Goal: Task Accomplishment & Management: Manage account settings

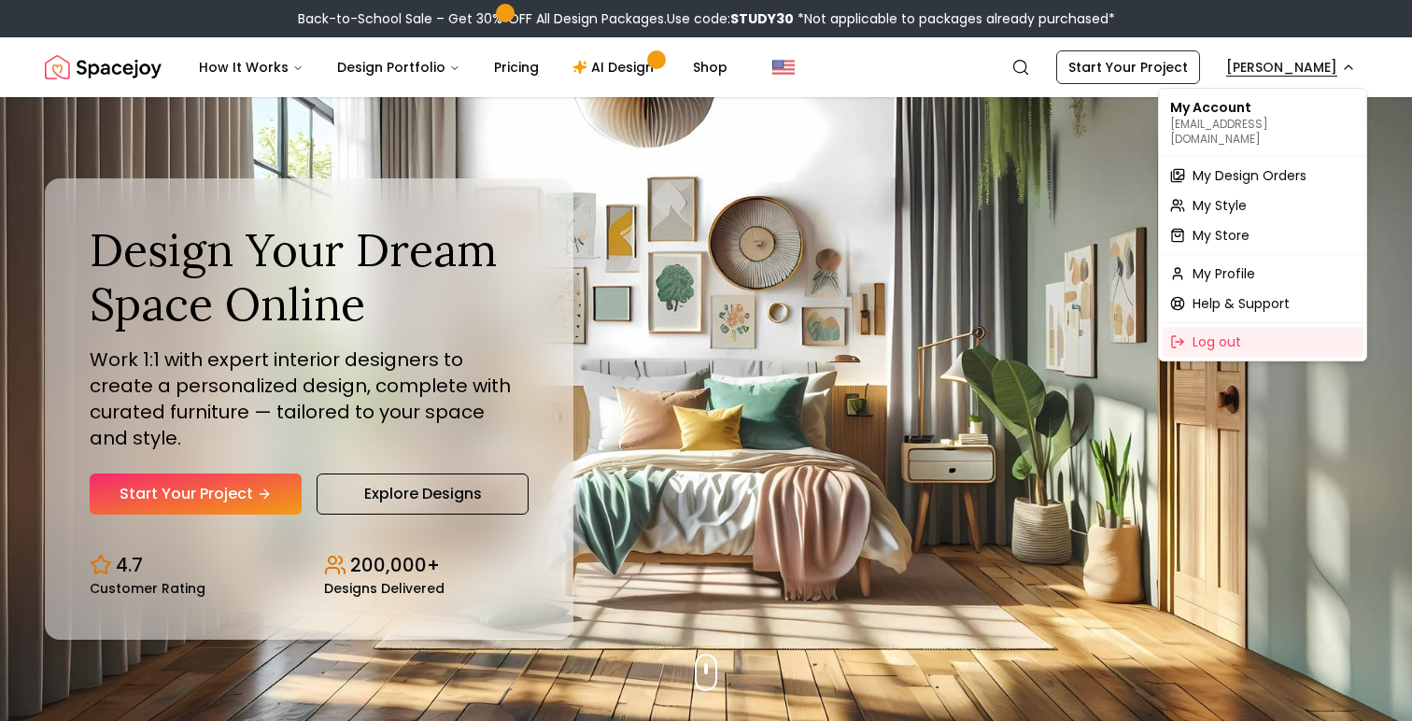
click at [1280, 166] on span "My Design Orders" at bounding box center [1249, 175] width 114 height 19
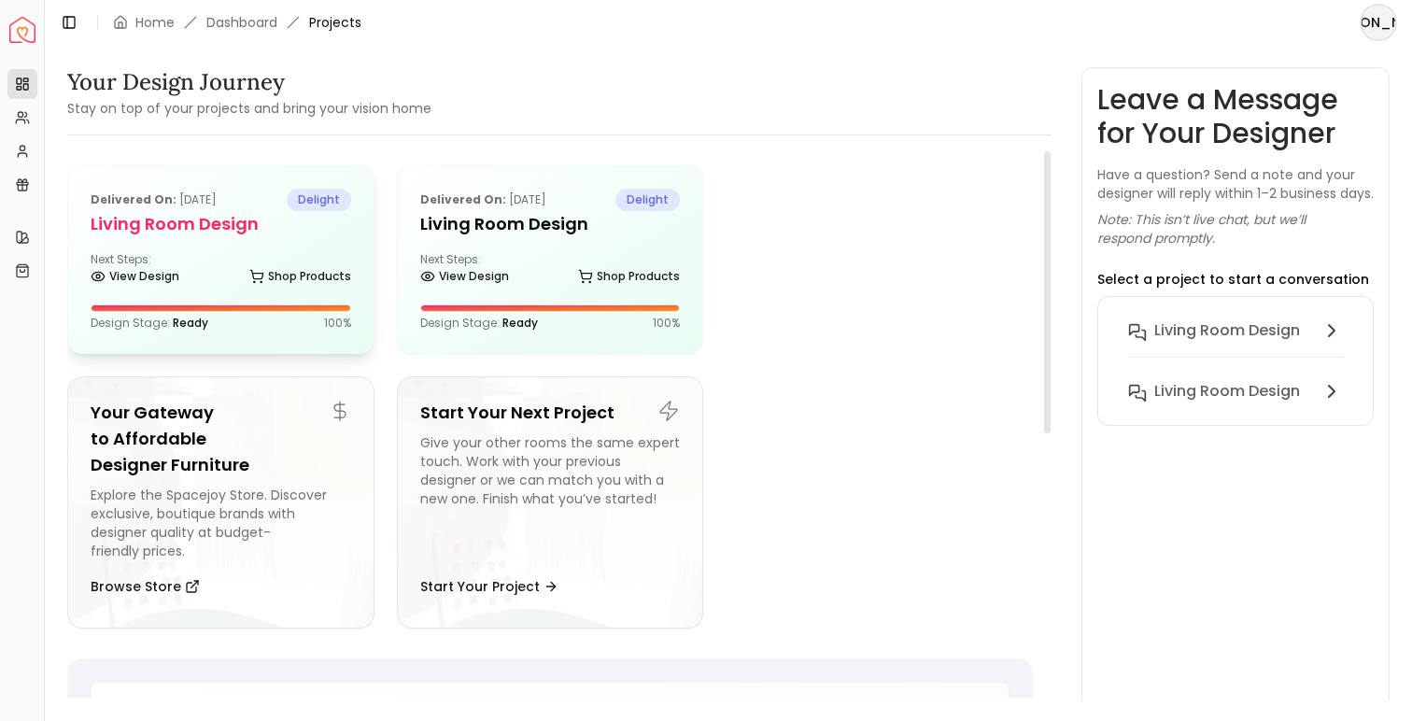
click at [225, 280] on div "View Design Shop Products" at bounding box center [221, 280] width 261 height 19
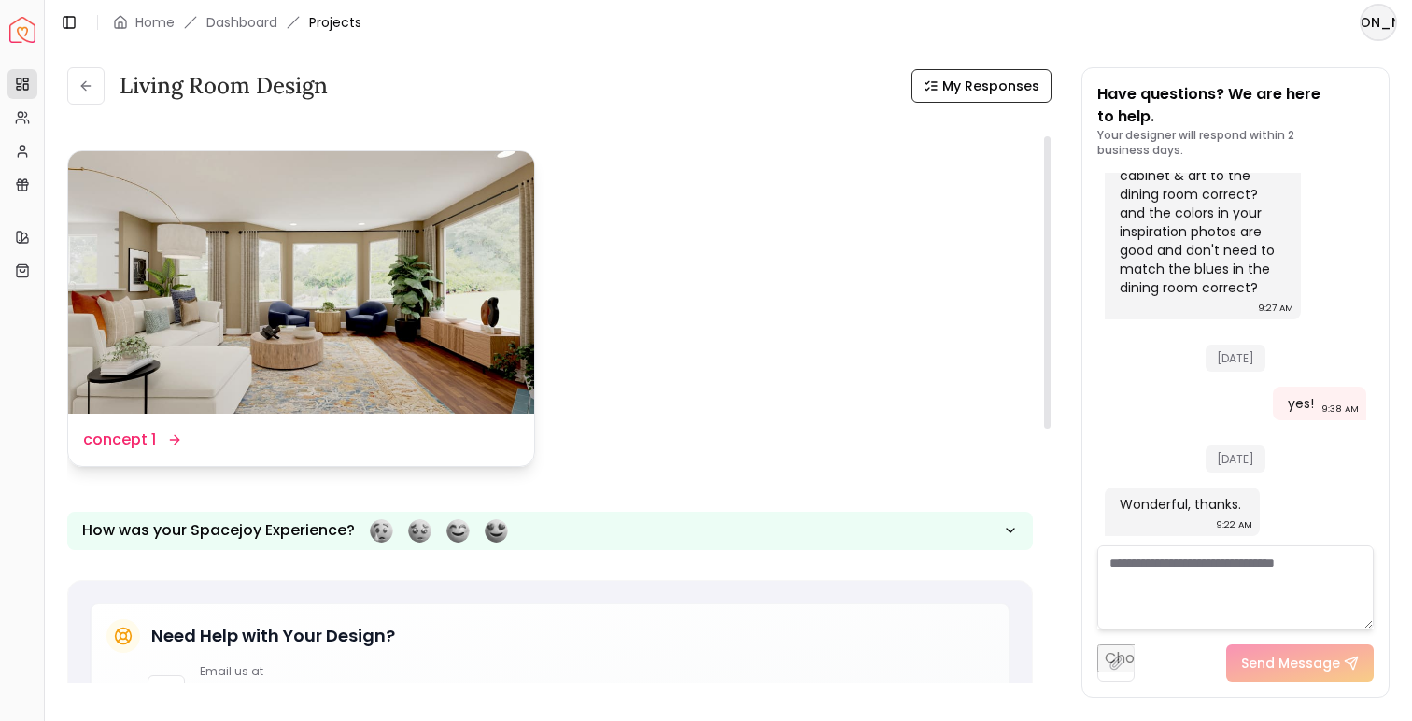
click at [267, 317] on img at bounding box center [301, 282] width 466 height 262
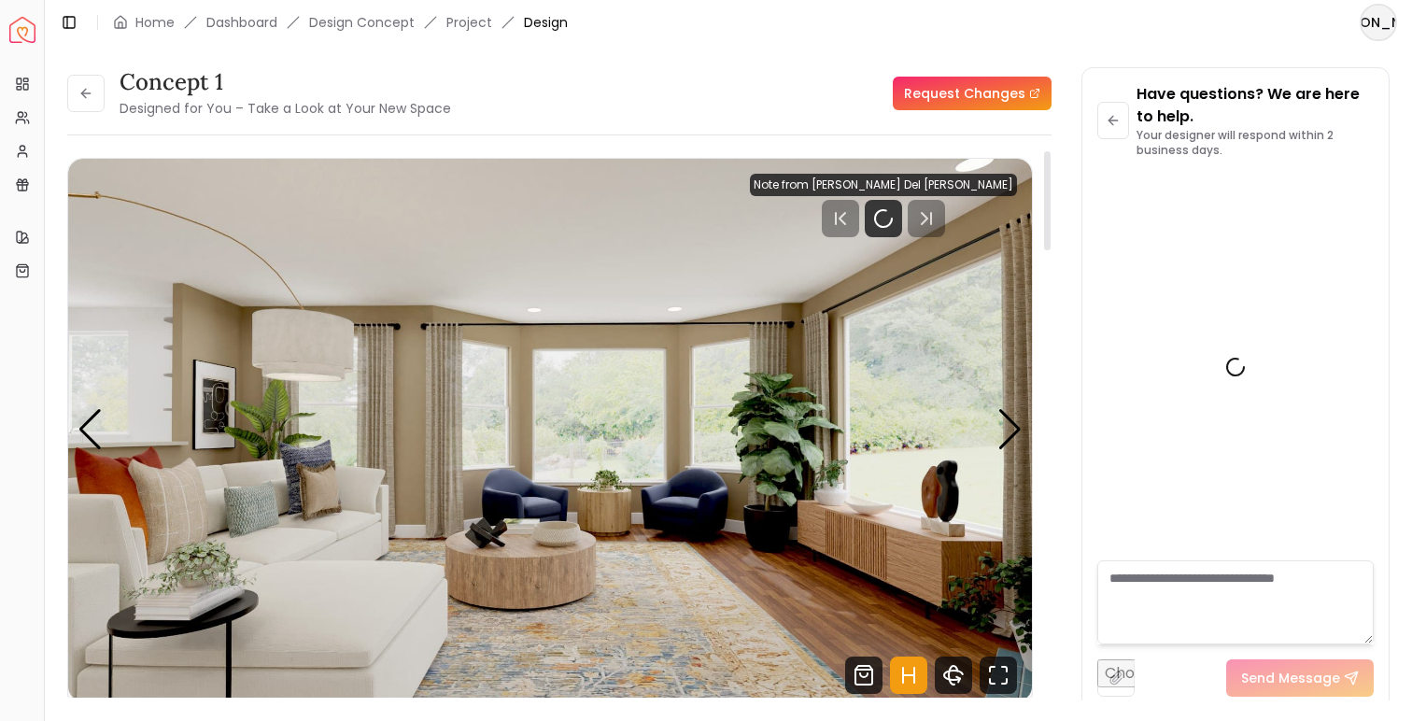
scroll to position [3743, 0]
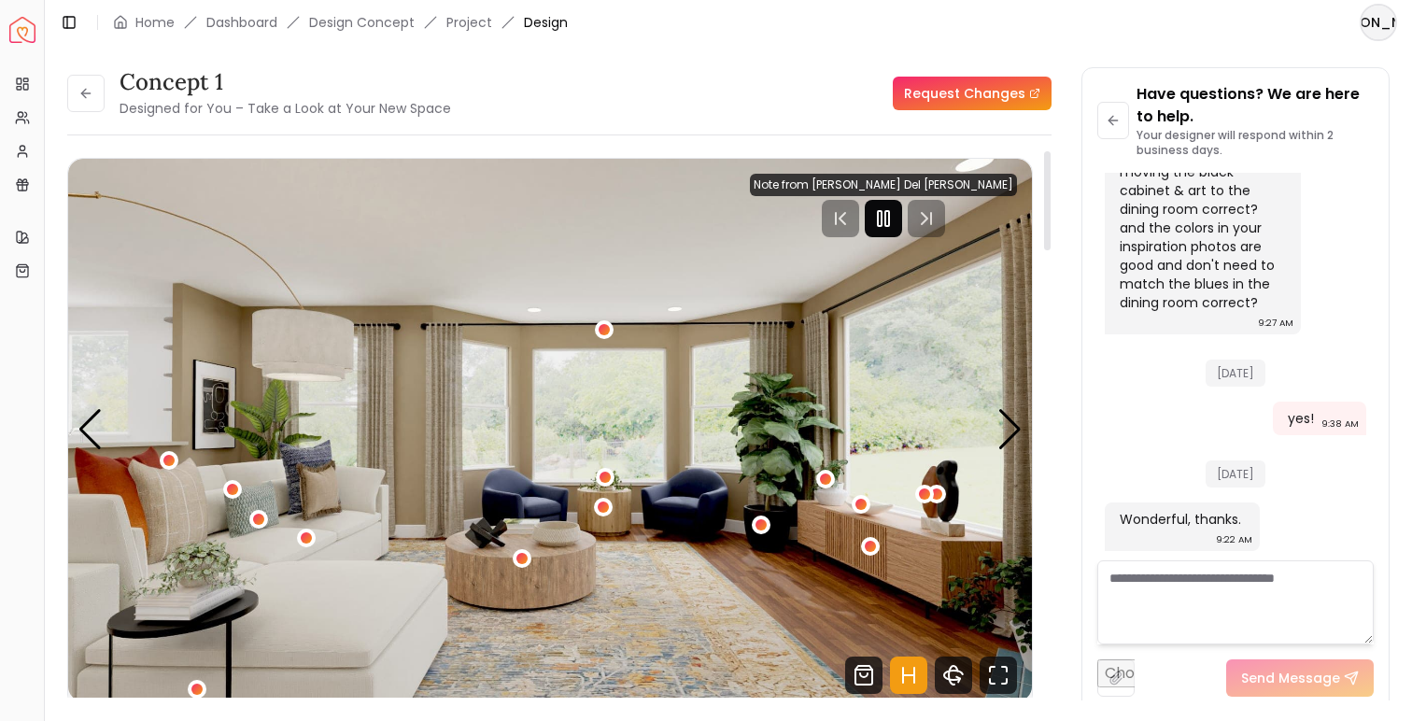
click at [895, 212] on icon "Pause" at bounding box center [883, 218] width 22 height 22
click at [1147, 600] on textarea at bounding box center [1235, 602] width 276 height 84
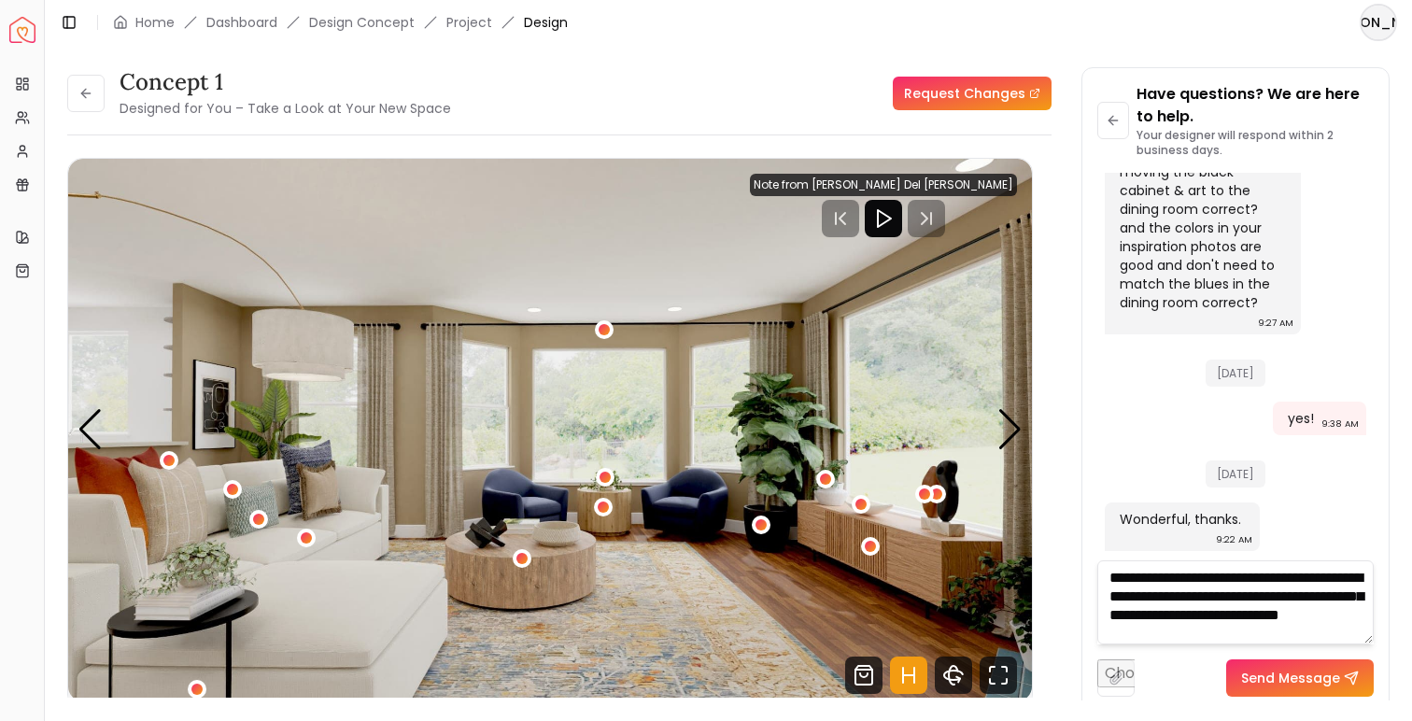
scroll to position [20, 0]
click at [1329, 594] on textarea "**********" at bounding box center [1235, 602] width 276 height 84
drag, startPoint x: 1190, startPoint y: 613, endPoint x: 1111, endPoint y: 612, distance: 78.5
click at [1111, 612] on textarea "**********" at bounding box center [1235, 602] width 276 height 84
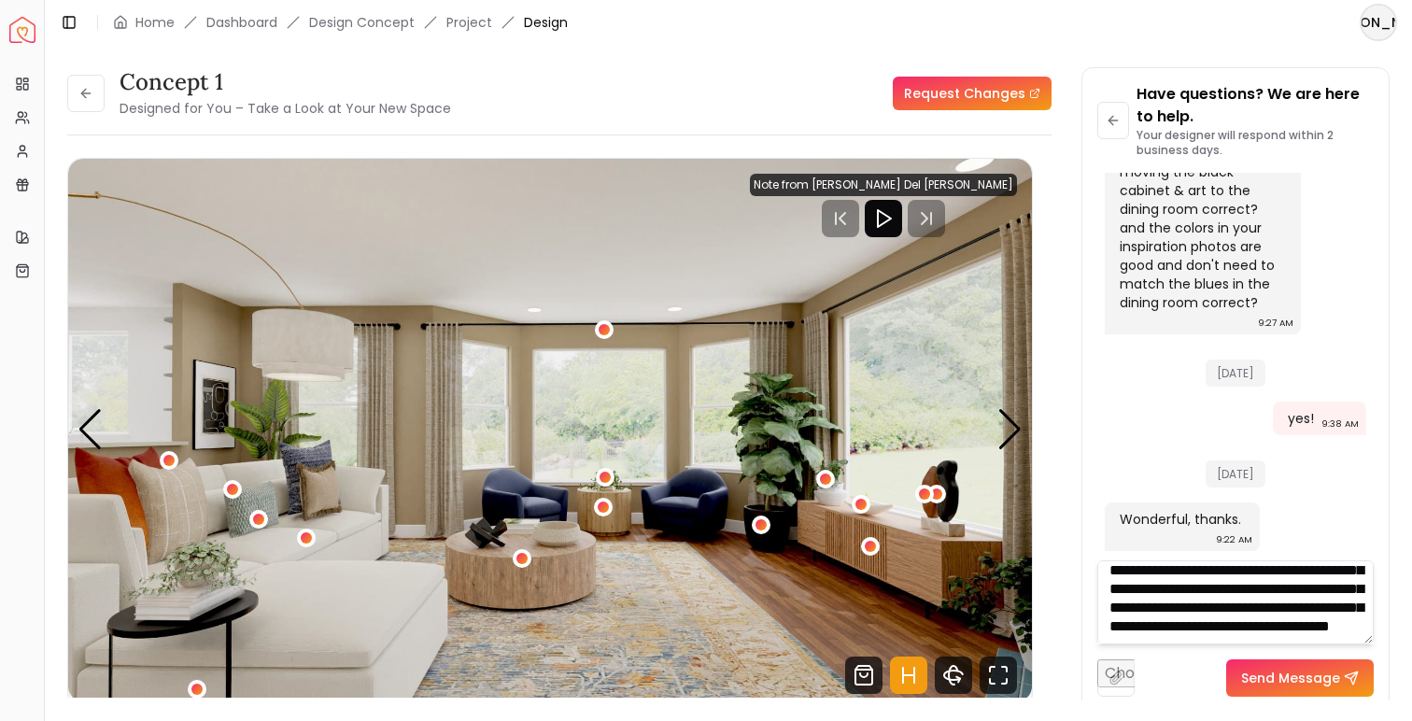
scroll to position [76, 0]
type textarea "**********"
click at [1306, 674] on button "Send Message" at bounding box center [1300, 677] width 148 height 37
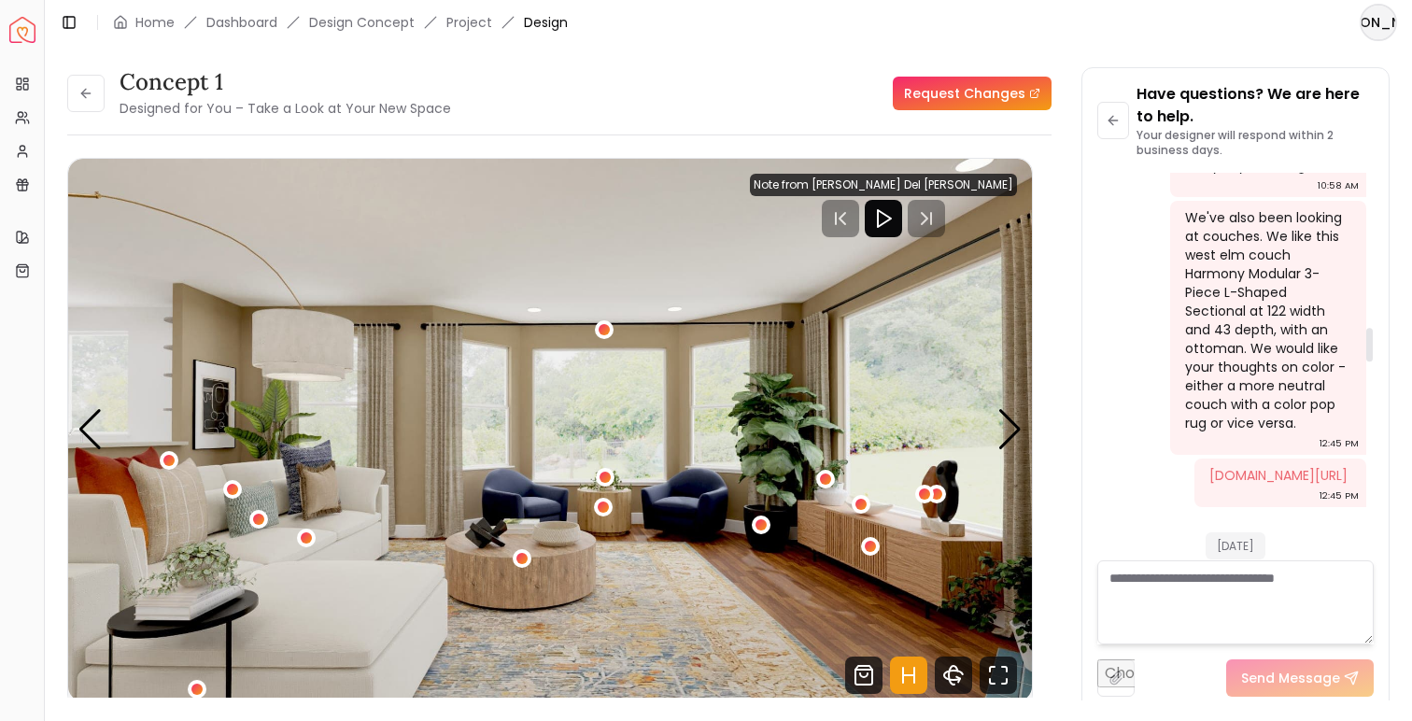
scroll to position [1760, 0]
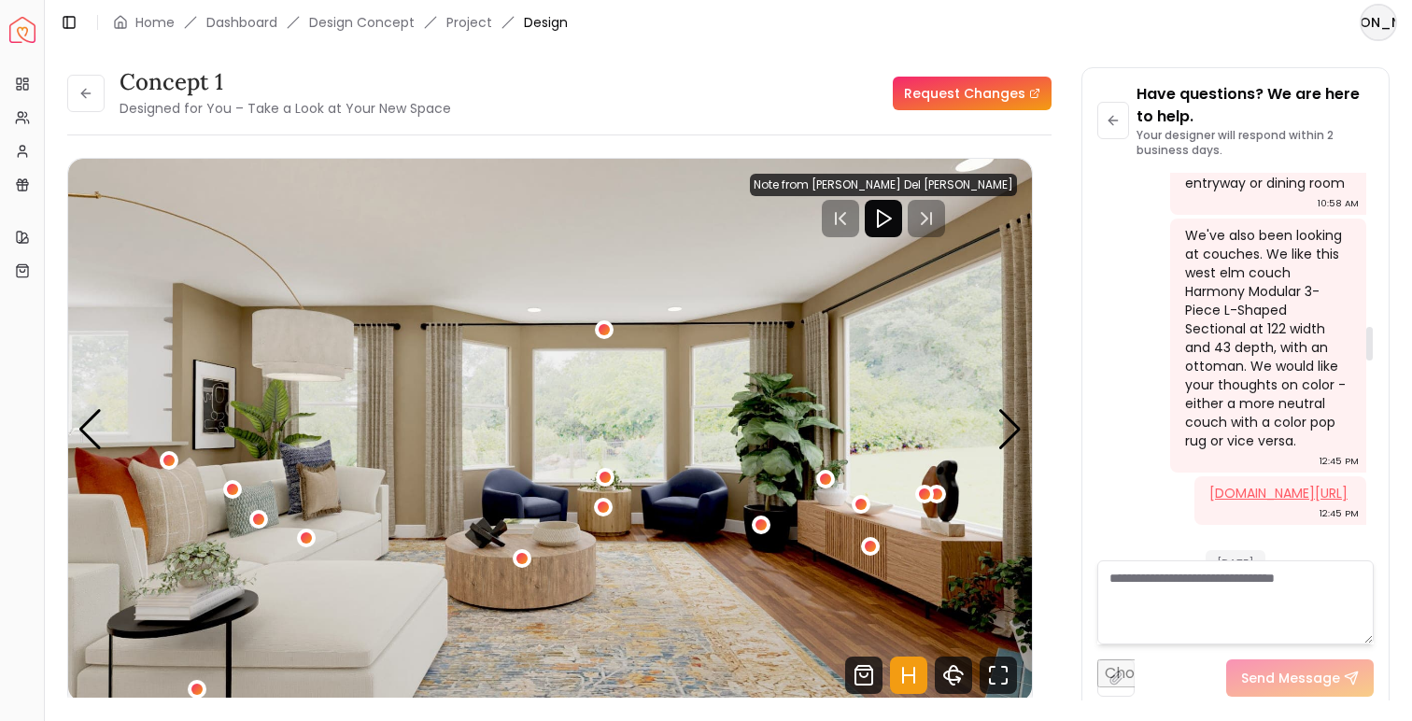
click at [1269, 502] on link "westelm.com/products/harmony-modular-3-piece-l-shaped-sectional-h6218/?pkey=cfu…" at bounding box center [1278, 493] width 138 height 19
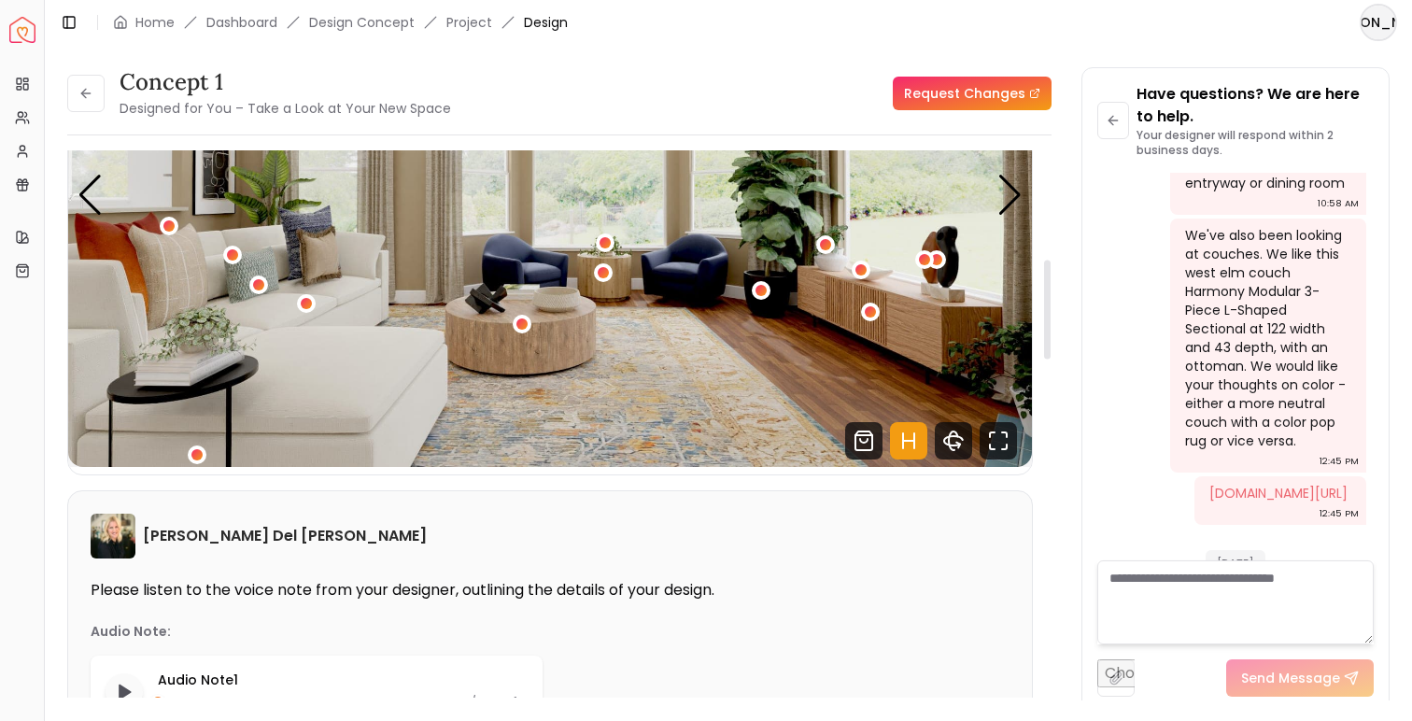
scroll to position [0, 0]
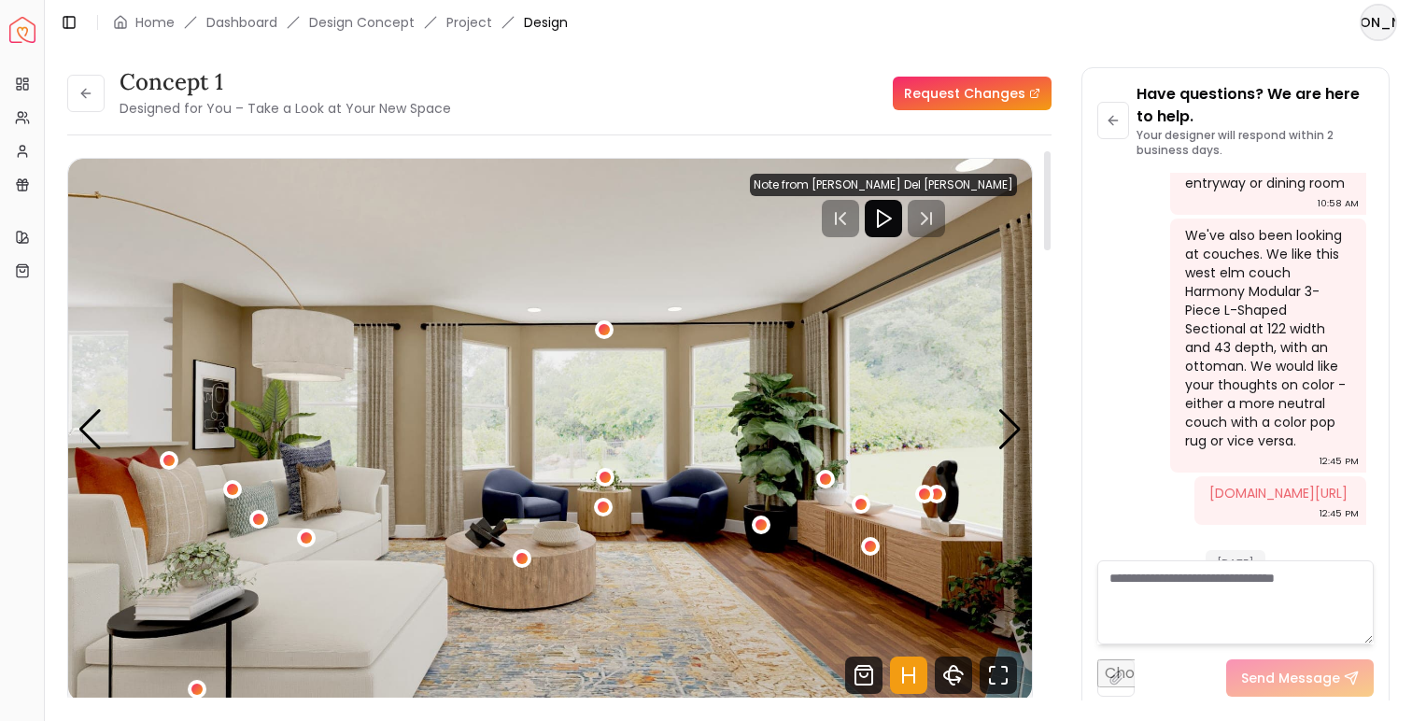
click at [303, 599] on img "1 / 5" at bounding box center [550, 430] width 964 height 542
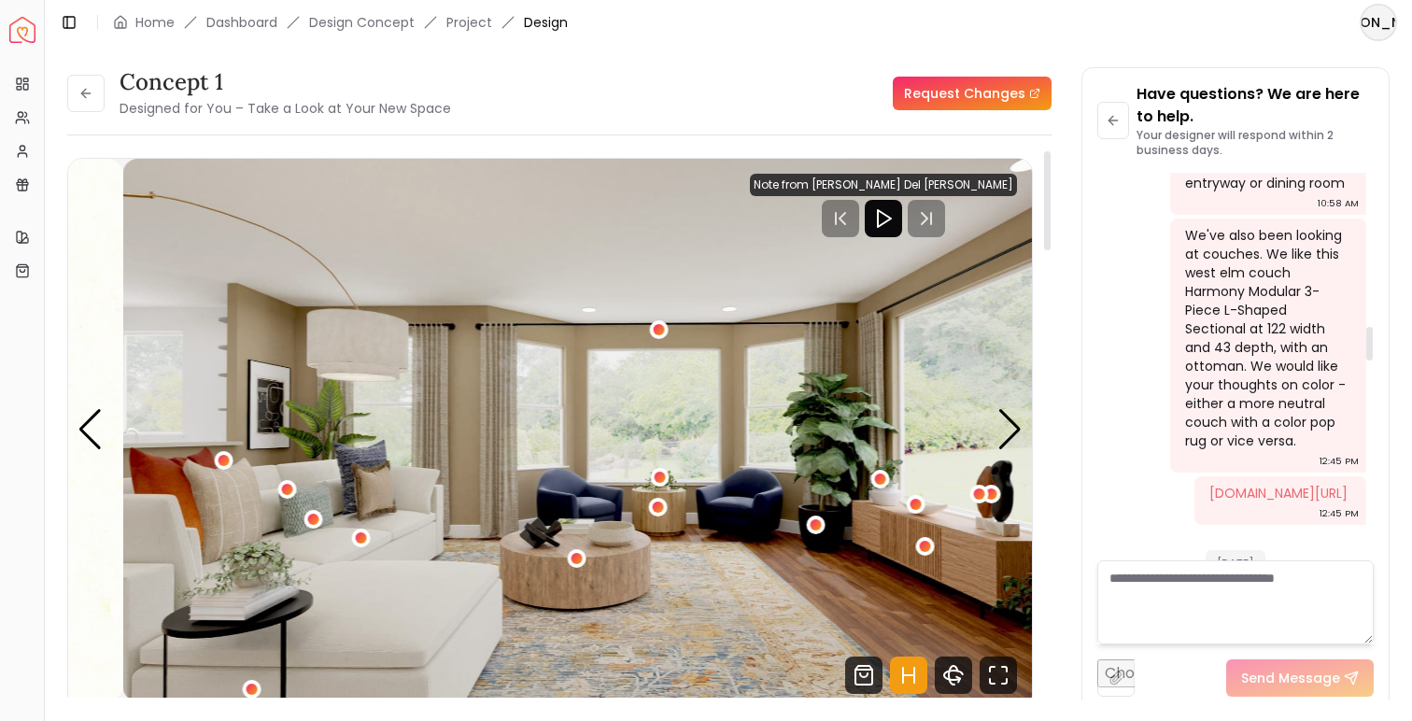
click at [928, 398] on img "1 / 5" at bounding box center [605, 430] width 964 height 542
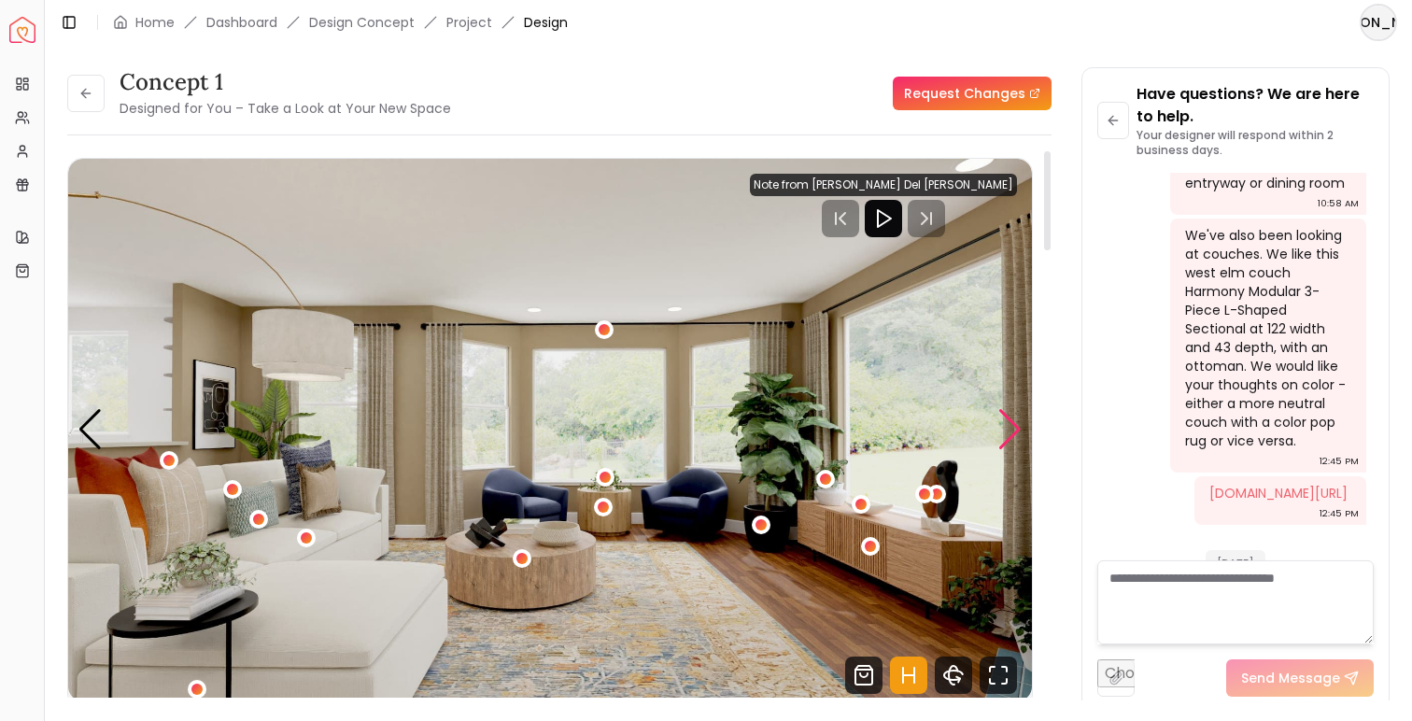
click at [1007, 435] on div "Next slide" at bounding box center [1009, 429] width 25 height 41
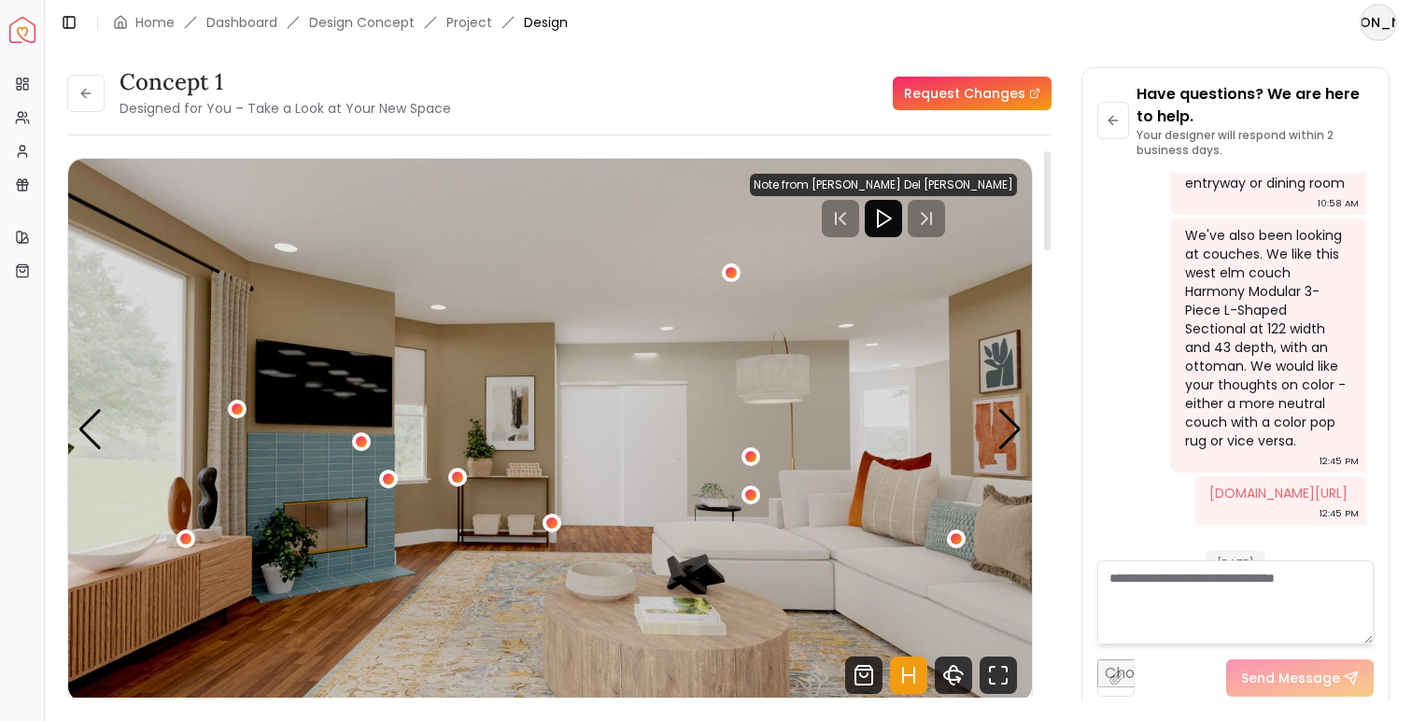
click at [1154, 600] on textarea at bounding box center [1235, 602] width 276 height 84
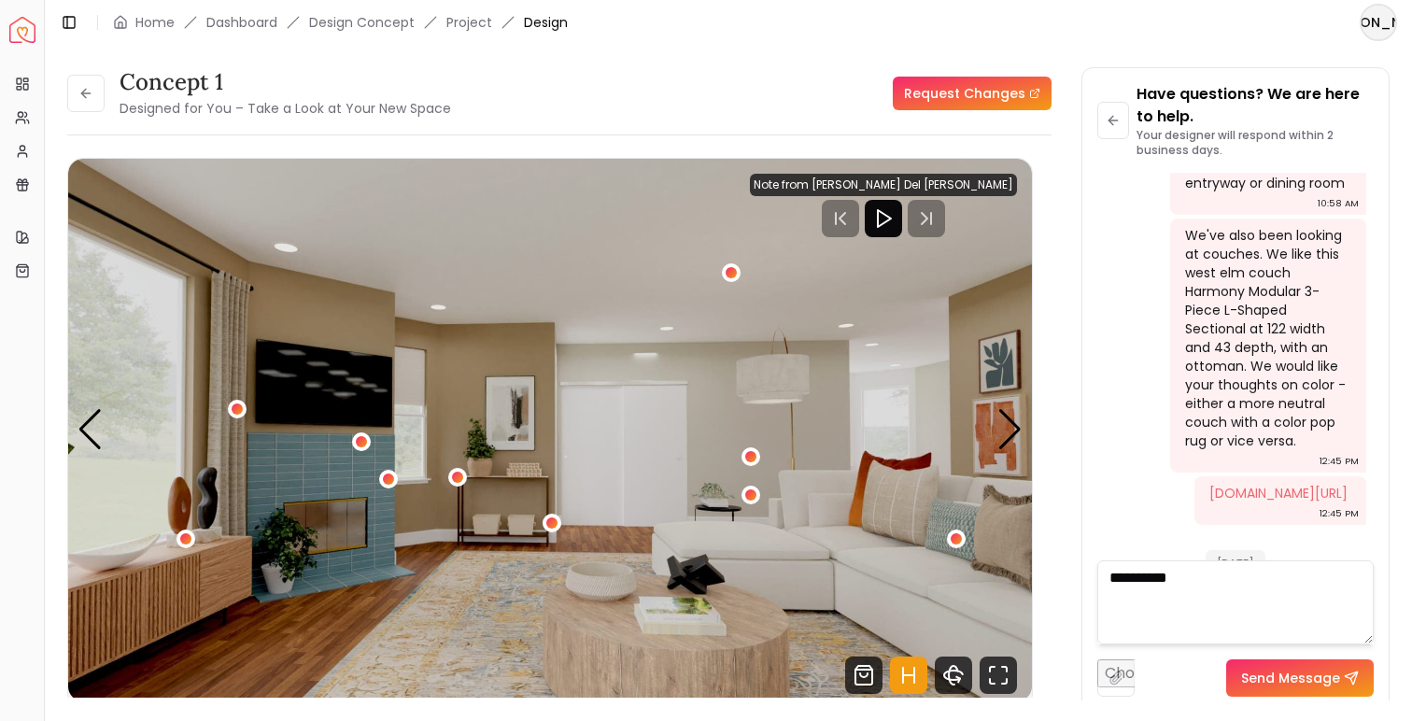
paste textarea "**********"
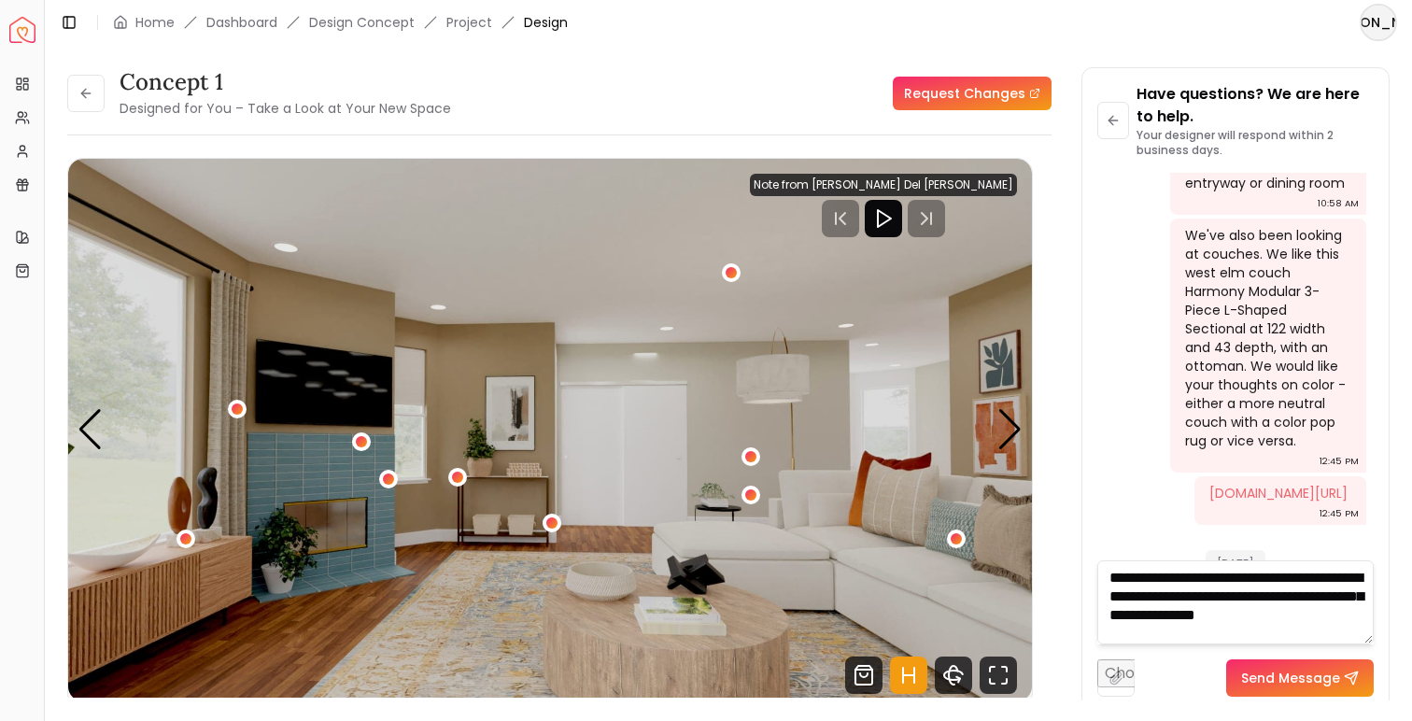
paste textarea "**********"
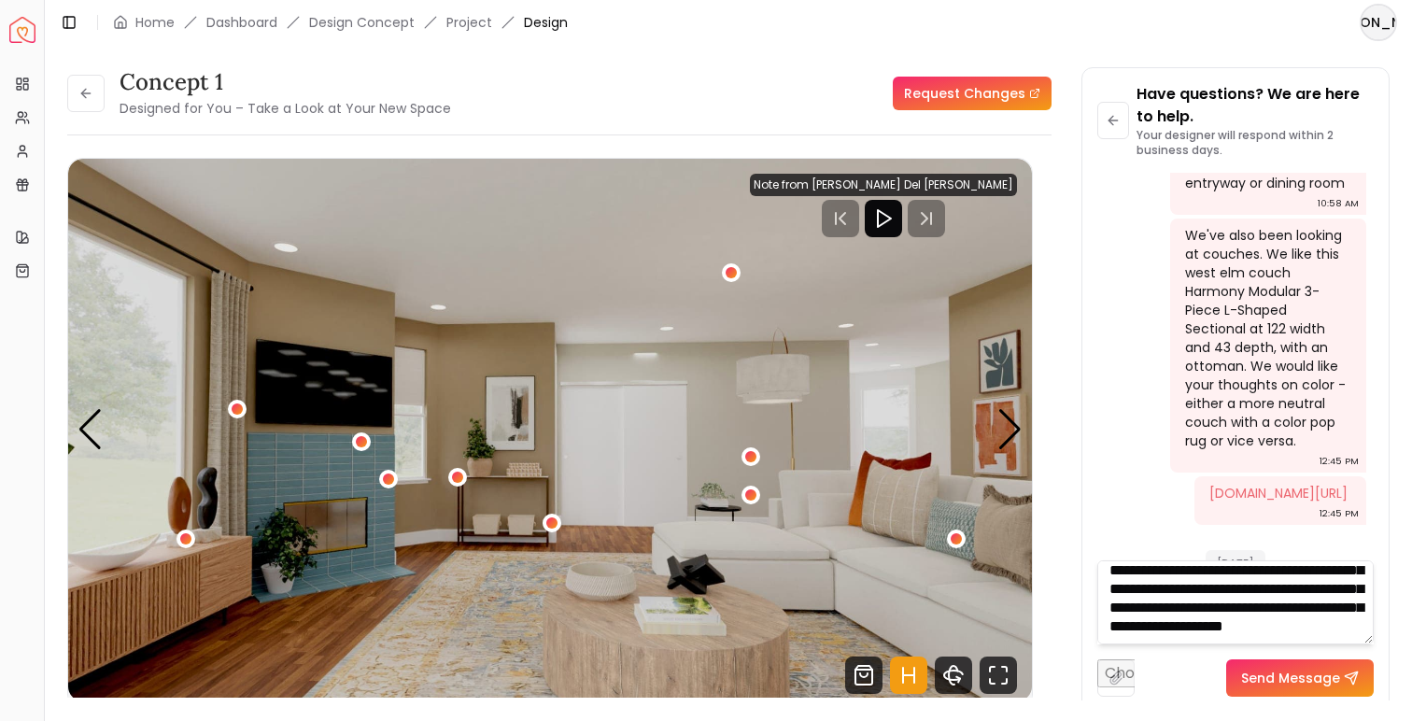
scroll to position [63, 0]
type textarea "**********"
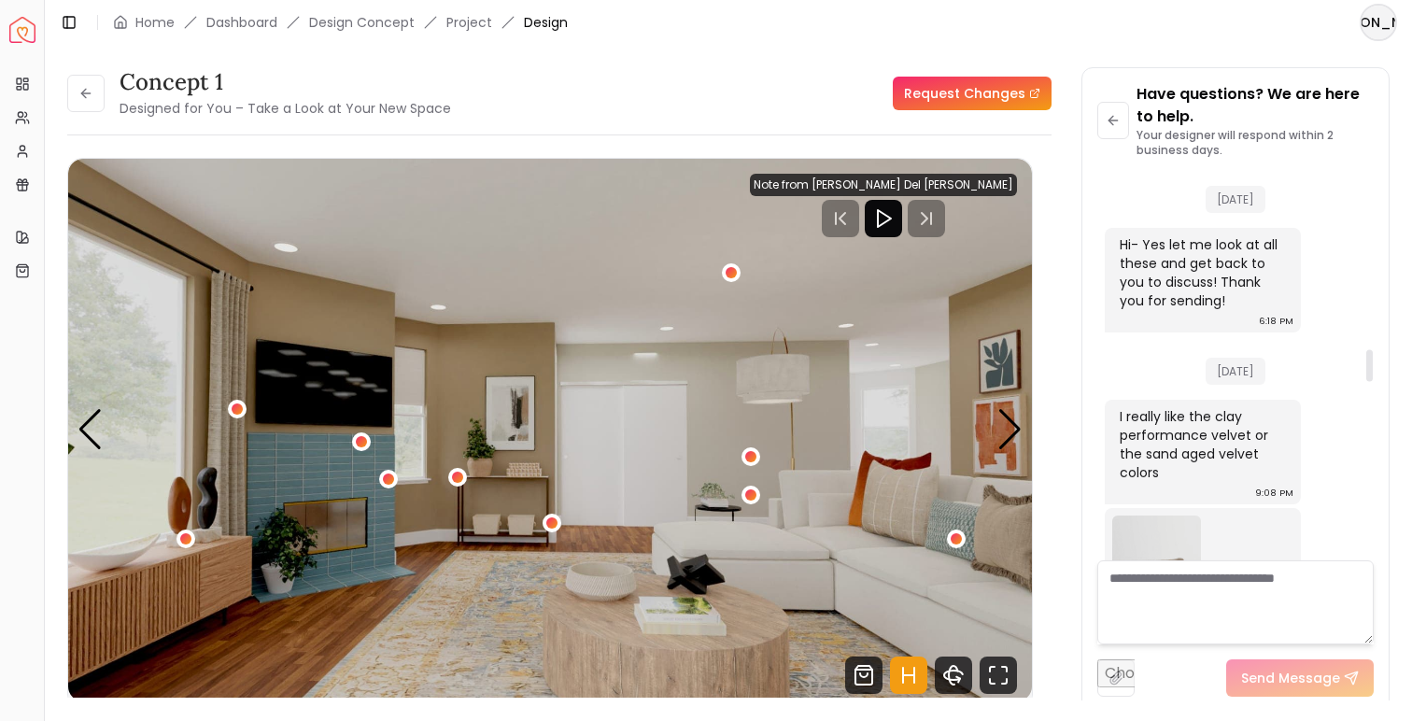
scroll to position [2086, 0]
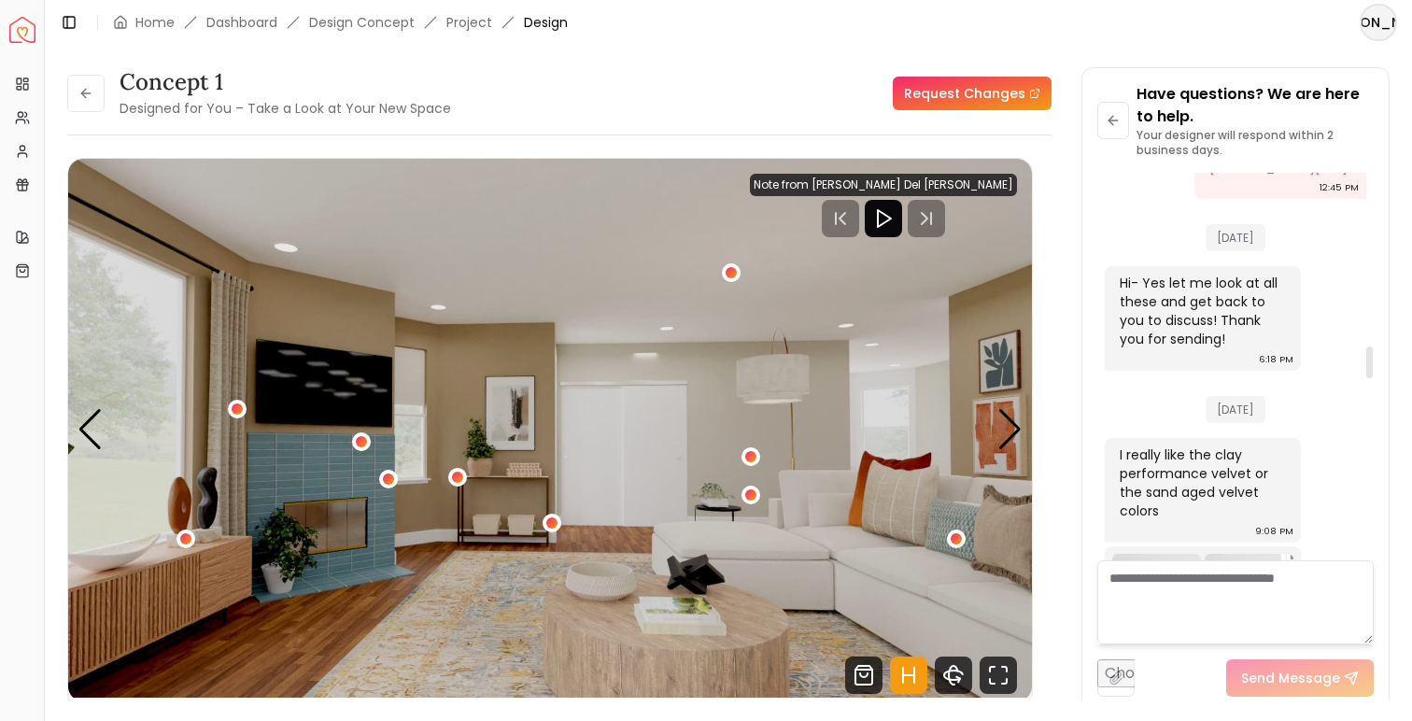
paste textarea "**********"
type textarea "**********"
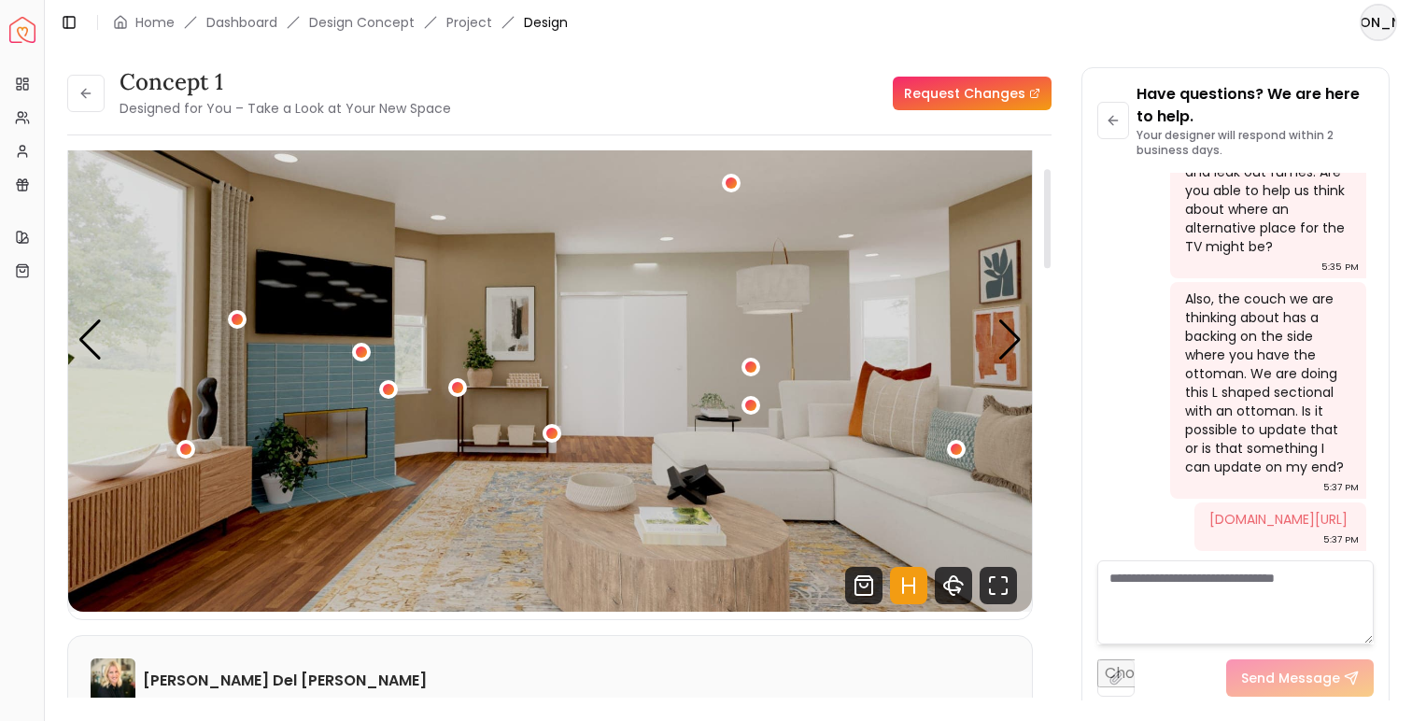
scroll to position [92, 0]
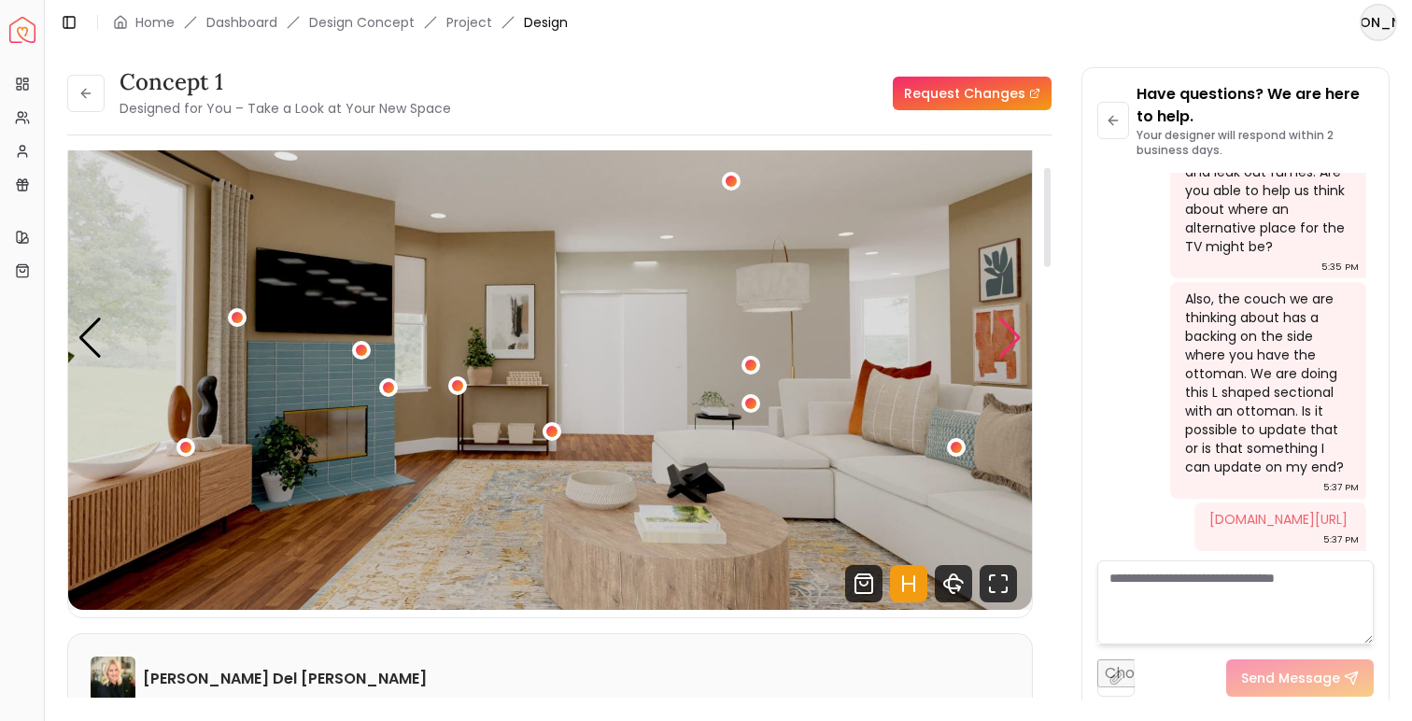
click at [1005, 341] on div "Next slide" at bounding box center [1009, 337] width 25 height 41
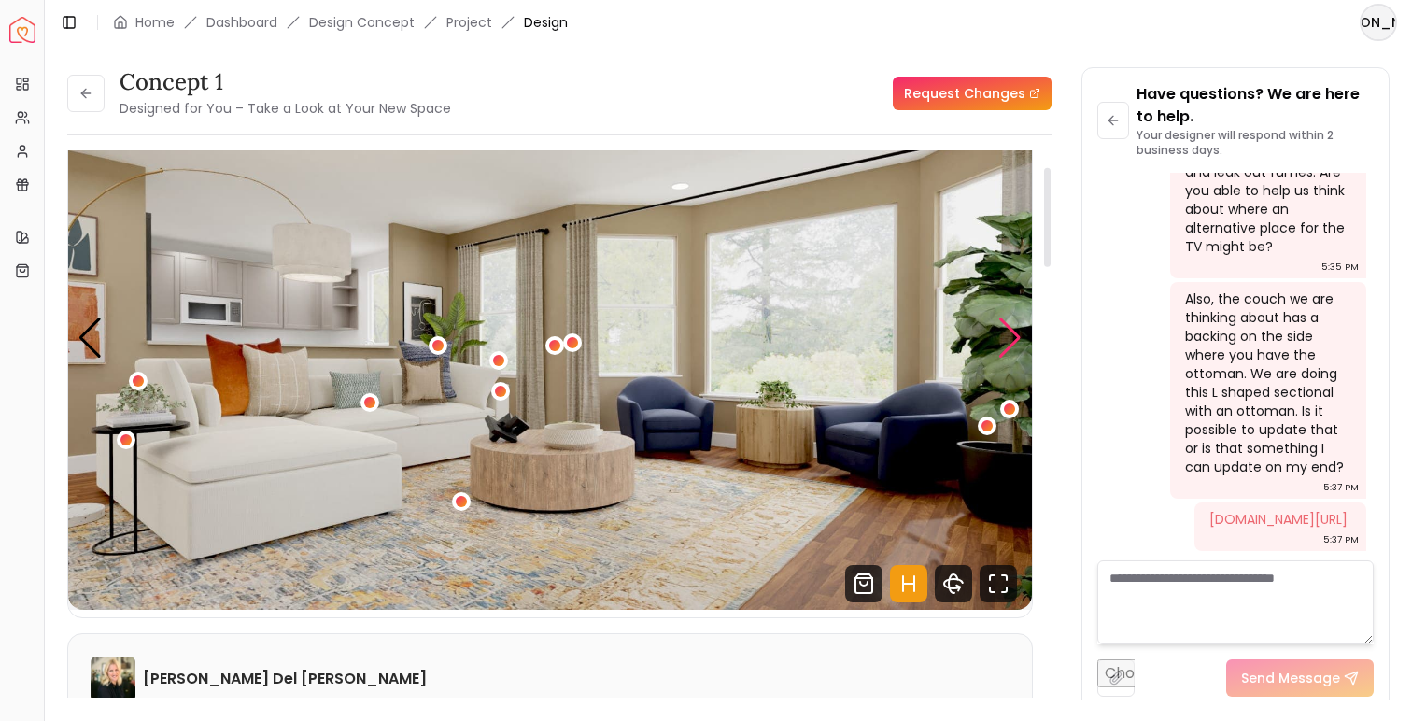
click at [1005, 342] on div "Next slide" at bounding box center [1009, 337] width 25 height 41
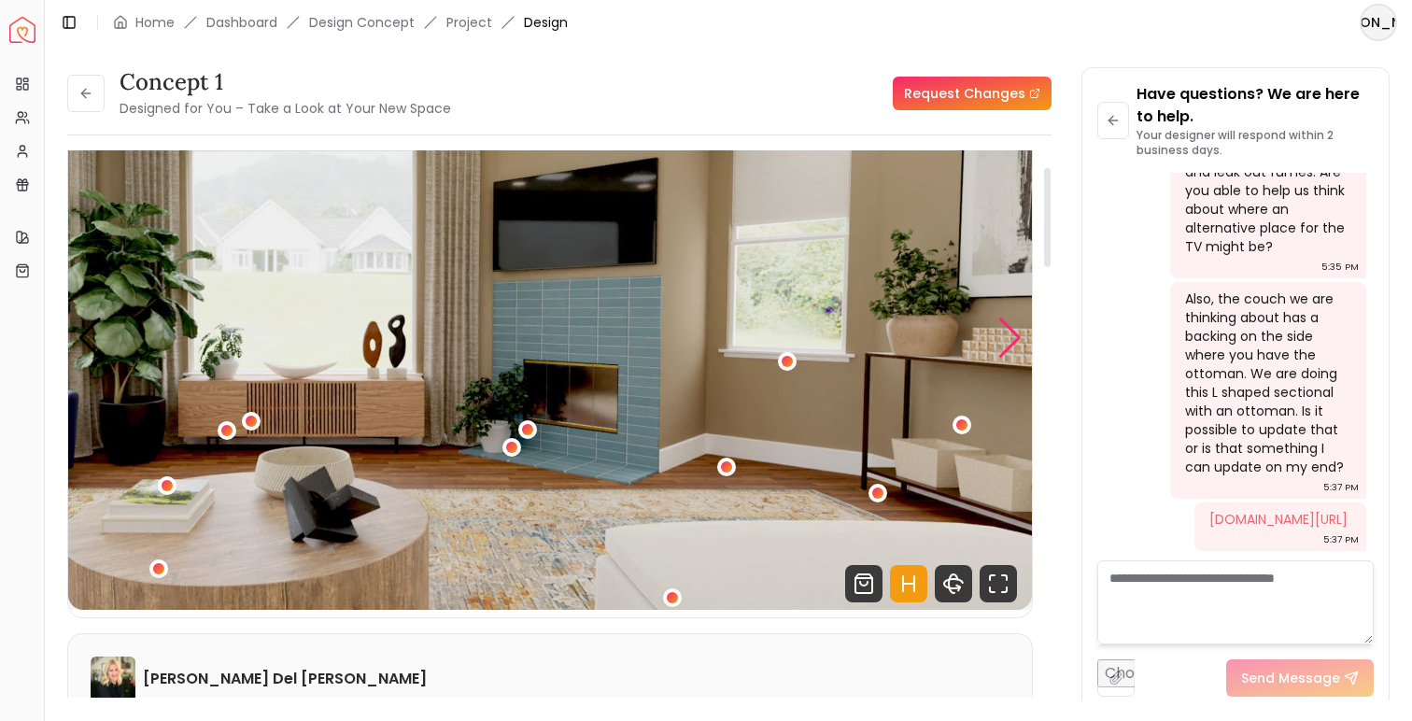
click at [1005, 342] on div "Next slide" at bounding box center [1009, 337] width 25 height 41
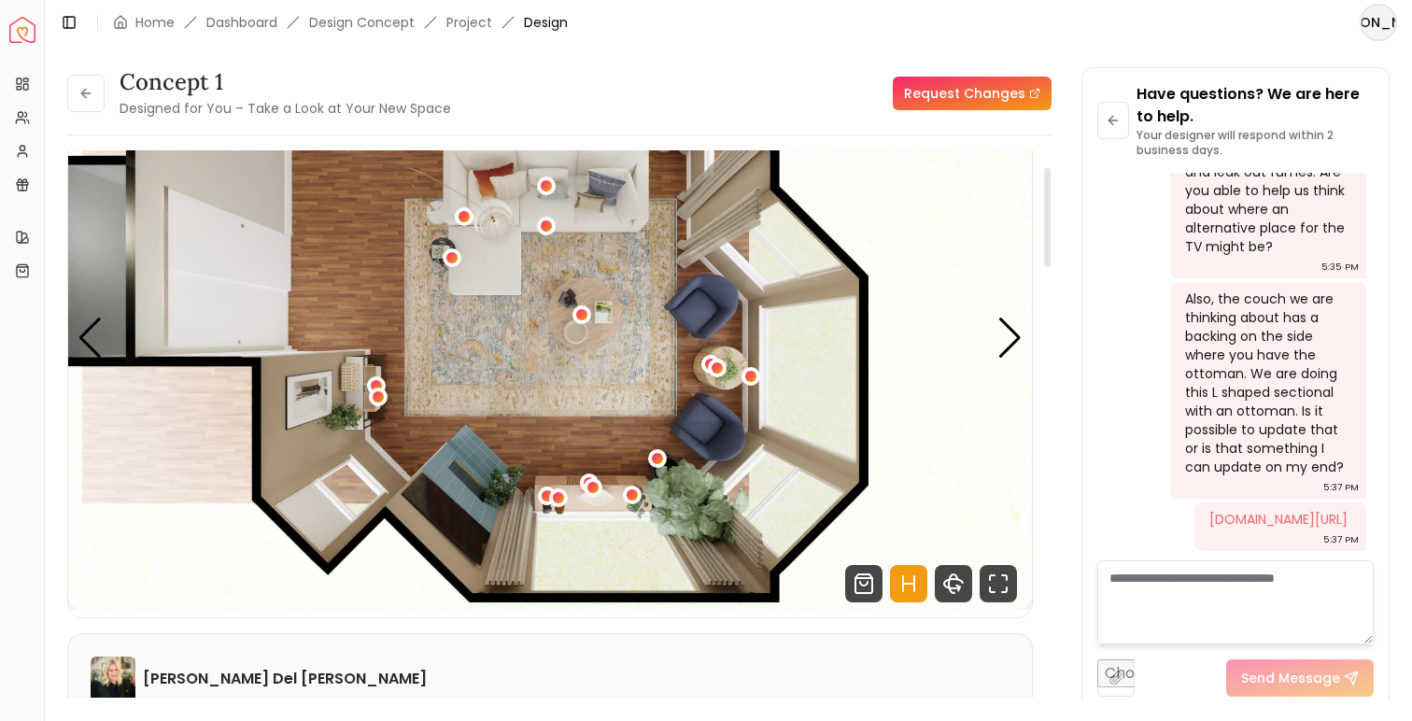
click at [496, 373] on img "5 / 5" at bounding box center [550, 338] width 964 height 542
click at [508, 331] on img "5 / 5" at bounding box center [550, 338] width 964 height 542
click at [1011, 337] on div "Next slide" at bounding box center [1009, 337] width 25 height 41
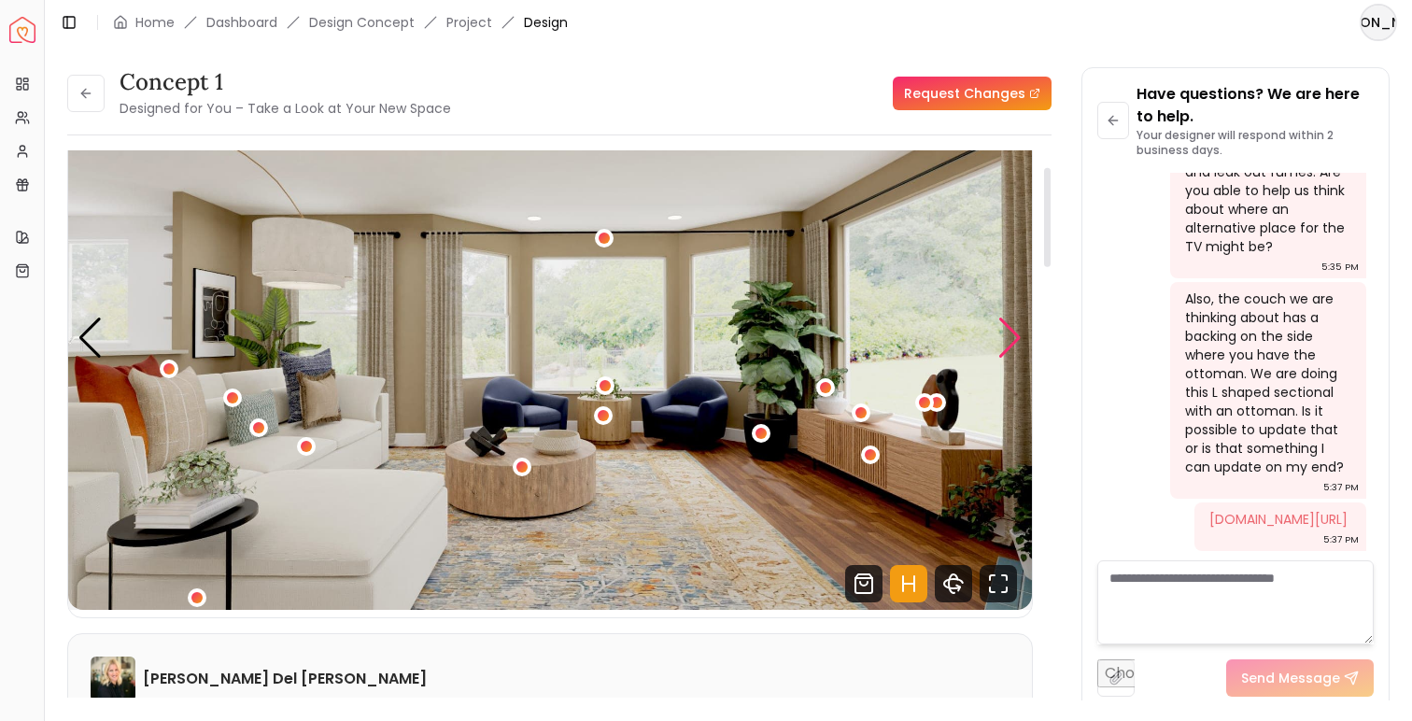
click at [1011, 337] on div "Next slide" at bounding box center [1009, 337] width 25 height 41
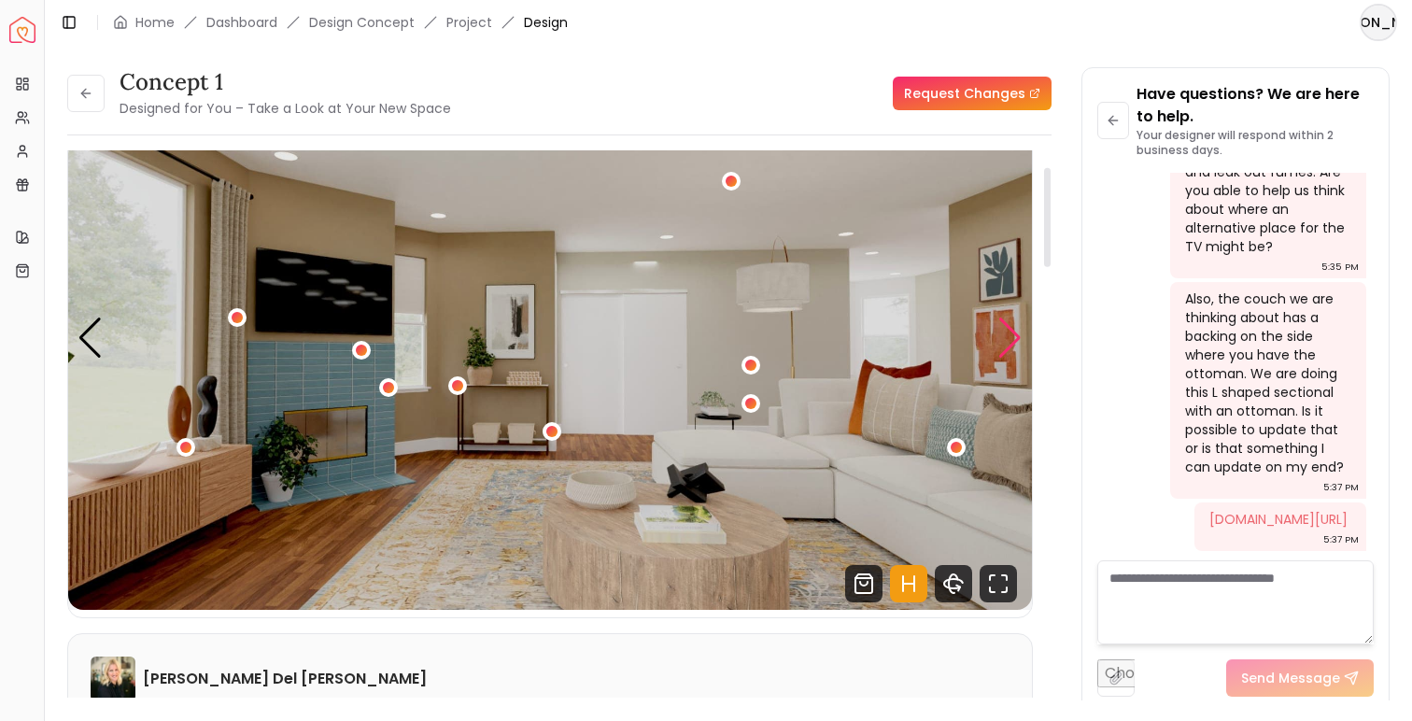
click at [1011, 338] on div "Next slide" at bounding box center [1009, 337] width 25 height 41
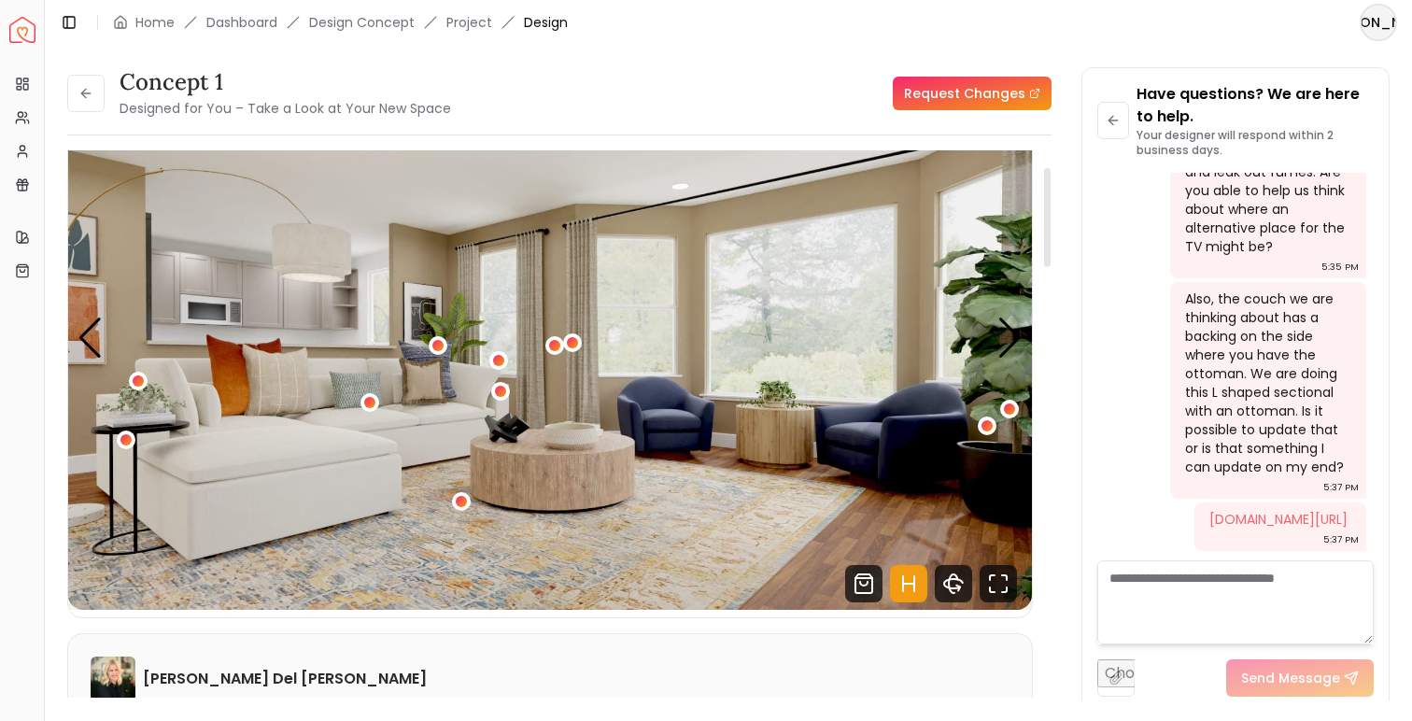
click at [574, 554] on img "3 / 5" at bounding box center [550, 338] width 964 height 542
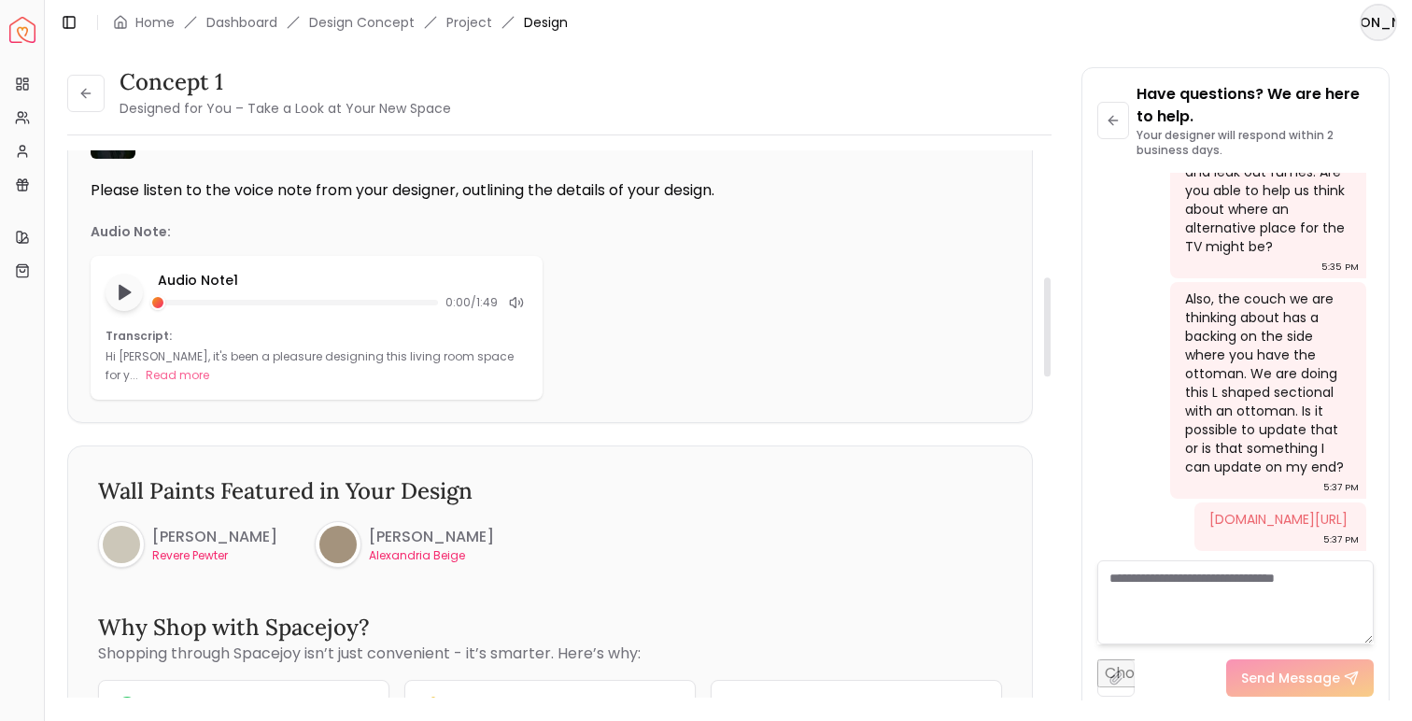
scroll to position [731, 0]
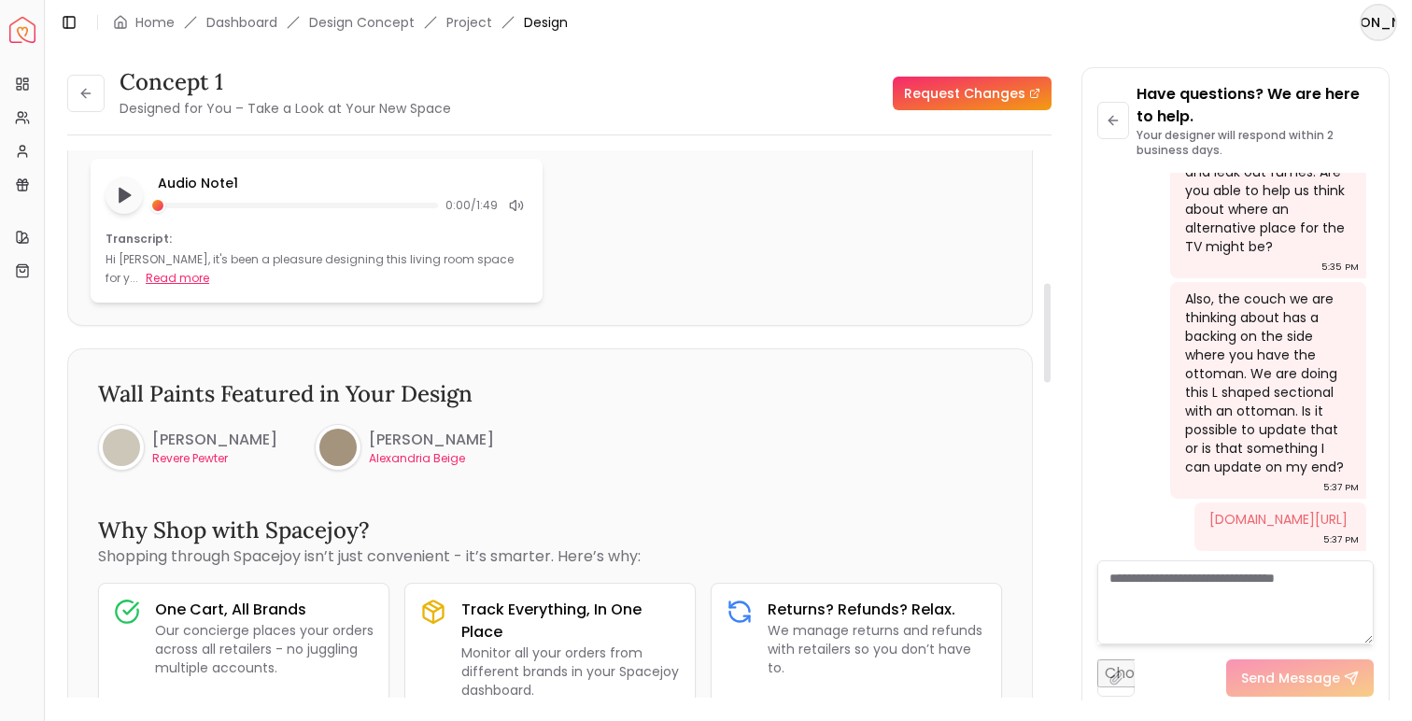
click at [159, 276] on button "Read more" at bounding box center [177, 278] width 63 height 19
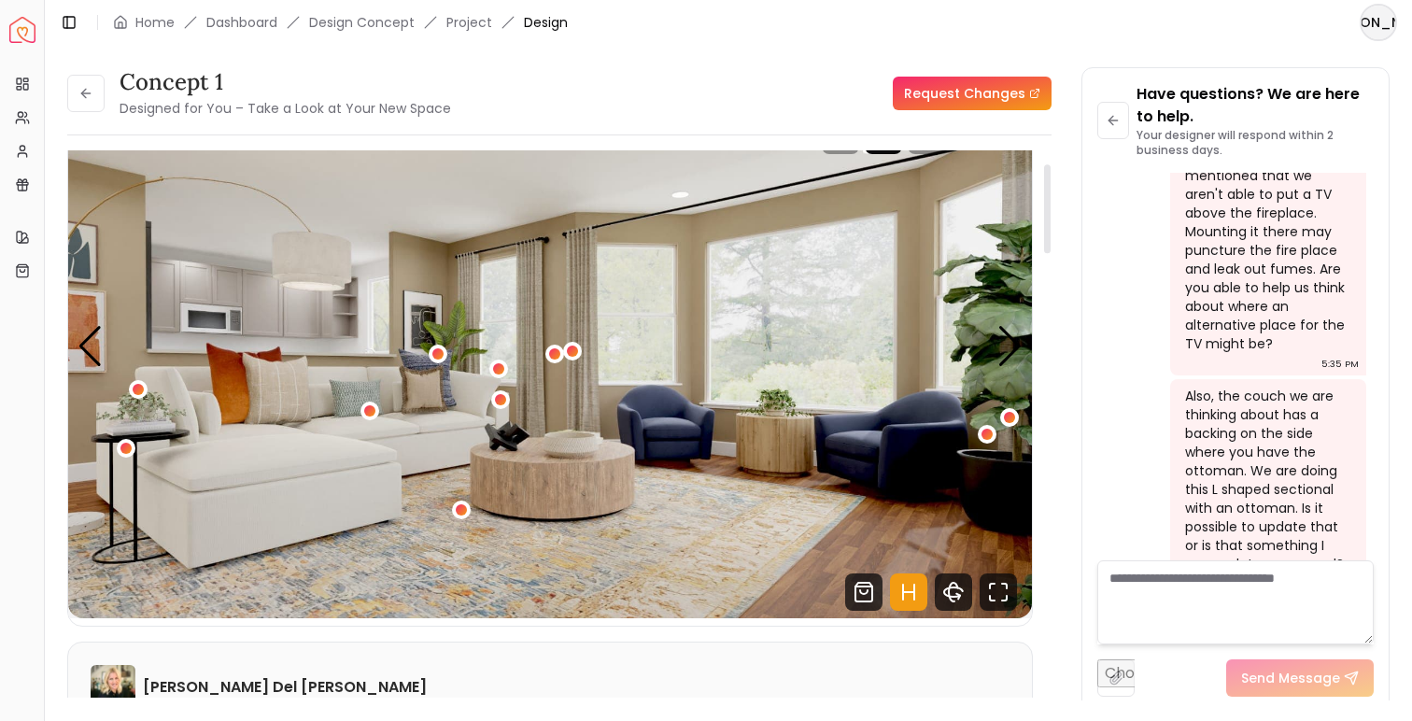
scroll to position [82, 0]
click at [1018, 348] on div "Next slide" at bounding box center [1009, 347] width 25 height 41
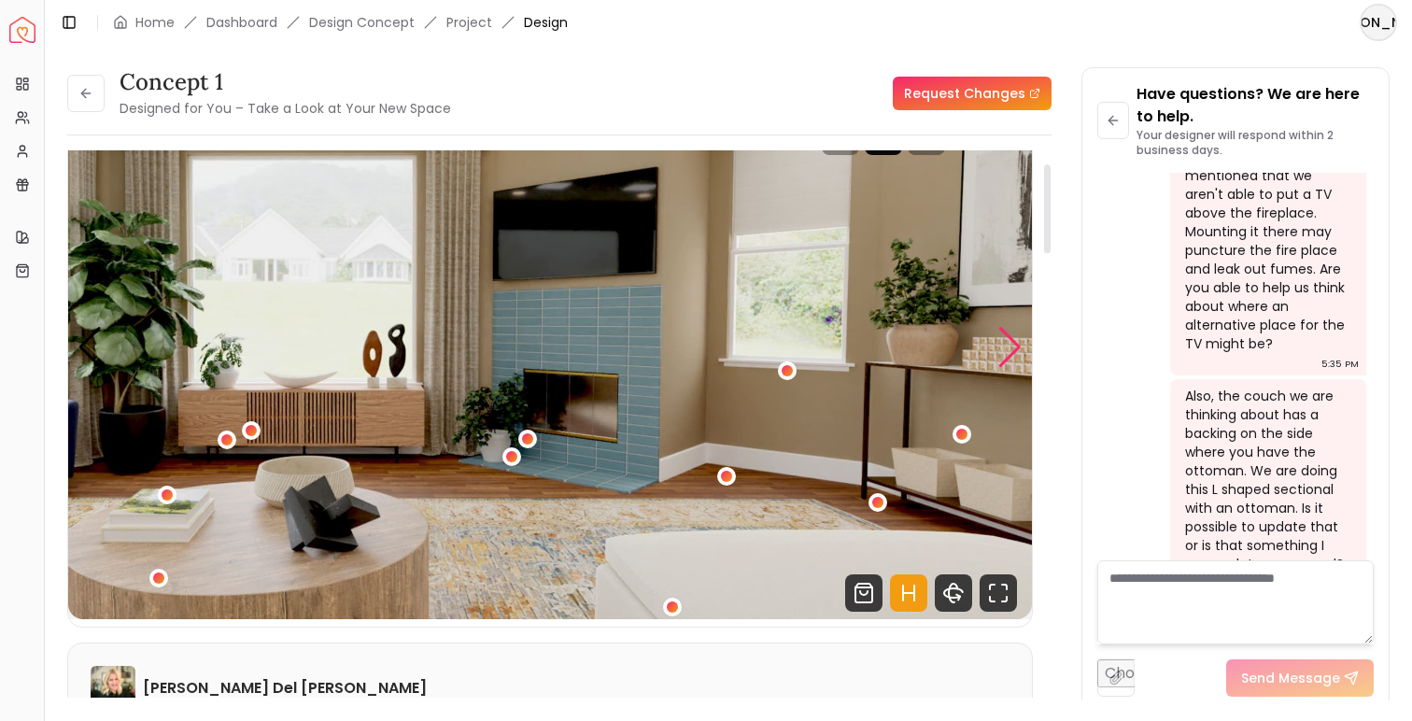
click at [1018, 349] on div "Next slide" at bounding box center [1009, 347] width 25 height 41
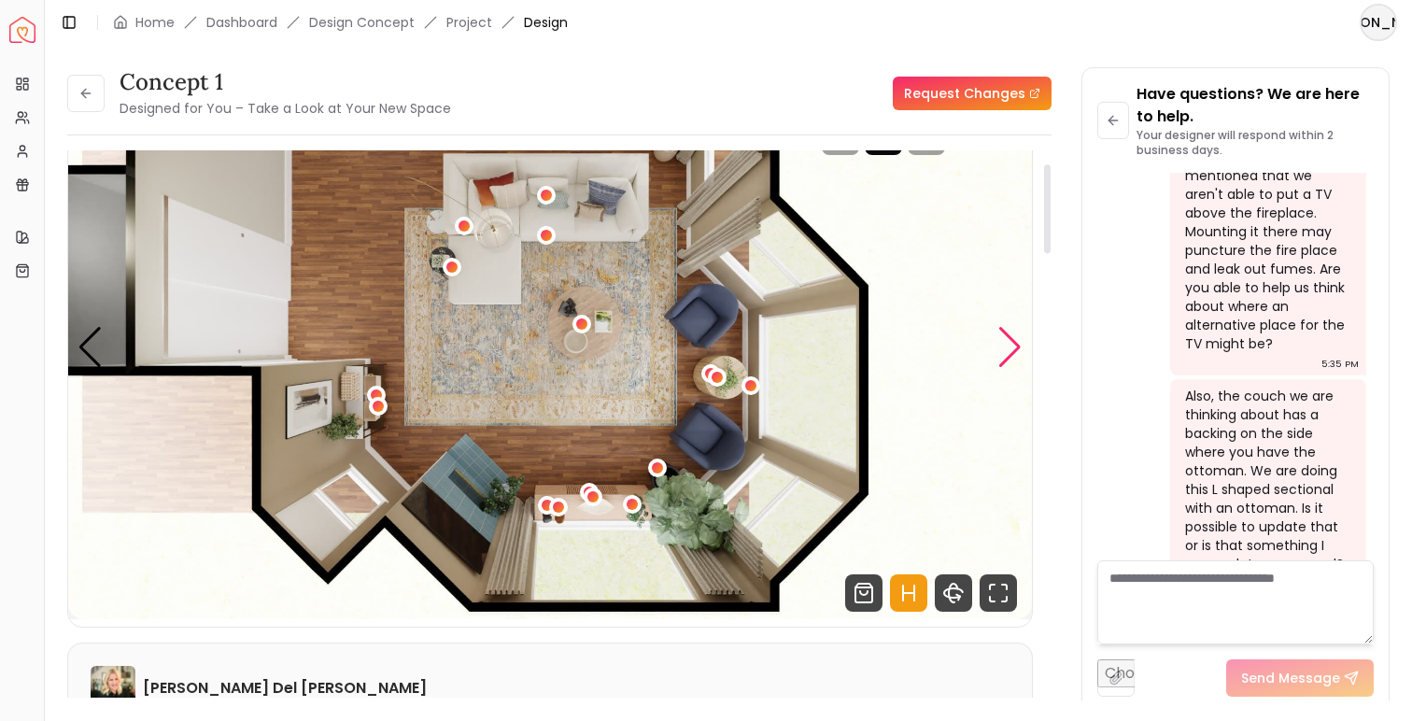
click at [1018, 349] on div "Next slide" at bounding box center [1009, 347] width 25 height 41
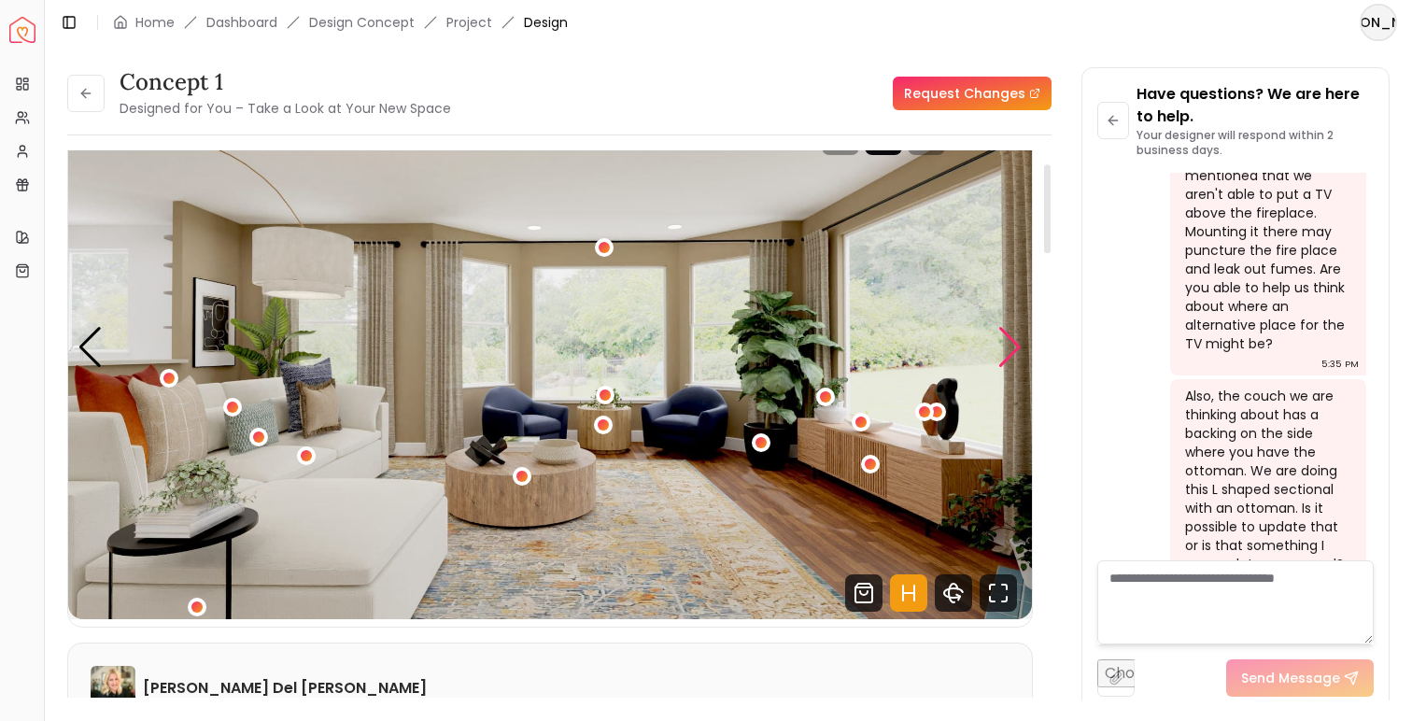
click at [1018, 349] on div "Next slide" at bounding box center [1009, 347] width 25 height 41
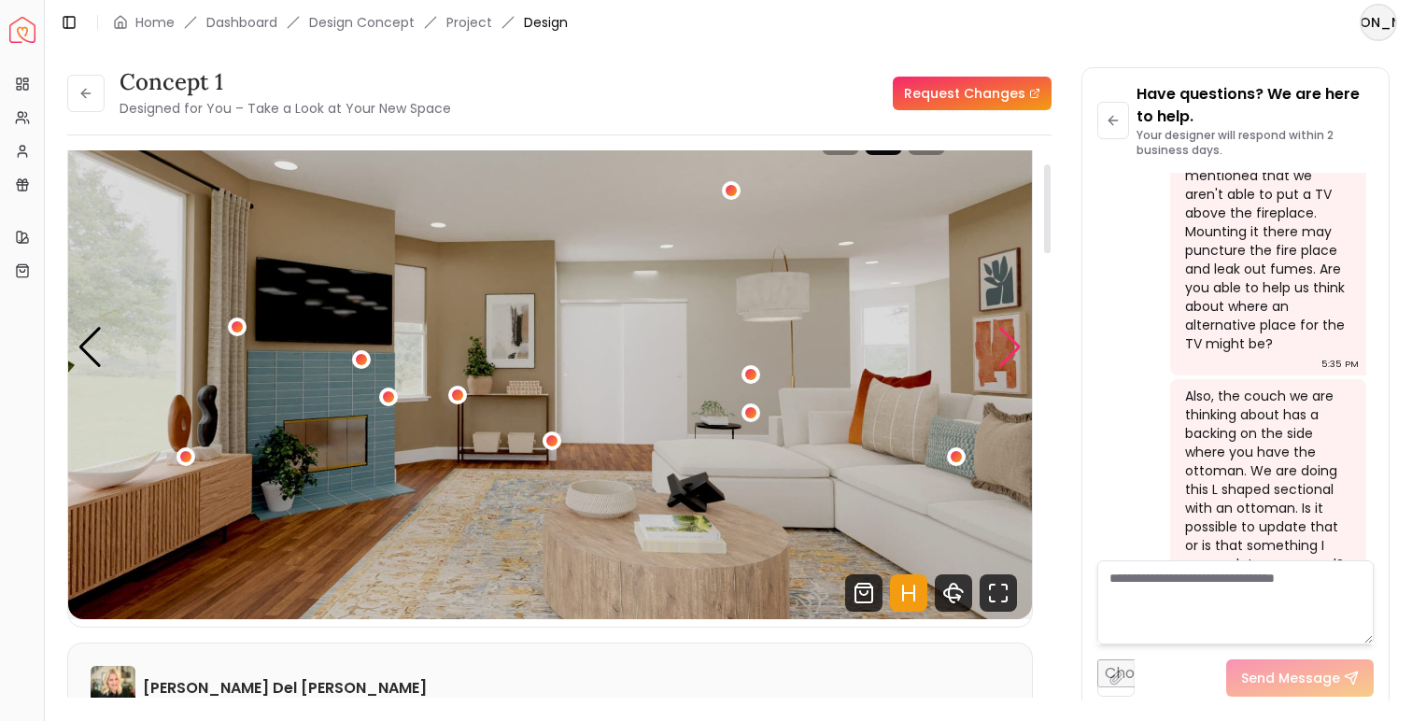
click at [1018, 349] on div "Next slide" at bounding box center [1009, 347] width 25 height 41
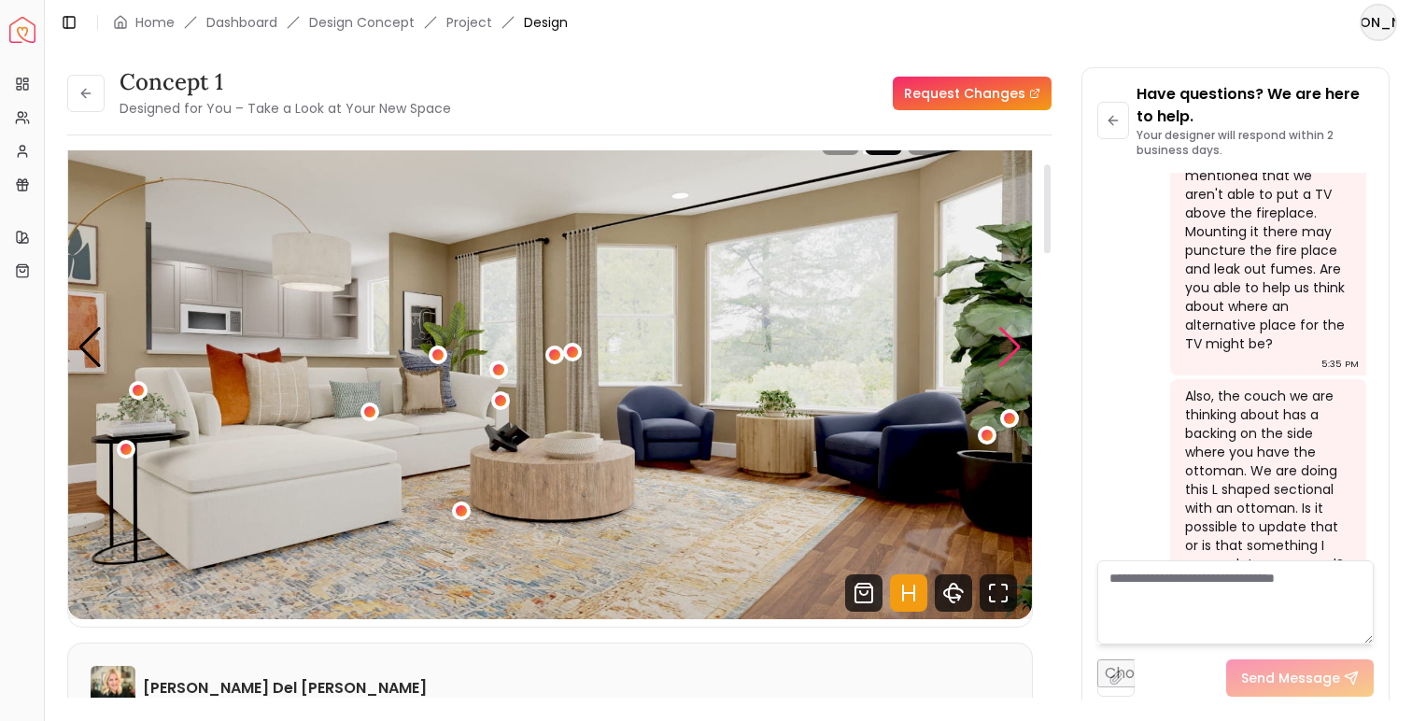
click at [1018, 349] on div "Next slide" at bounding box center [1009, 347] width 25 height 41
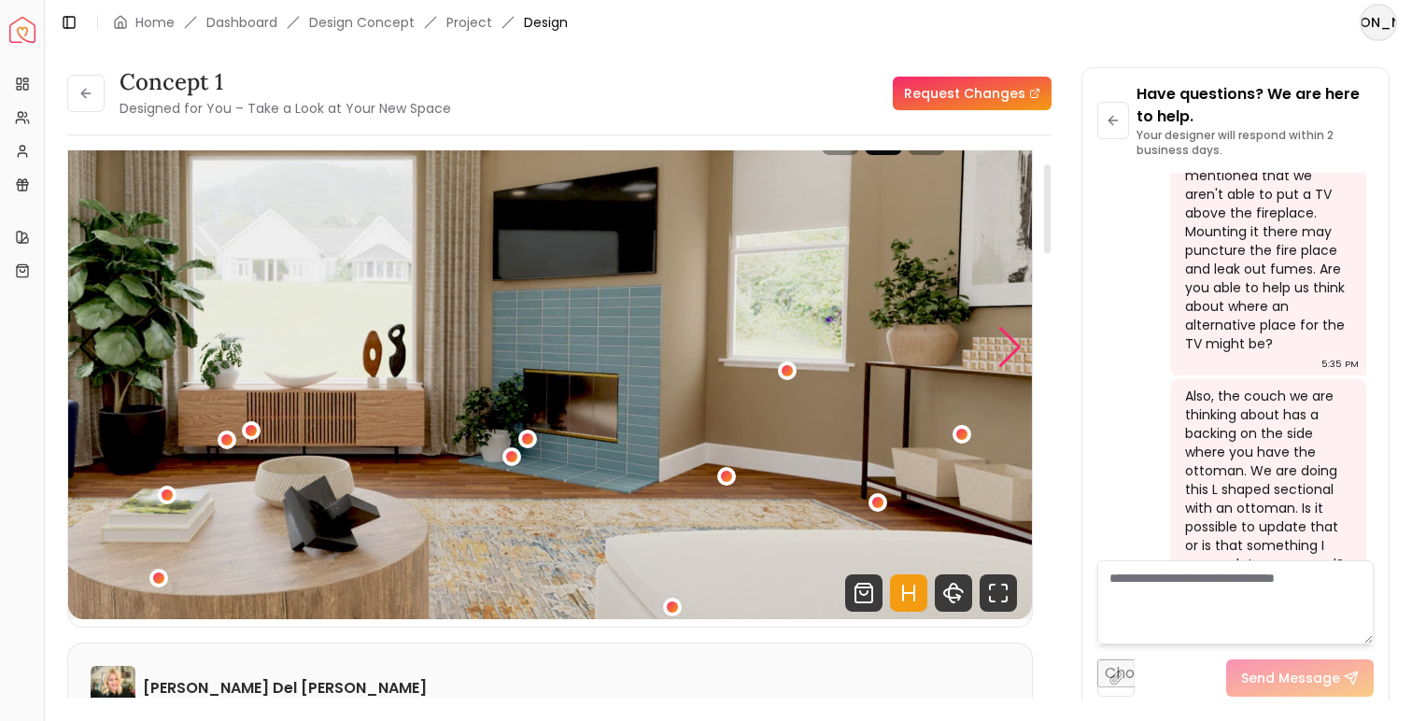
click at [1018, 349] on div "Next slide" at bounding box center [1009, 347] width 25 height 41
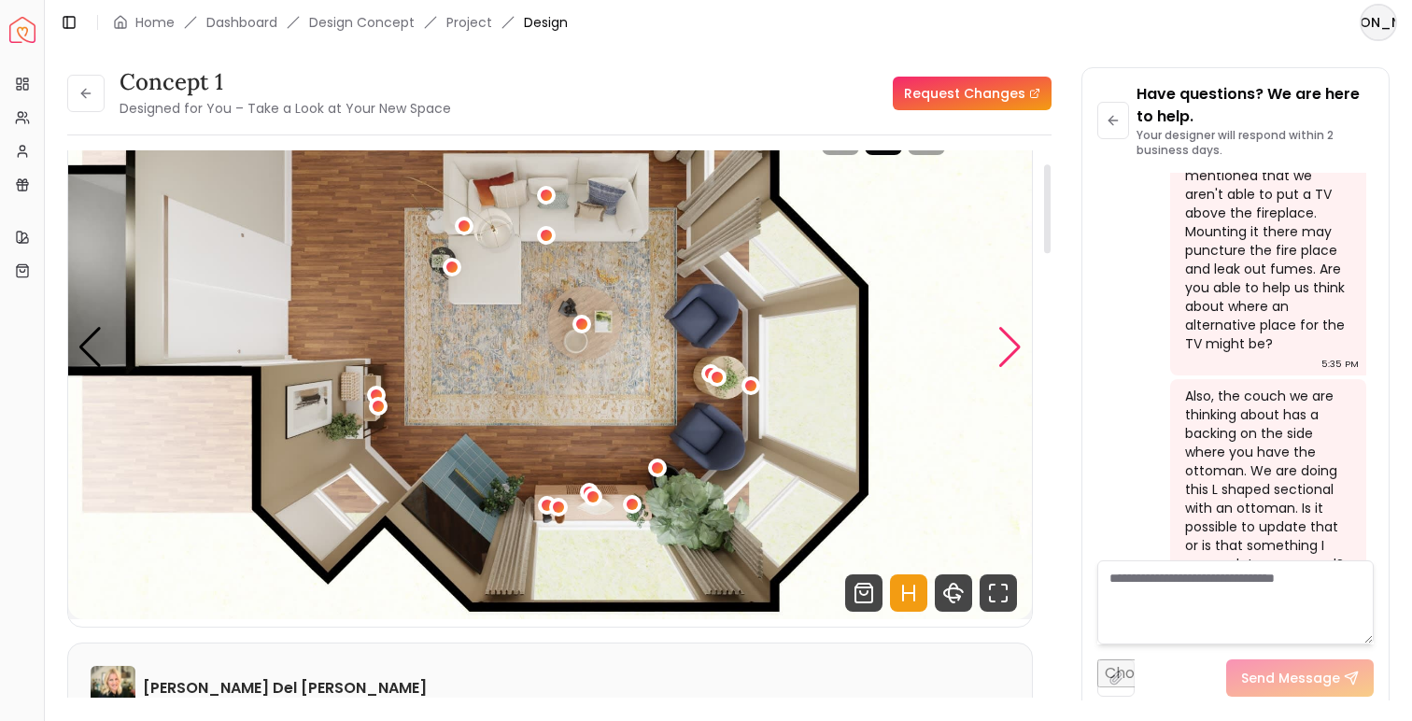
click at [1018, 349] on div "Next slide" at bounding box center [1009, 347] width 25 height 41
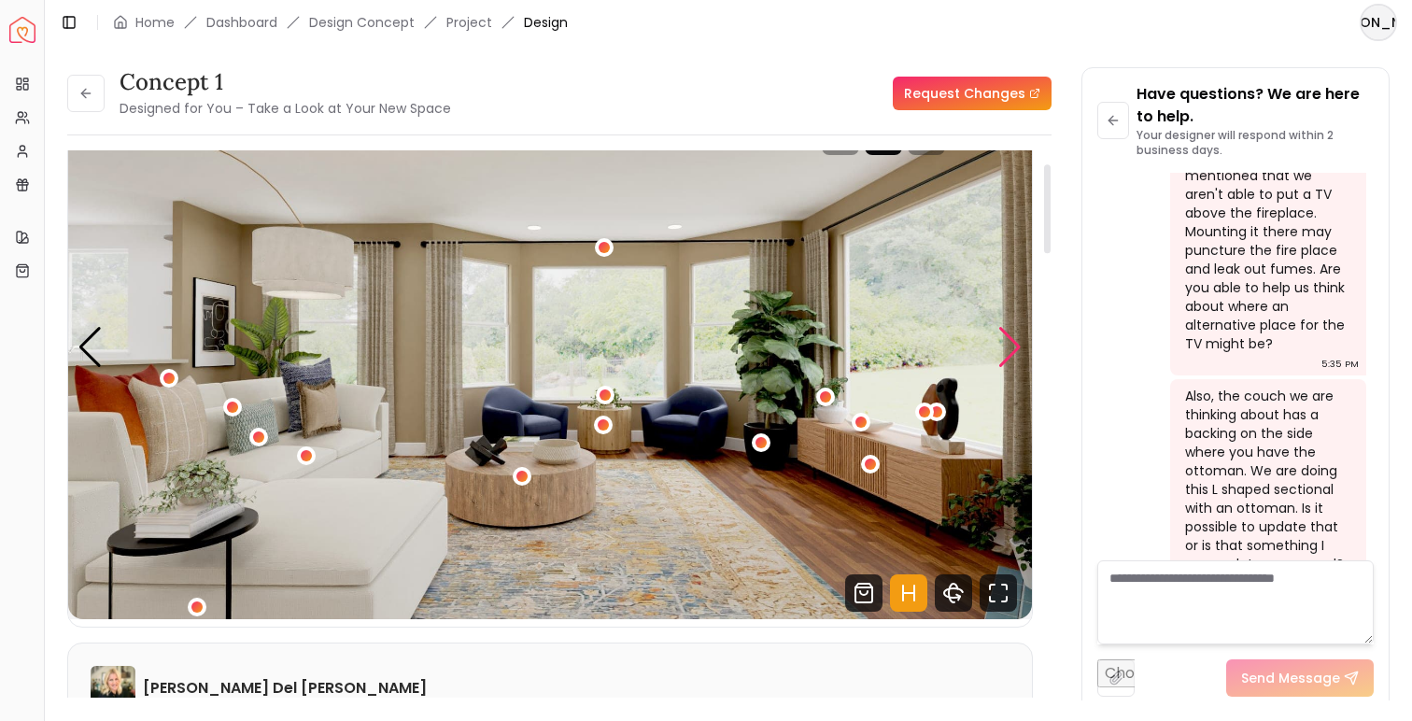
click at [1018, 349] on div "Next slide" at bounding box center [1009, 347] width 25 height 41
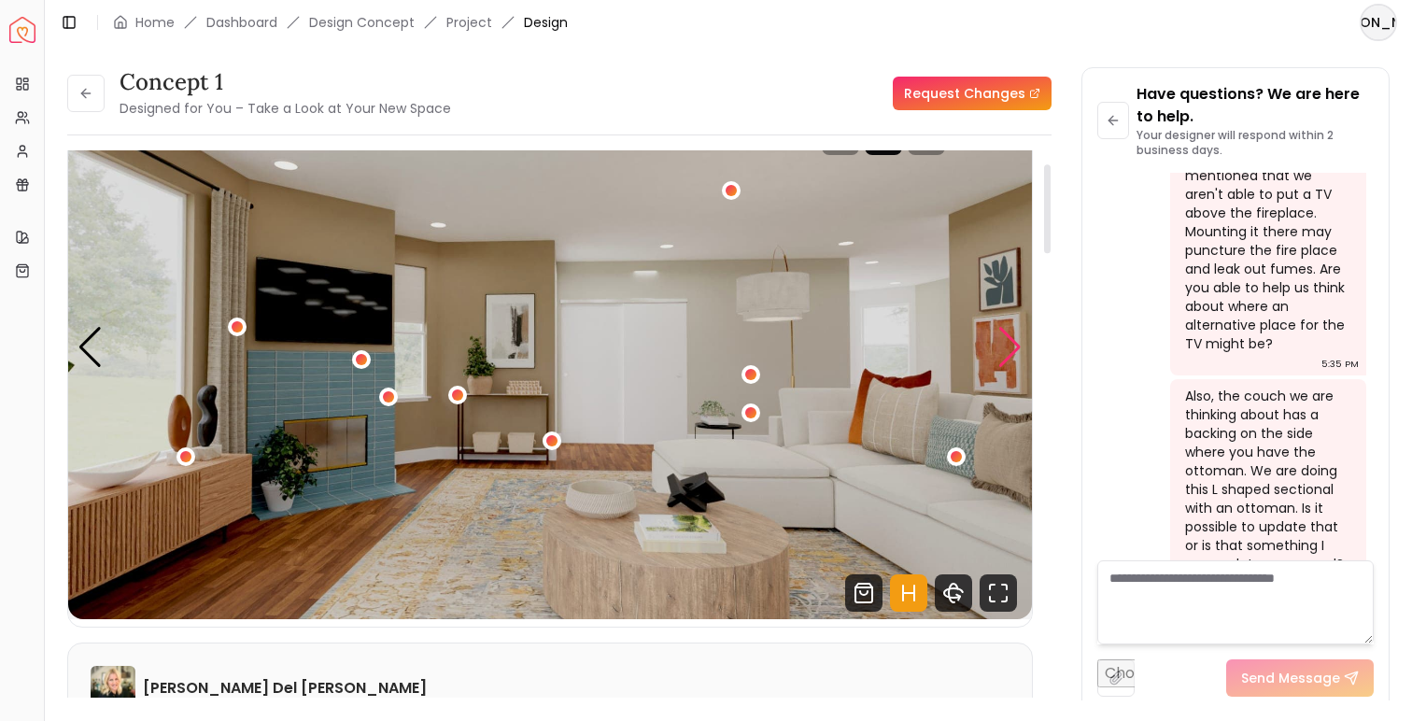
click at [1018, 349] on div "Next slide" at bounding box center [1009, 347] width 25 height 41
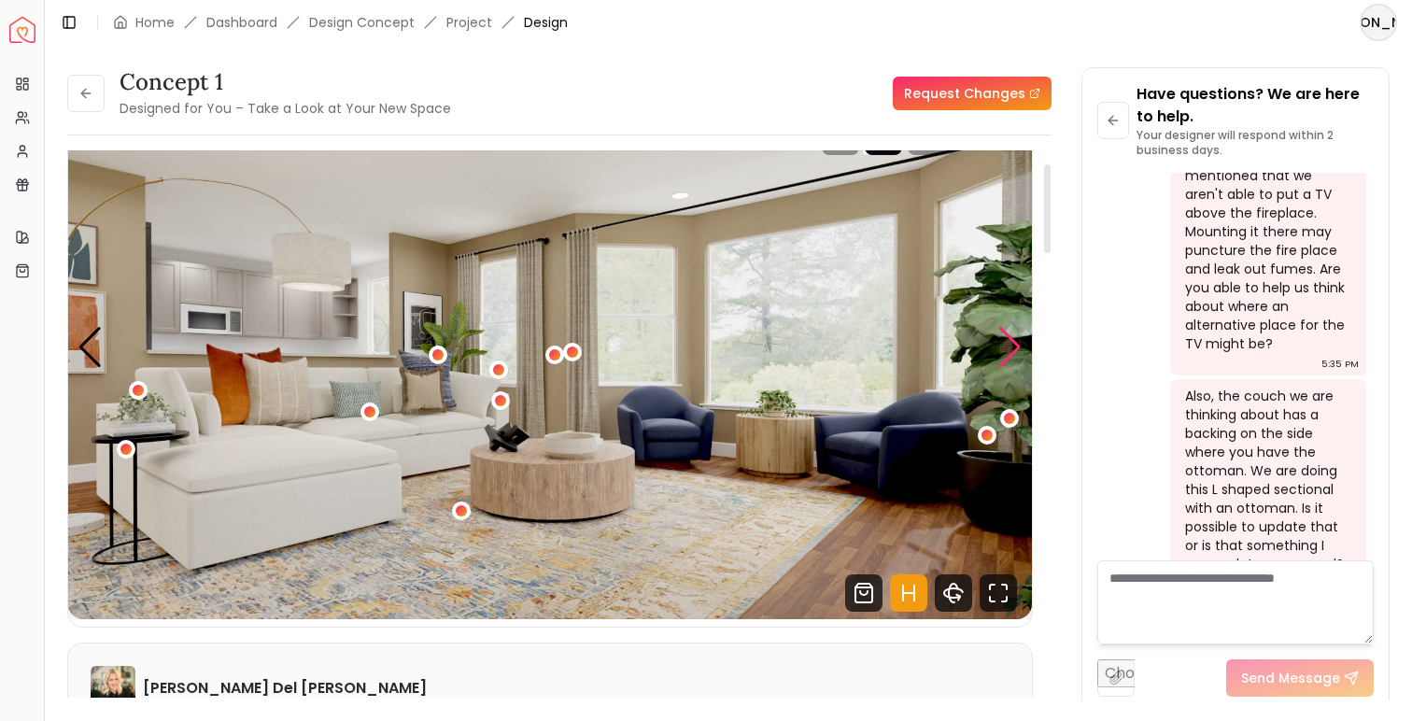
click at [1018, 349] on div "Next slide" at bounding box center [1009, 347] width 25 height 41
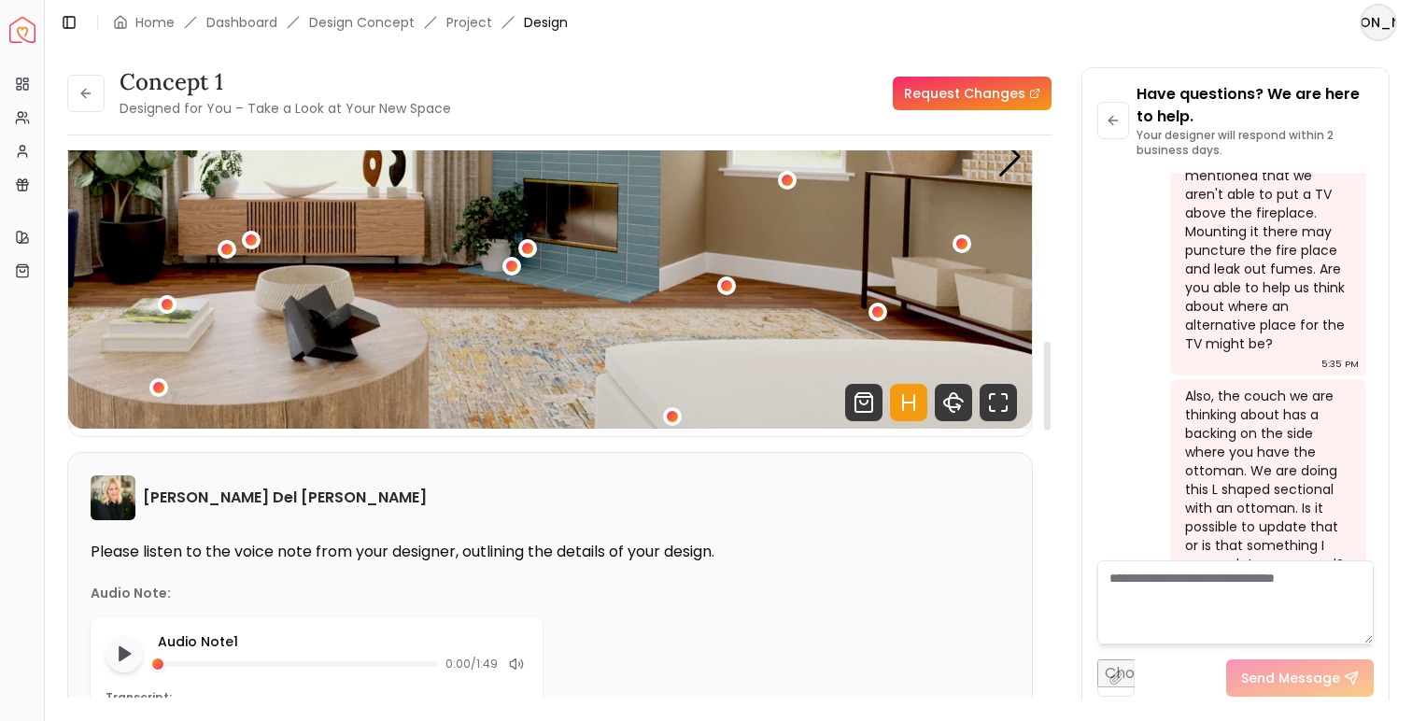
scroll to position [0, 0]
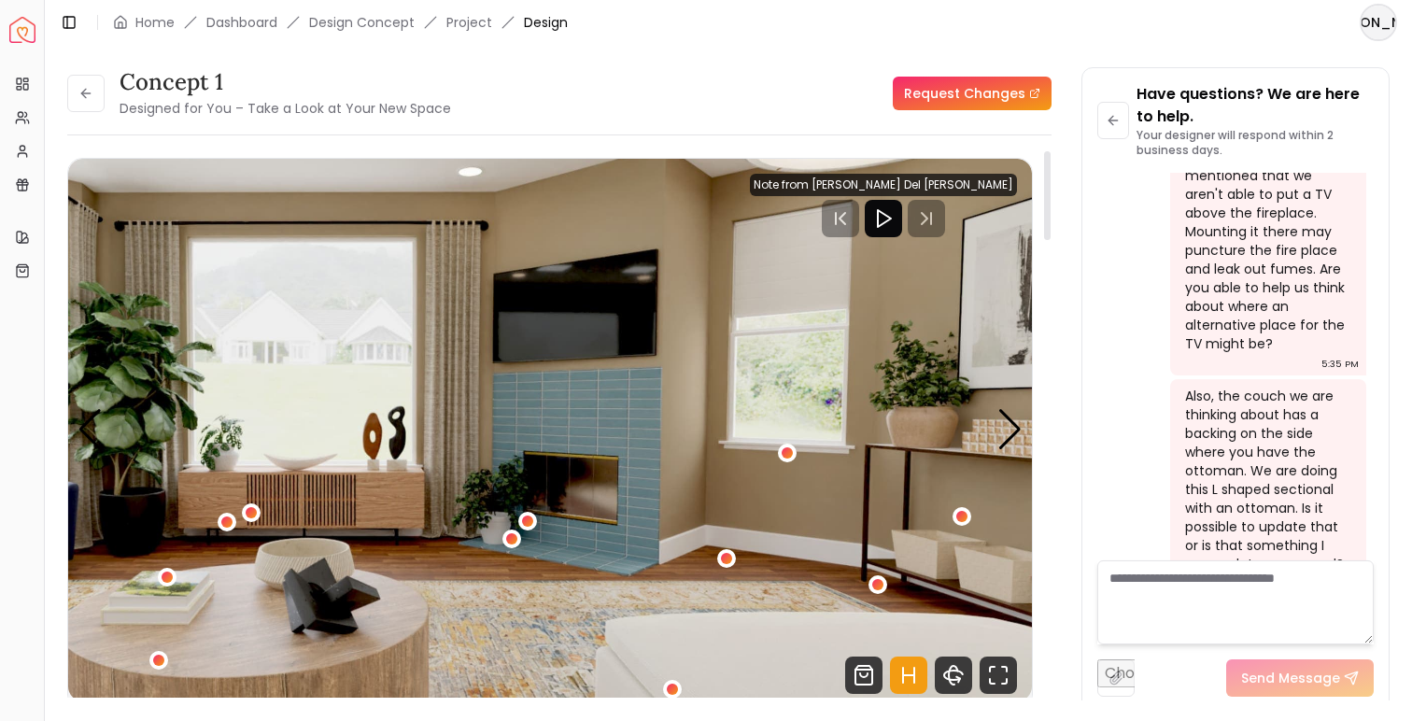
click at [997, 400] on img "4 / 5" at bounding box center [550, 430] width 964 height 542
click at [1001, 410] on div "Next slide" at bounding box center [1009, 429] width 25 height 41
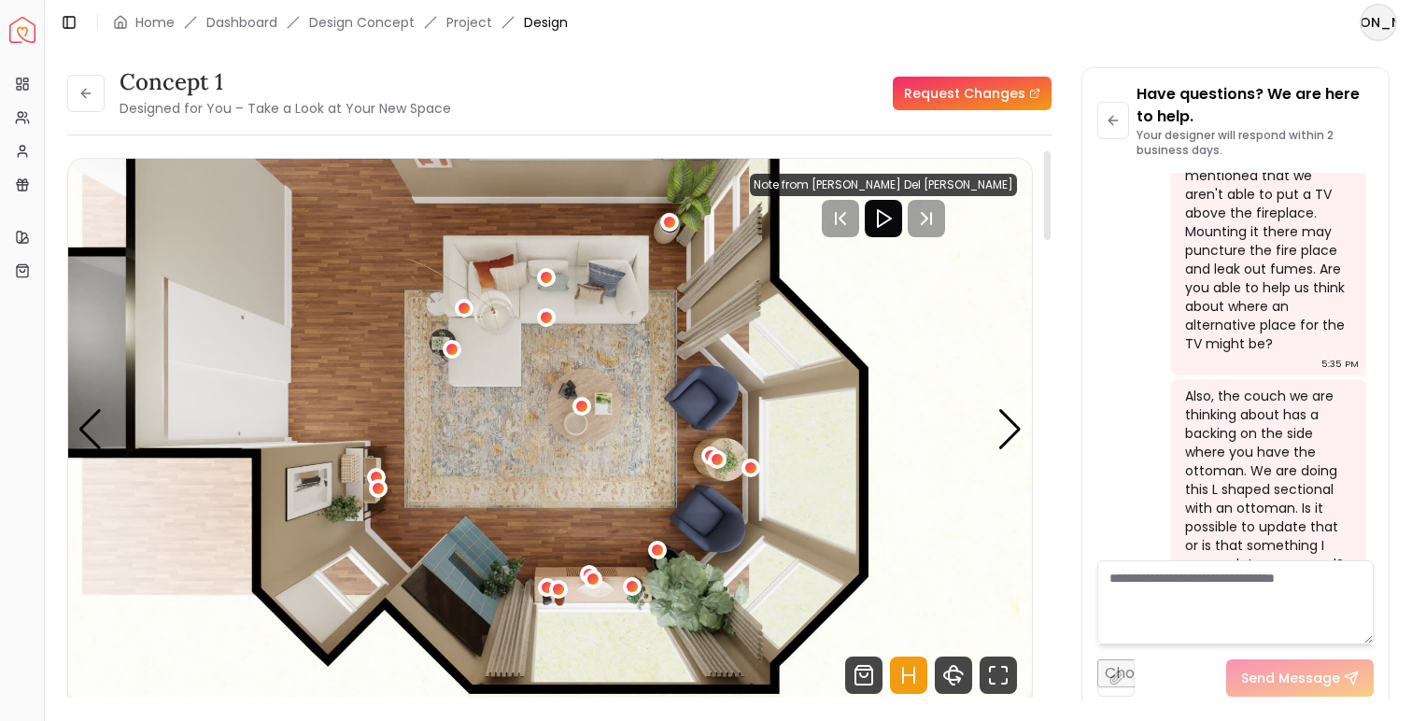
click at [569, 349] on img "5 / 5" at bounding box center [550, 430] width 964 height 542
click at [669, 316] on img "5 / 5" at bounding box center [550, 430] width 964 height 542
click at [420, 405] on img "5 / 5" at bounding box center [550, 430] width 964 height 542
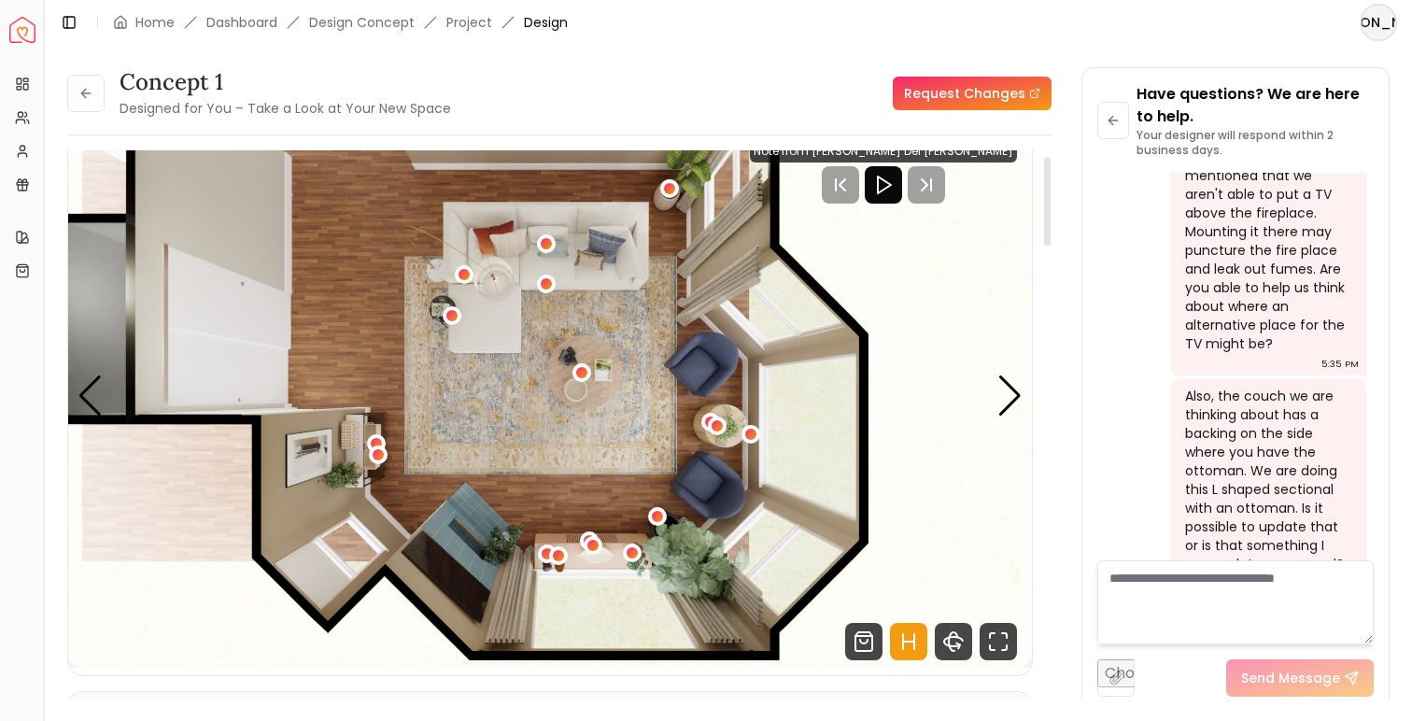
scroll to position [35, 0]
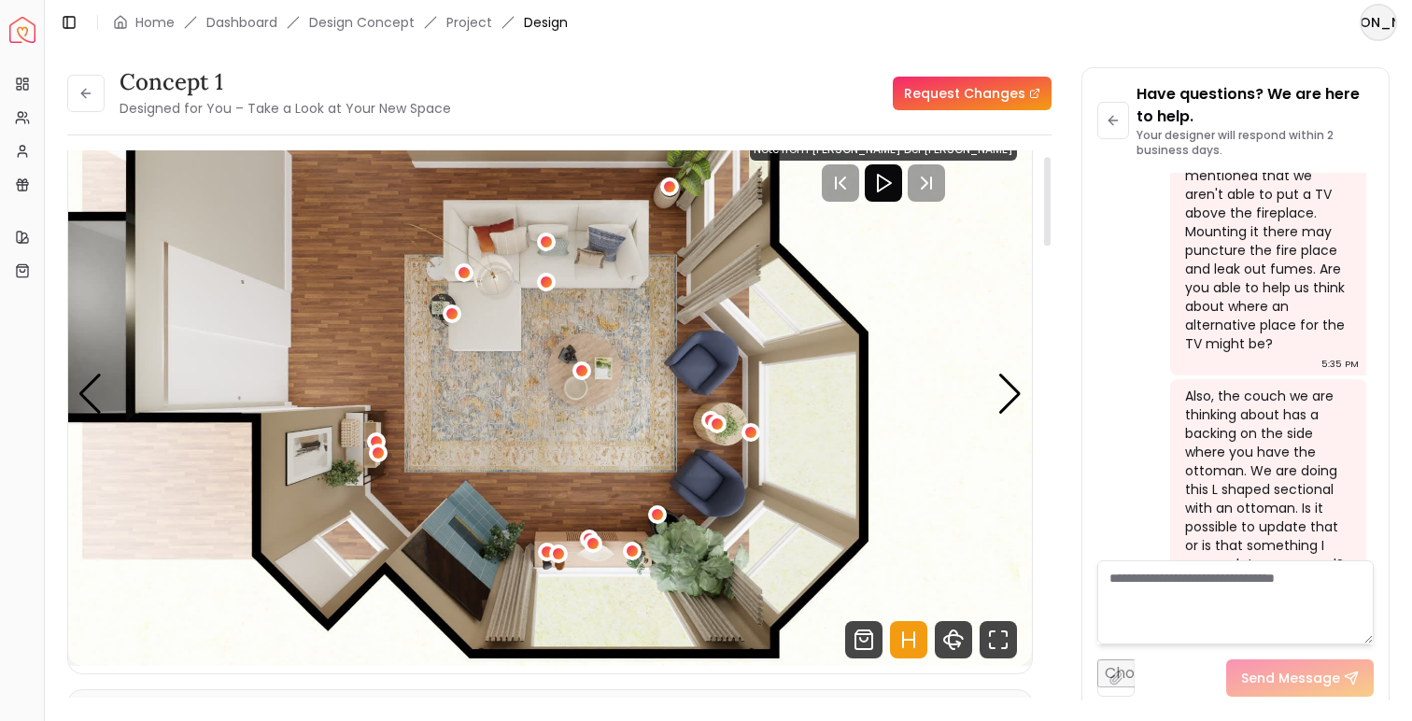
click at [1218, 588] on textarea at bounding box center [1235, 602] width 276 height 84
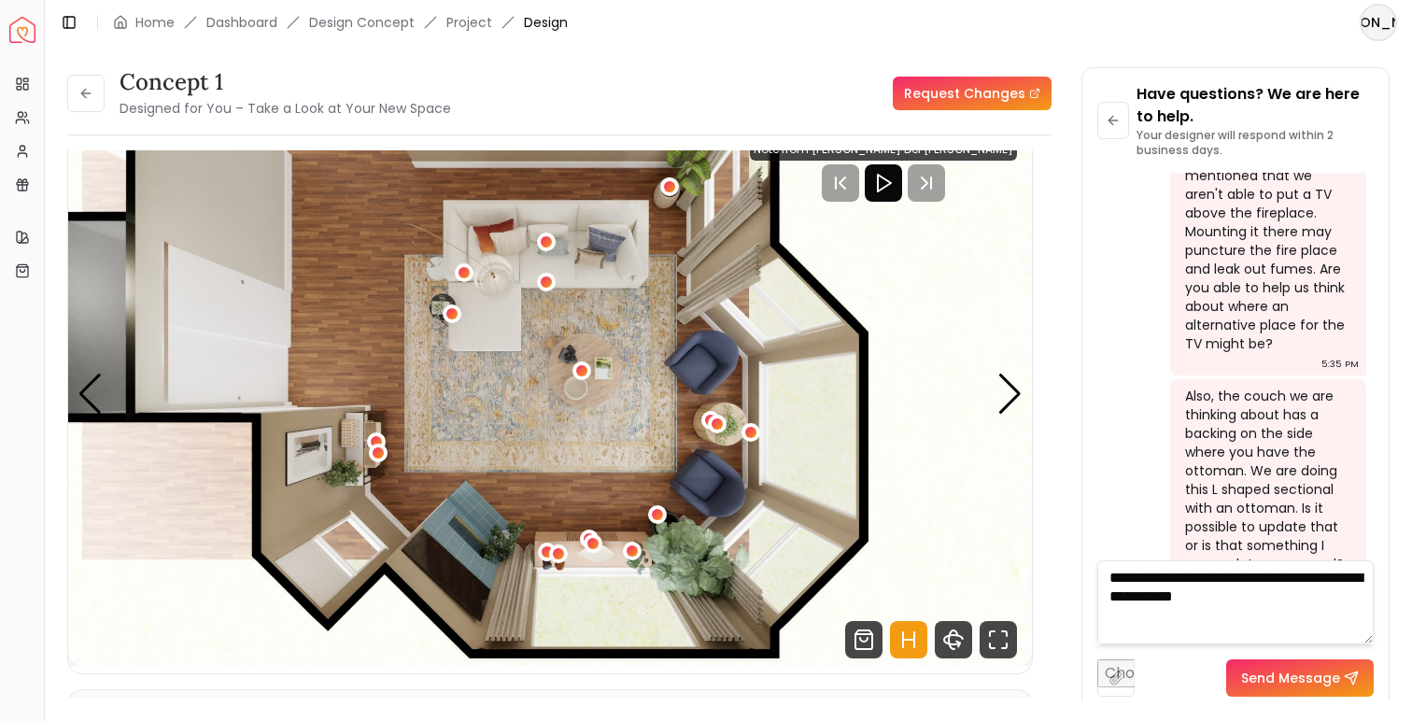
type textarea "**********"
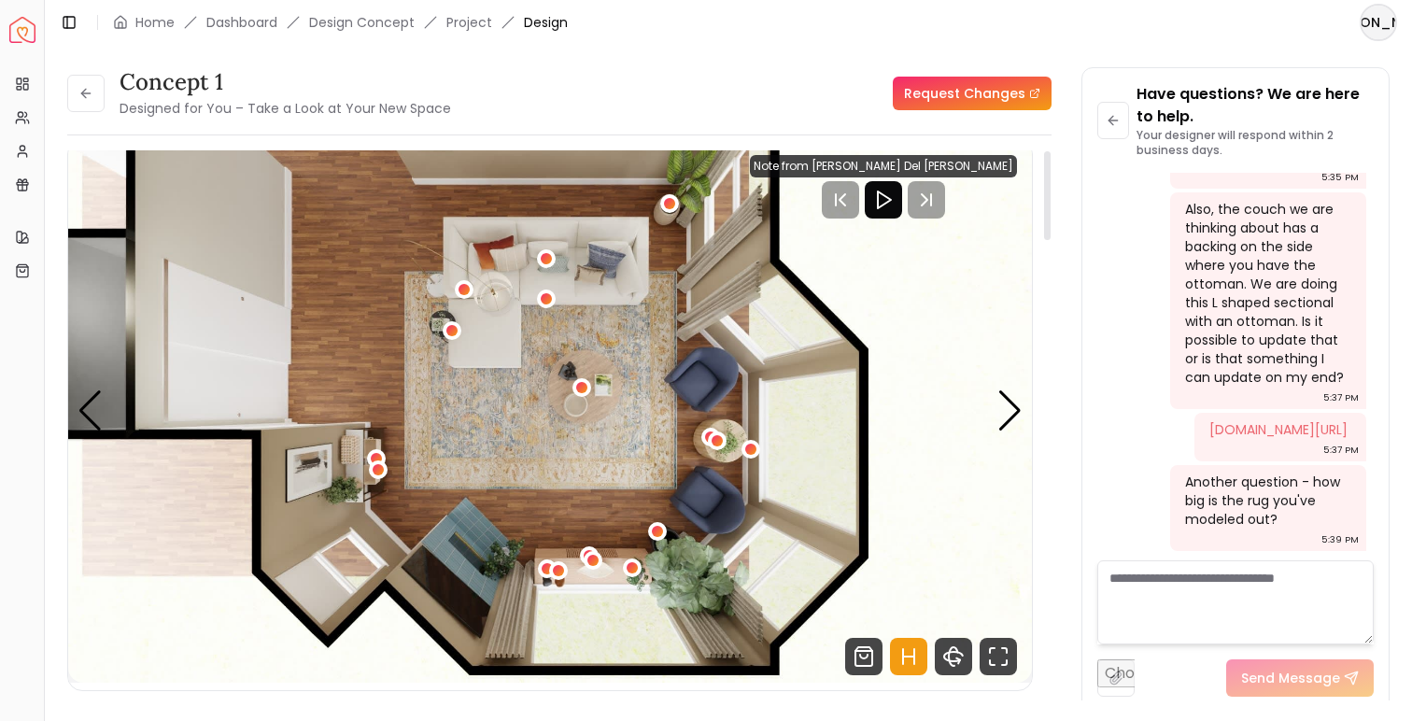
scroll to position [0, 0]
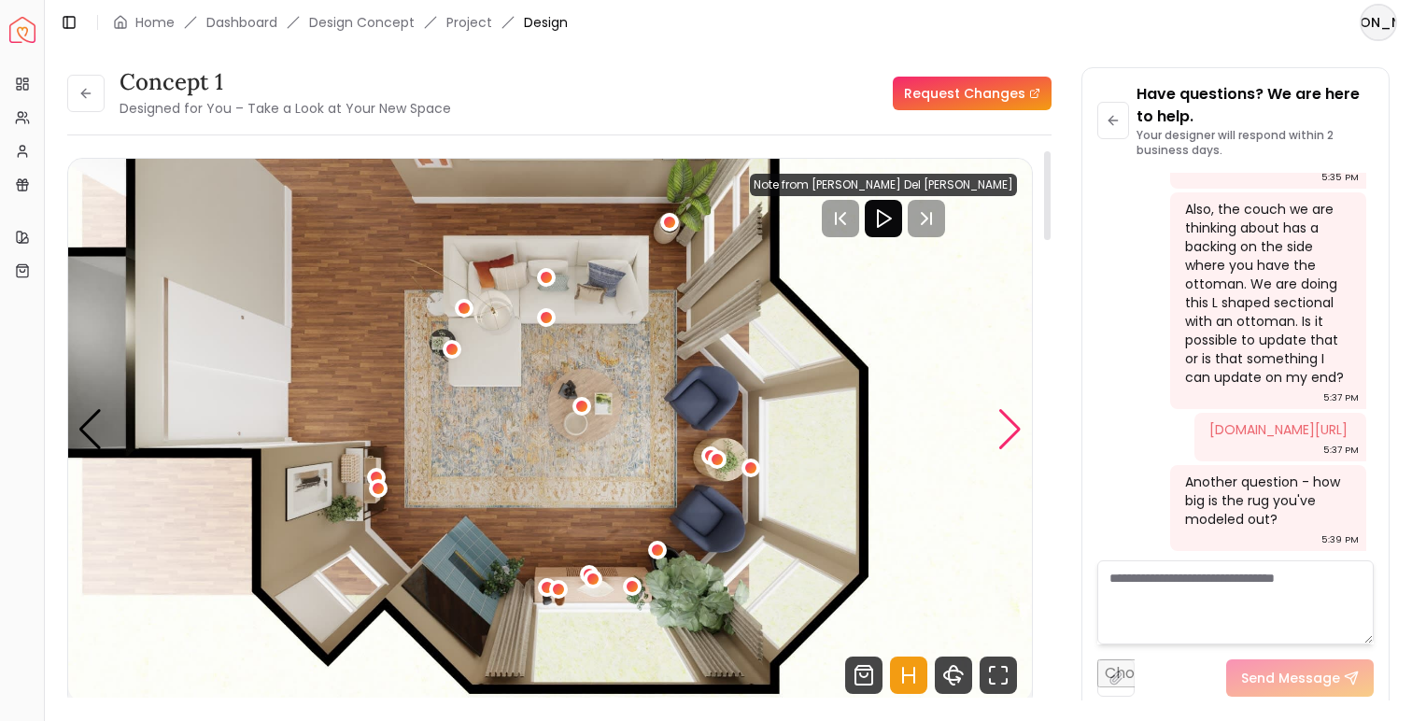
click at [1012, 430] on div "Next slide" at bounding box center [1009, 429] width 25 height 41
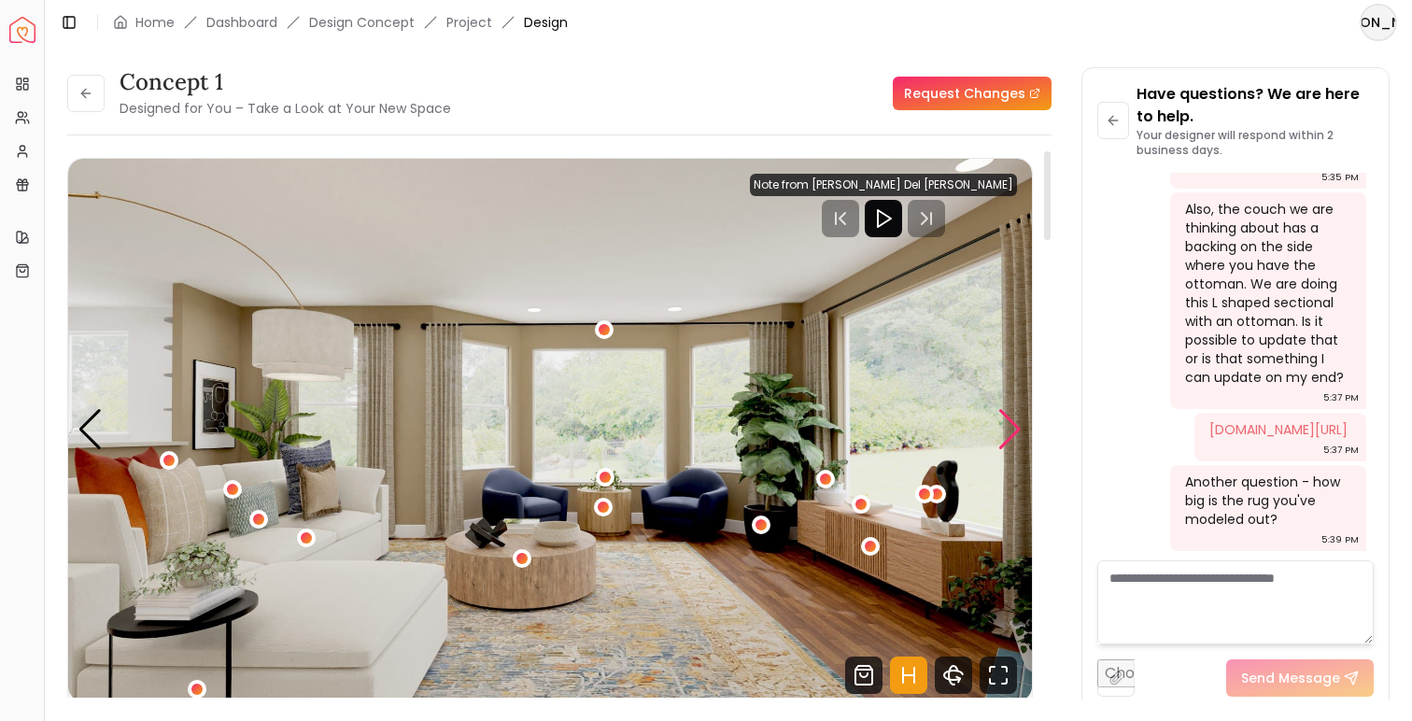
click at [1013, 431] on div "Next slide" at bounding box center [1009, 429] width 25 height 41
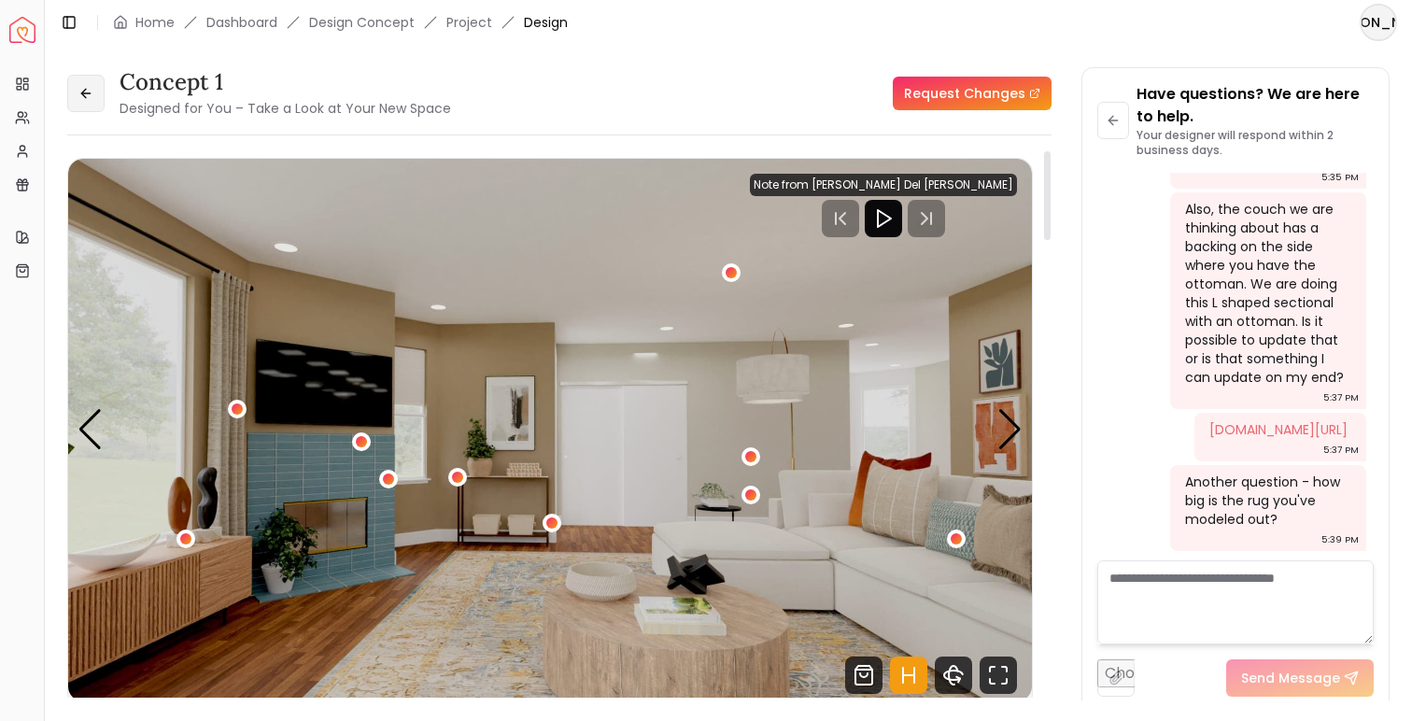
click at [91, 102] on button at bounding box center [85, 93] width 37 height 37
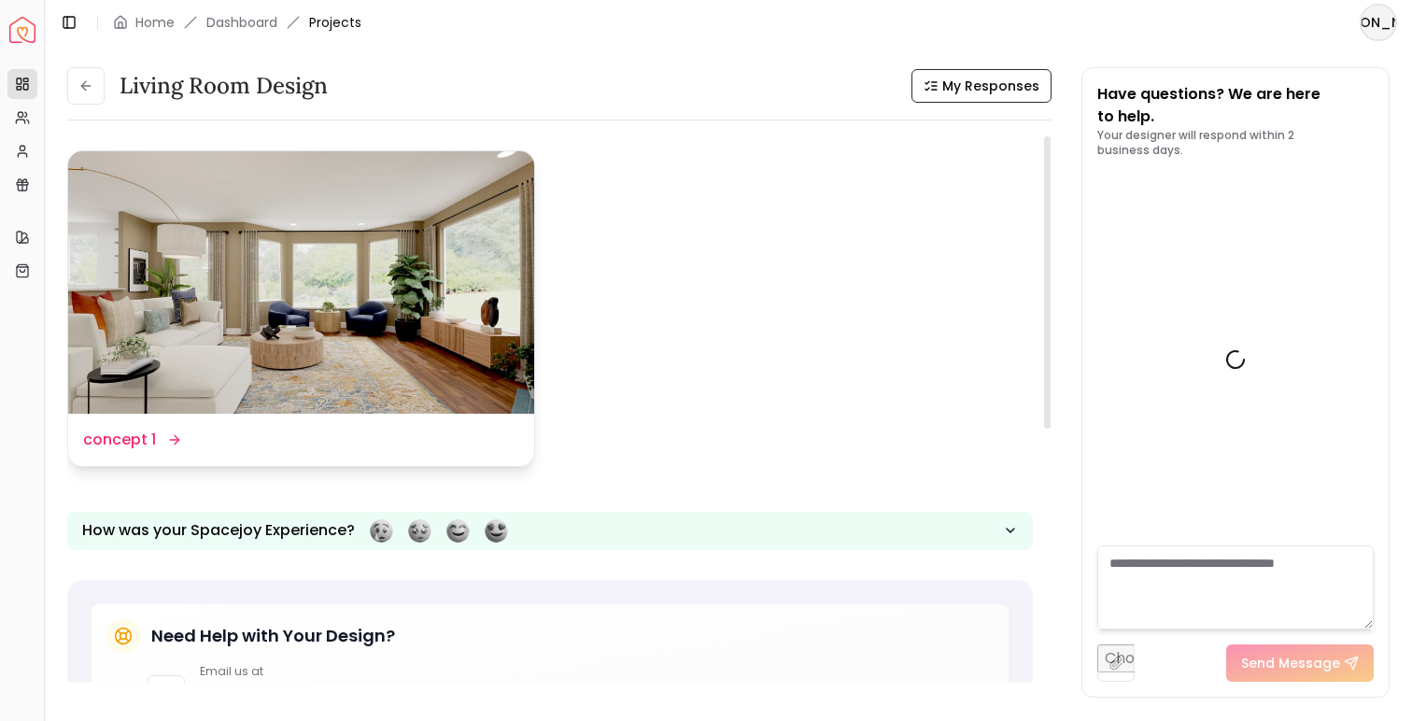
scroll to position [3512, 0]
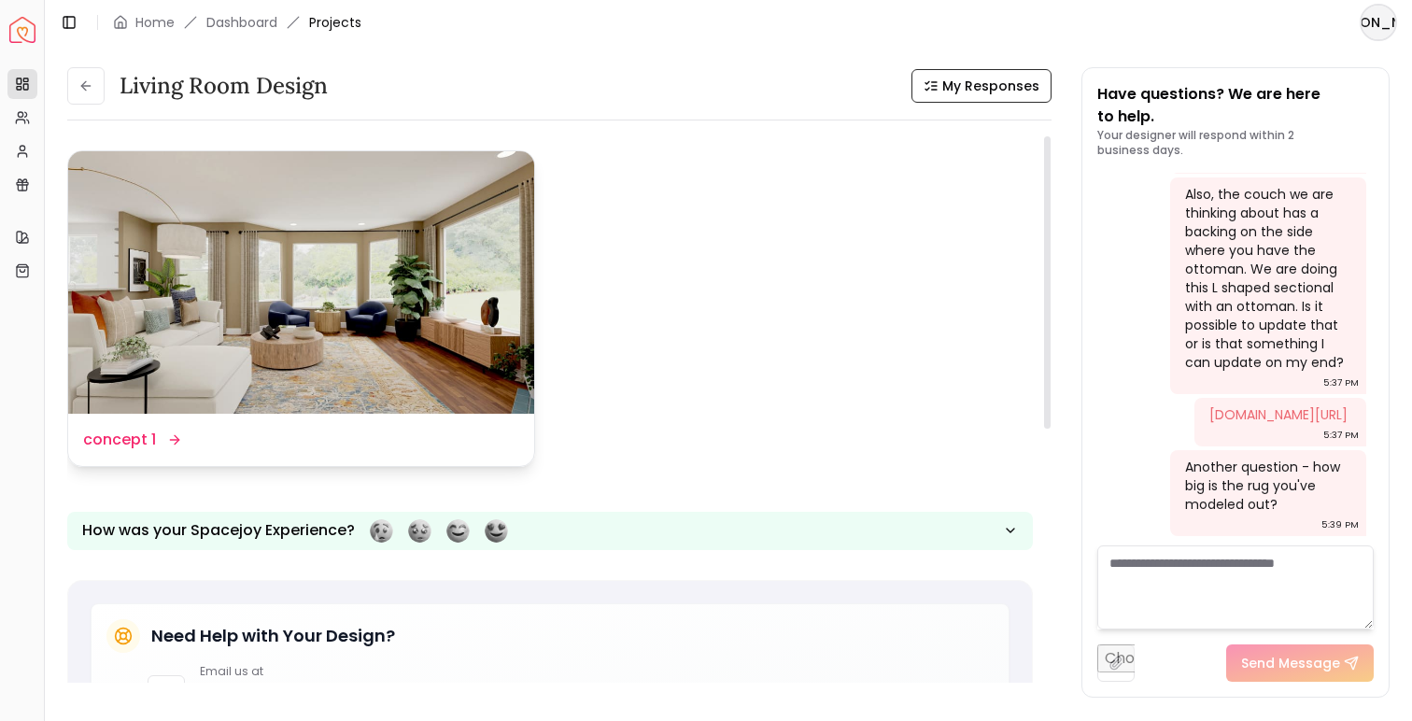
click at [275, 347] on img at bounding box center [301, 282] width 466 height 262
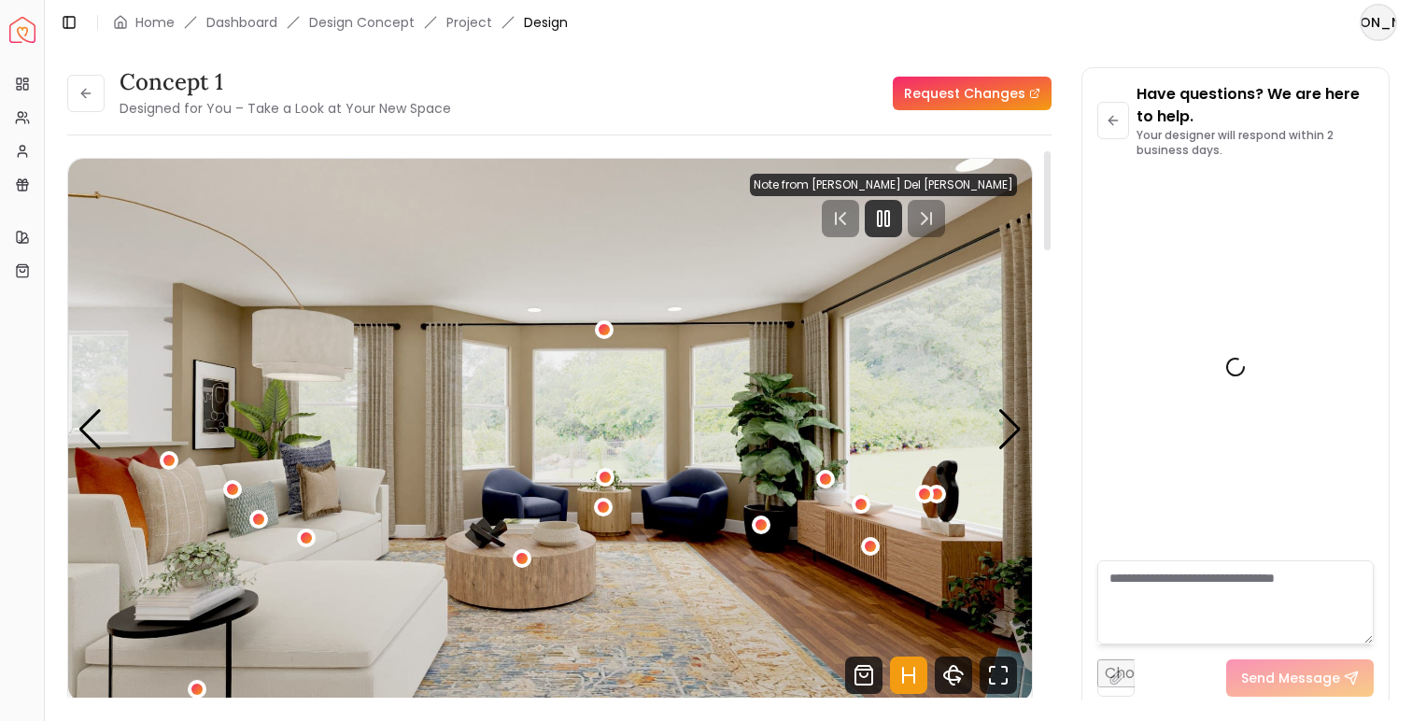
scroll to position [3497, 0]
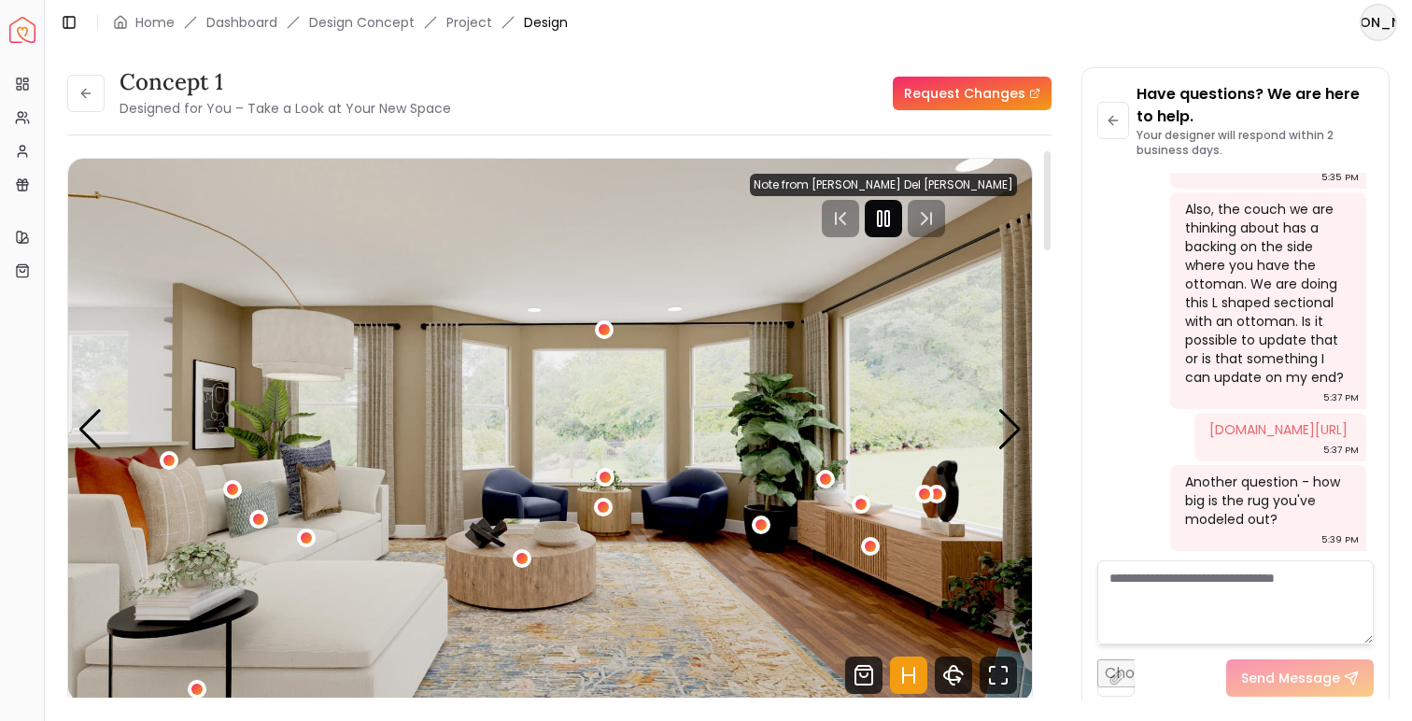
click at [902, 215] on div at bounding box center [883, 218] width 37 height 37
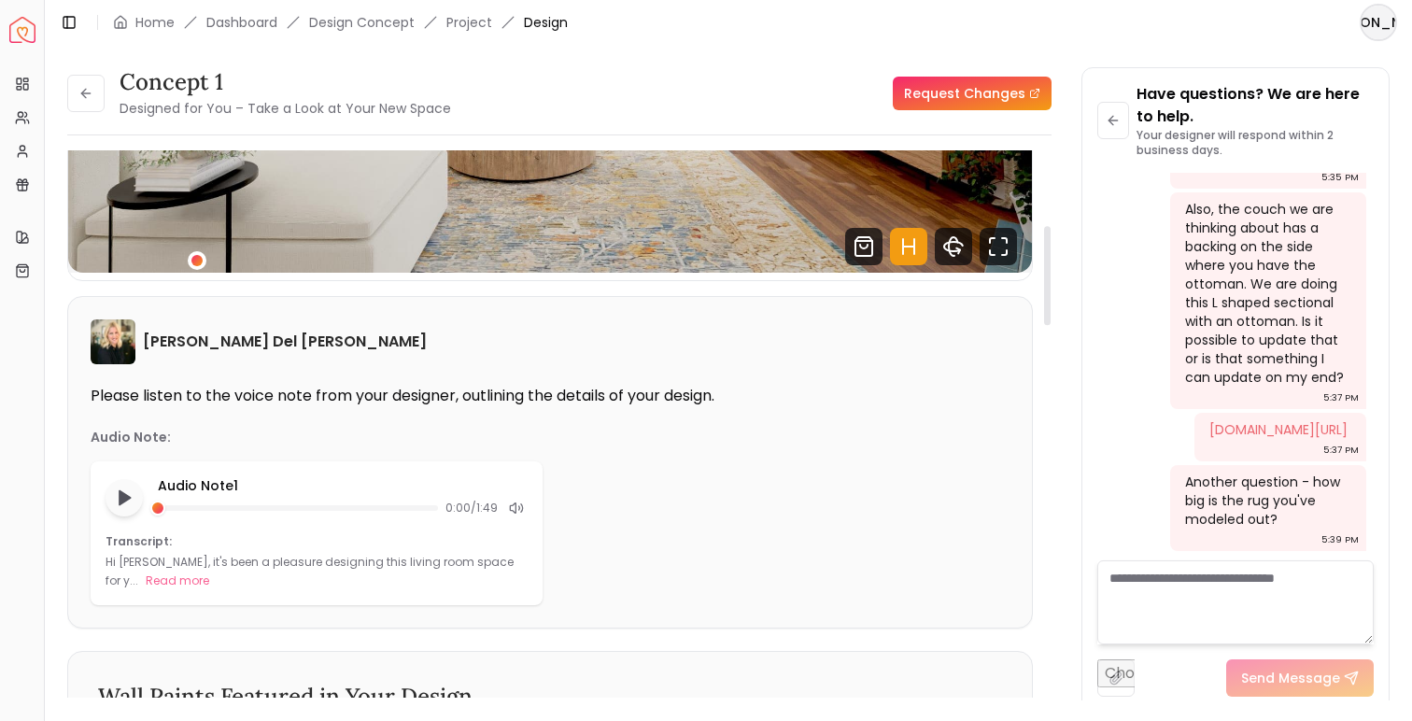
scroll to position [415, 0]
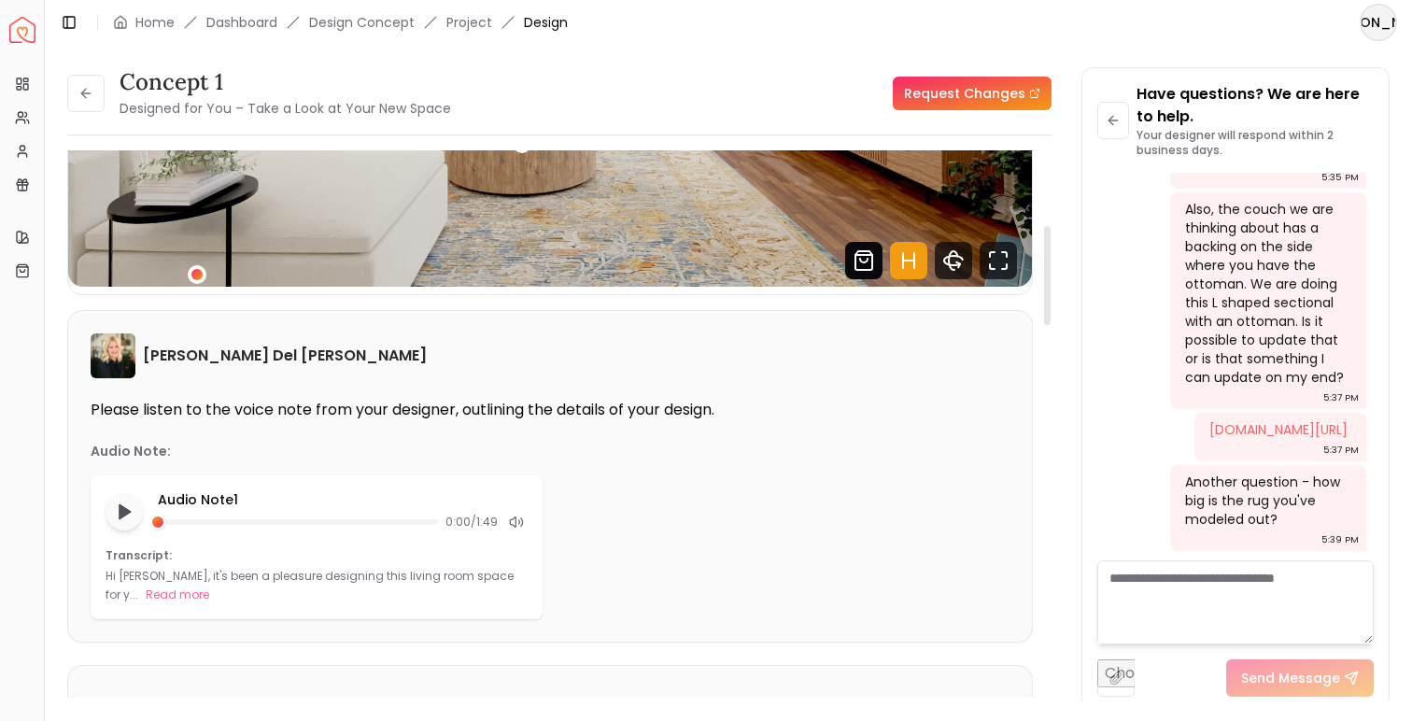
click at [872, 259] on icon "Shop Products from this design" at bounding box center [863, 260] width 17 height 19
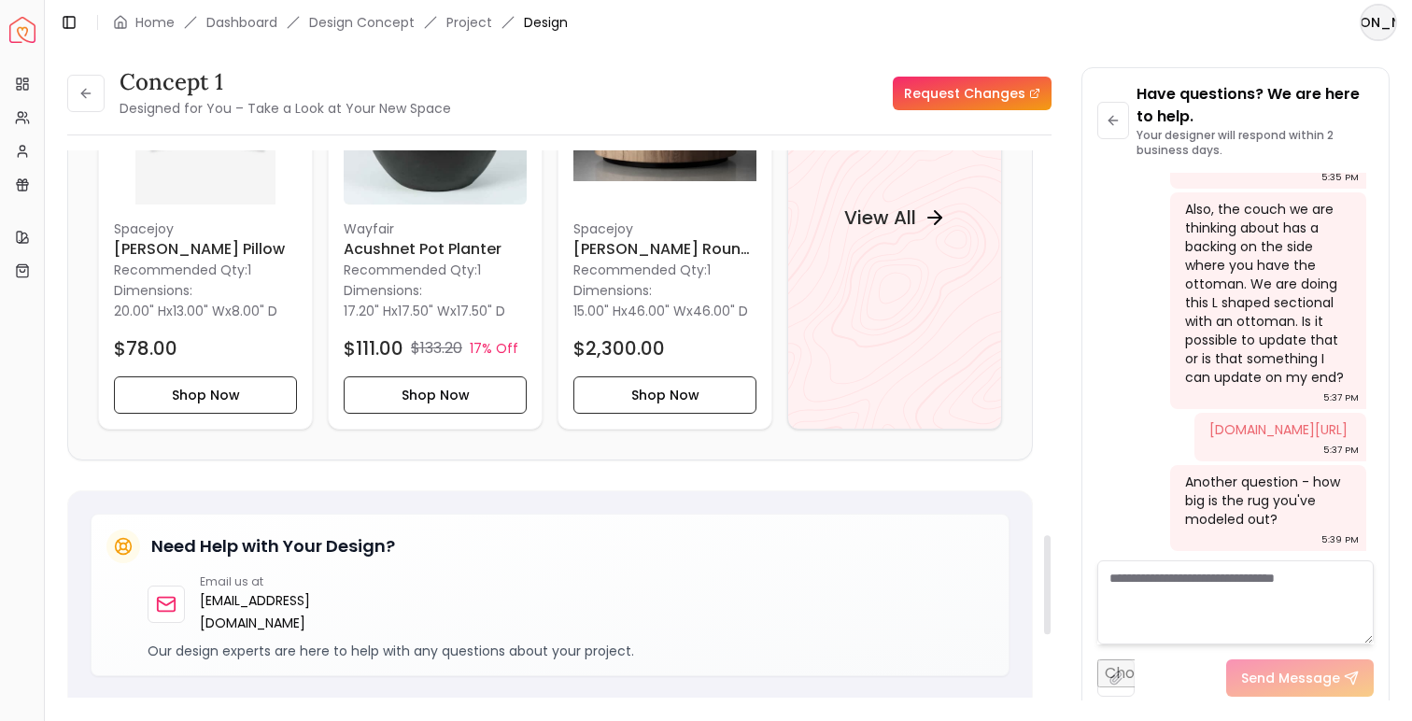
scroll to position [2101, 0]
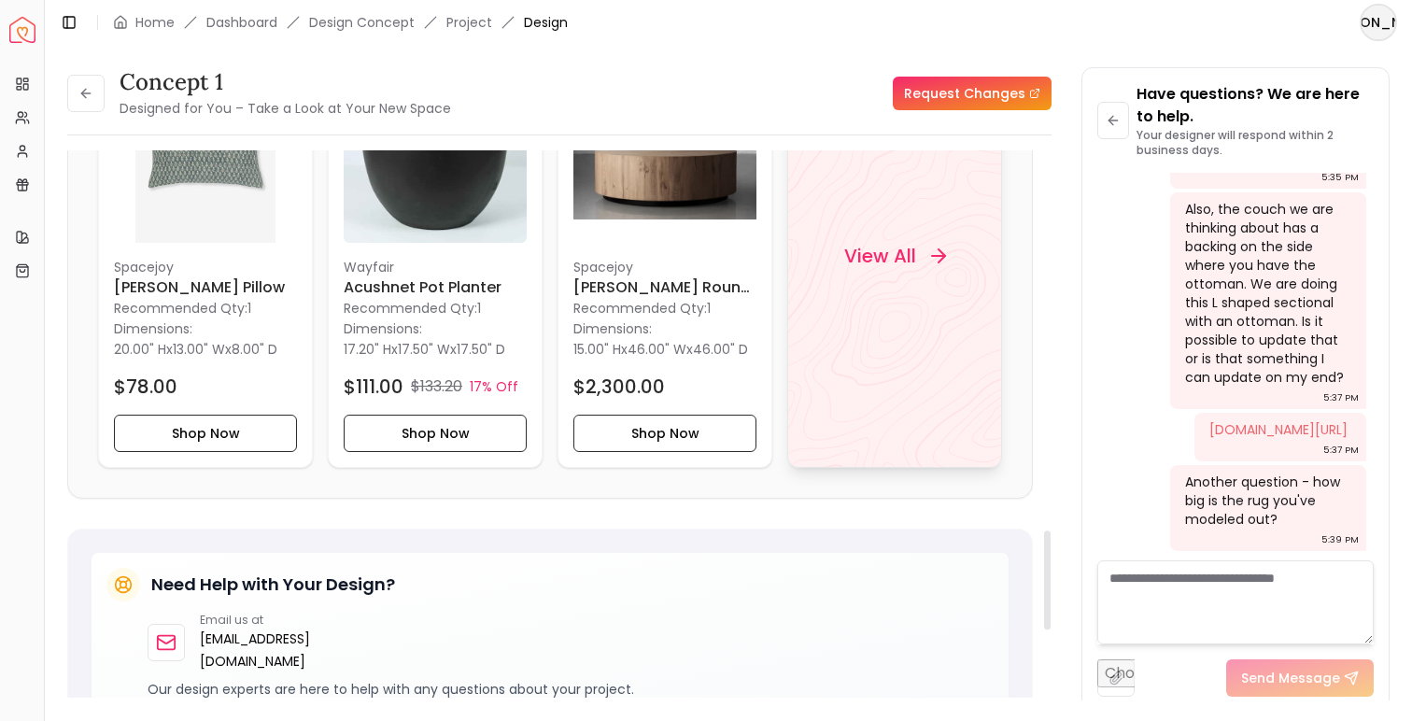
click at [875, 303] on div "View All" at bounding box center [894, 256] width 215 height 424
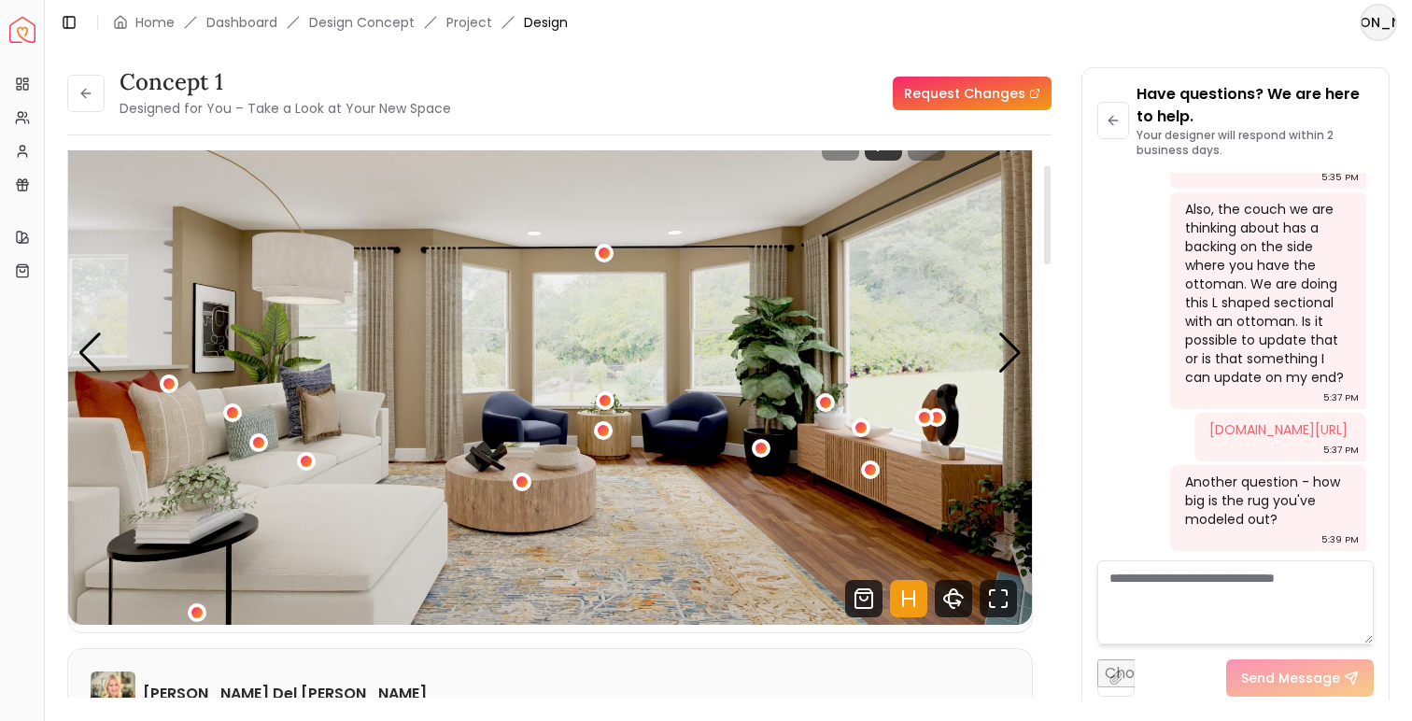
scroll to position [80, 0]
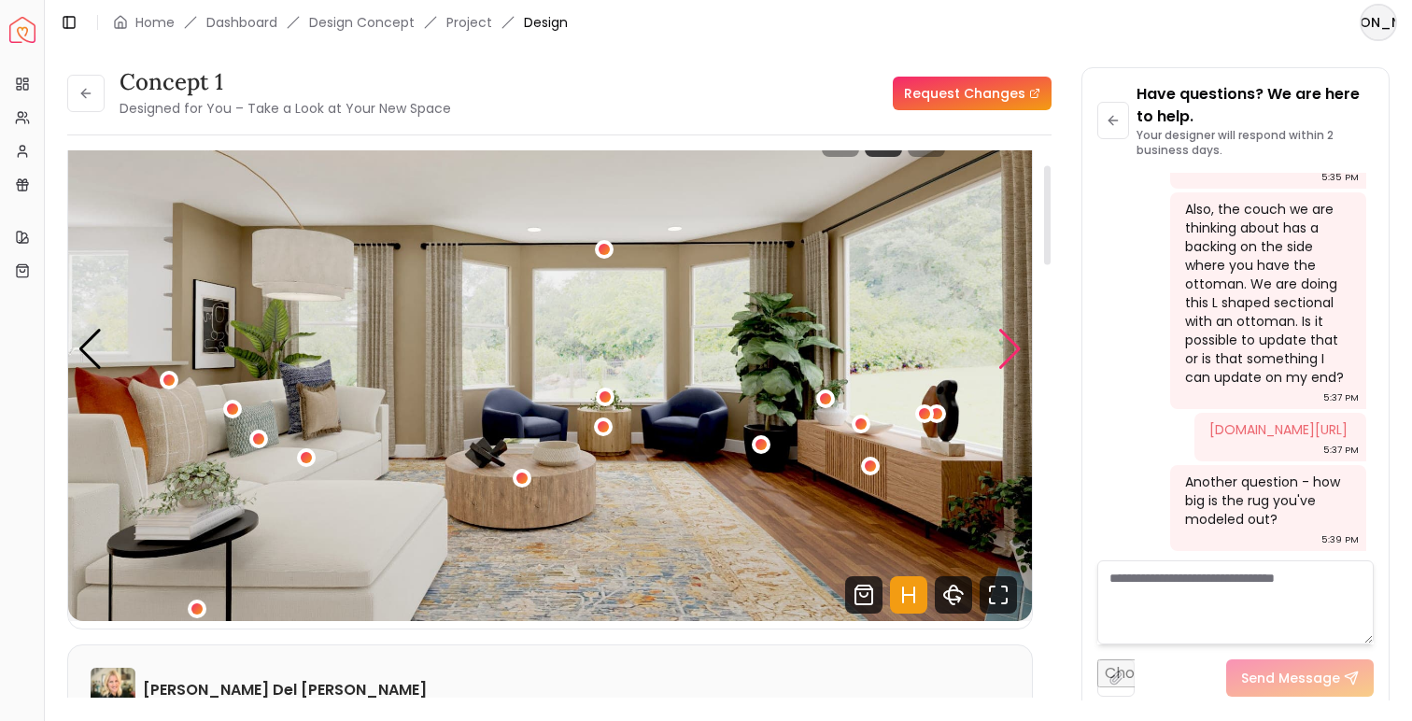
click at [1014, 359] on div "Next slide" at bounding box center [1009, 349] width 25 height 41
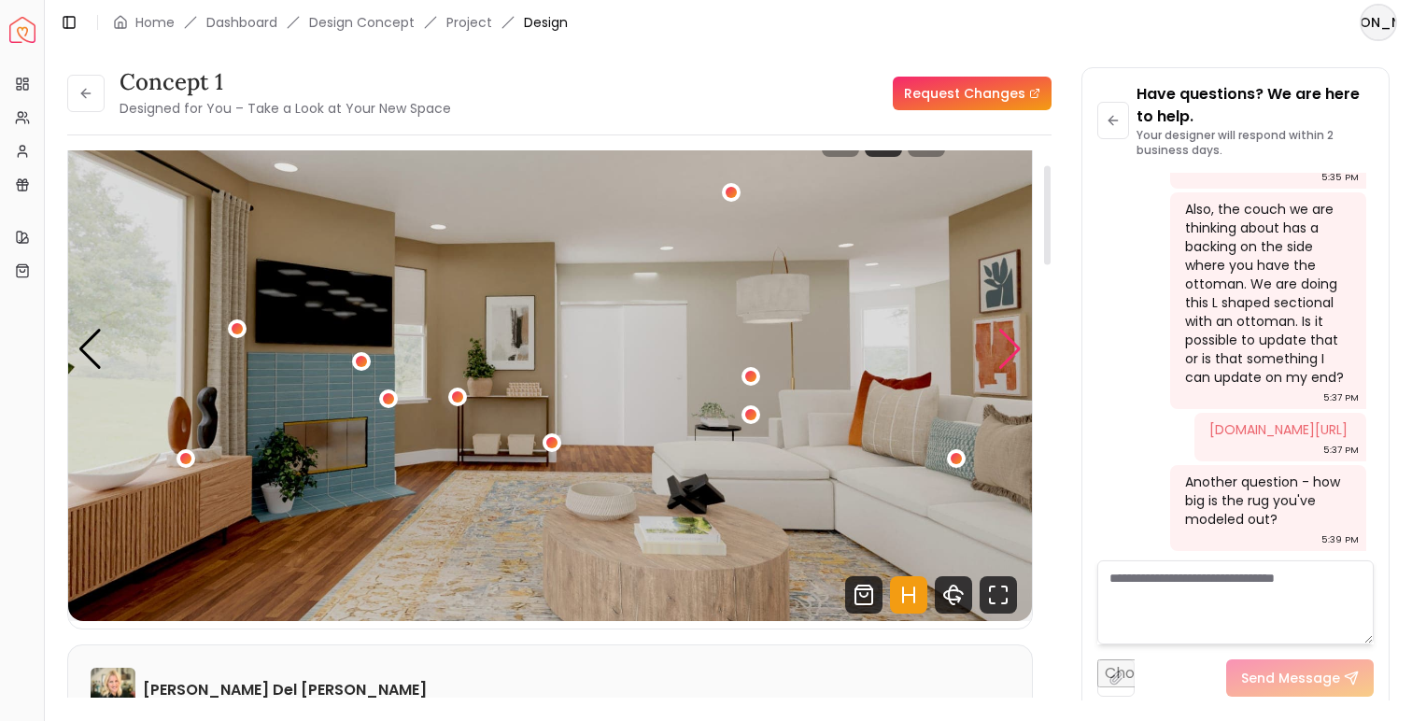
click at [1014, 359] on div "Next slide" at bounding box center [1009, 349] width 25 height 41
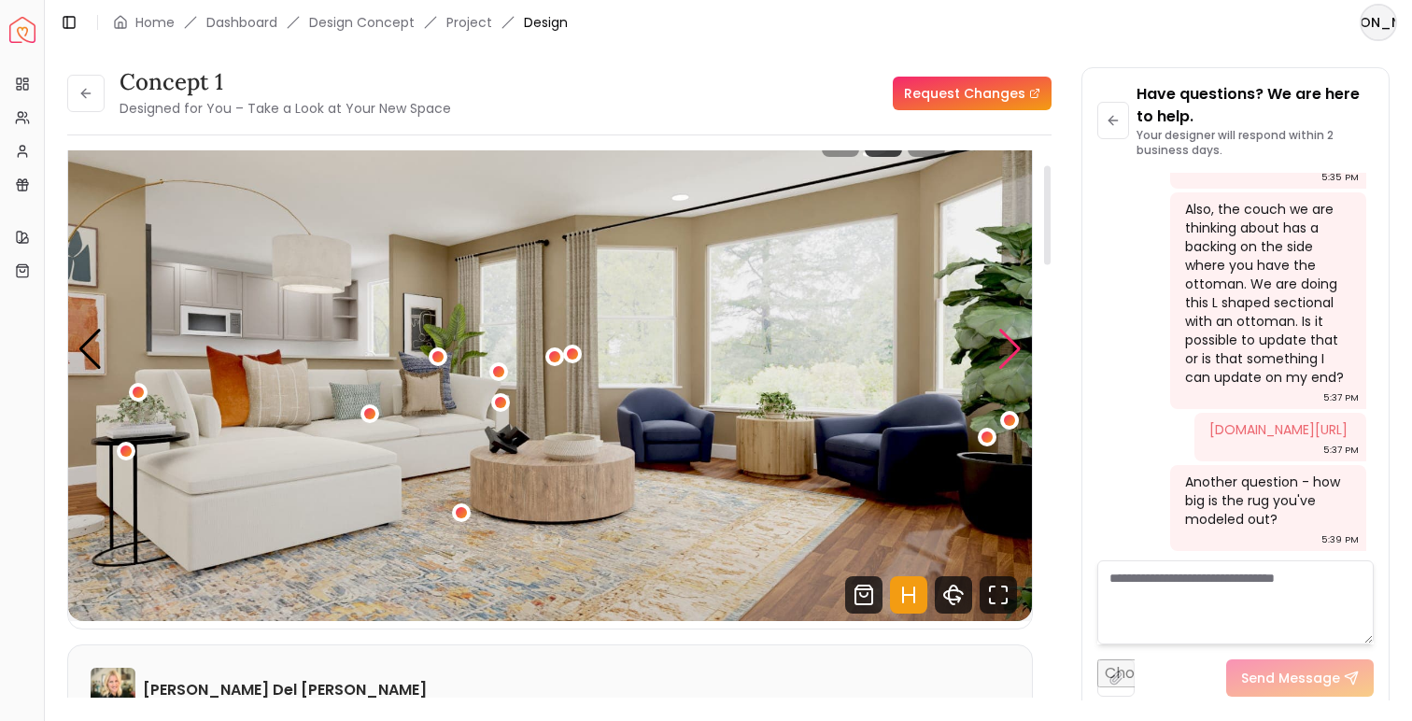
click at [1014, 360] on div "Next slide" at bounding box center [1009, 349] width 25 height 41
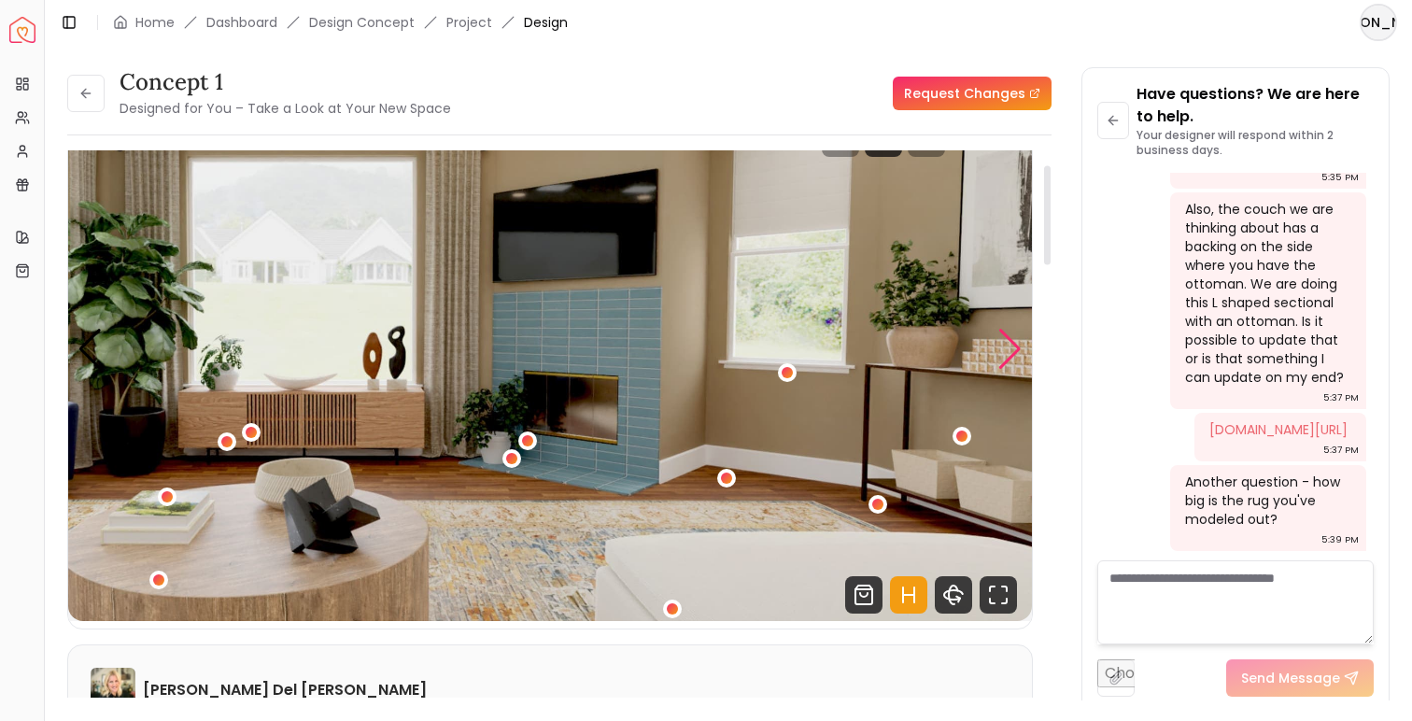
click at [1014, 360] on div "Next slide" at bounding box center [1009, 349] width 25 height 41
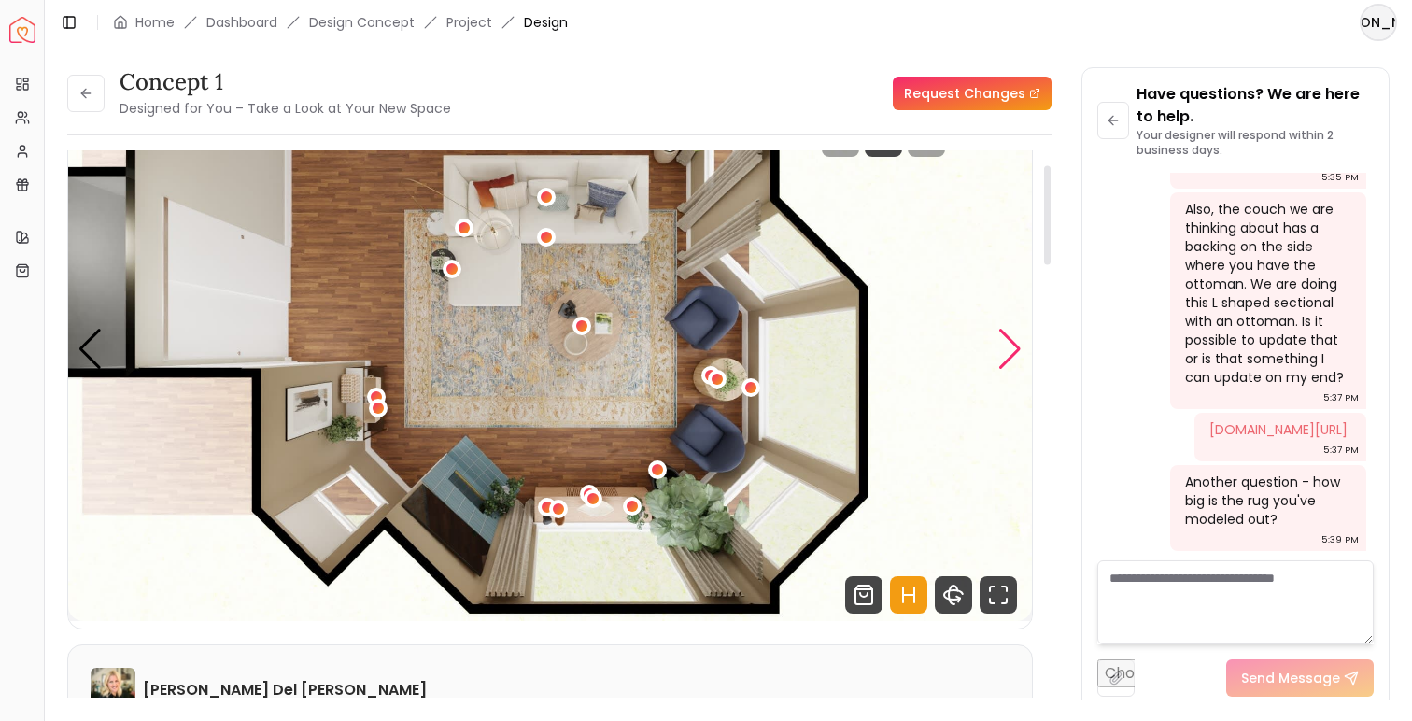
click at [1014, 361] on div "Next slide" at bounding box center [1009, 349] width 25 height 41
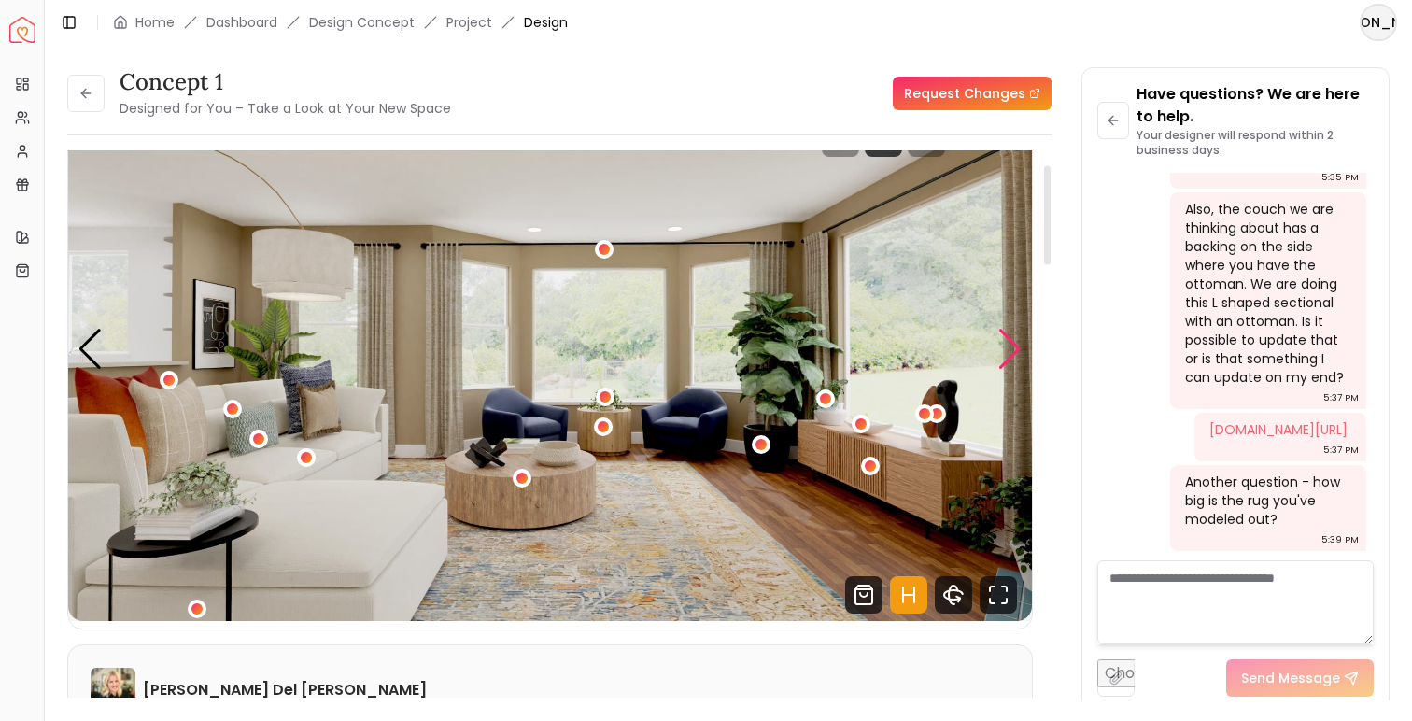
click at [1014, 361] on div "Next slide" at bounding box center [1009, 349] width 25 height 41
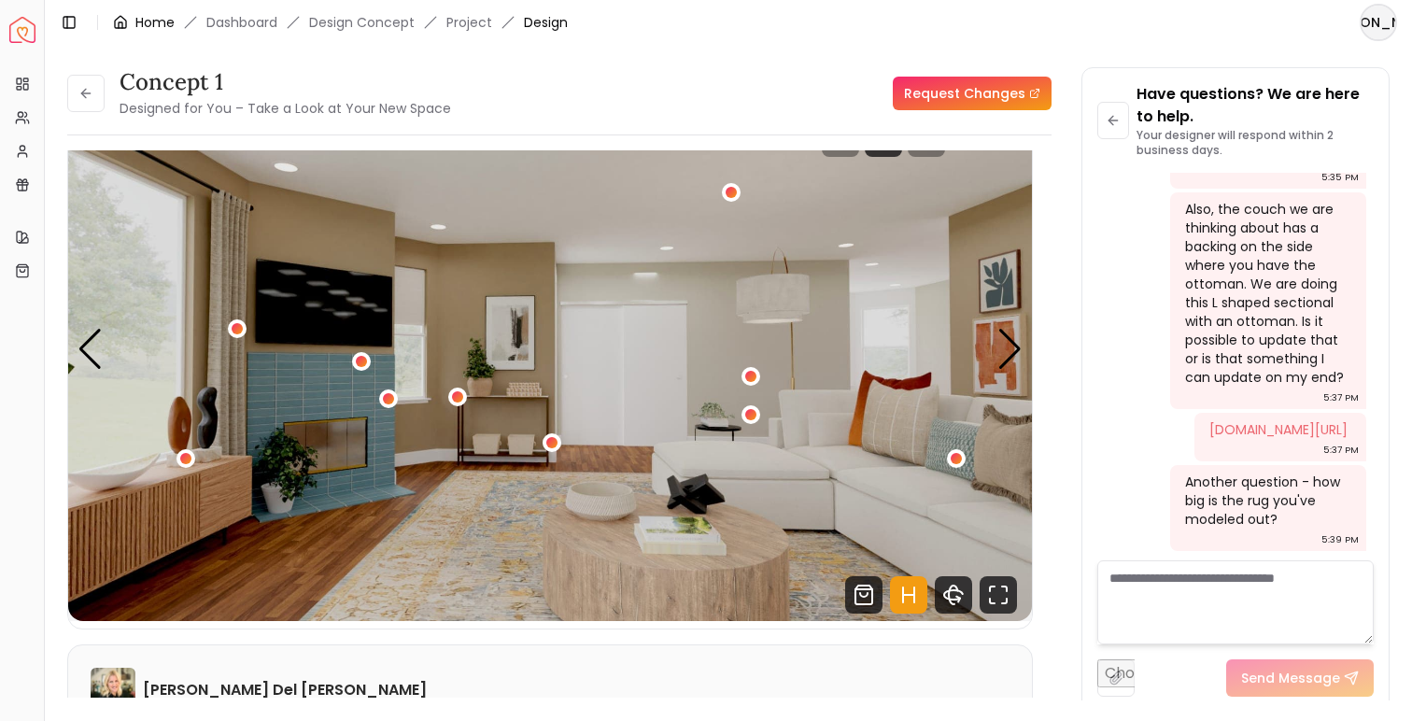
click at [162, 19] on link "Home" at bounding box center [154, 22] width 39 height 19
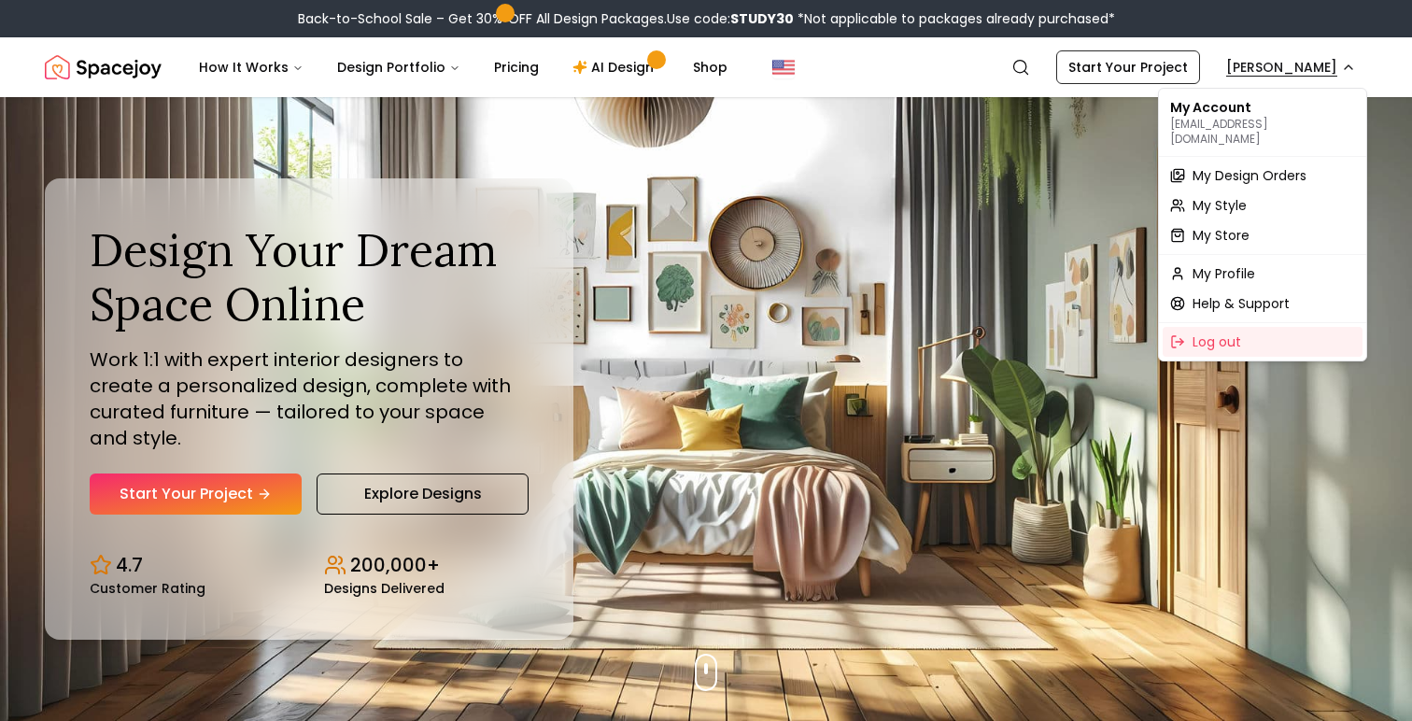
click at [1236, 171] on div "My Design Orders" at bounding box center [1262, 176] width 200 height 30
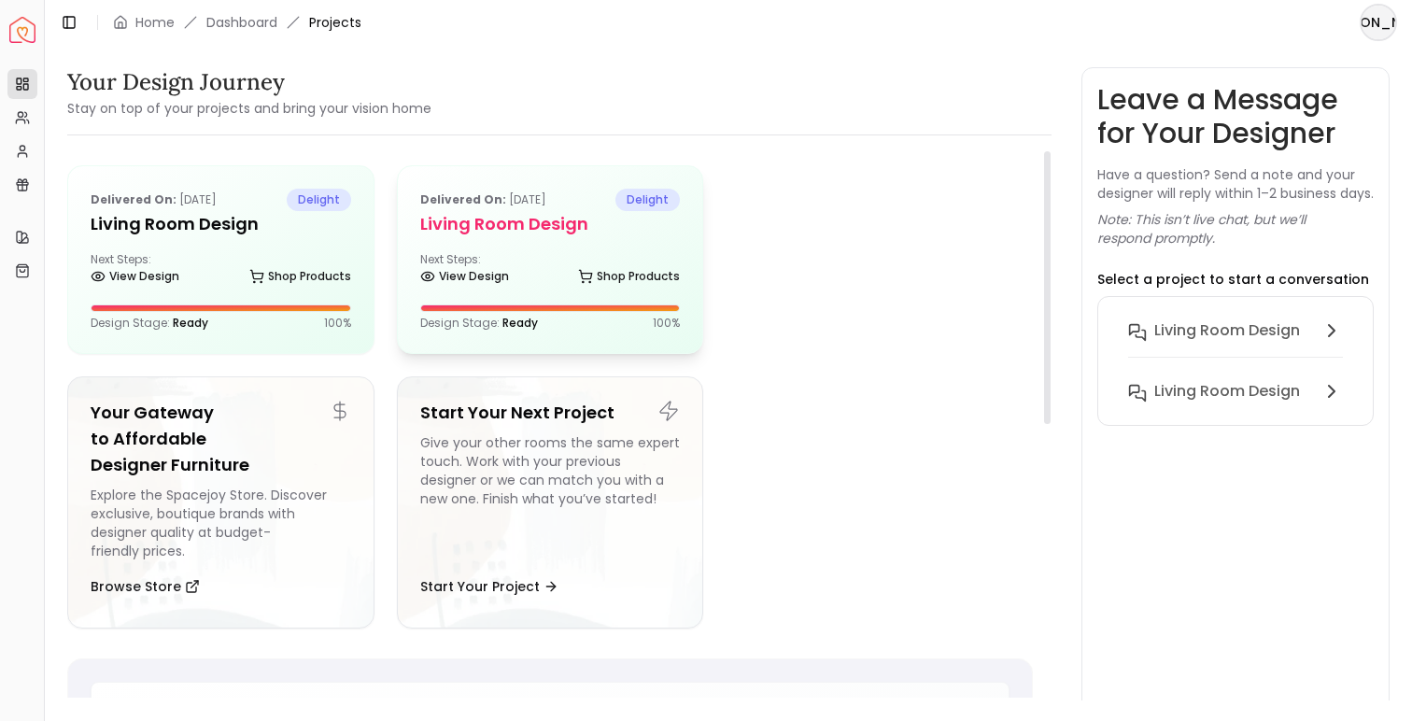
click at [557, 229] on h5 "Living Room Design" at bounding box center [550, 224] width 261 height 26
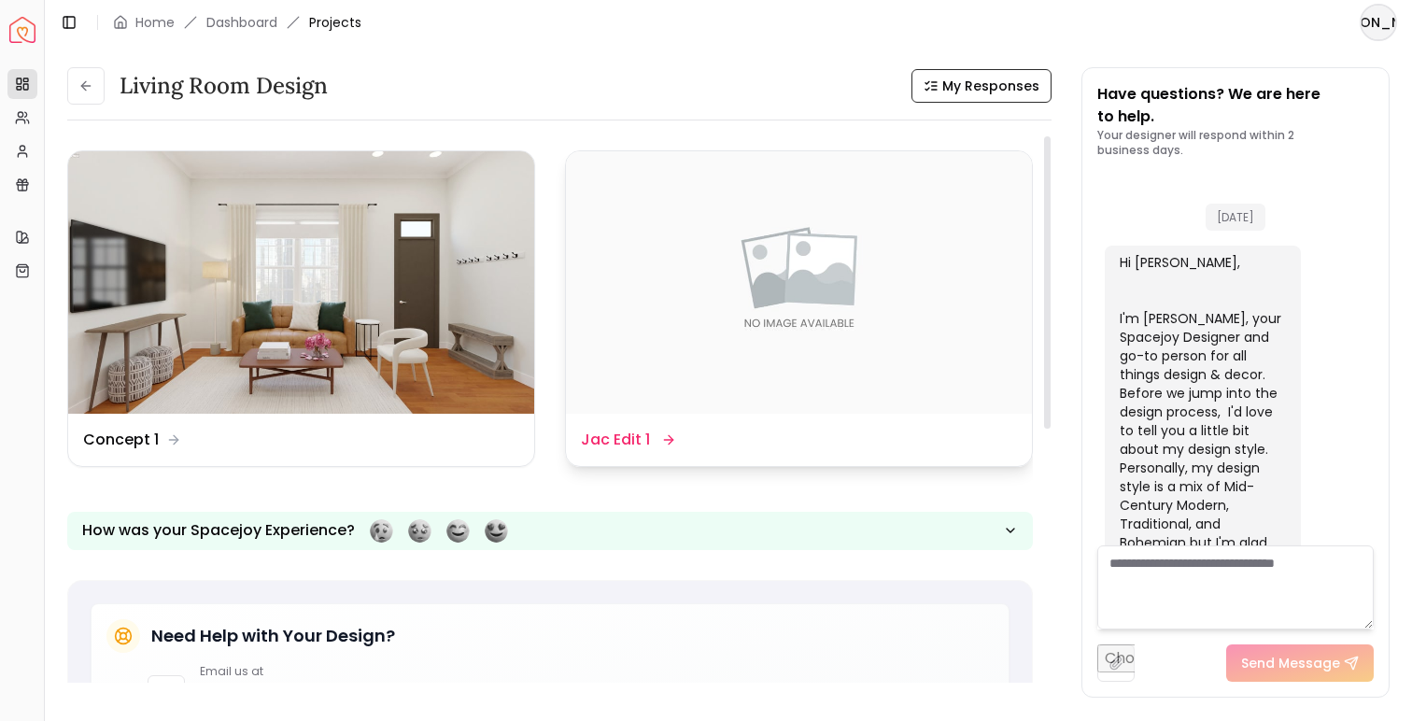
scroll to position [4031, 0]
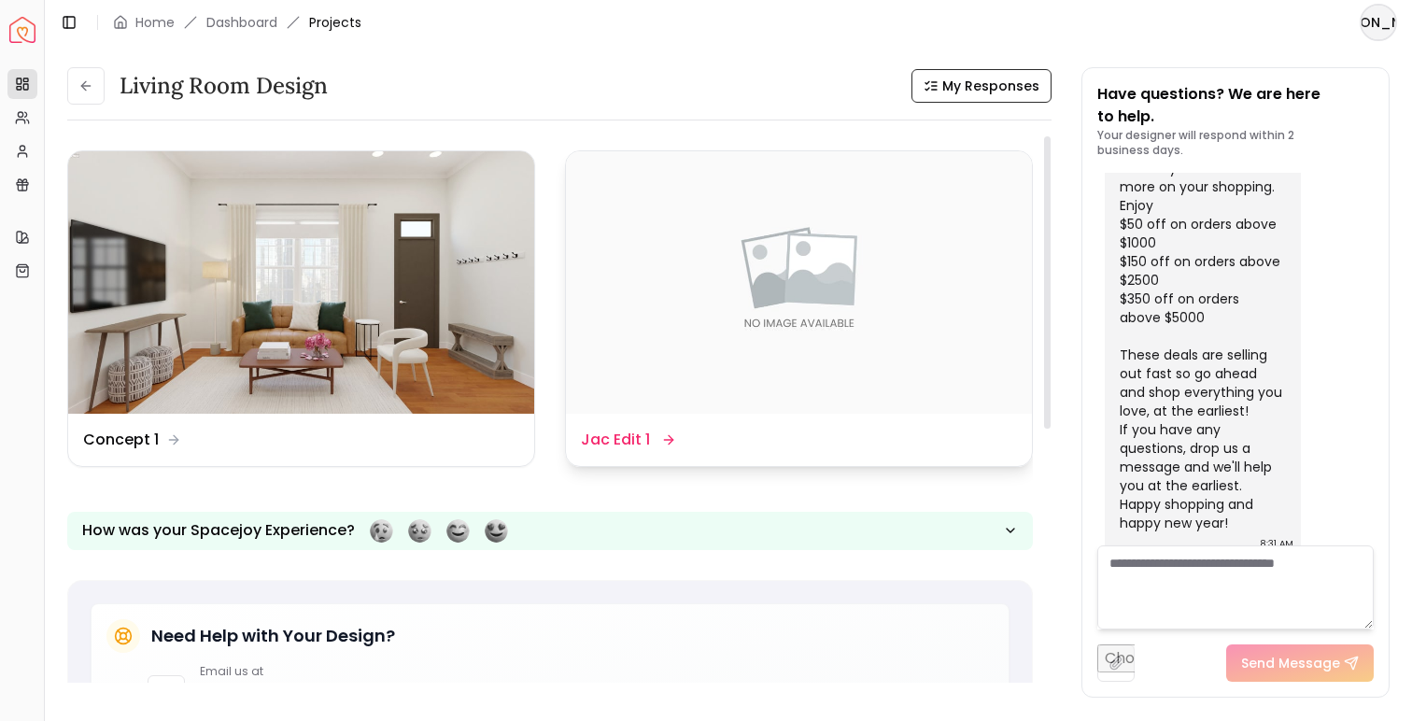
click at [647, 305] on img at bounding box center [799, 282] width 466 height 262
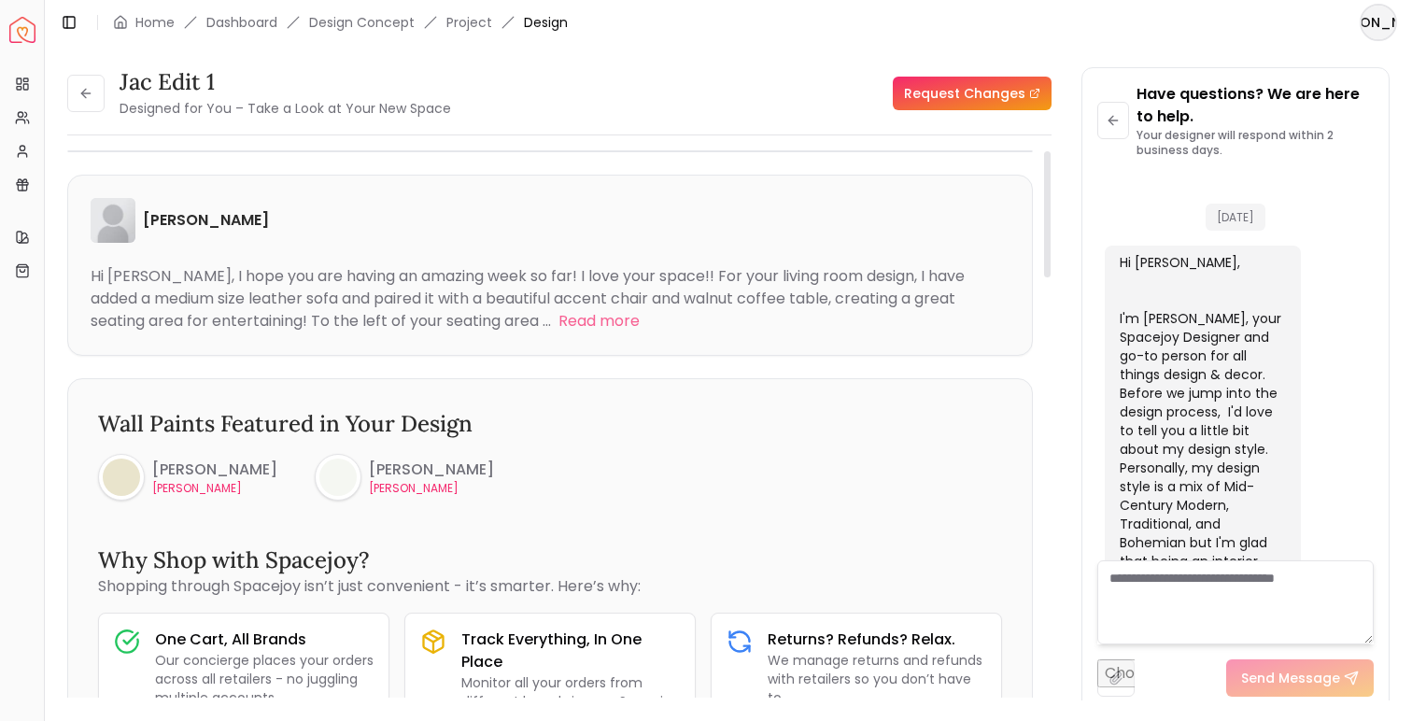
scroll to position [4016, 0]
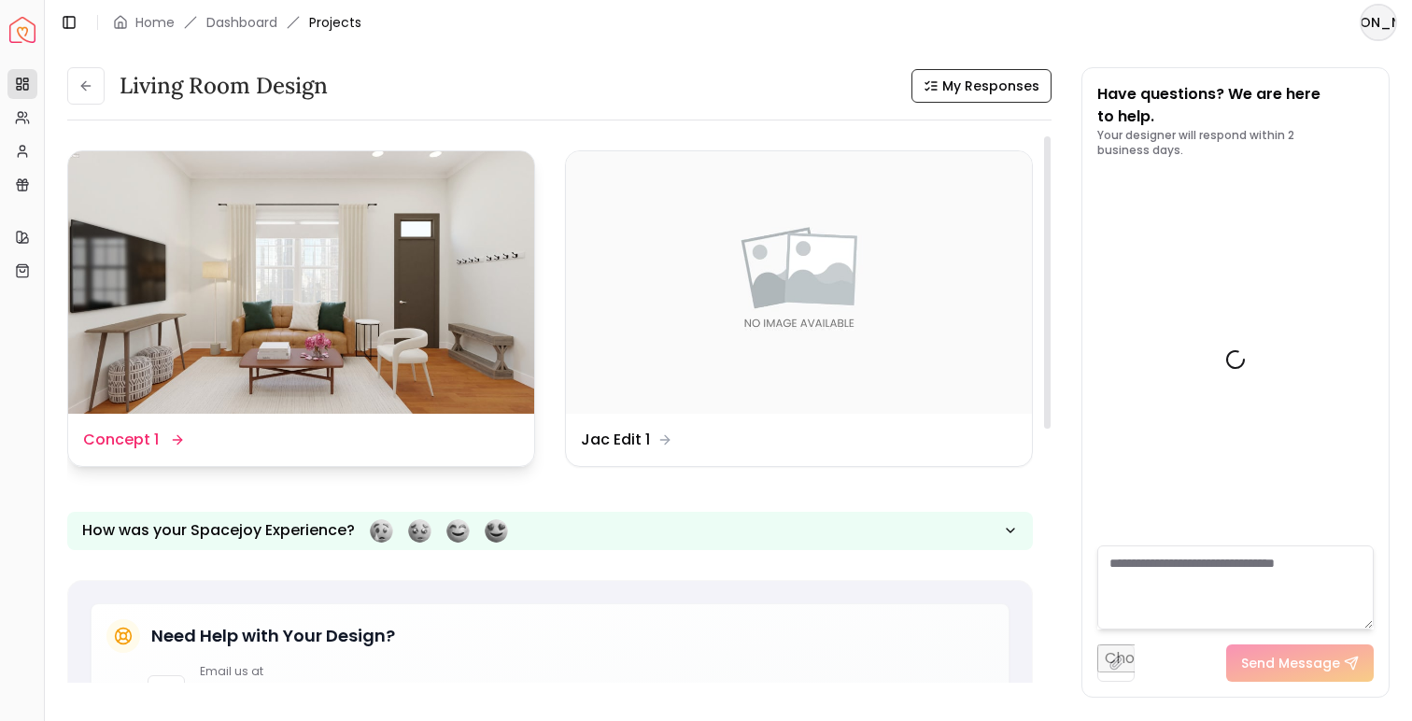
scroll to position [4031, 0]
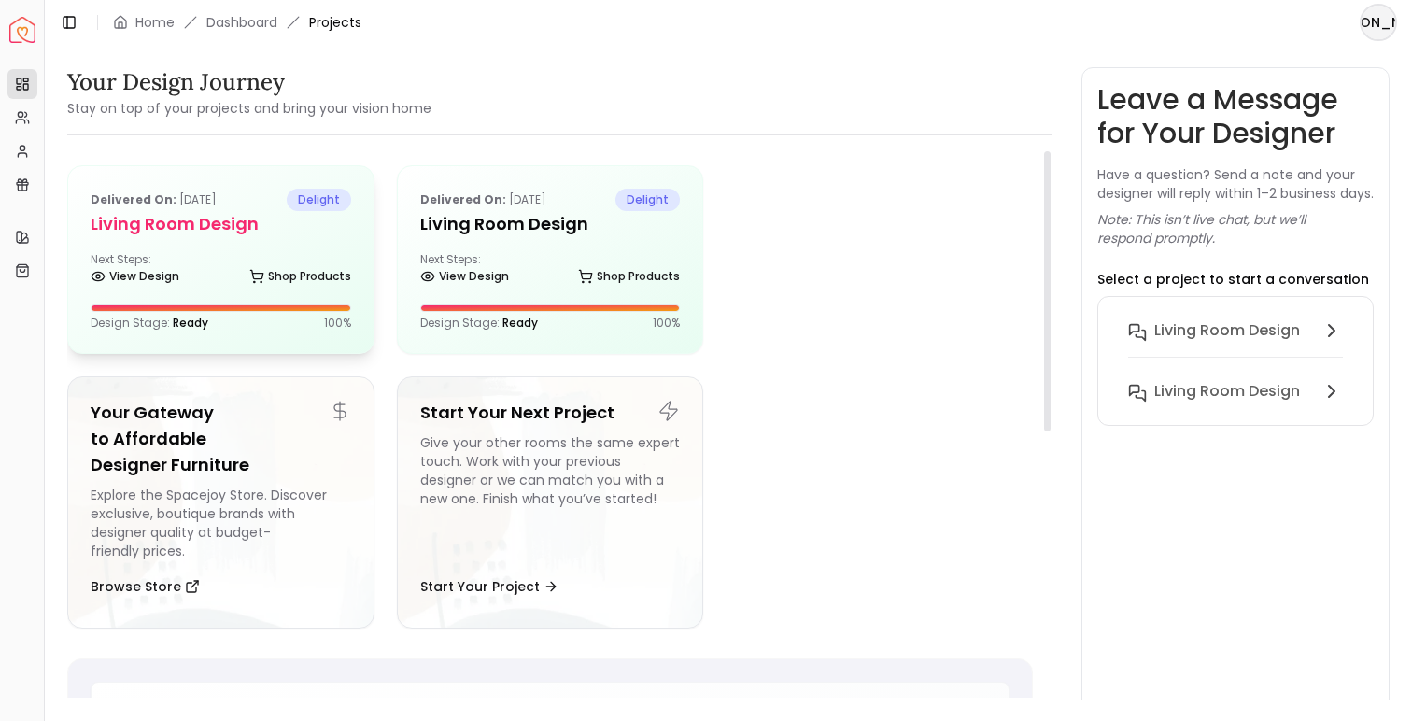
click at [289, 245] on div "Delivered on: Aug 10, 2025 delight Living Room design Next Steps: View Design S…" at bounding box center [220, 259] width 305 height 187
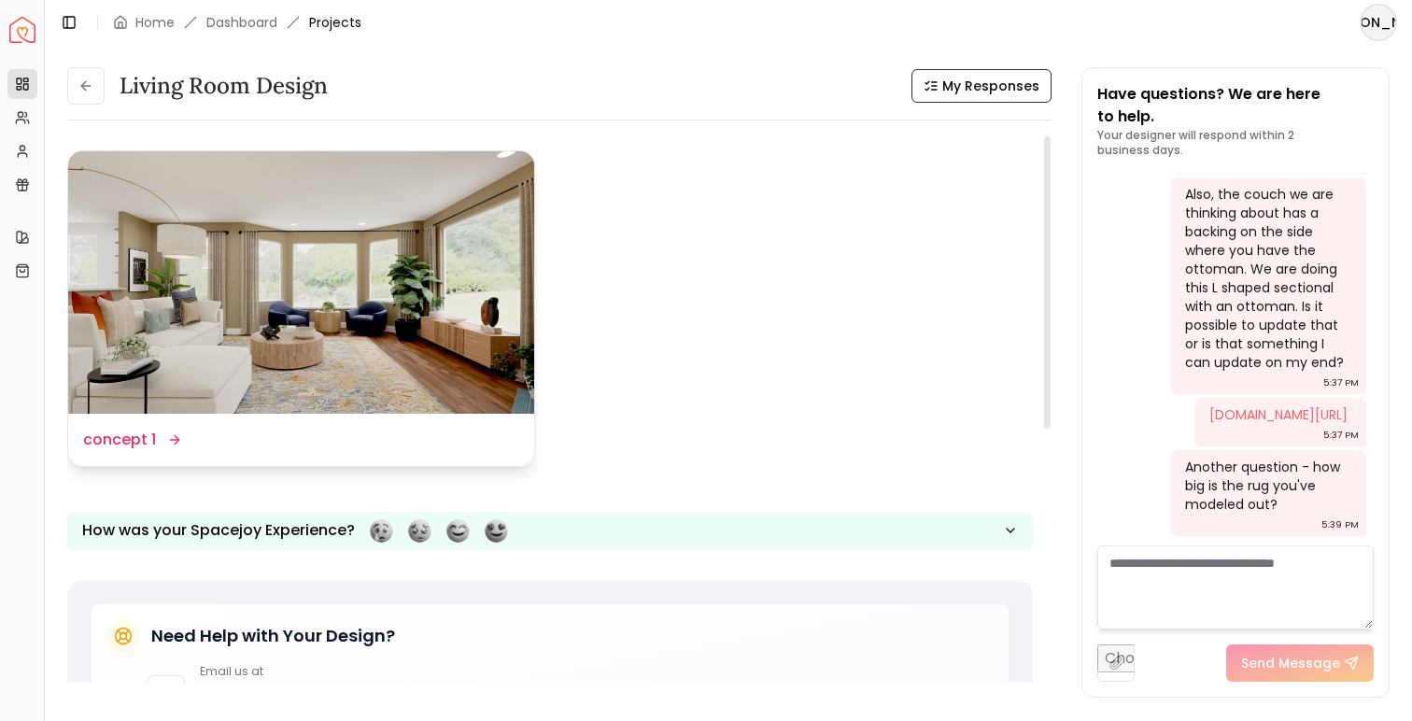
click at [395, 271] on img at bounding box center [301, 282] width 466 height 262
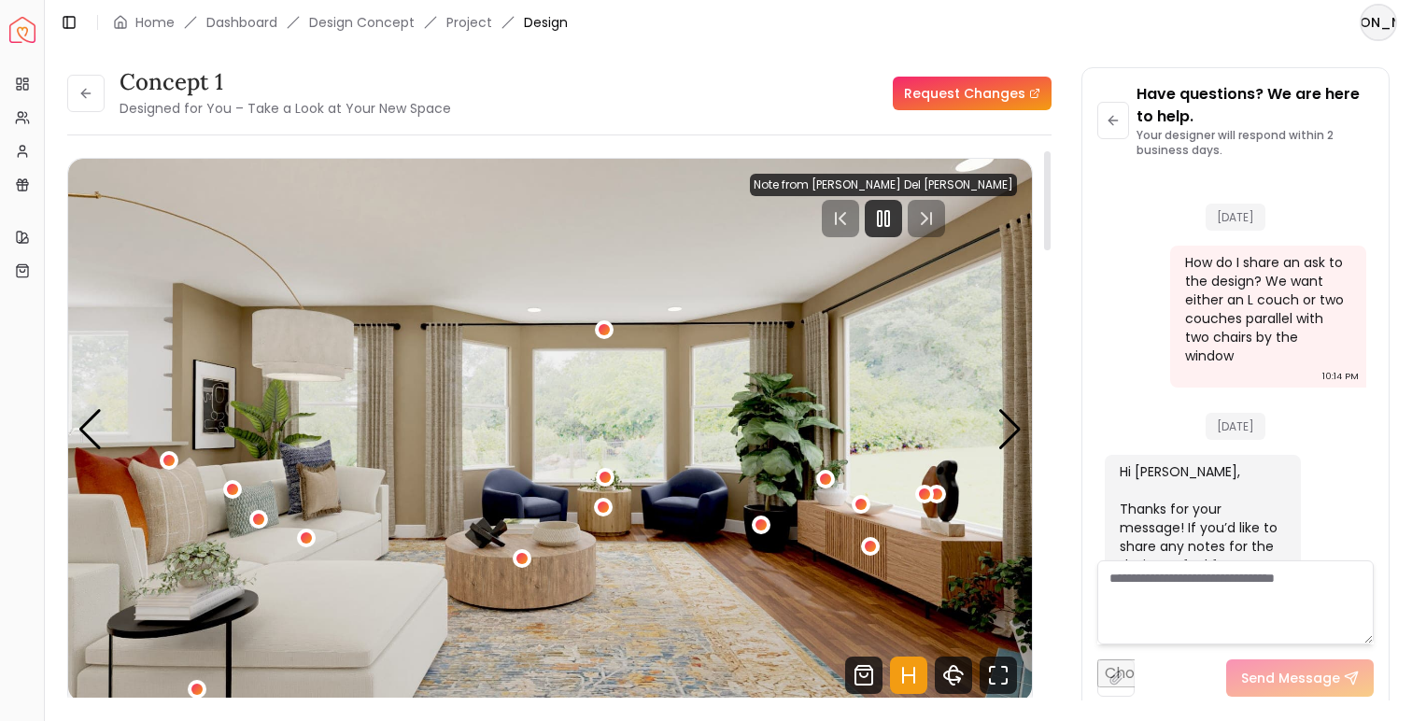
scroll to position [3497, 0]
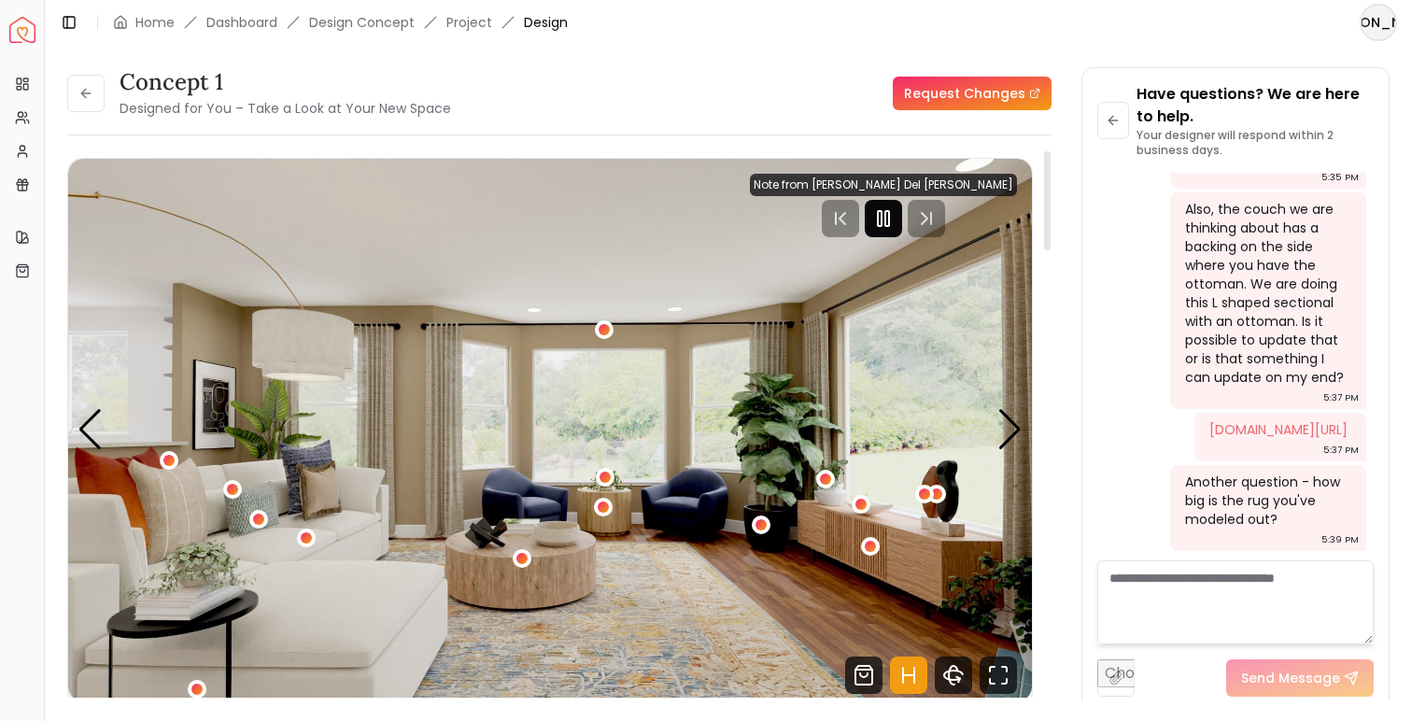
click at [895, 220] on icon "Pause" at bounding box center [883, 218] width 22 height 22
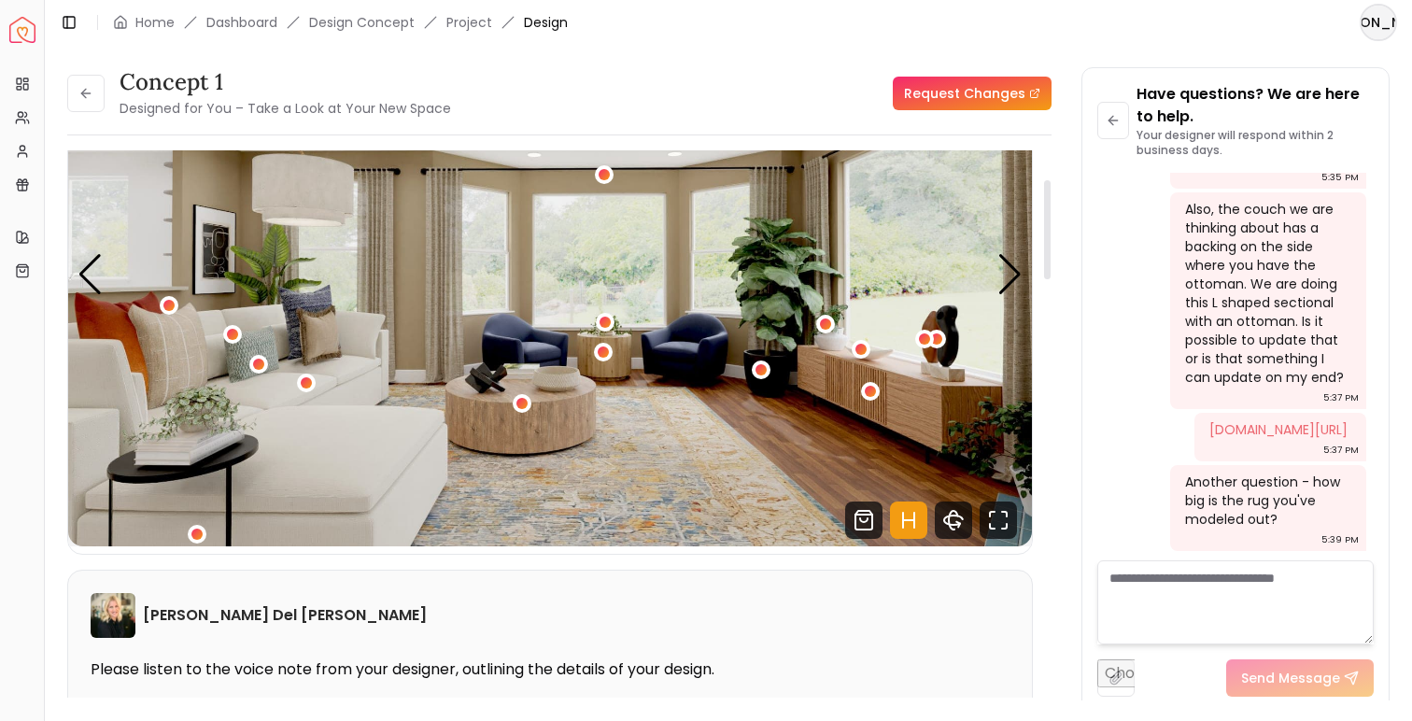
scroll to position [178, 0]
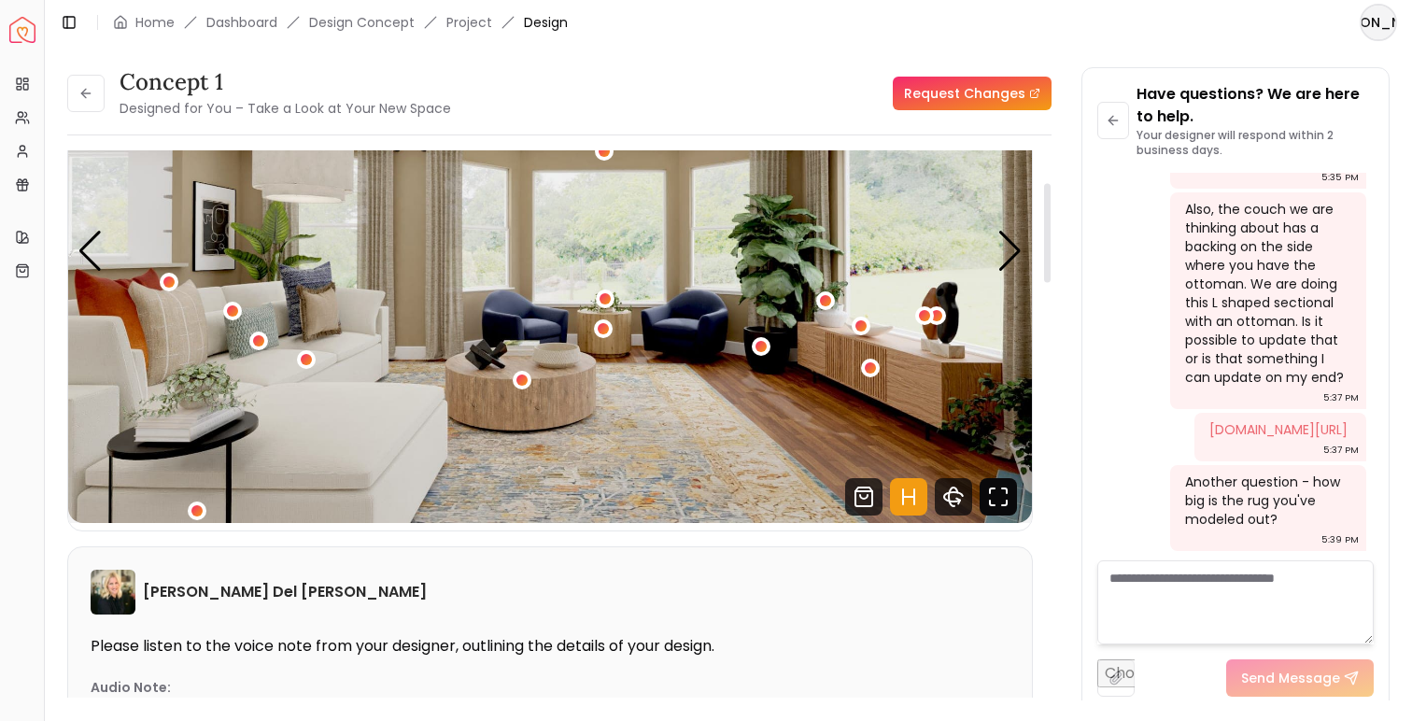
click at [996, 498] on icon "Fullscreen" at bounding box center [997, 496] width 37 height 37
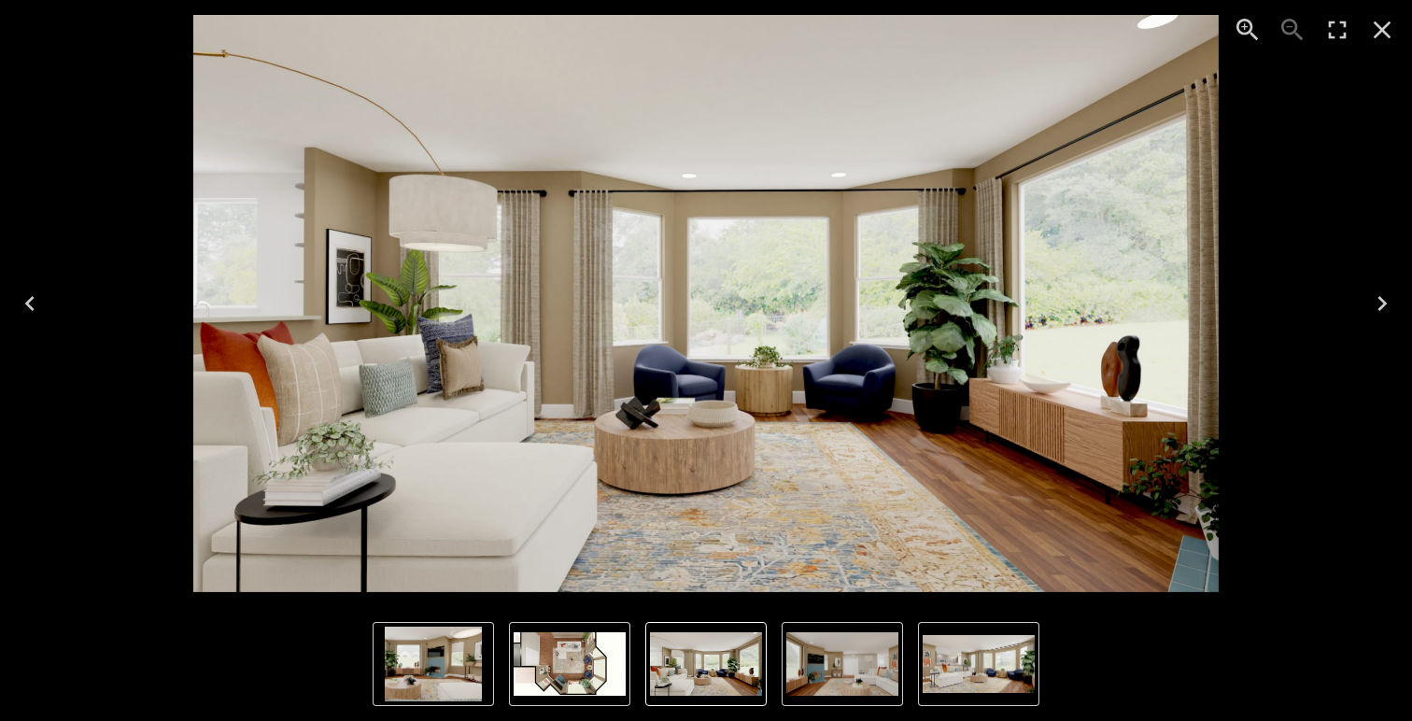
click at [580, 616] on div "Lightbox" at bounding box center [706, 664] width 1412 height 114
click at [581, 641] on img "5 of 5" at bounding box center [570, 663] width 112 height 63
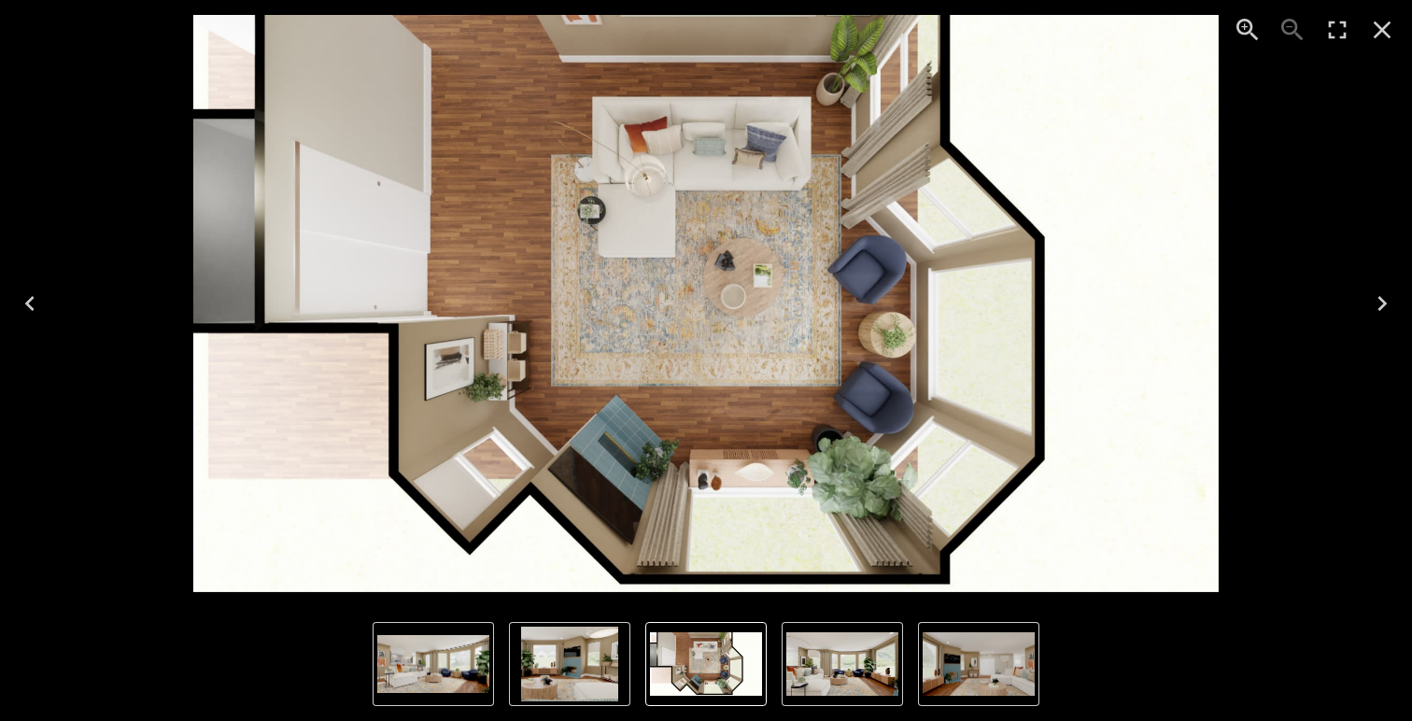
click at [1386, 34] on icon "Close" at bounding box center [1382, 30] width 18 height 18
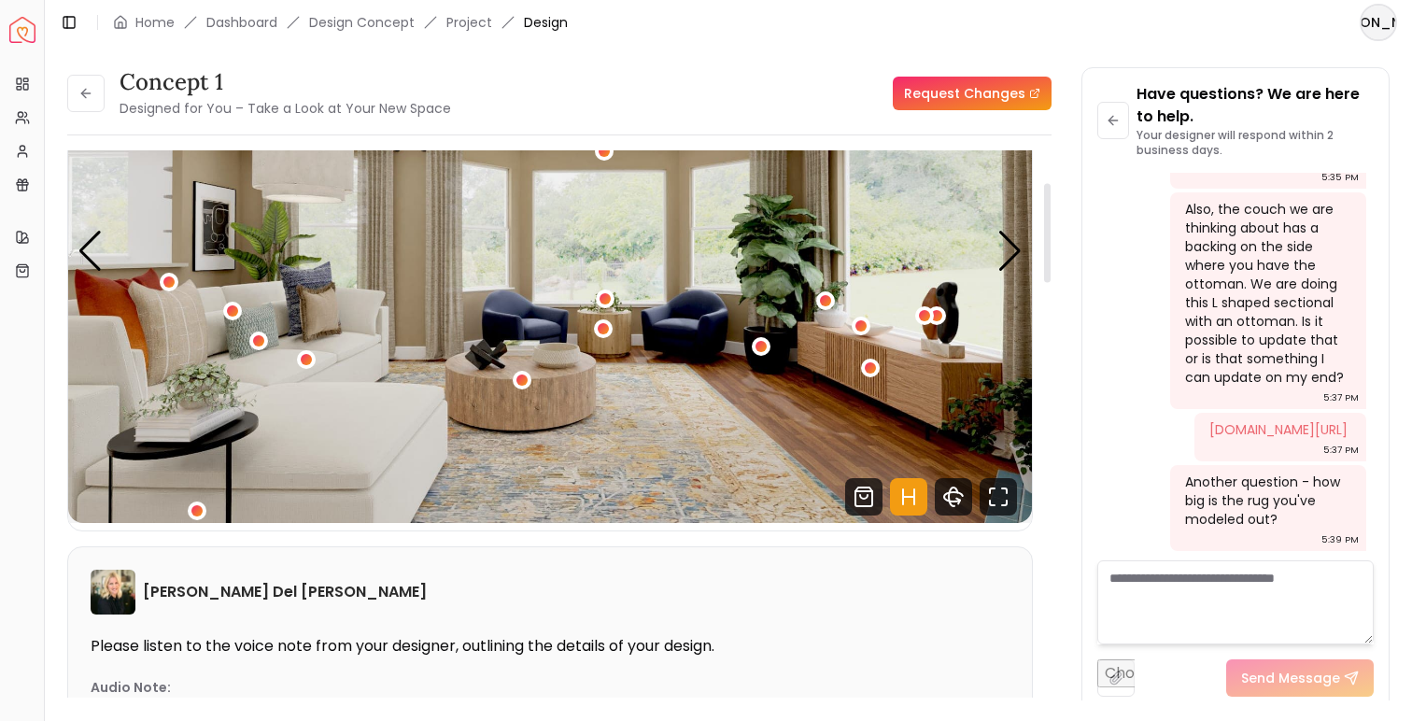
scroll to position [0, 0]
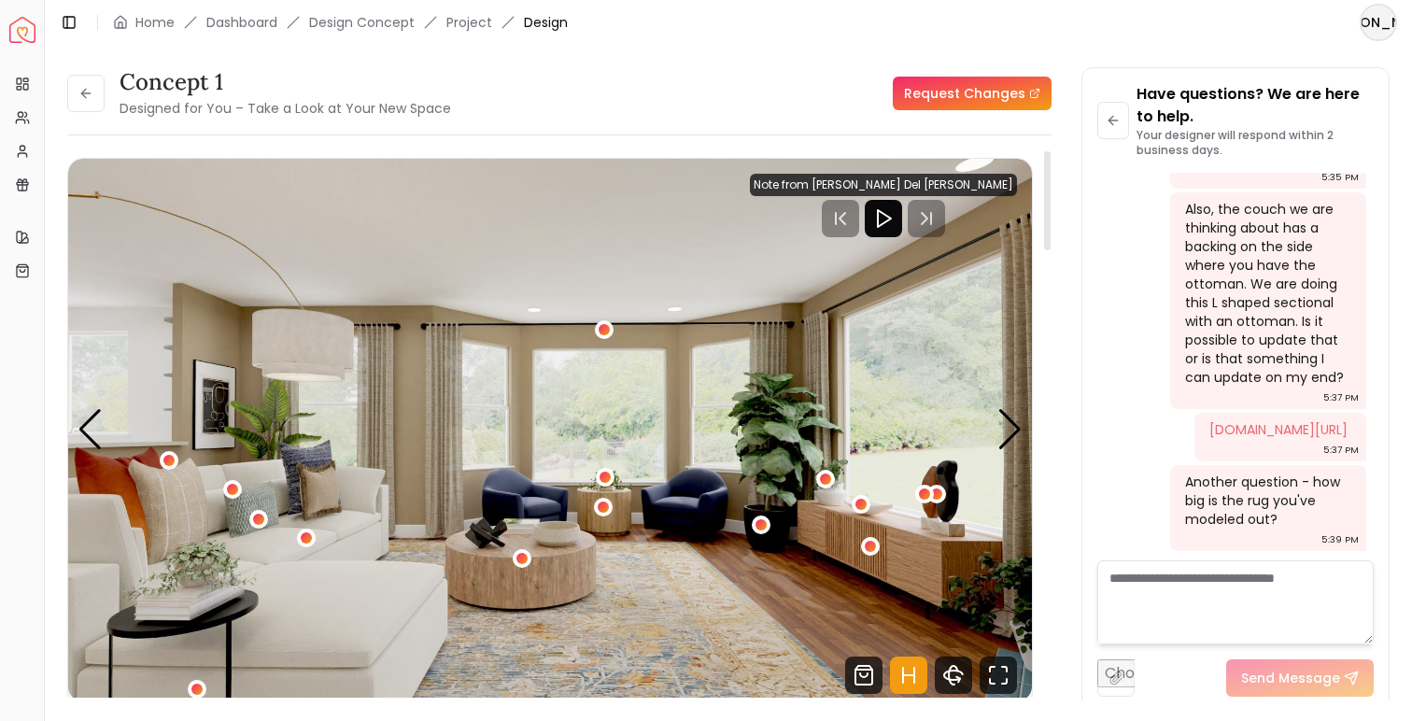
click at [1001, 102] on link "Request Changes" at bounding box center [972, 94] width 159 height 34
click at [784, 444] on img "1 / 5" at bounding box center [550, 430] width 964 height 542
click at [824, 478] on div "1 / 5" at bounding box center [825, 479] width 14 height 14
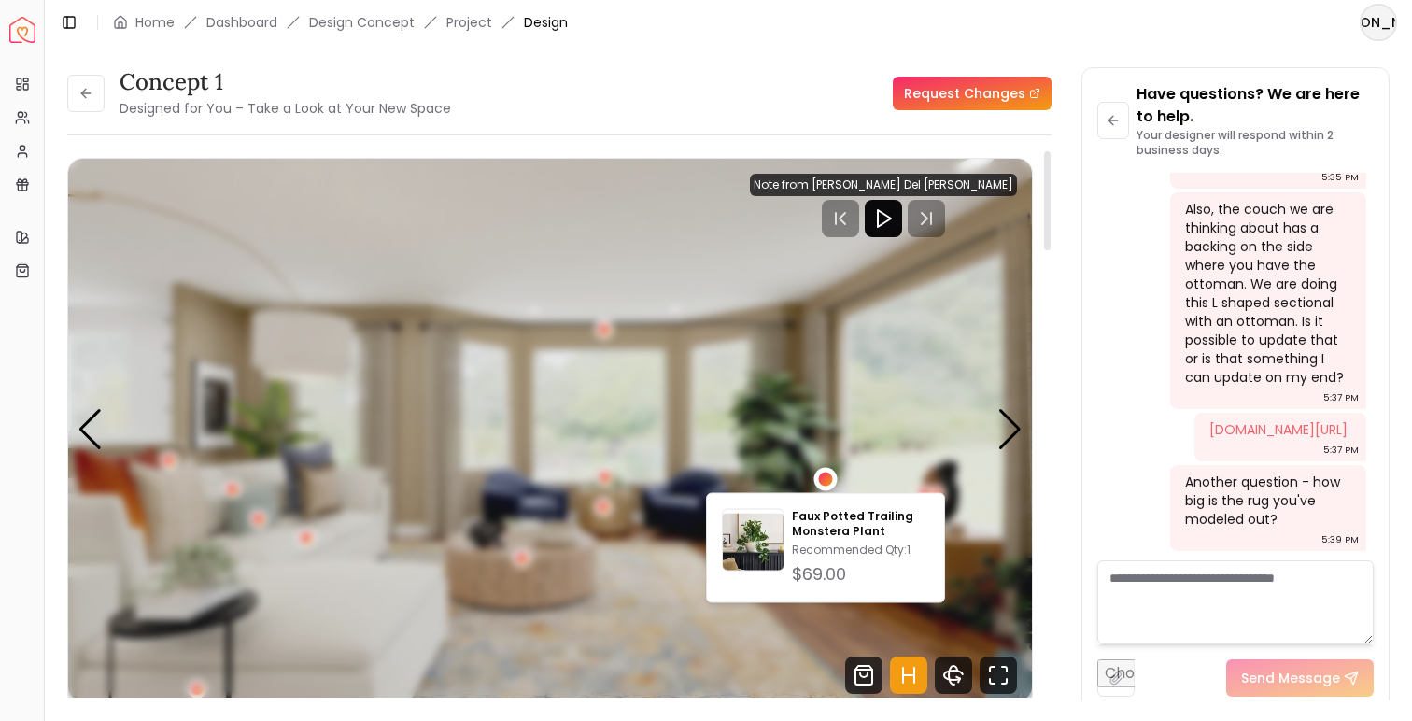
click at [825, 478] on div "1 / 5" at bounding box center [825, 479] width 14 height 14
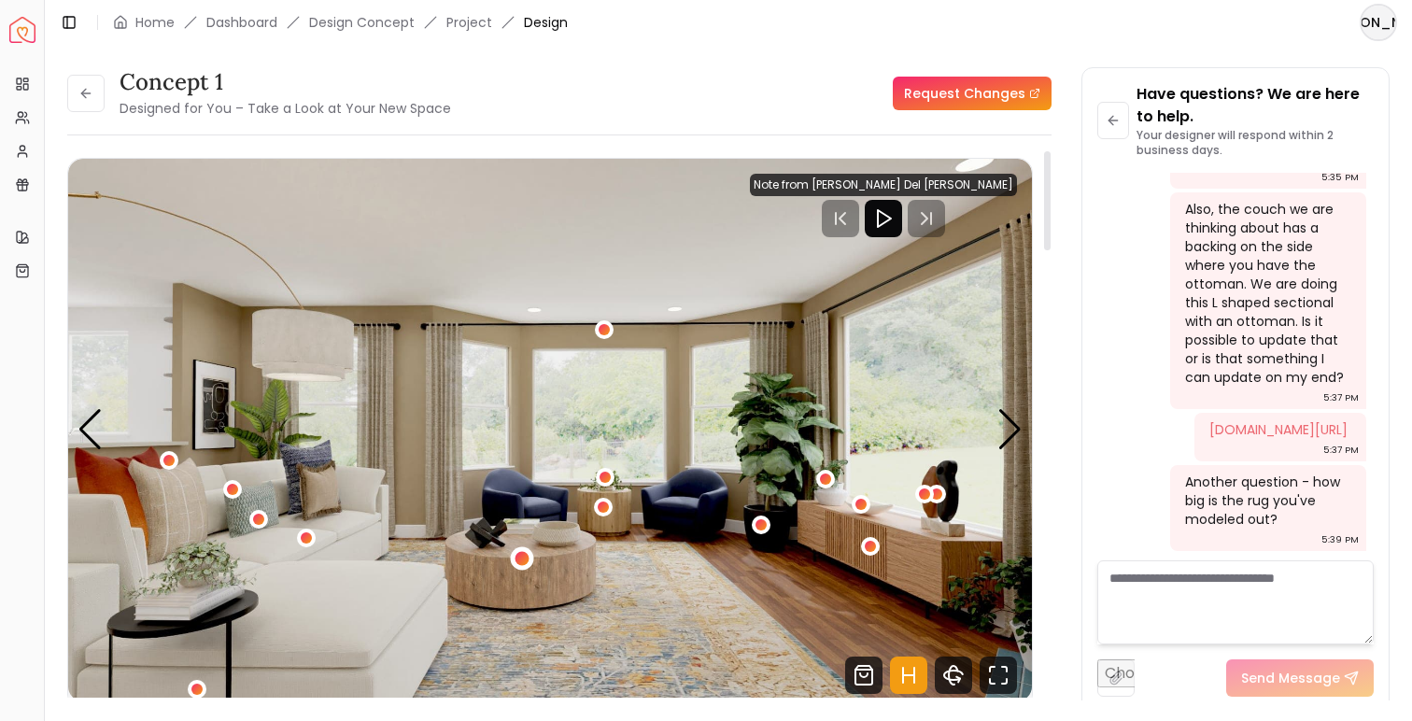
click at [524, 557] on div "1 / 5" at bounding box center [521, 558] width 14 height 14
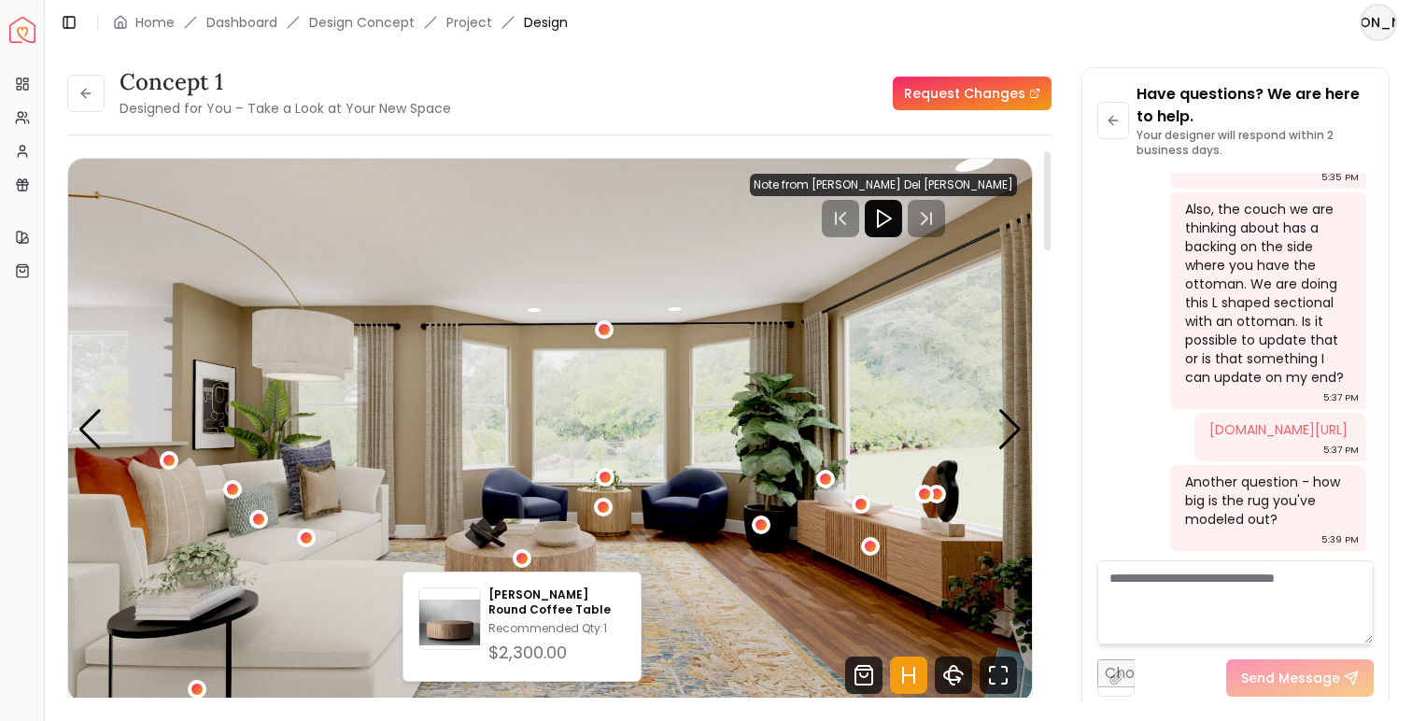
click at [526, 477] on img "1 / 5" at bounding box center [550, 430] width 964 height 542
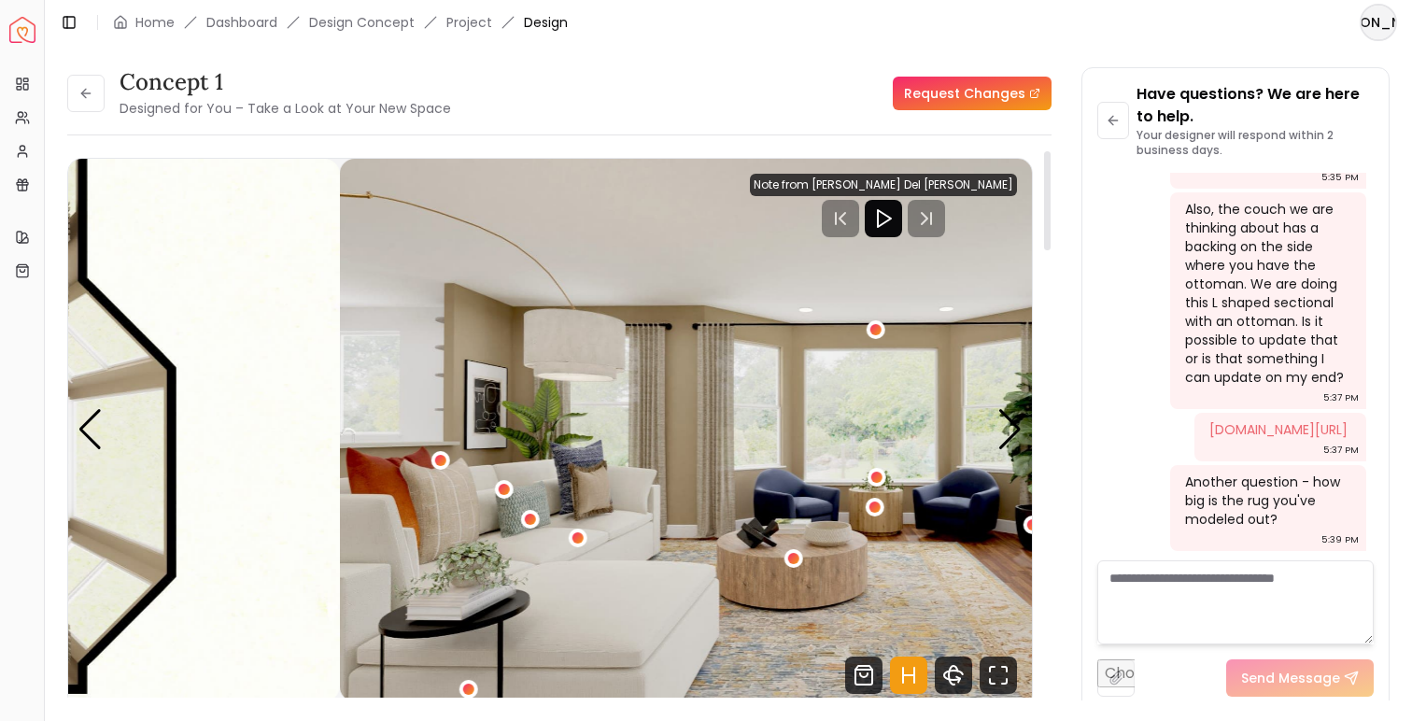
click at [671, 429] on img "1 / 5" at bounding box center [822, 430] width 964 height 542
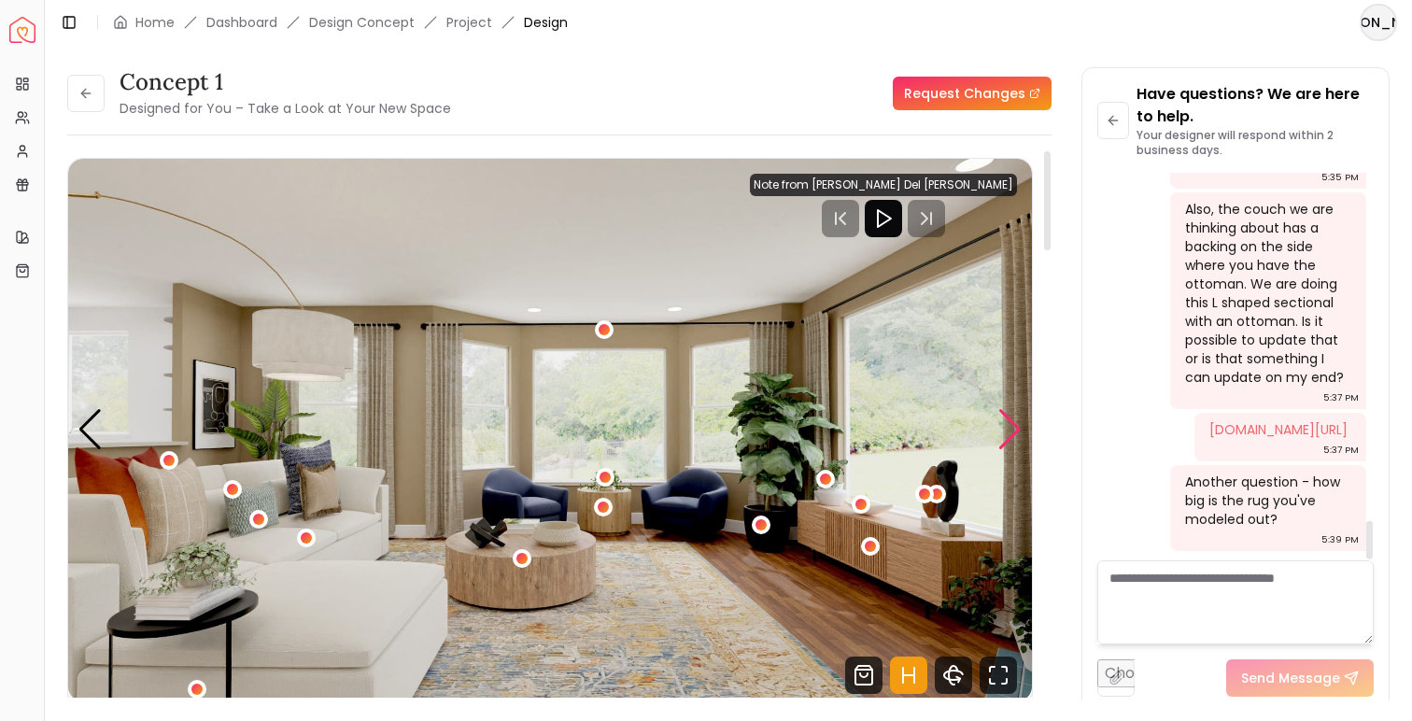
click at [1003, 426] on div "Next slide" at bounding box center [1009, 429] width 25 height 41
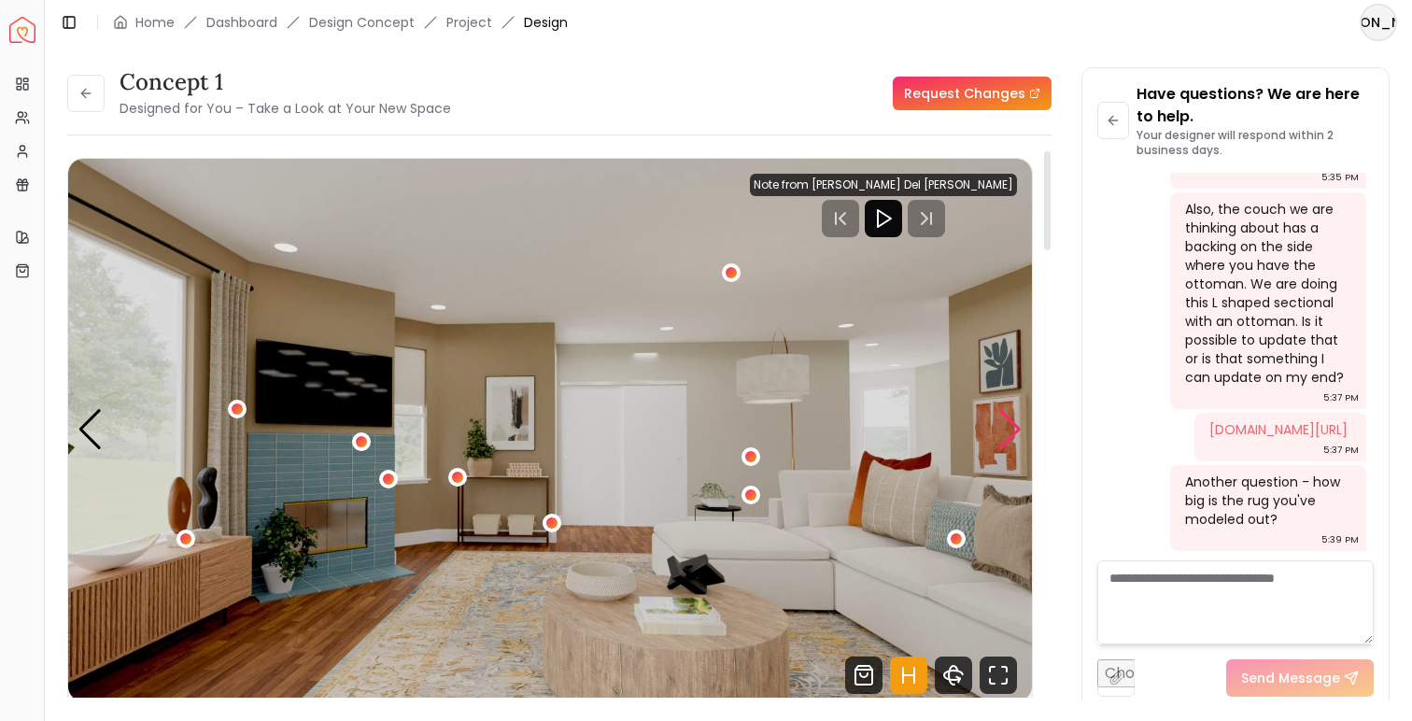
click at [1003, 426] on div "Next slide" at bounding box center [1009, 429] width 25 height 41
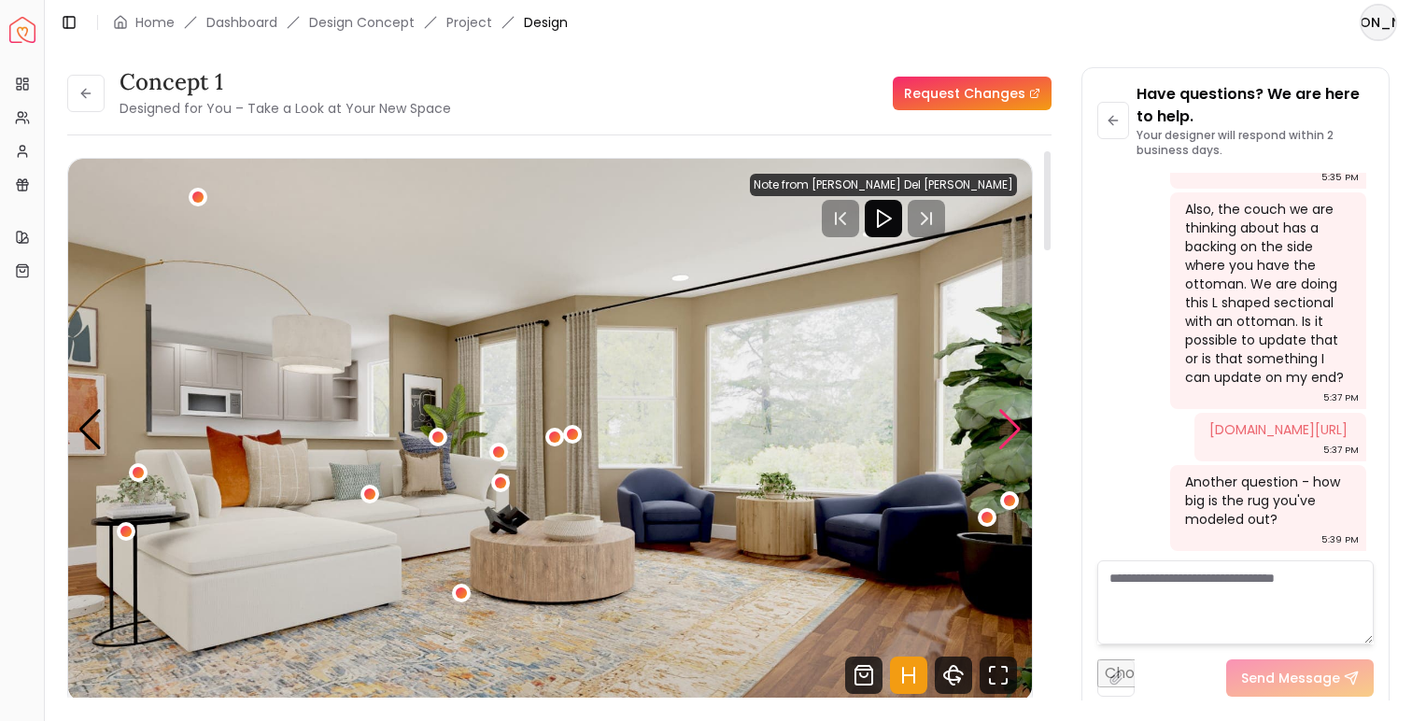
click at [1003, 426] on div "Next slide" at bounding box center [1009, 429] width 25 height 41
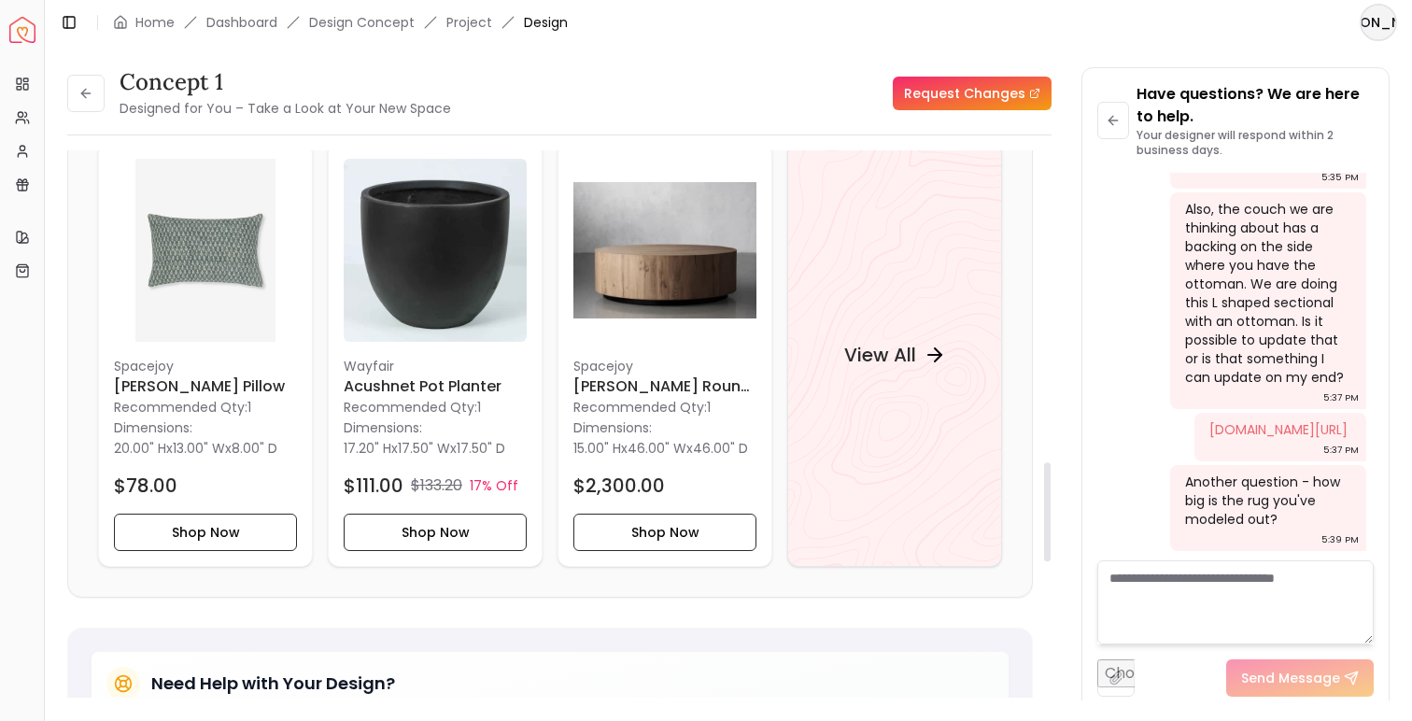
scroll to position [2097, 0]
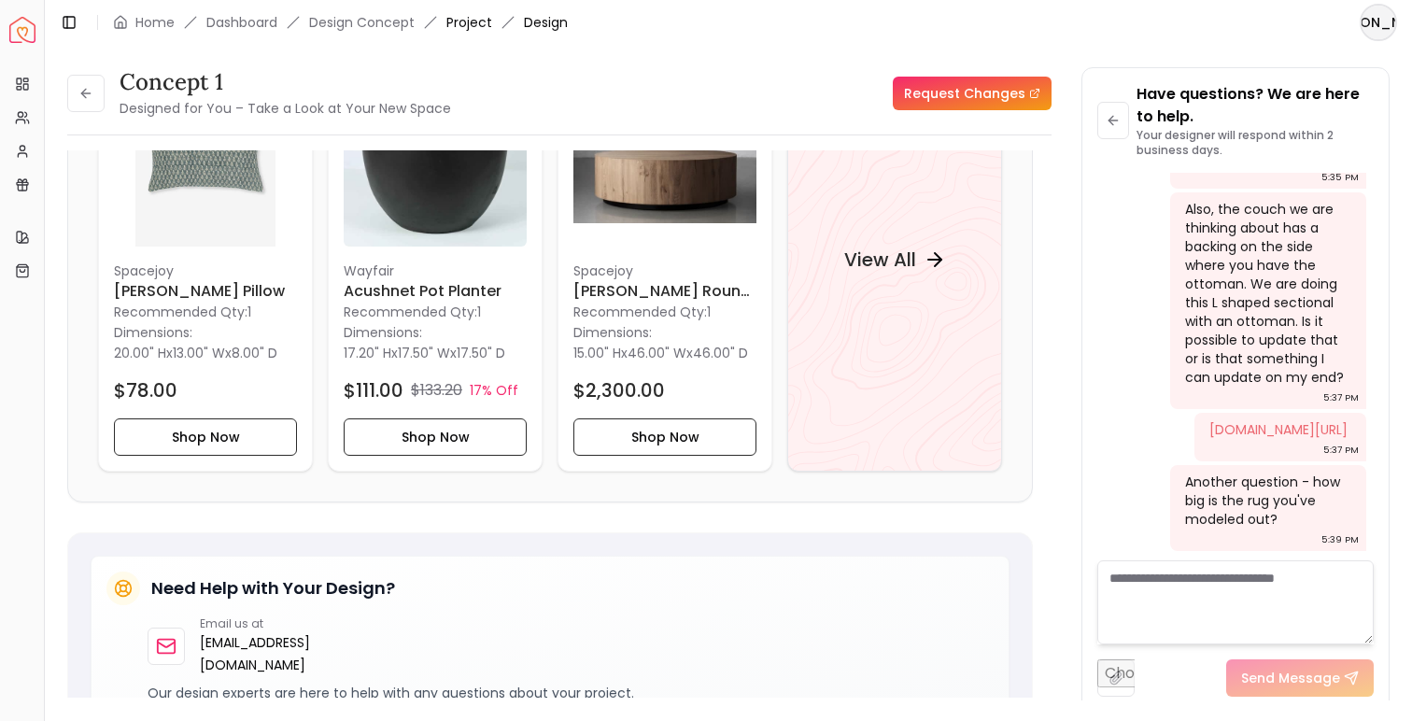
click at [477, 22] on link "Project" at bounding box center [469, 22] width 46 height 19
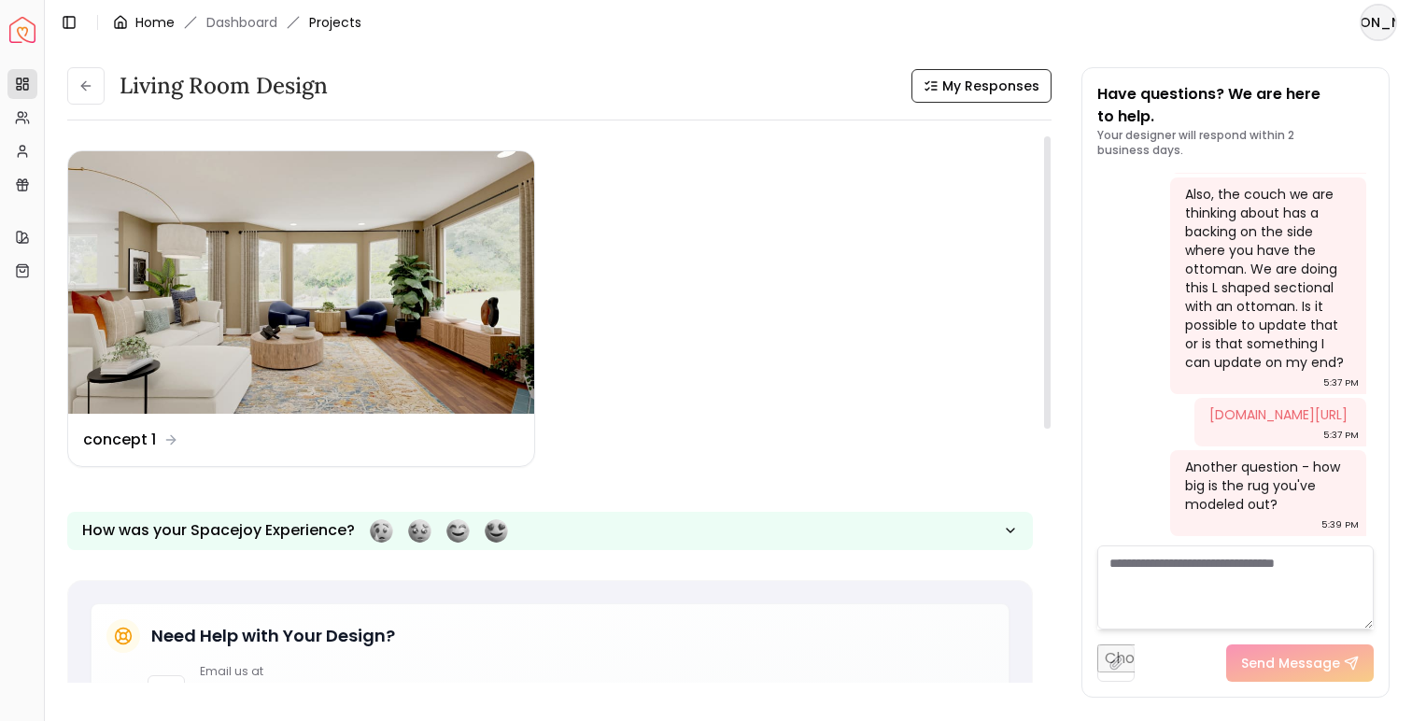
click at [173, 21] on link "Home" at bounding box center [154, 22] width 39 height 19
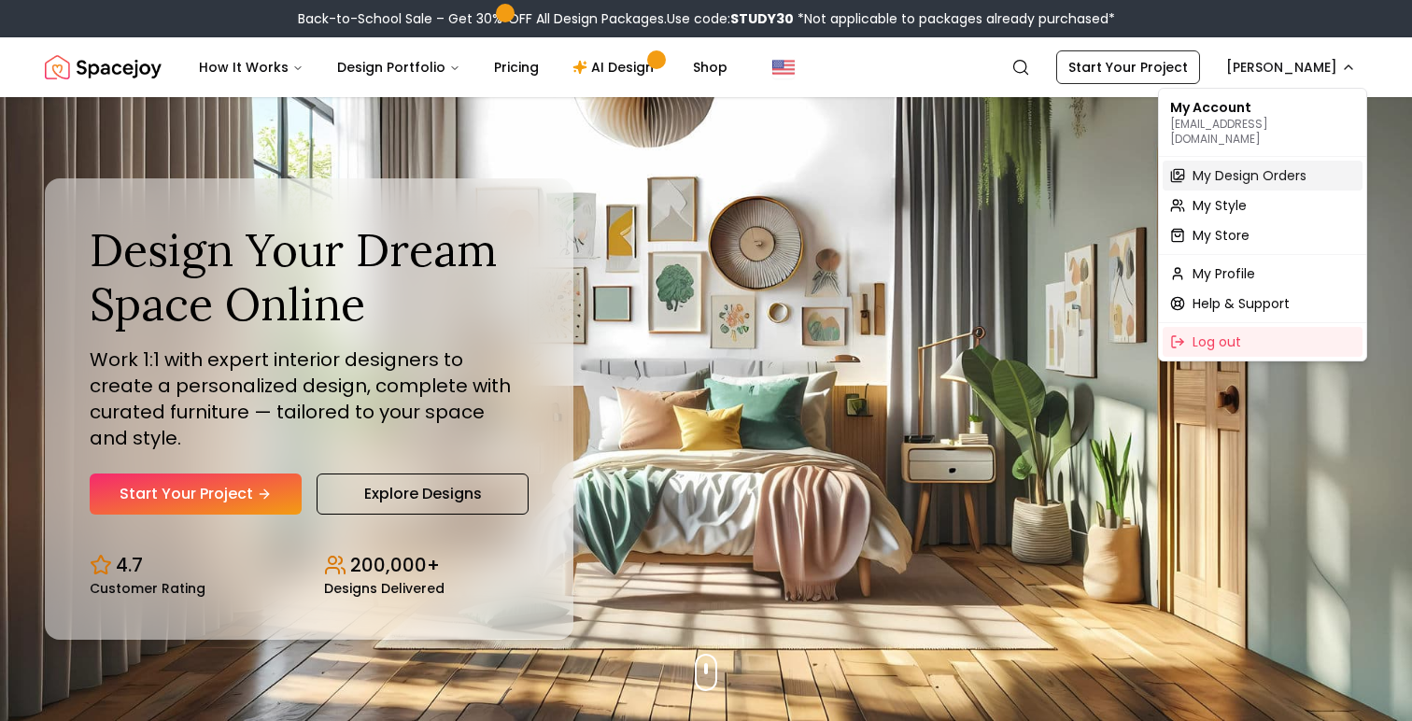
click at [1258, 166] on span "My Design Orders" at bounding box center [1249, 175] width 114 height 19
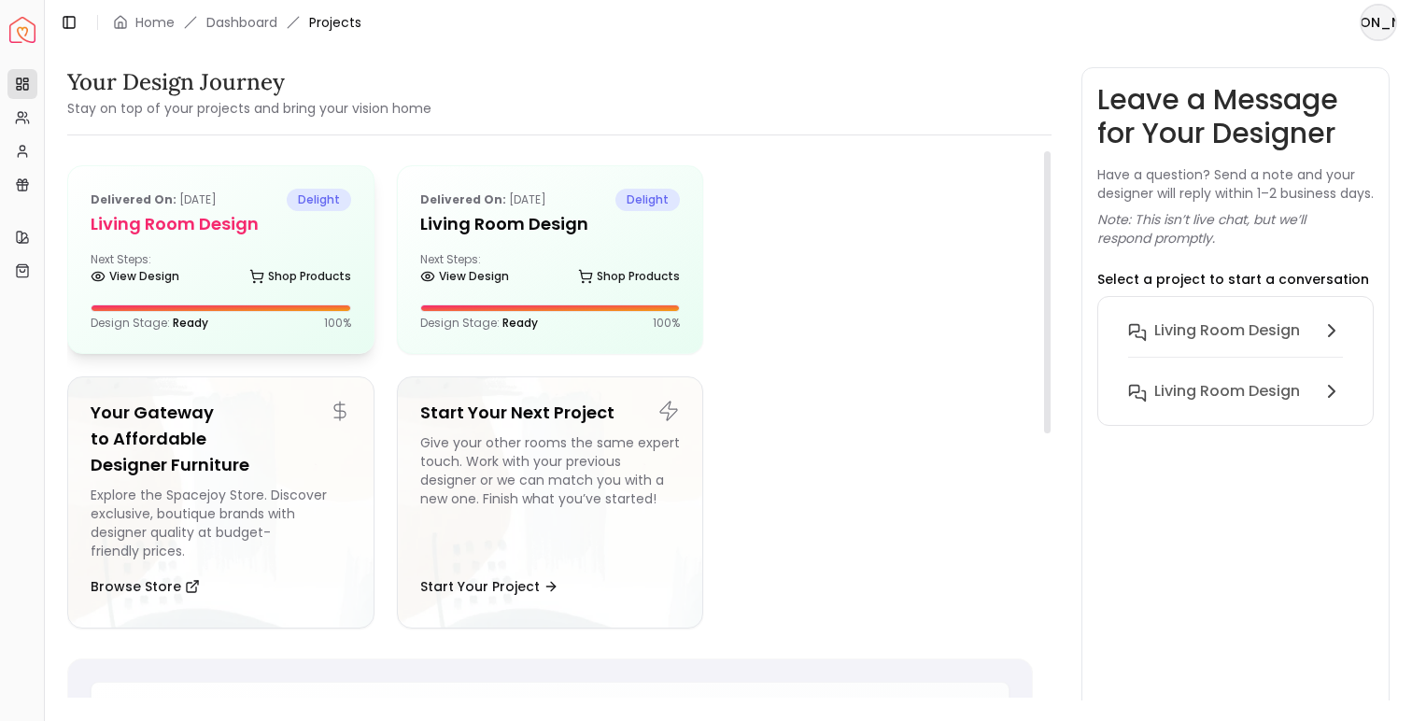
click at [258, 230] on h5 "Living Room design" at bounding box center [221, 224] width 261 height 26
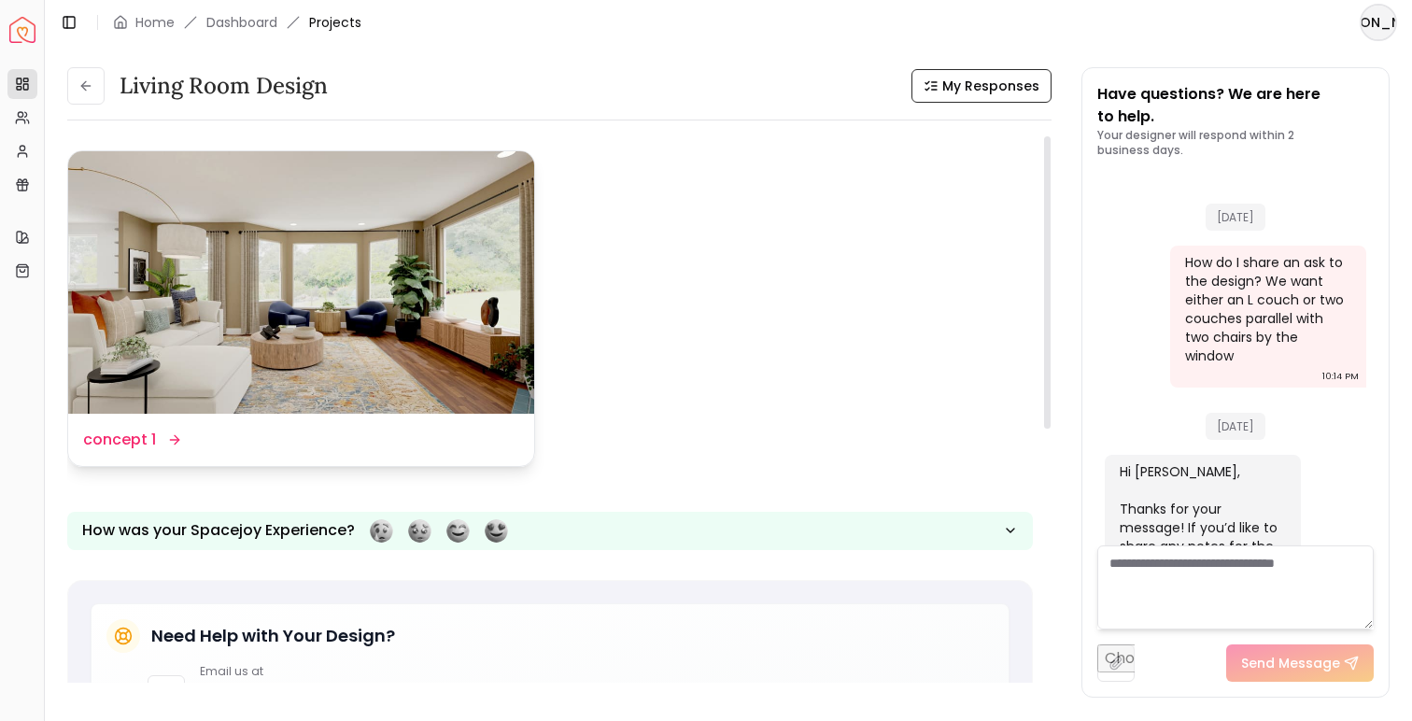
scroll to position [3512, 0]
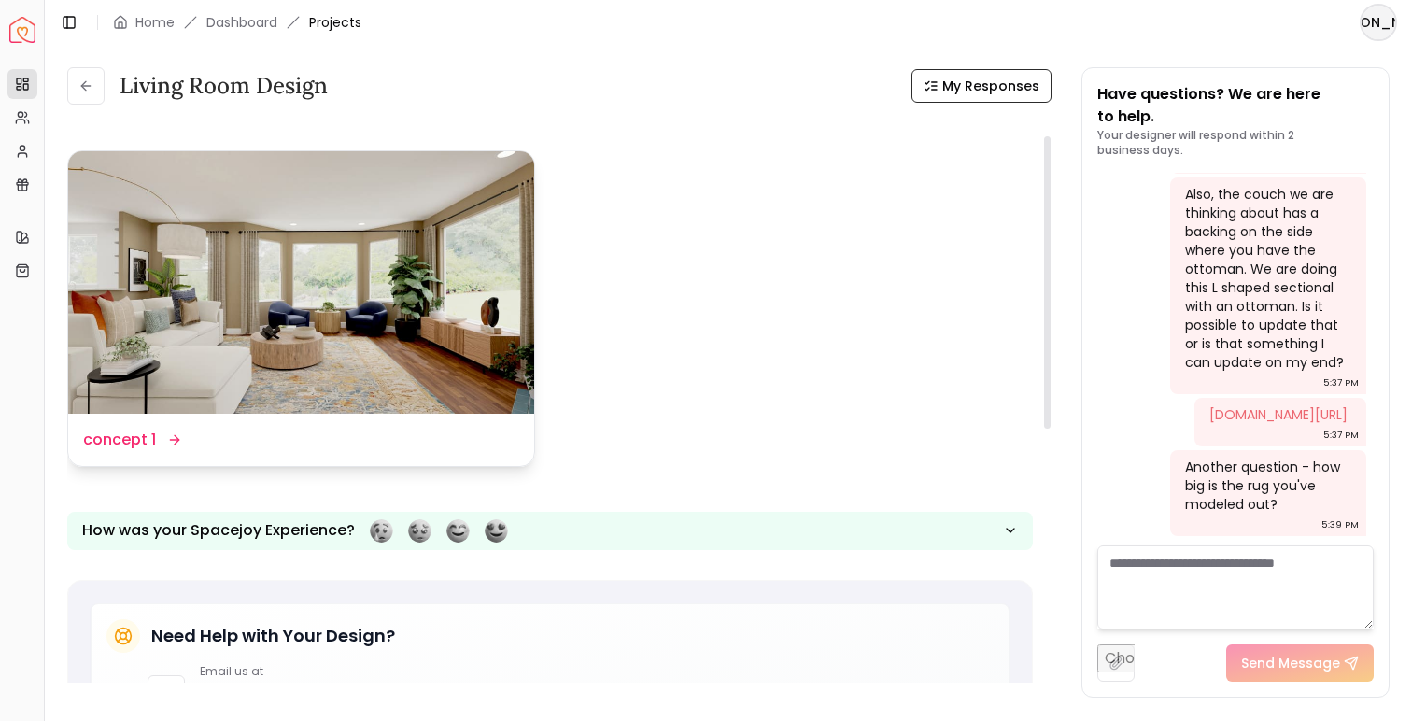
click at [452, 239] on img at bounding box center [301, 282] width 466 height 262
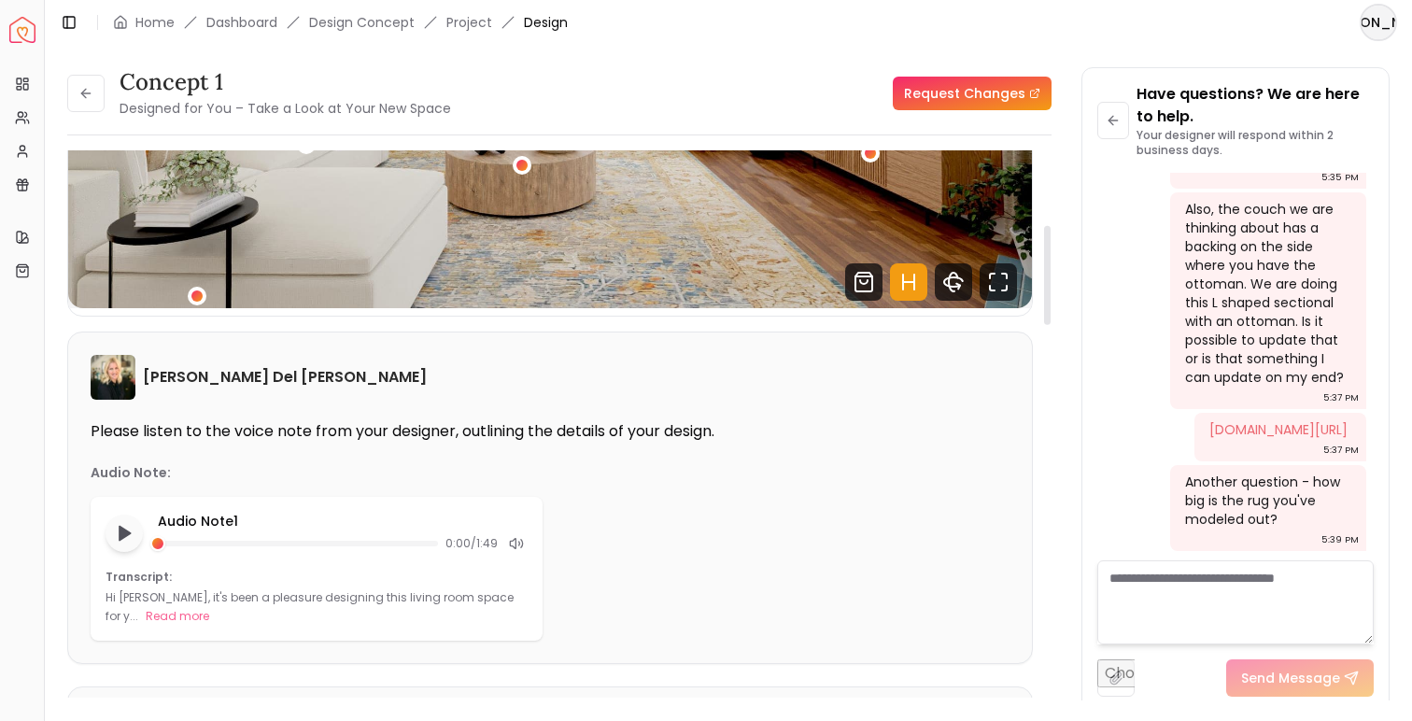
scroll to position [412, 0]
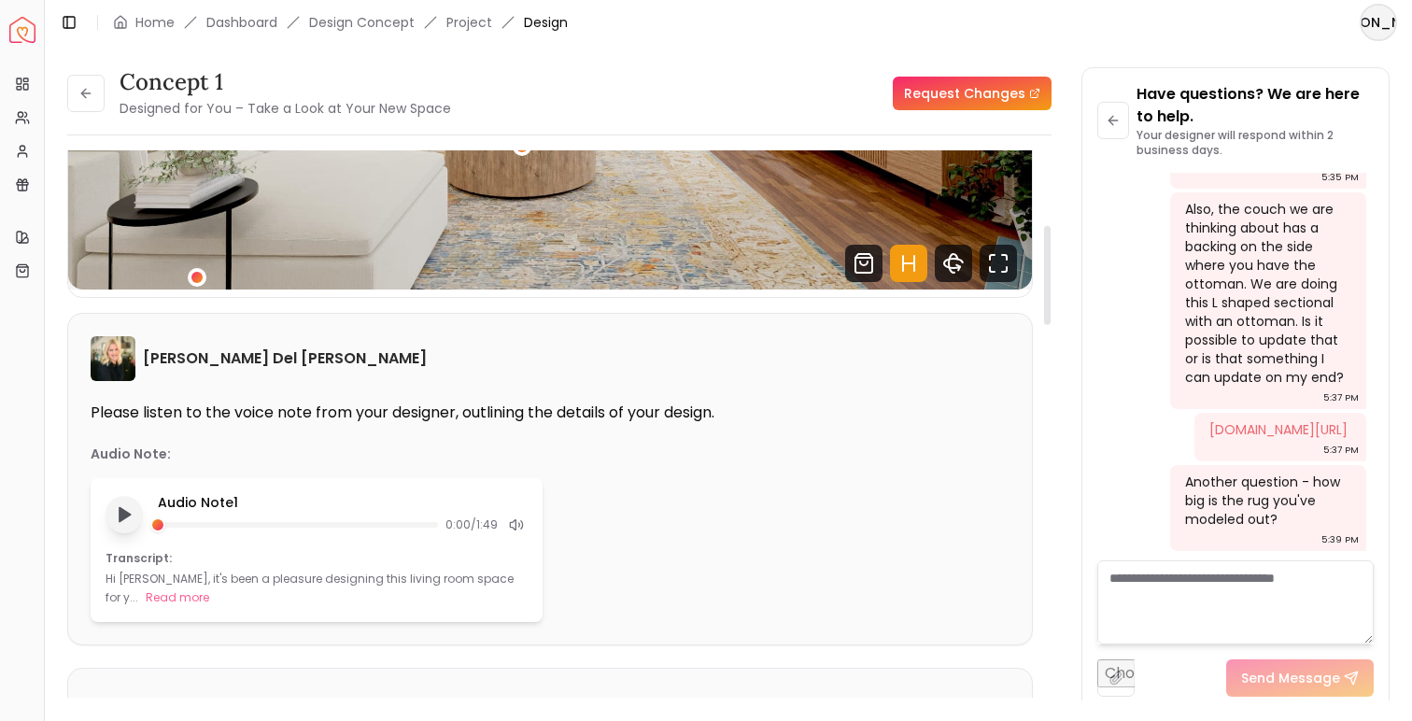
click at [120, 513] on polygon "Play audio note" at bounding box center [125, 514] width 11 height 14
click at [120, 514] on rect "Pause audio note" at bounding box center [122, 514] width 4 height 13
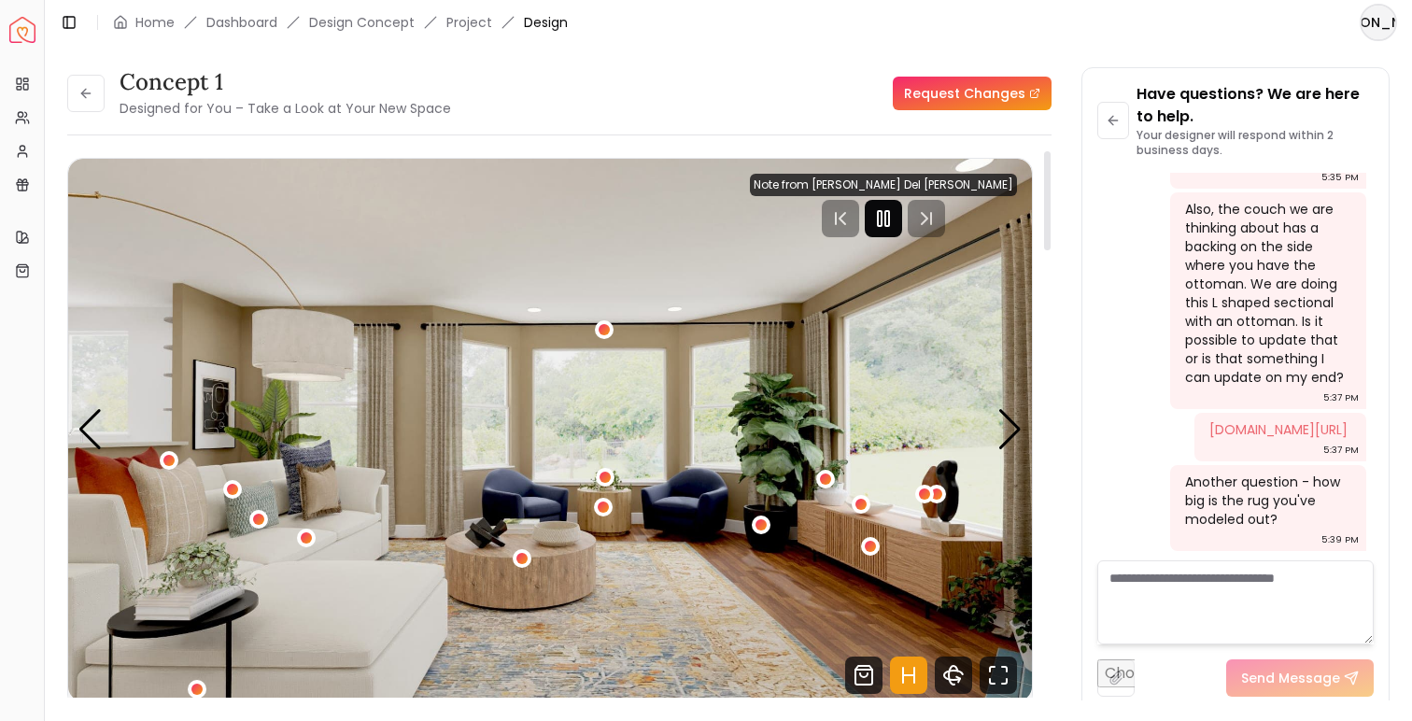
click at [895, 217] on icon "Pause" at bounding box center [883, 218] width 22 height 22
click at [1112, 128] on button at bounding box center [1113, 120] width 32 height 37
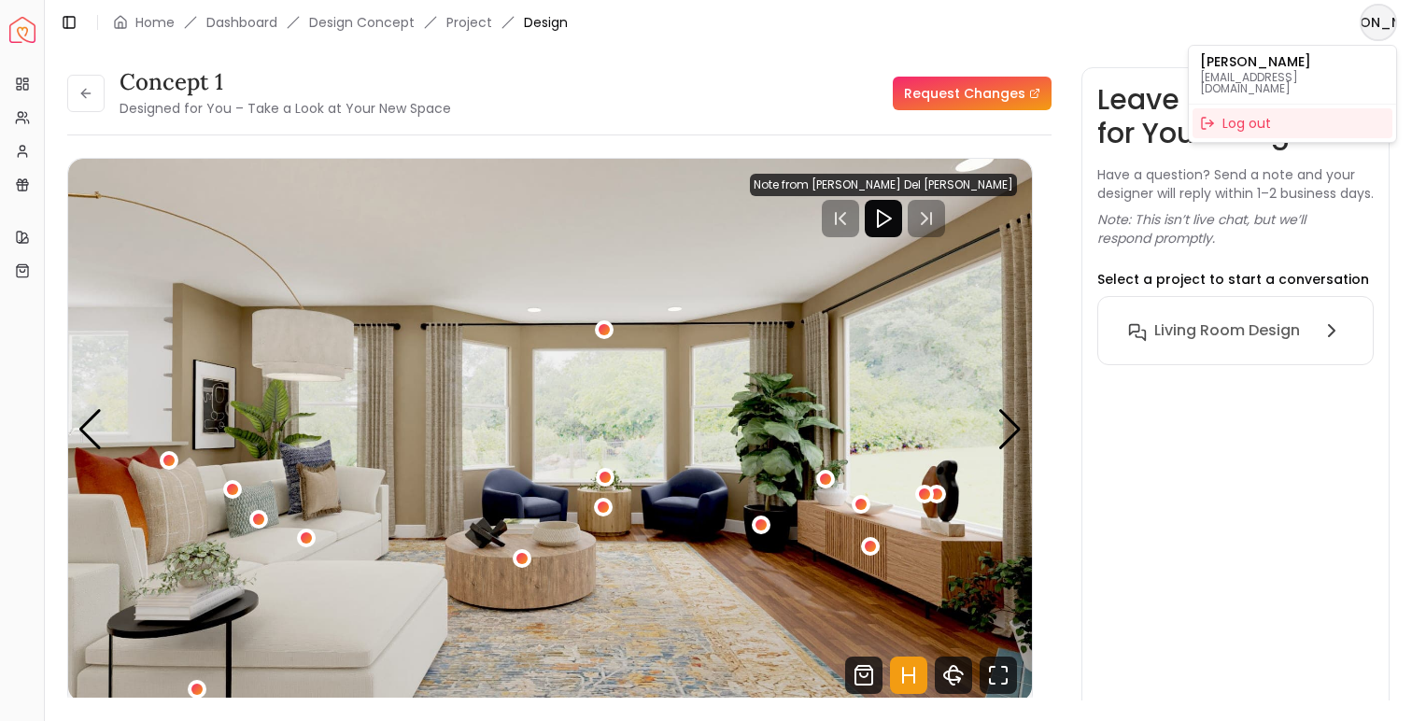
click at [1370, 21] on html "Spacejoy Dashboard Overview Projects My Referrals My Profile Gift Card Balance …" at bounding box center [706, 360] width 1412 height 721
click at [982, 38] on html "Spacejoy Dashboard Overview Projects My Referrals My Profile Gift Card Balance …" at bounding box center [706, 360] width 1412 height 721
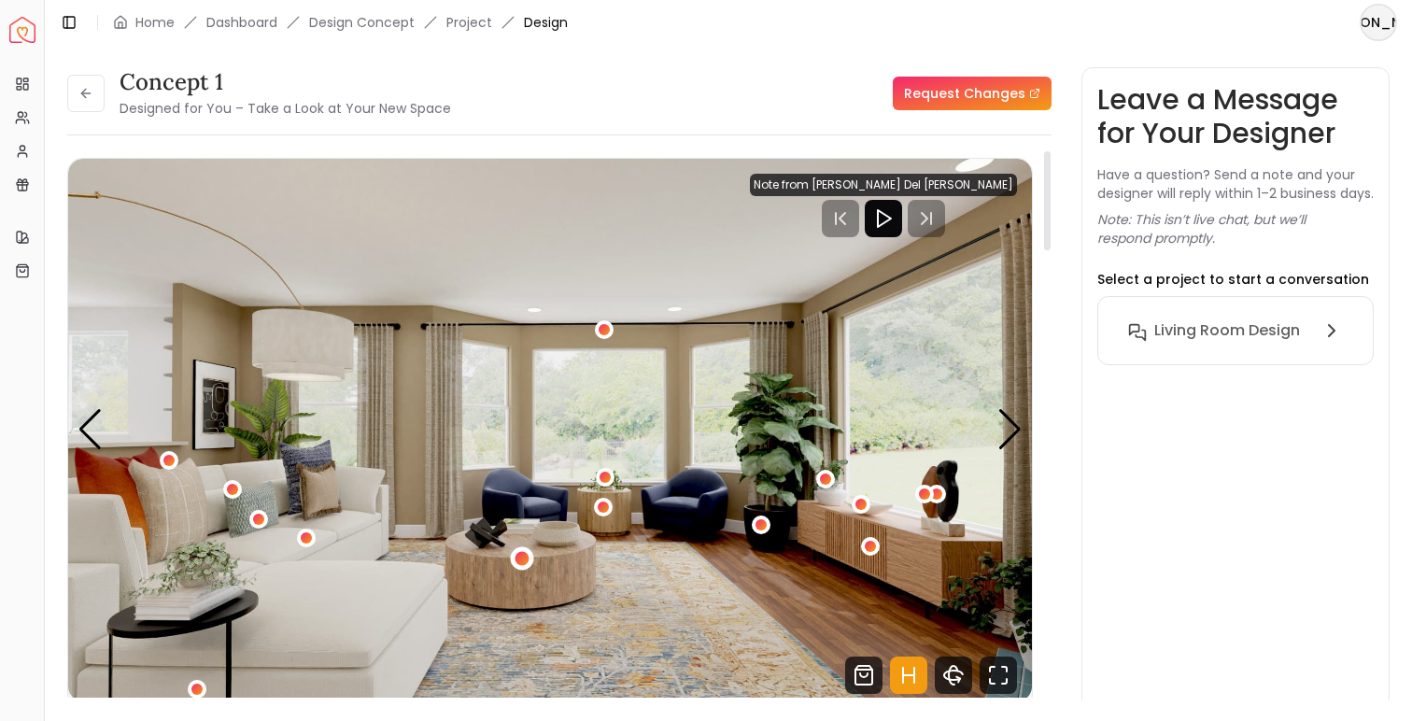
click at [524, 562] on div "1 / 5" at bounding box center [521, 558] width 14 height 14
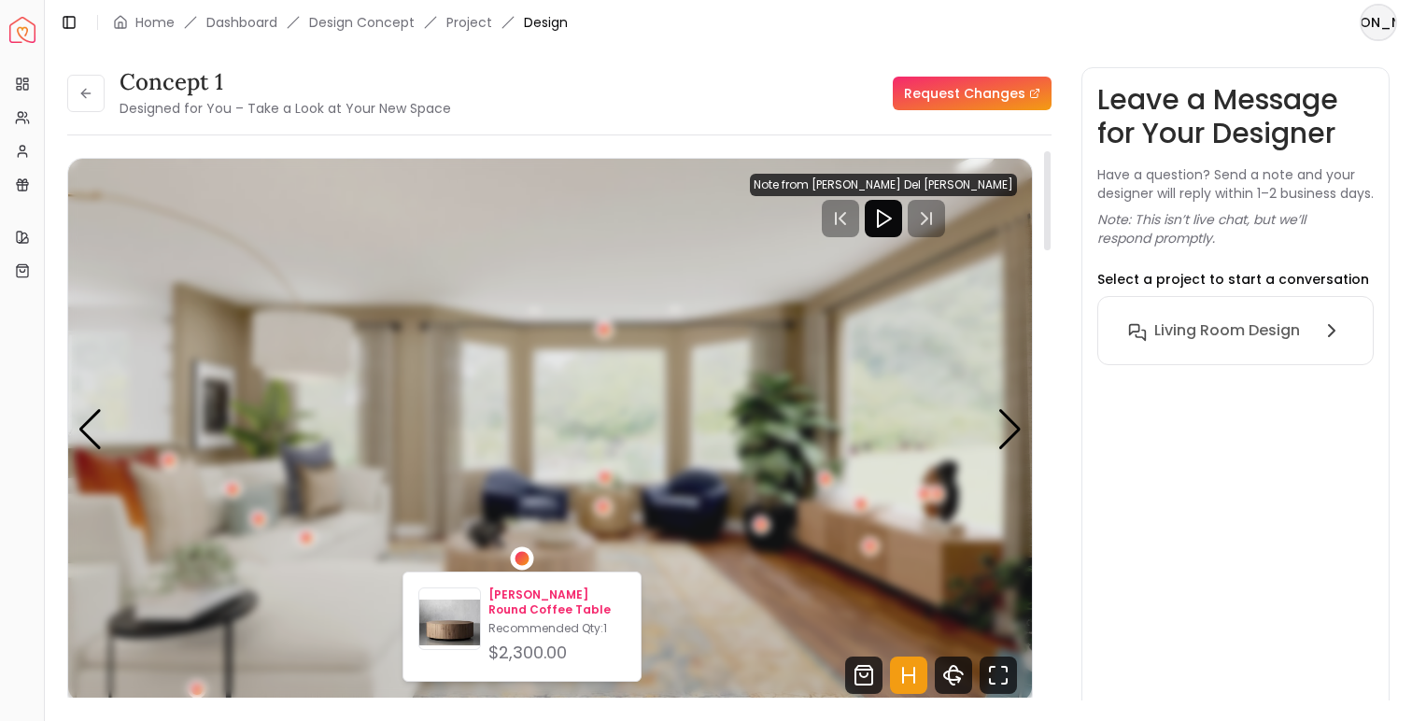
click at [535, 636] on div "Sullivan Round Coffee Table Recommended Qty: 1 $2,300.00" at bounding box center [556, 626] width 137 height 78
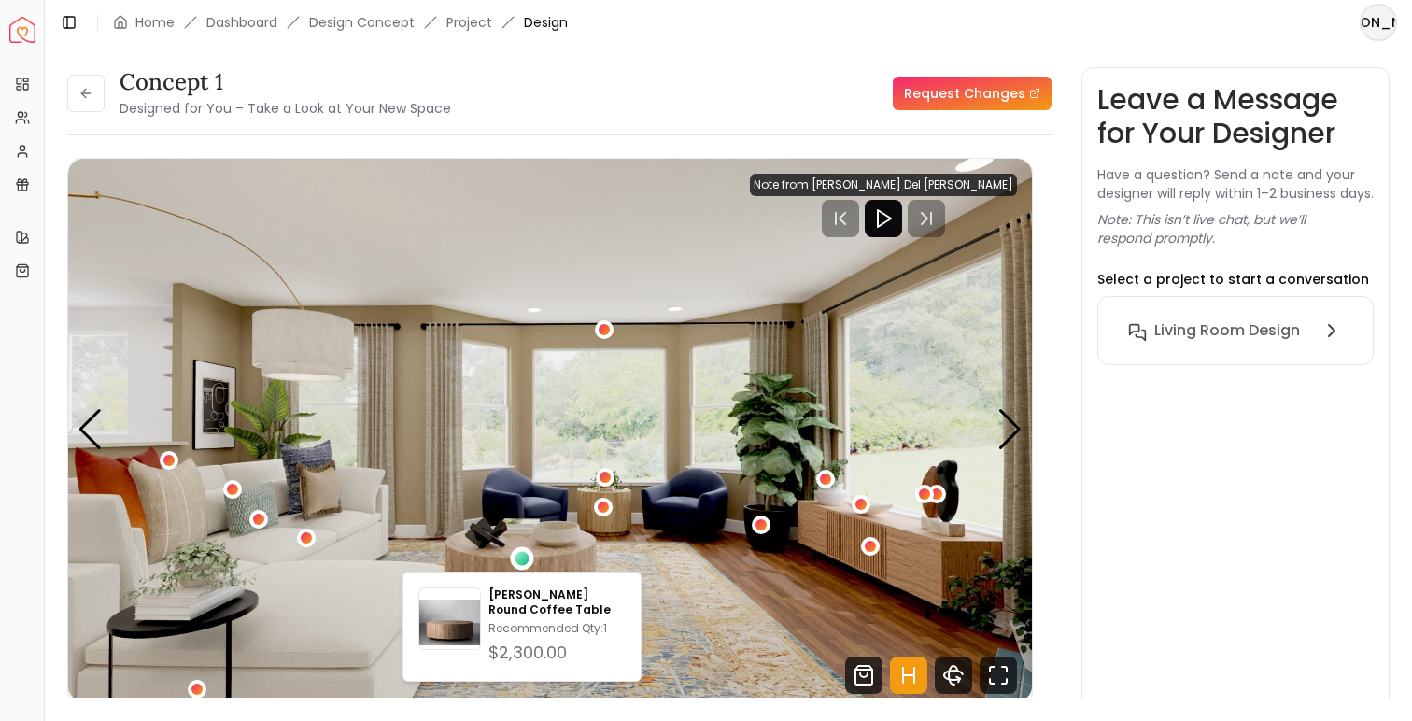
click at [438, 85] on h3 "concept 1" at bounding box center [285, 82] width 331 height 30
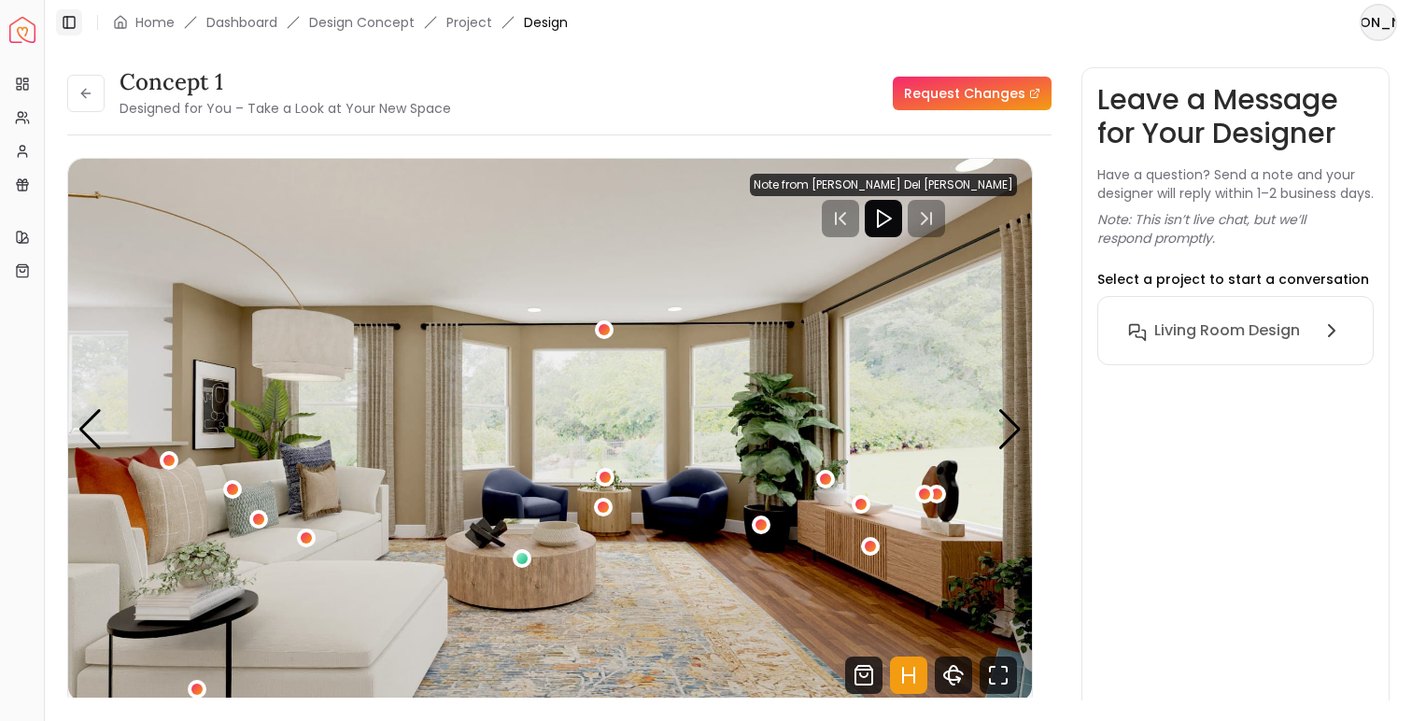
click at [72, 21] on icon at bounding box center [69, 22] width 15 height 15
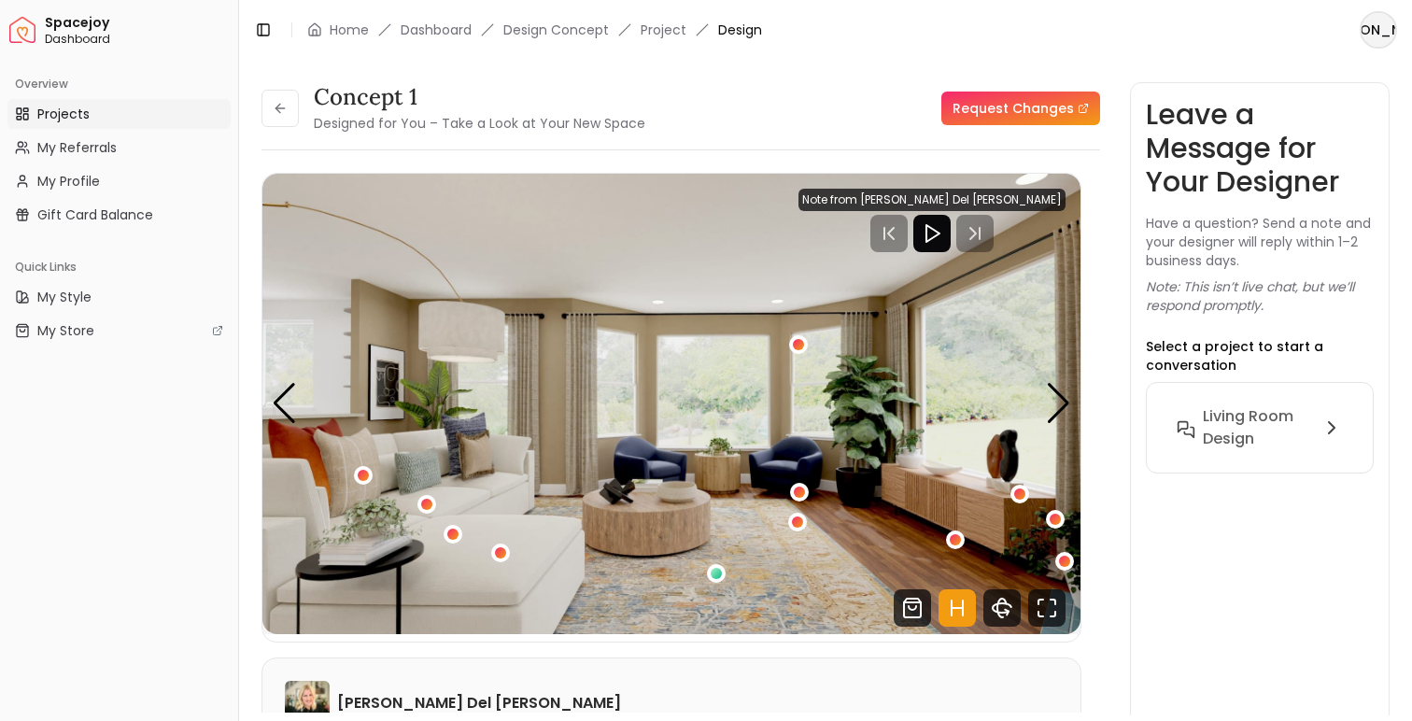
click at [113, 118] on link "Projects" at bounding box center [118, 114] width 223 height 30
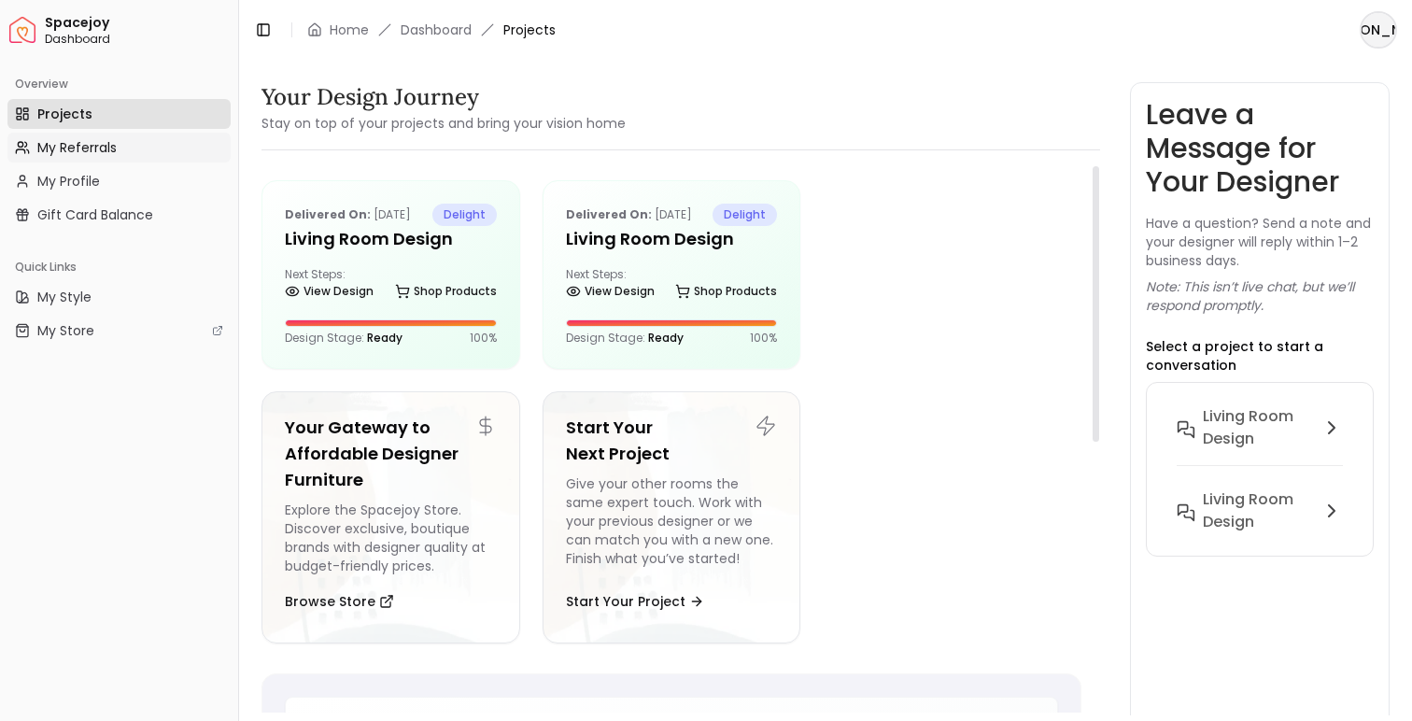
click at [112, 151] on span "My Referrals" at bounding box center [76, 147] width 79 height 19
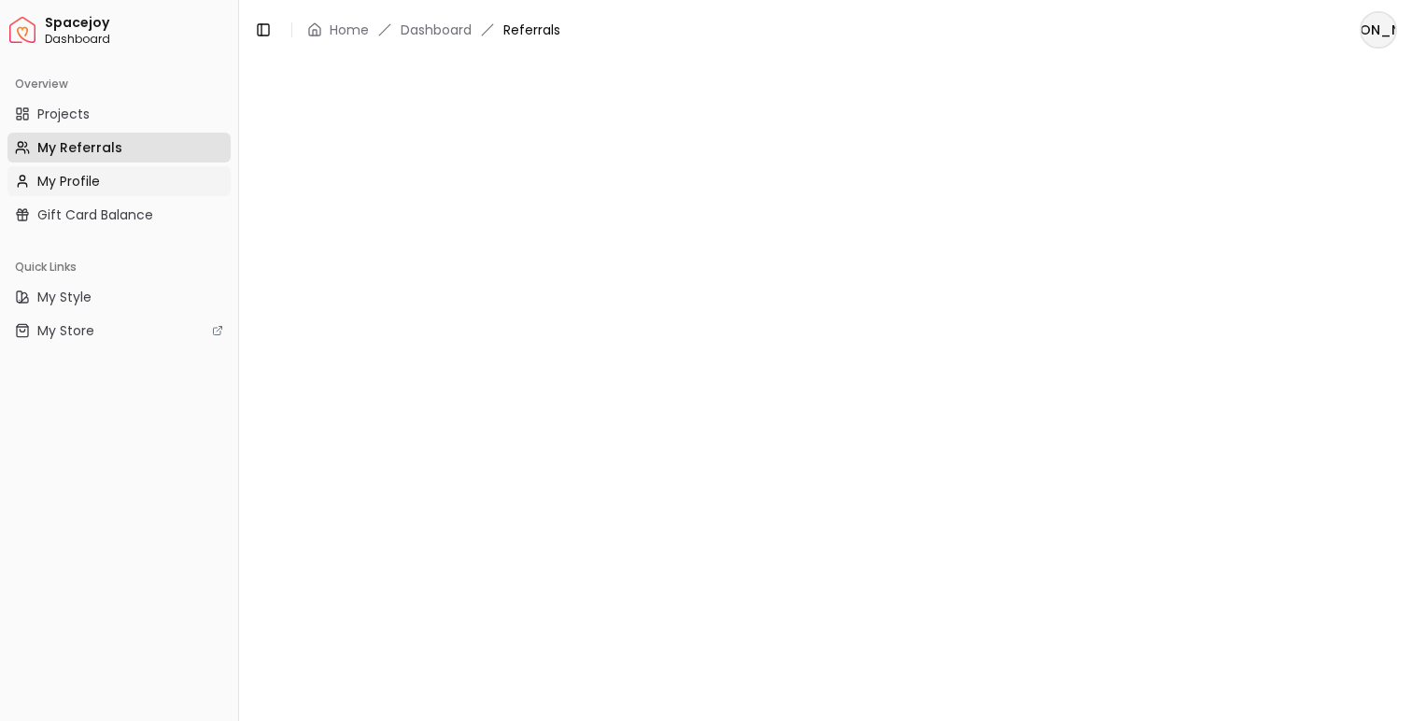
click at [114, 179] on link "My Profile" at bounding box center [118, 181] width 223 height 30
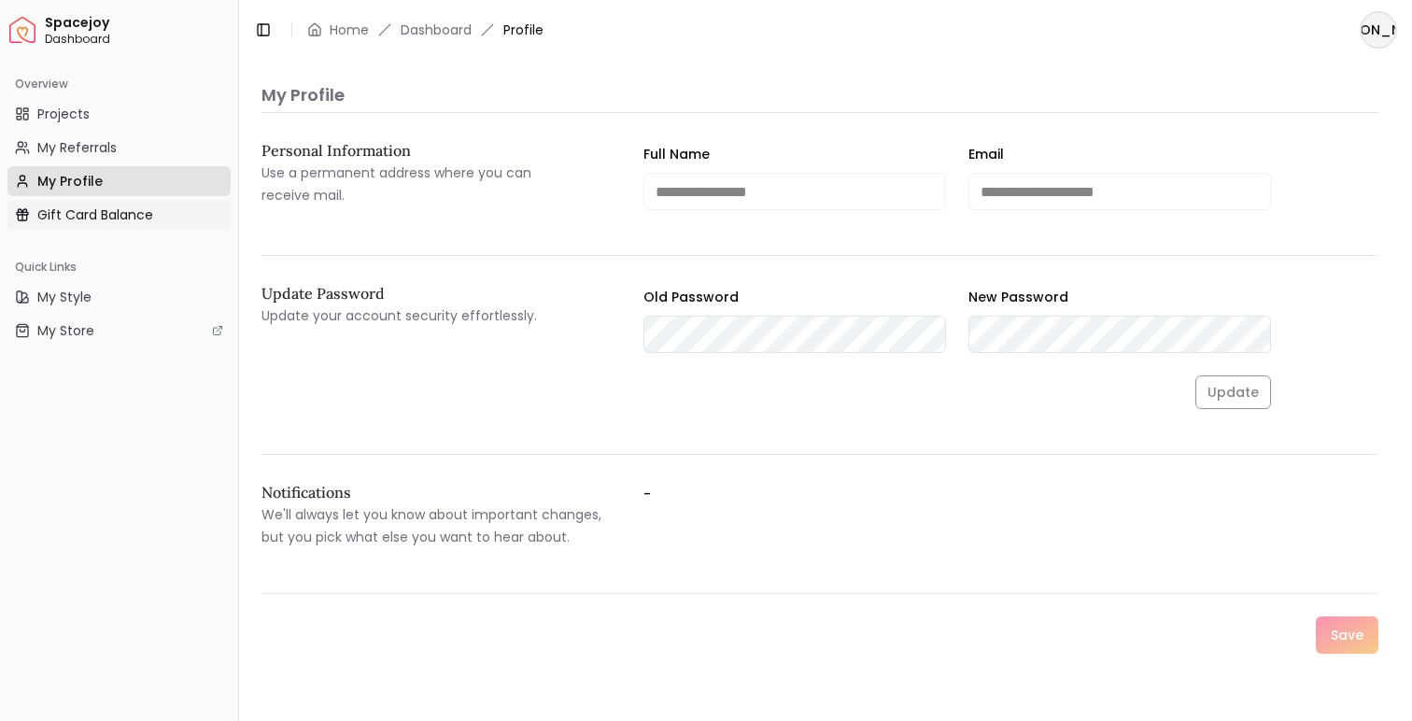
click at [118, 206] on span "Gift Card Balance" at bounding box center [95, 214] width 116 height 19
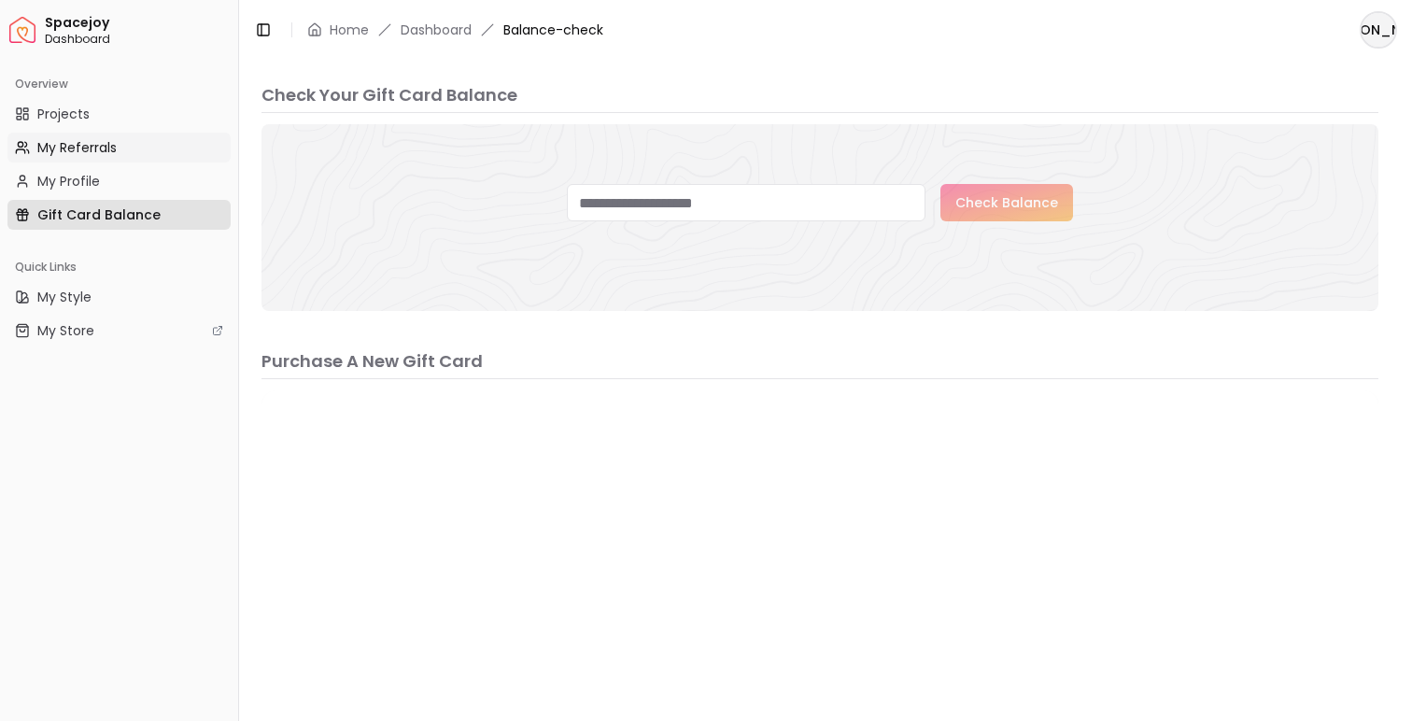
click at [103, 139] on span "My Referrals" at bounding box center [76, 147] width 79 height 19
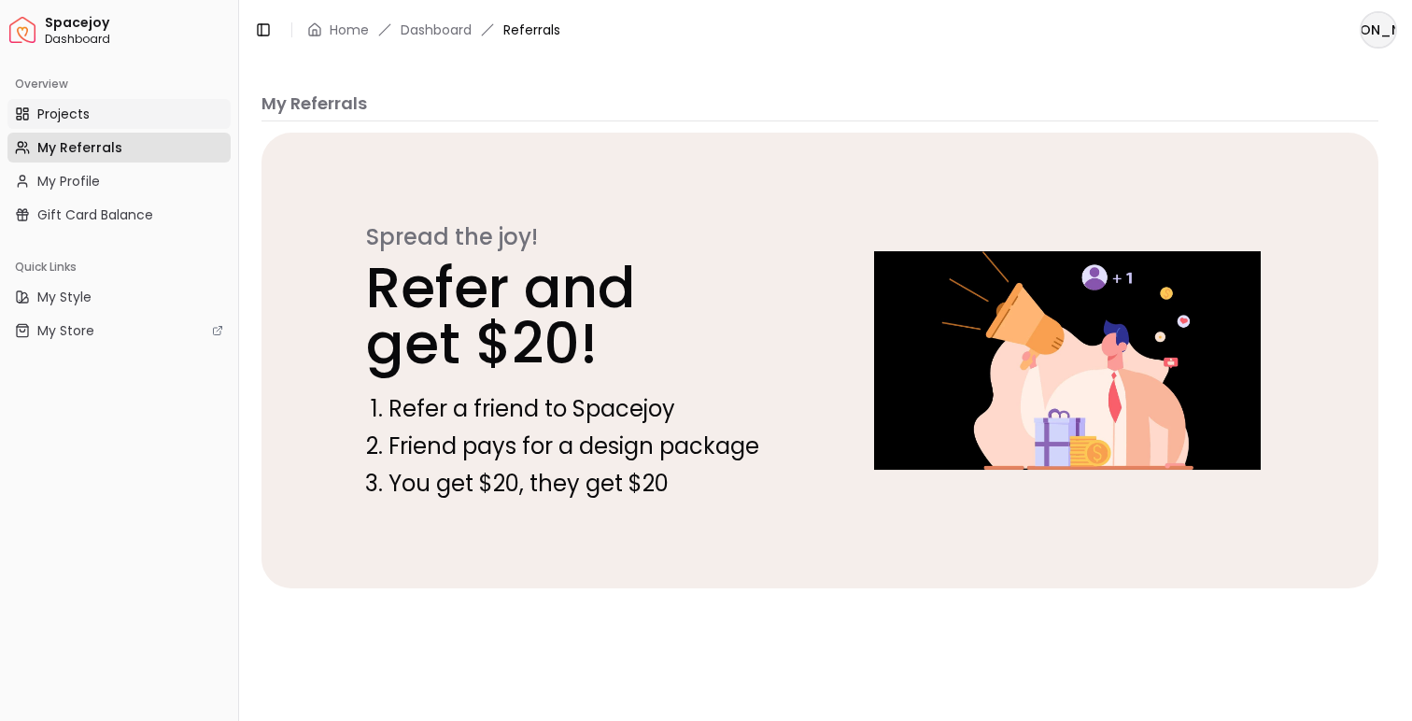
click at [100, 112] on link "Projects" at bounding box center [118, 114] width 223 height 30
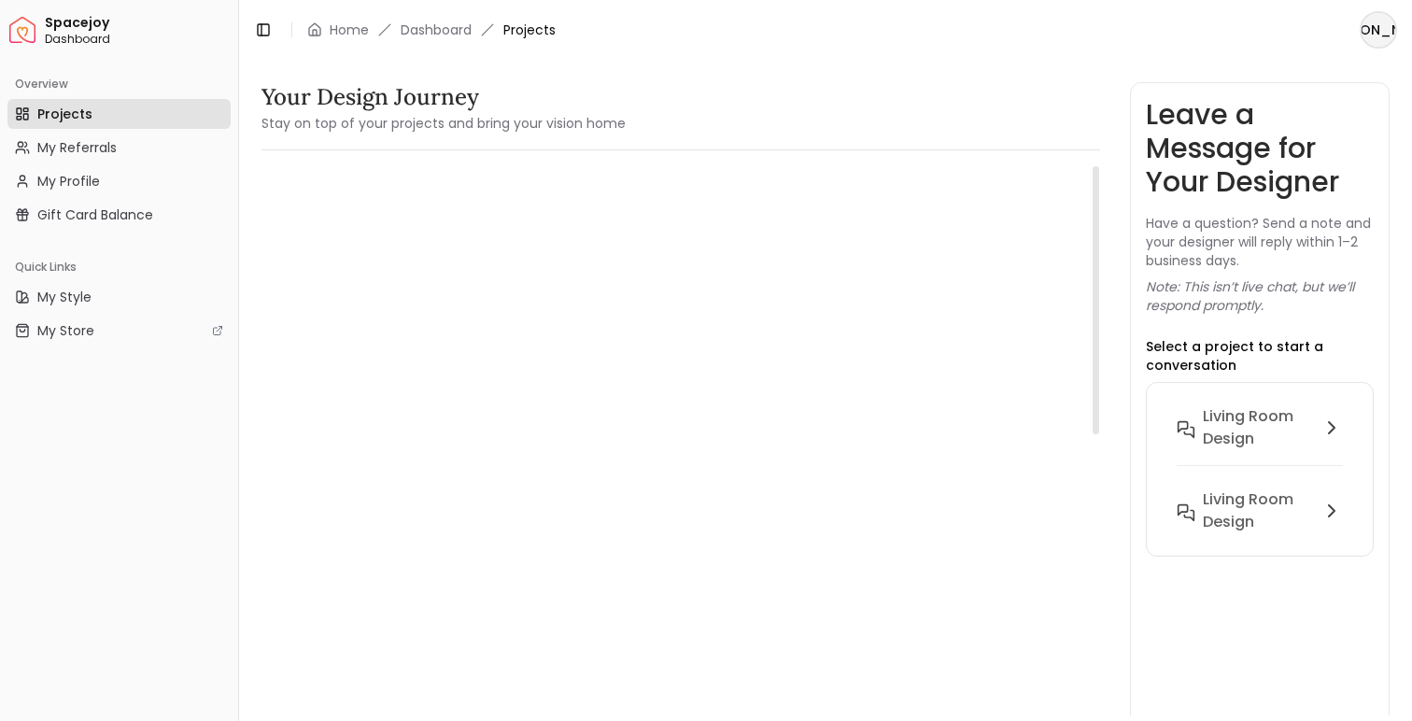
click at [423, 297] on link "Shop Products" at bounding box center [446, 291] width 102 height 26
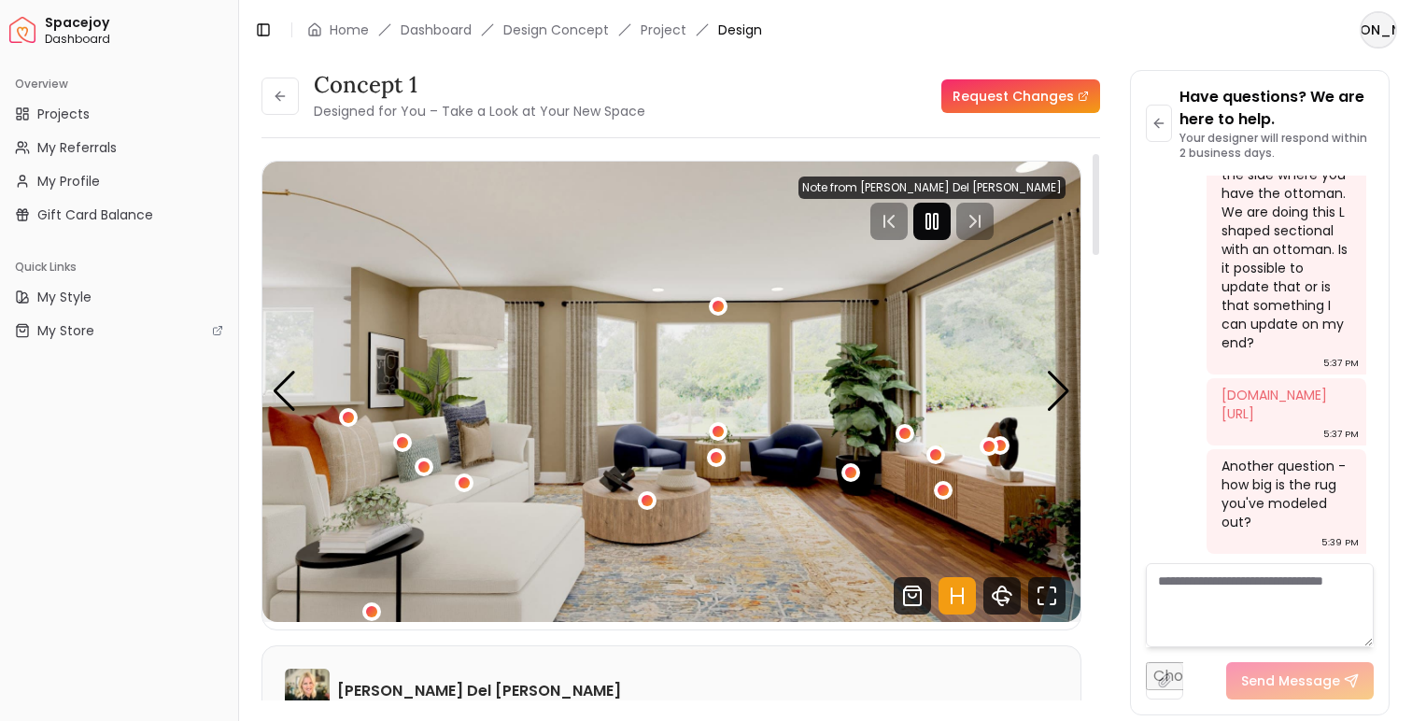
click at [943, 223] on icon "Pause" at bounding box center [932, 221] width 22 height 22
click at [1006, 599] on icon "360 View" at bounding box center [1002, 595] width 19 height 9
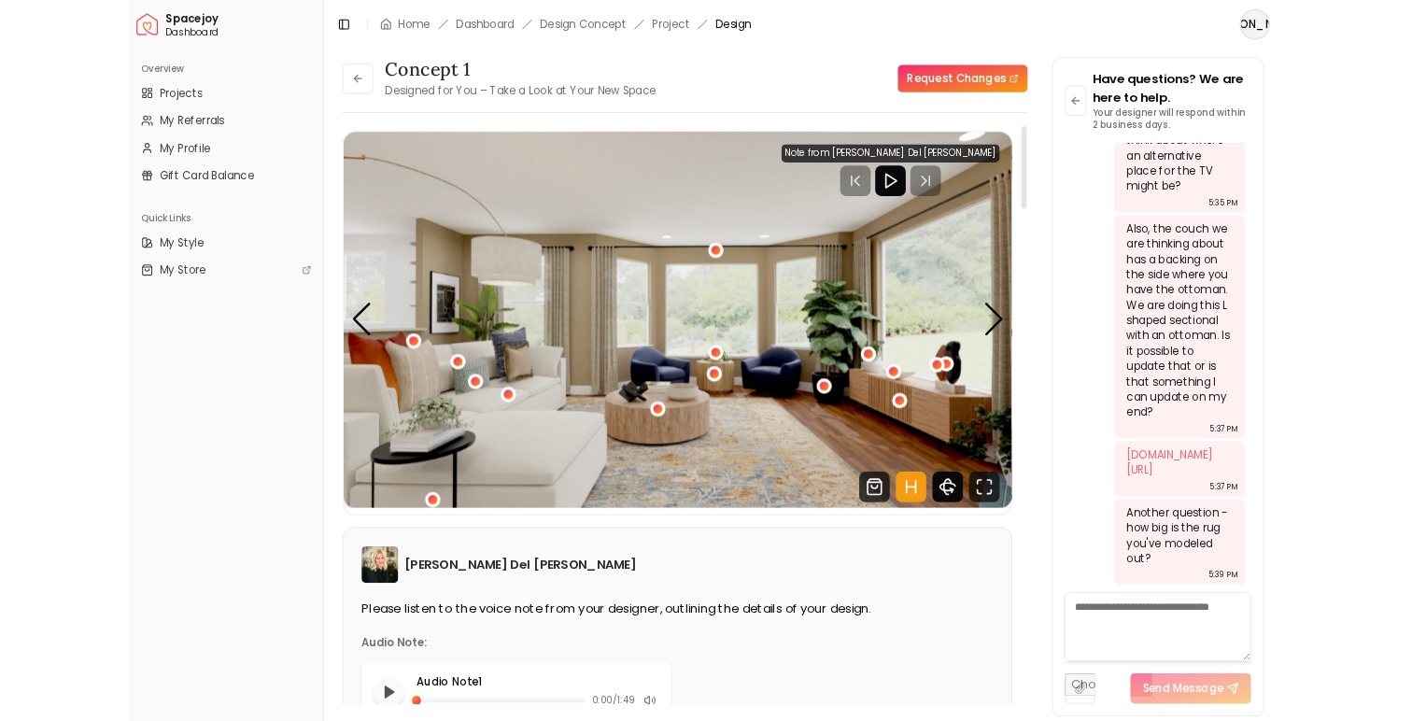
scroll to position [4008, 0]
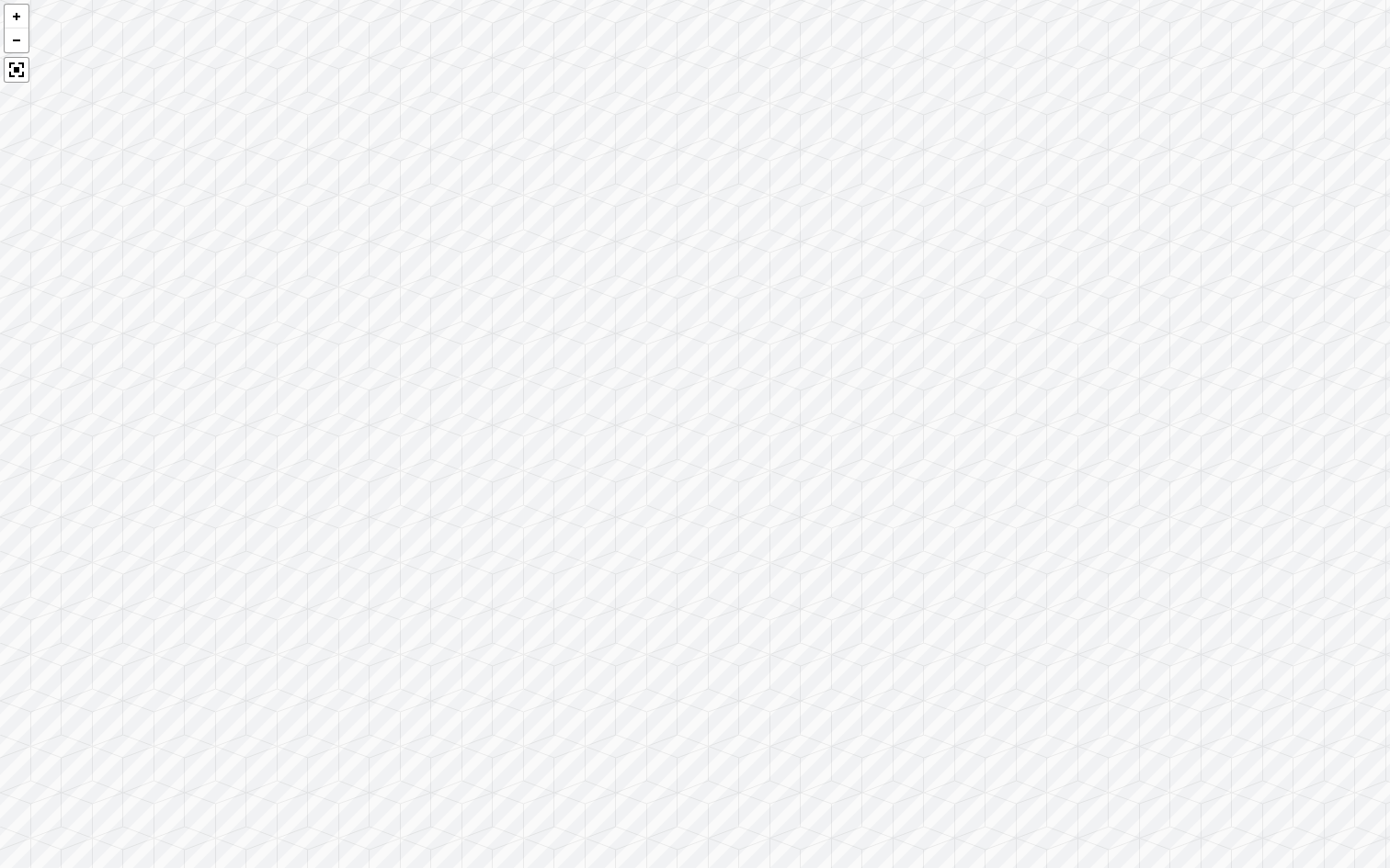
drag, startPoint x: 782, startPoint y: 566, endPoint x: 1195, endPoint y: 607, distance: 415.0
click at [1195, 607] on div at bounding box center [695, 434] width 1390 height 868
drag, startPoint x: 763, startPoint y: 561, endPoint x: 1347, endPoint y: 551, distance: 584.1
click at [1347, 551] on div at bounding box center [695, 434] width 1390 height 868
drag, startPoint x: 691, startPoint y: 568, endPoint x: 483, endPoint y: 516, distance: 214.4
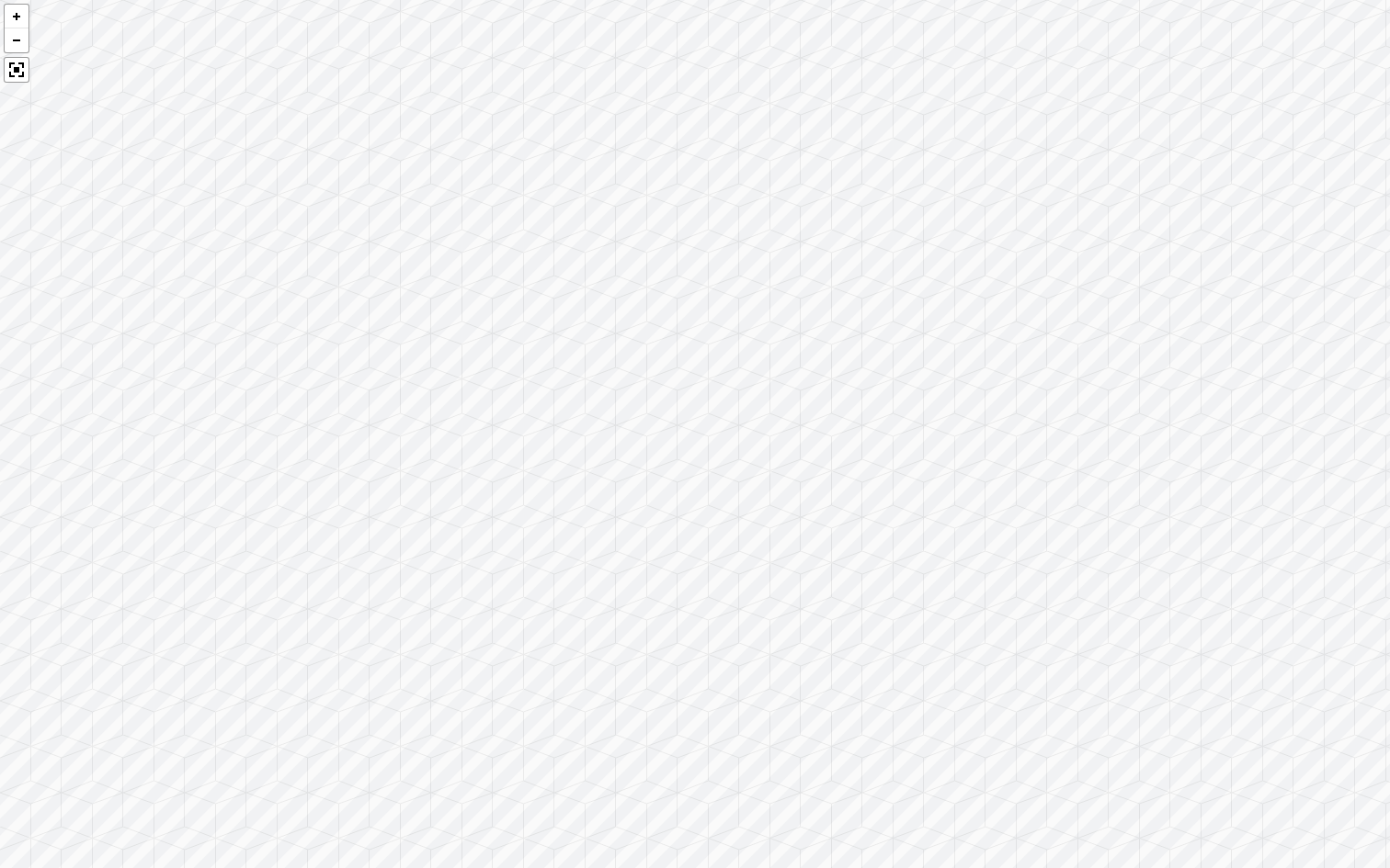
click at [483, 516] on div at bounding box center [695, 434] width 1390 height 868
click at [316, 274] on div at bounding box center [695, 434] width 1390 height 868
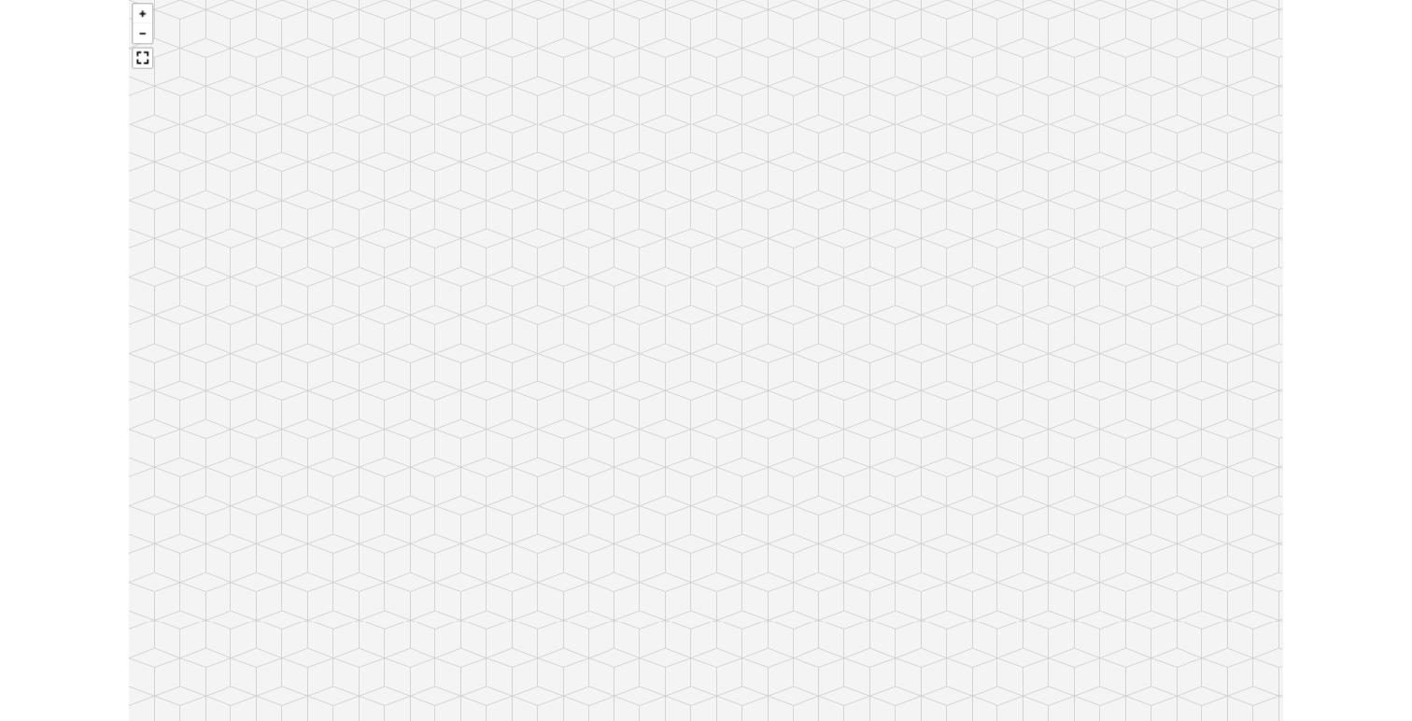
scroll to position [4169, 0]
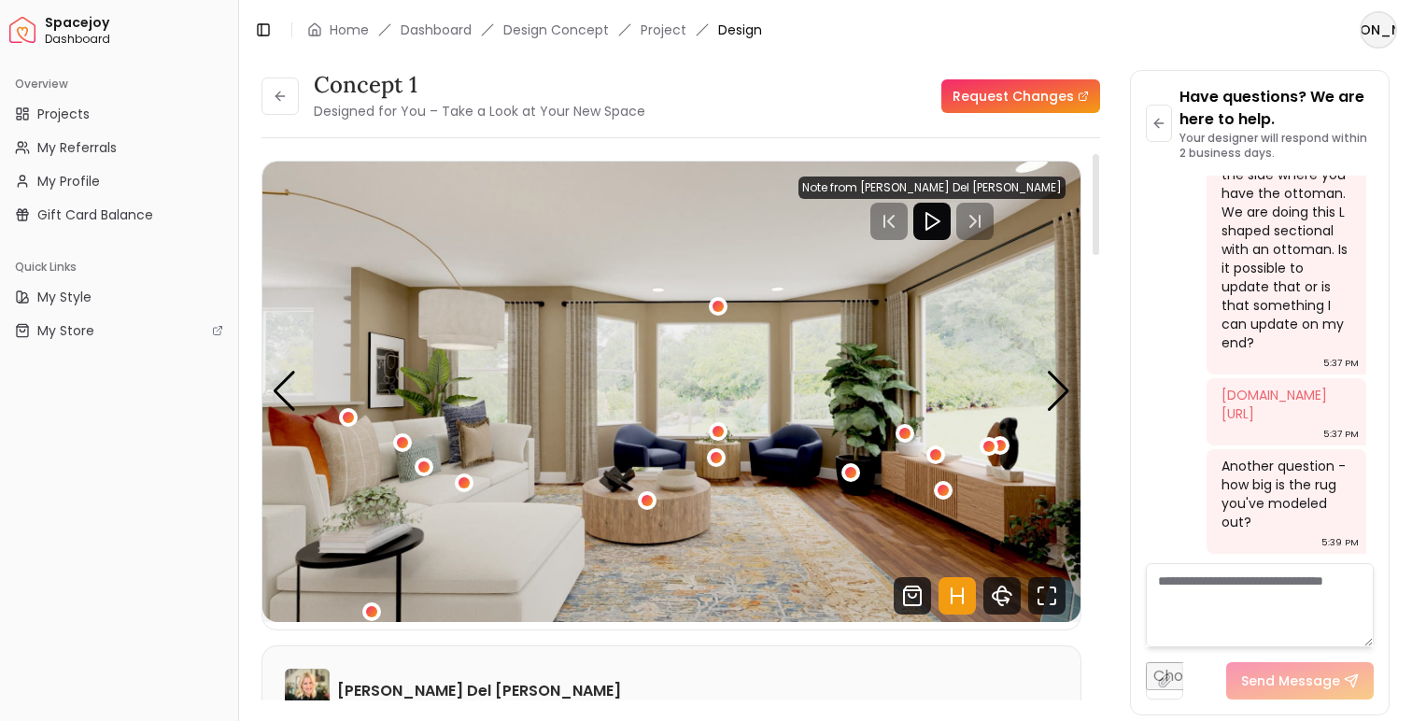
click at [160, 594] on div "Overview Projects My Referrals My Profile Gift Card Balance Quick Links My Styl…" at bounding box center [119, 392] width 238 height 660
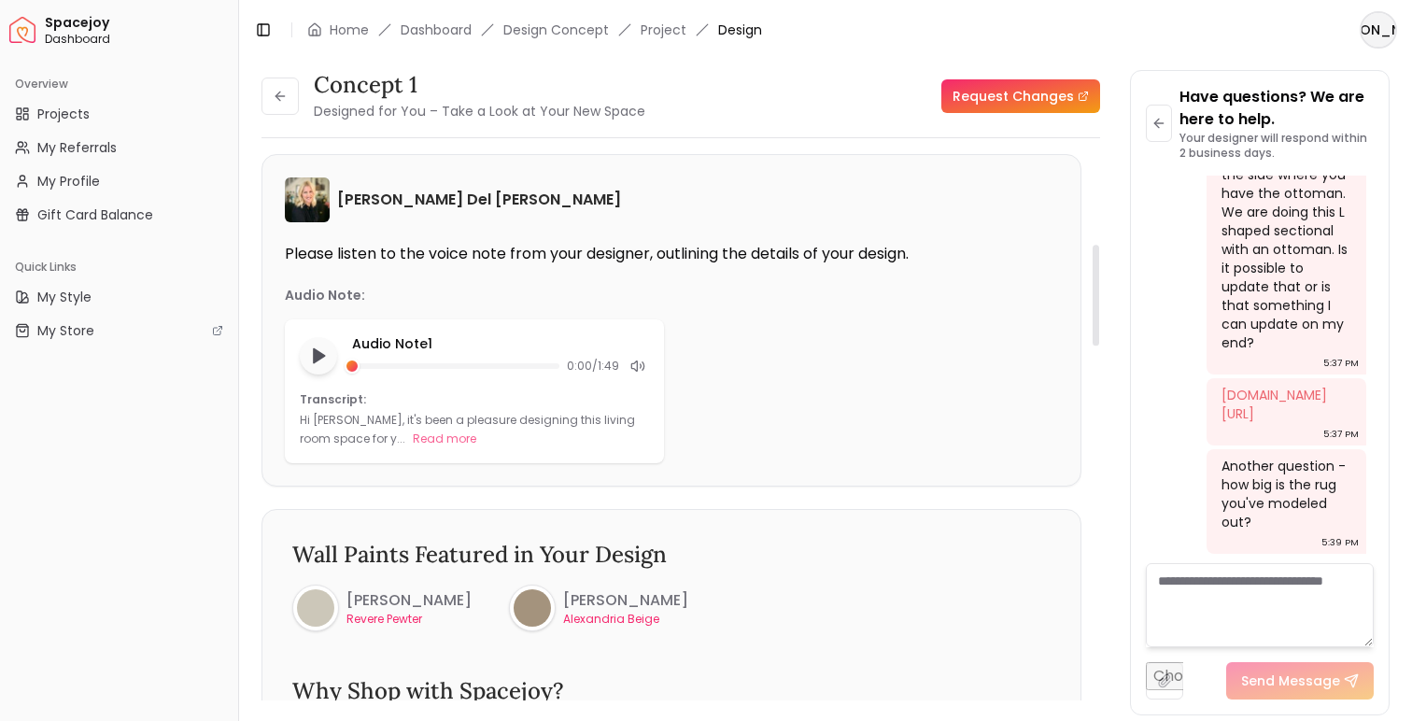
scroll to position [0, 0]
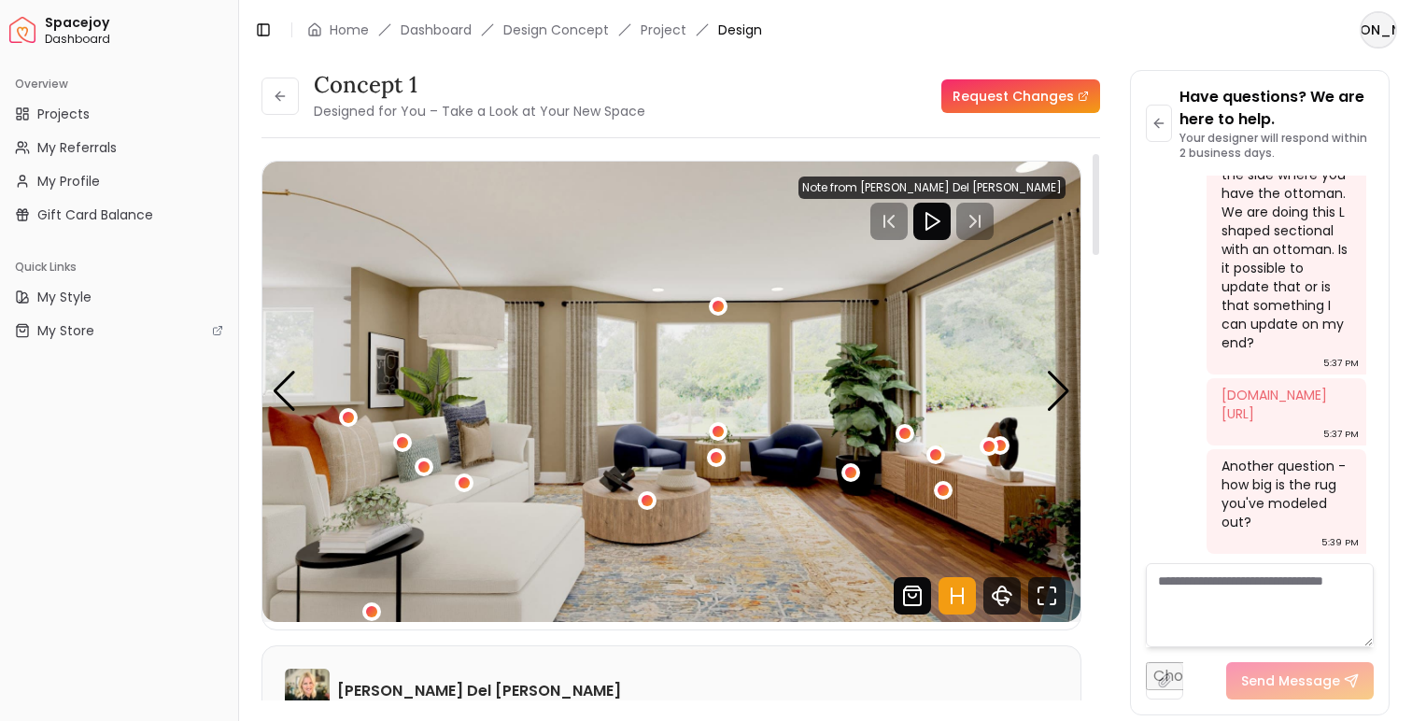
click at [918, 598] on icon "Shop Products from this design" at bounding box center [912, 595] width 37 height 37
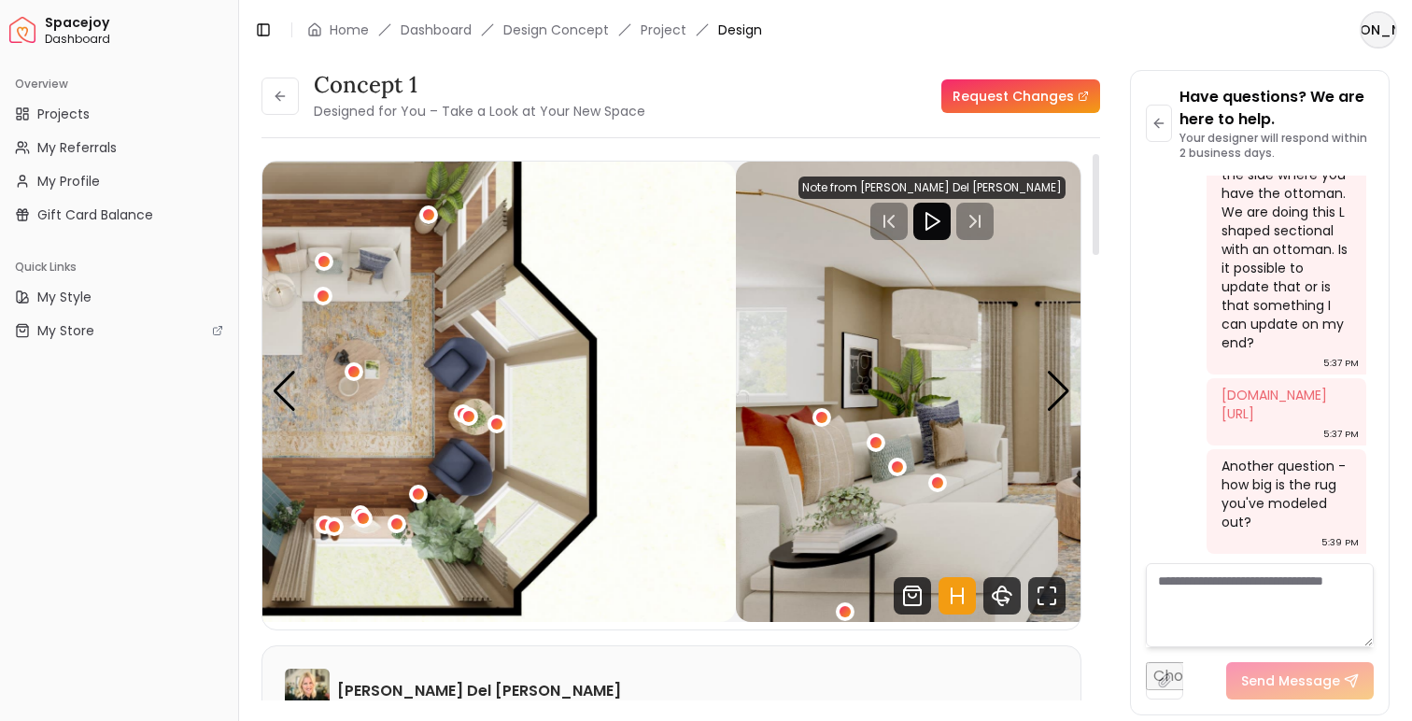
click at [1087, 458] on div "concept 1 Designed for You – Take a Look at Your New Space Request Changes Hots…" at bounding box center [680, 434] width 838 height 562
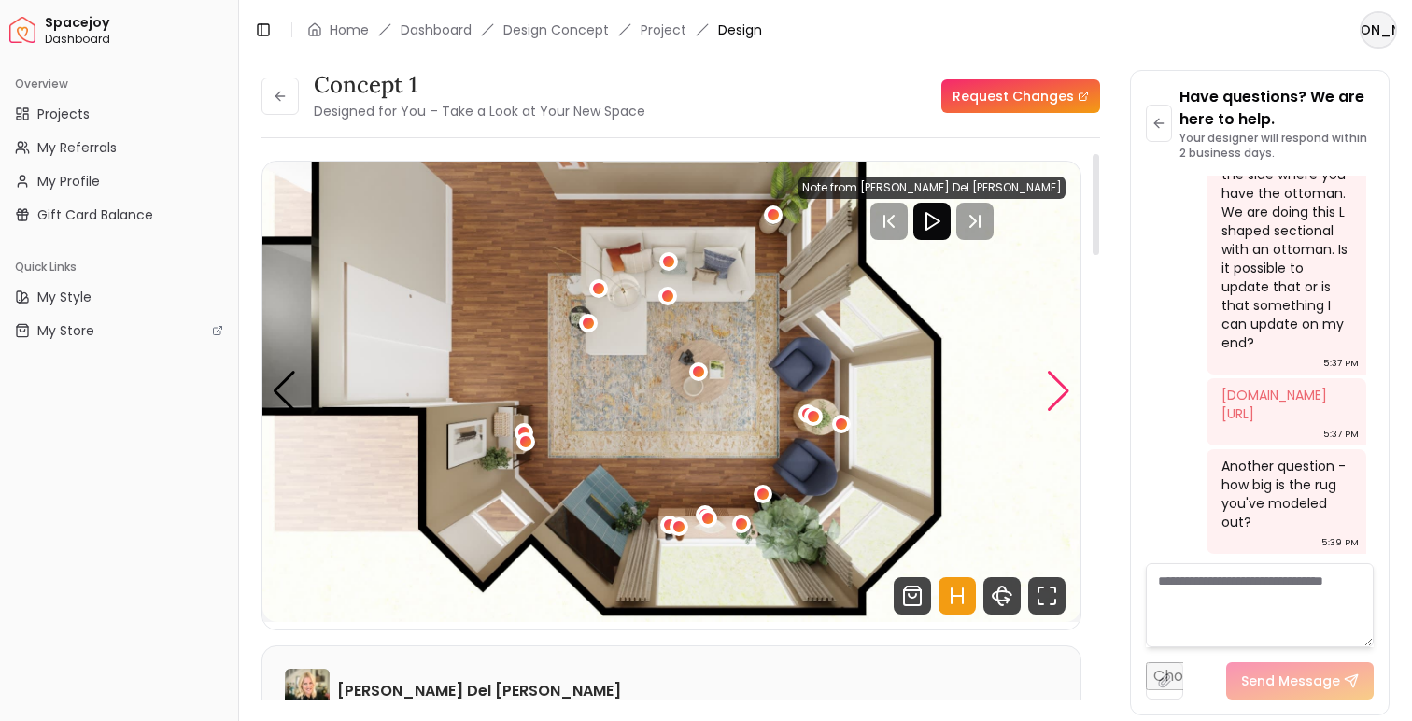
click at [1057, 390] on div "Next slide" at bounding box center [1058, 391] width 25 height 41
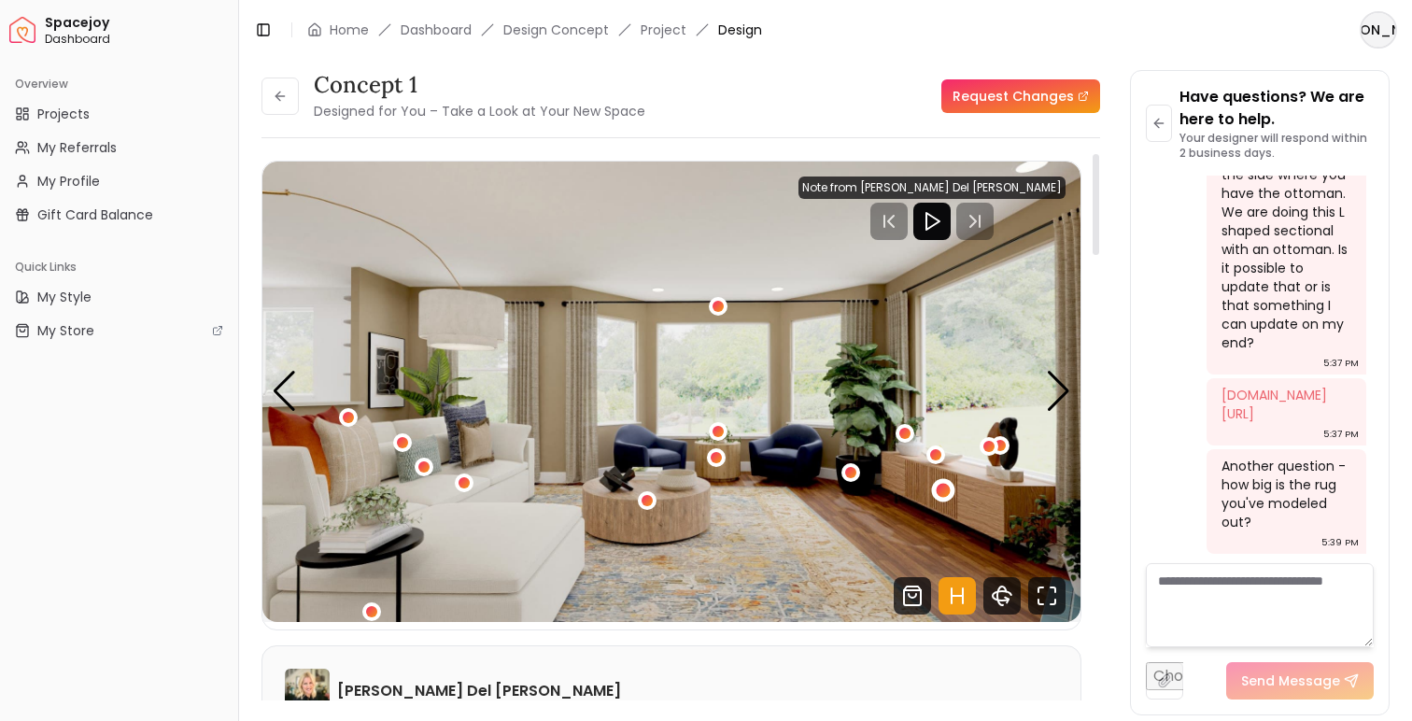
click at [946, 488] on div "1 / 5" at bounding box center [943, 490] width 14 height 14
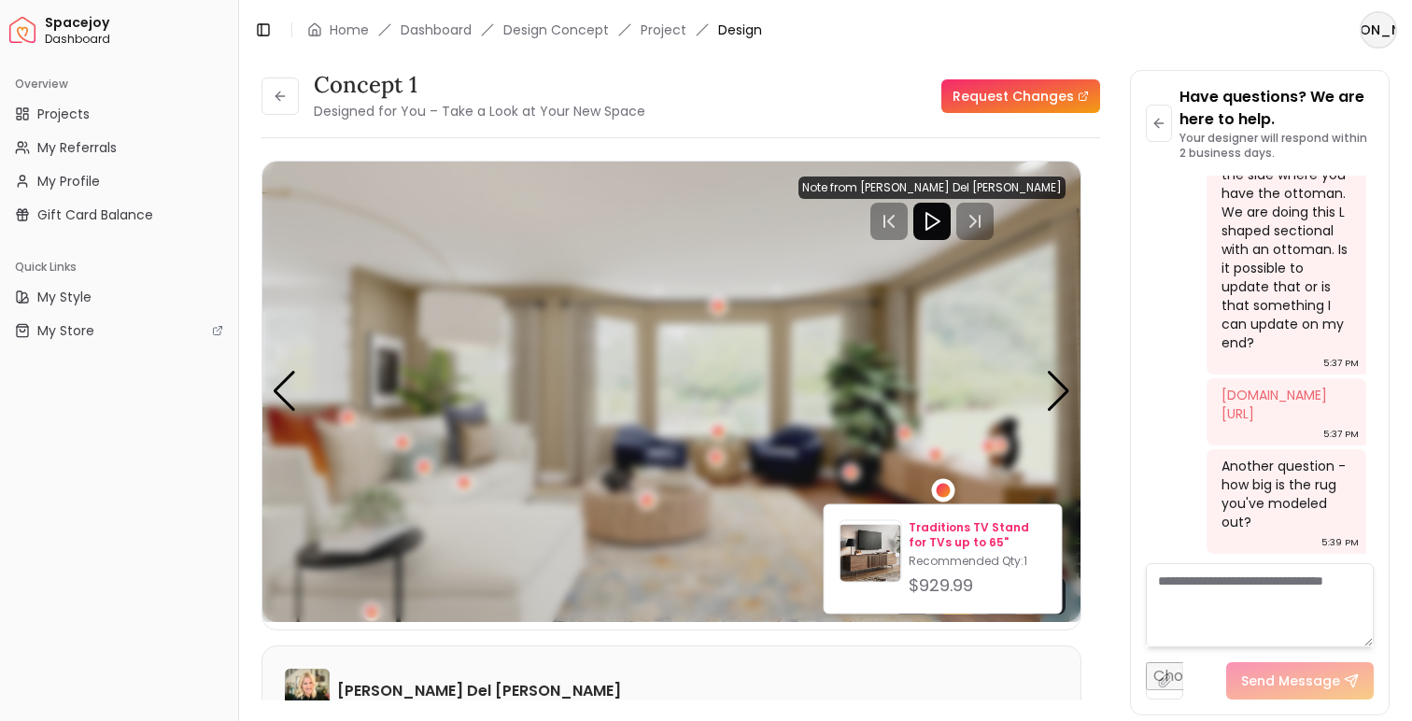
click at [957, 535] on p "Traditions TV Stand for TVs up to 65"" at bounding box center [977, 535] width 137 height 30
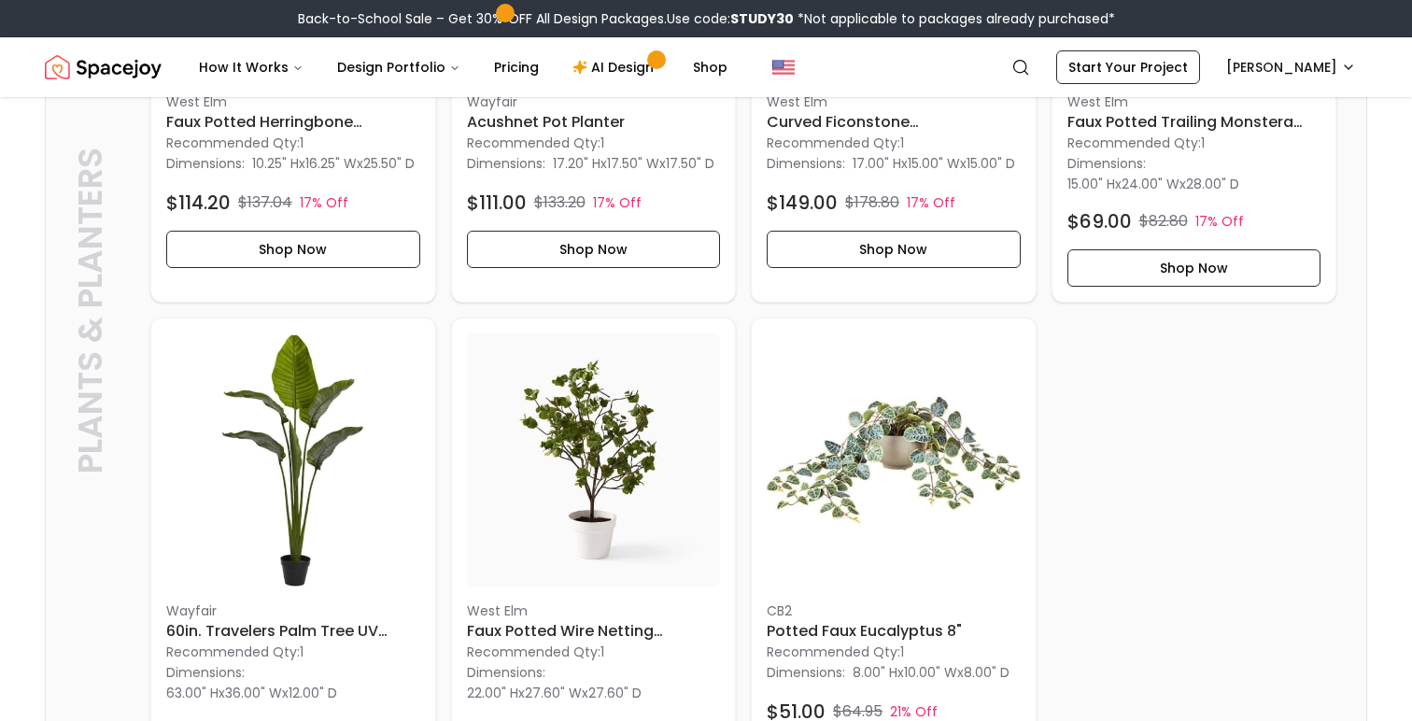
scroll to position [1989, 0]
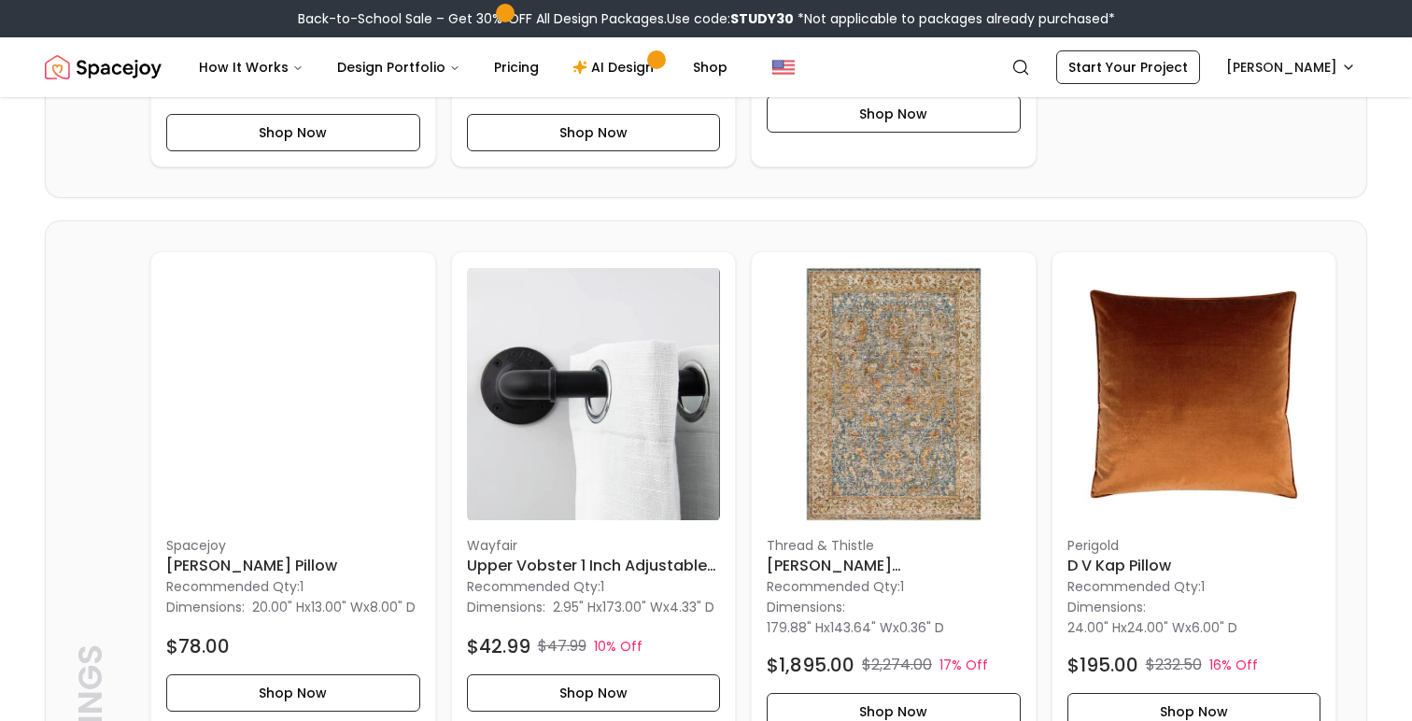
scroll to position [2526, 0]
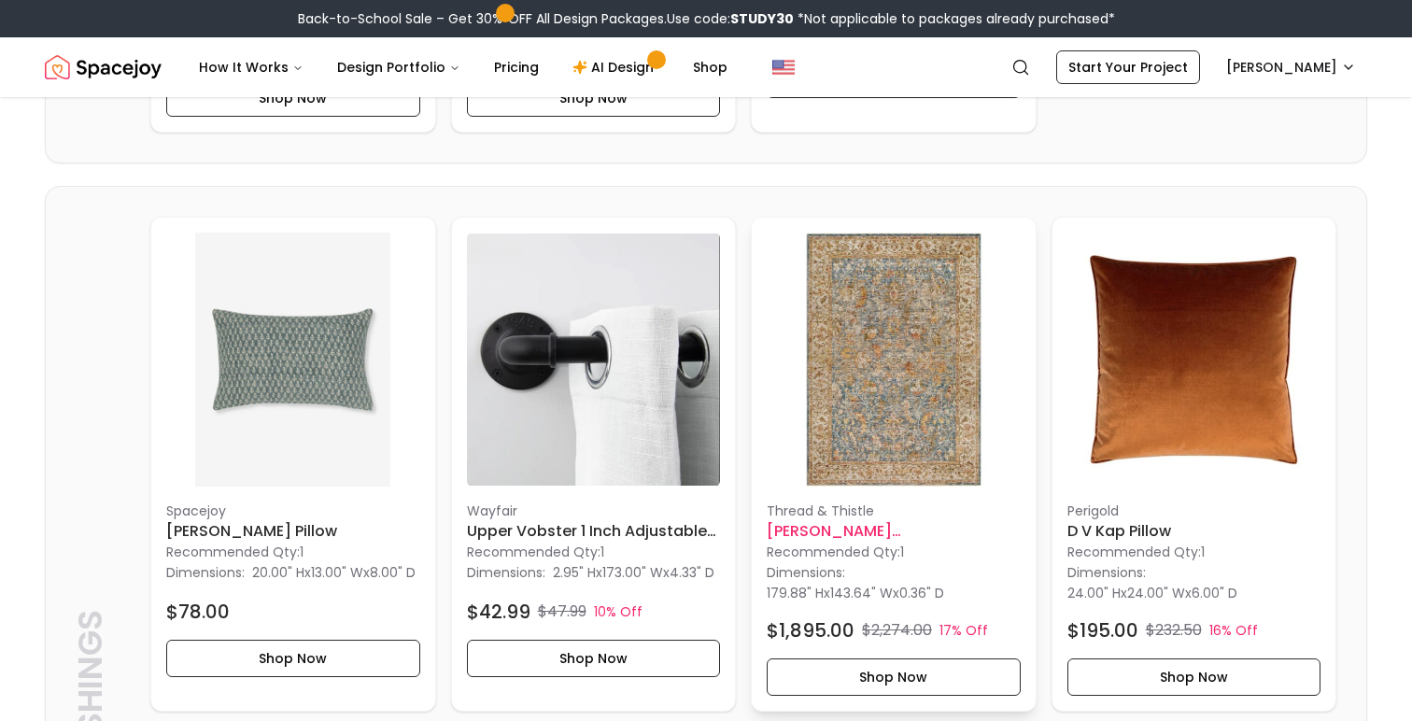
click at [893, 589] on span "143.64" W" at bounding box center [861, 593] width 63 height 19
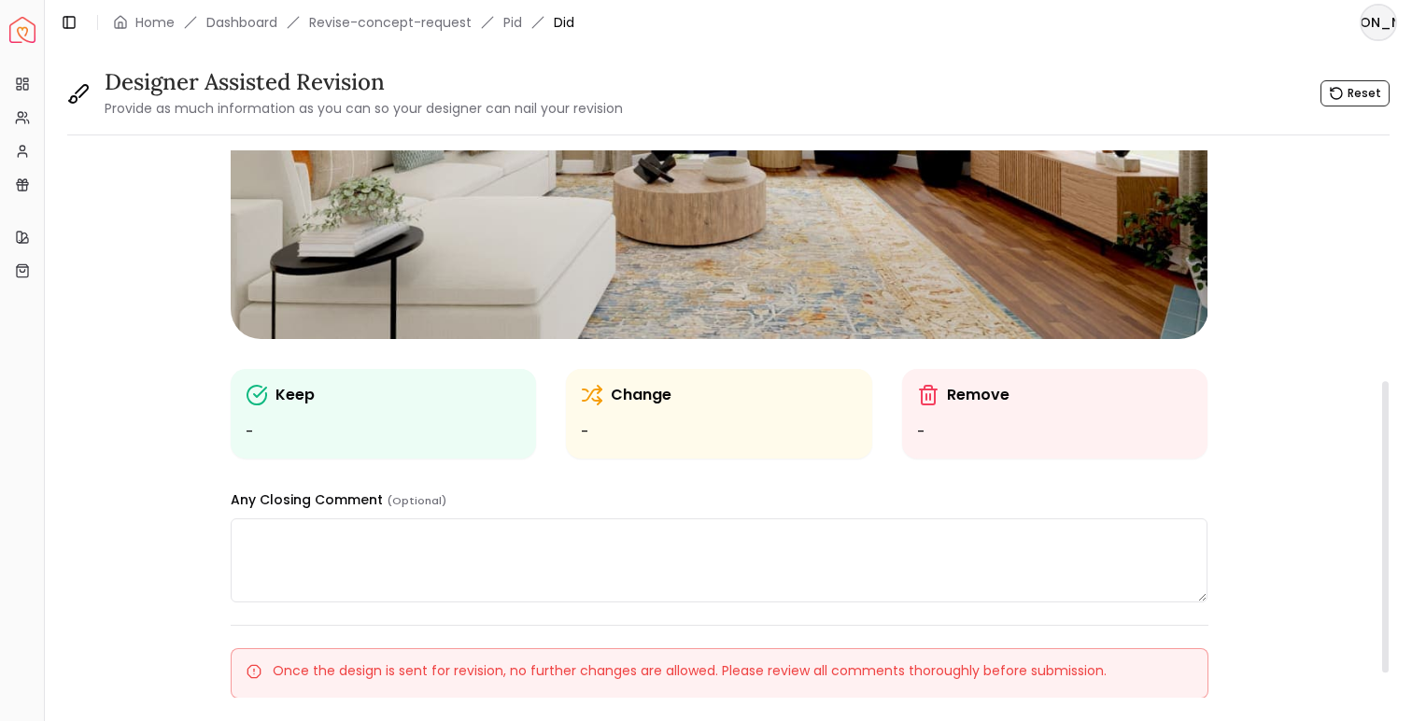
scroll to position [504, 0]
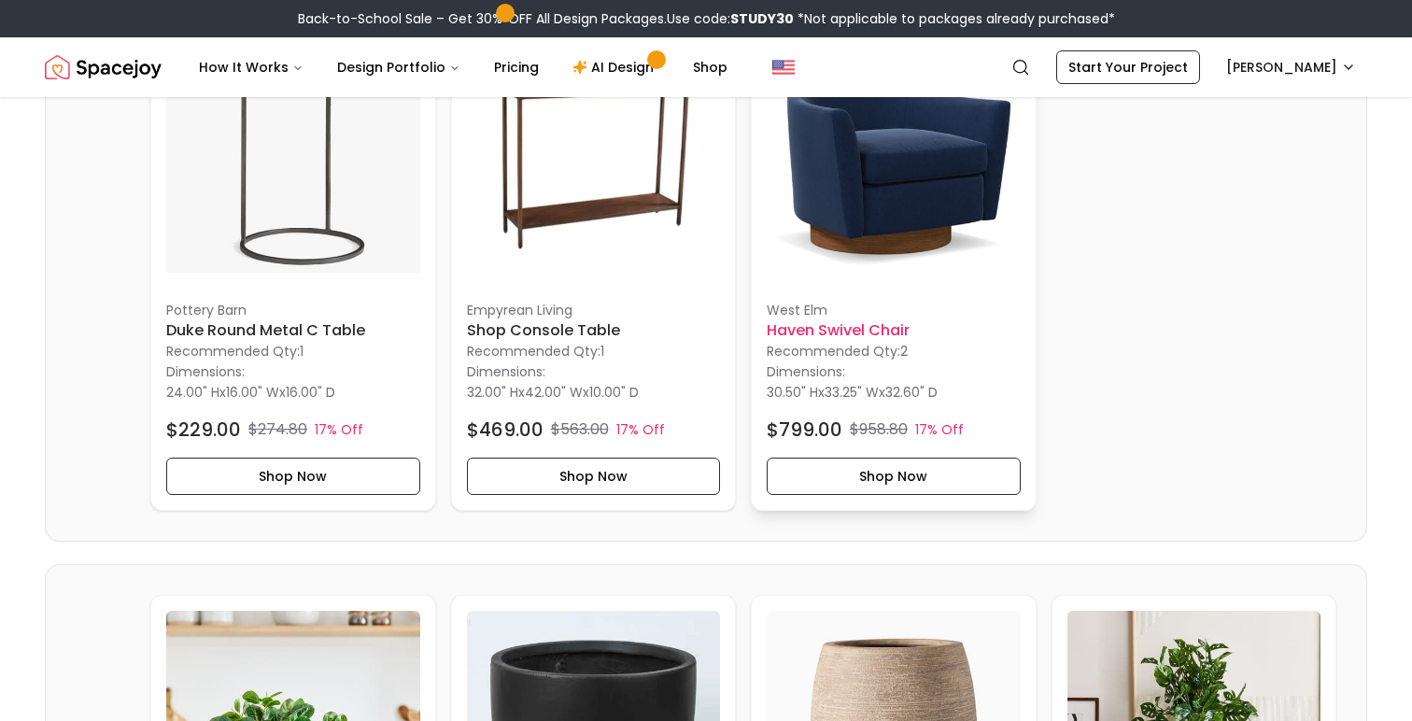
scroll to position [1130, 0]
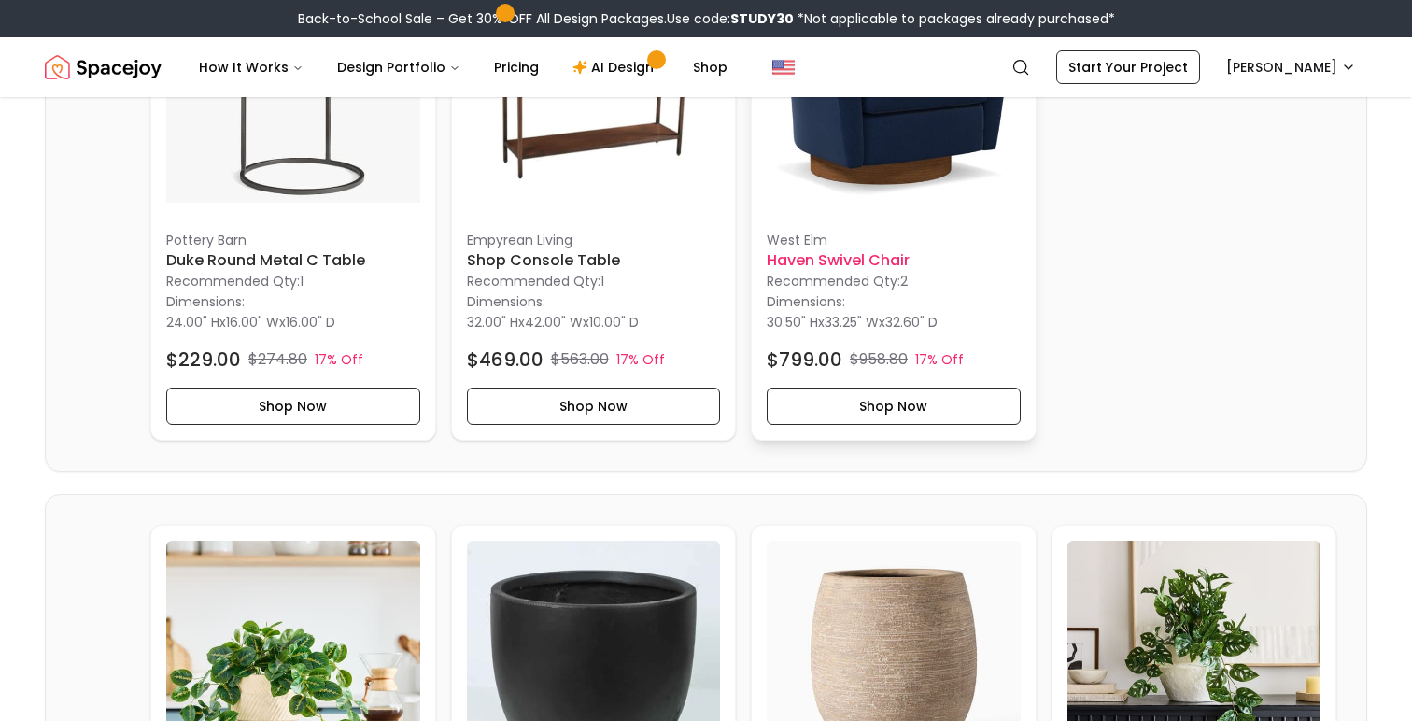
click at [884, 265] on h6 "Haven Swivel Chair" at bounding box center [894, 260] width 254 height 22
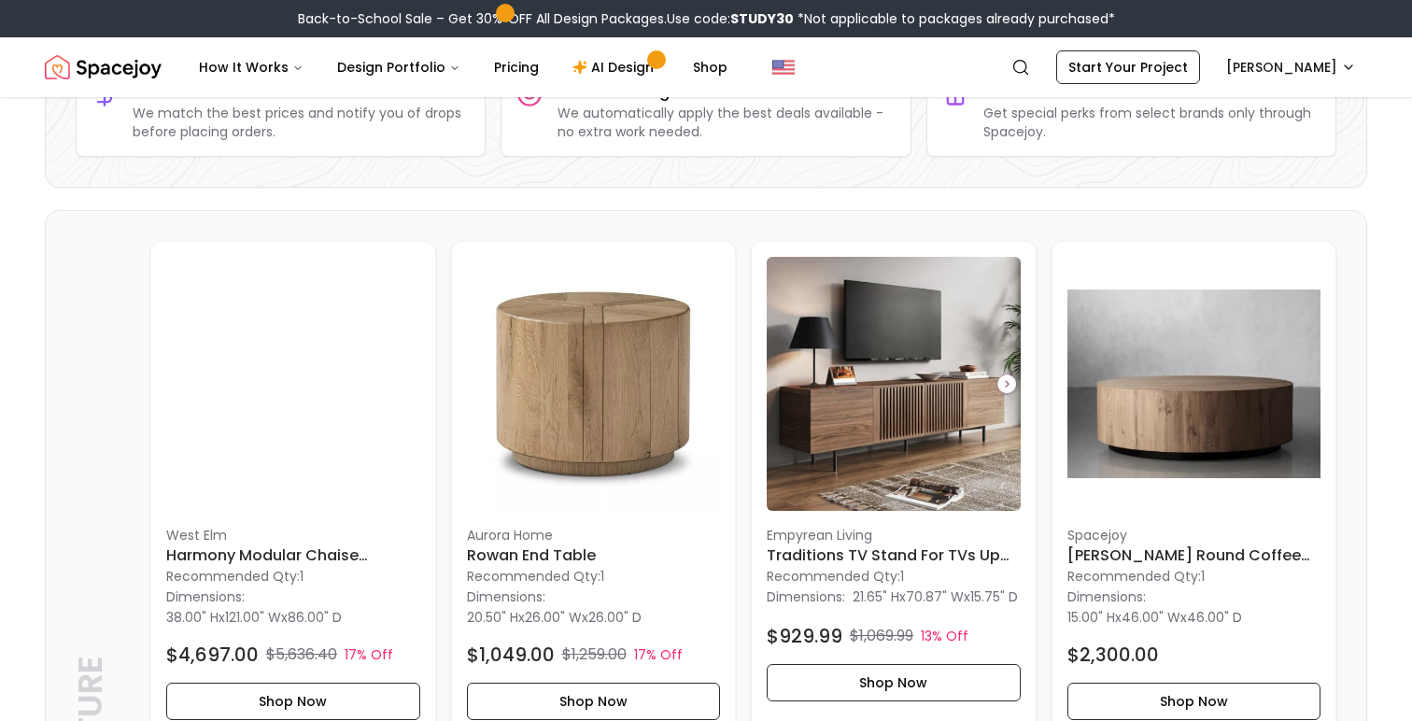
scroll to position [0, 0]
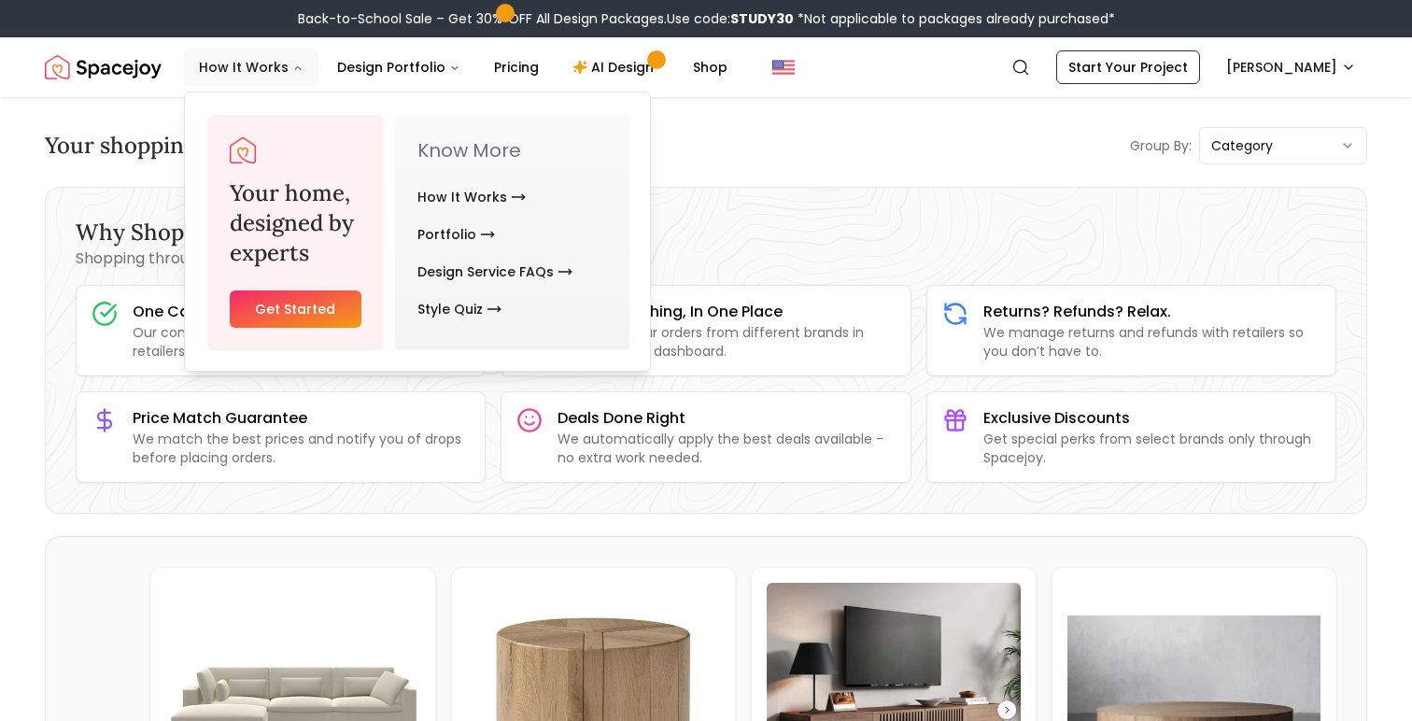
click at [297, 76] on button "How It Works" at bounding box center [251, 67] width 134 height 37
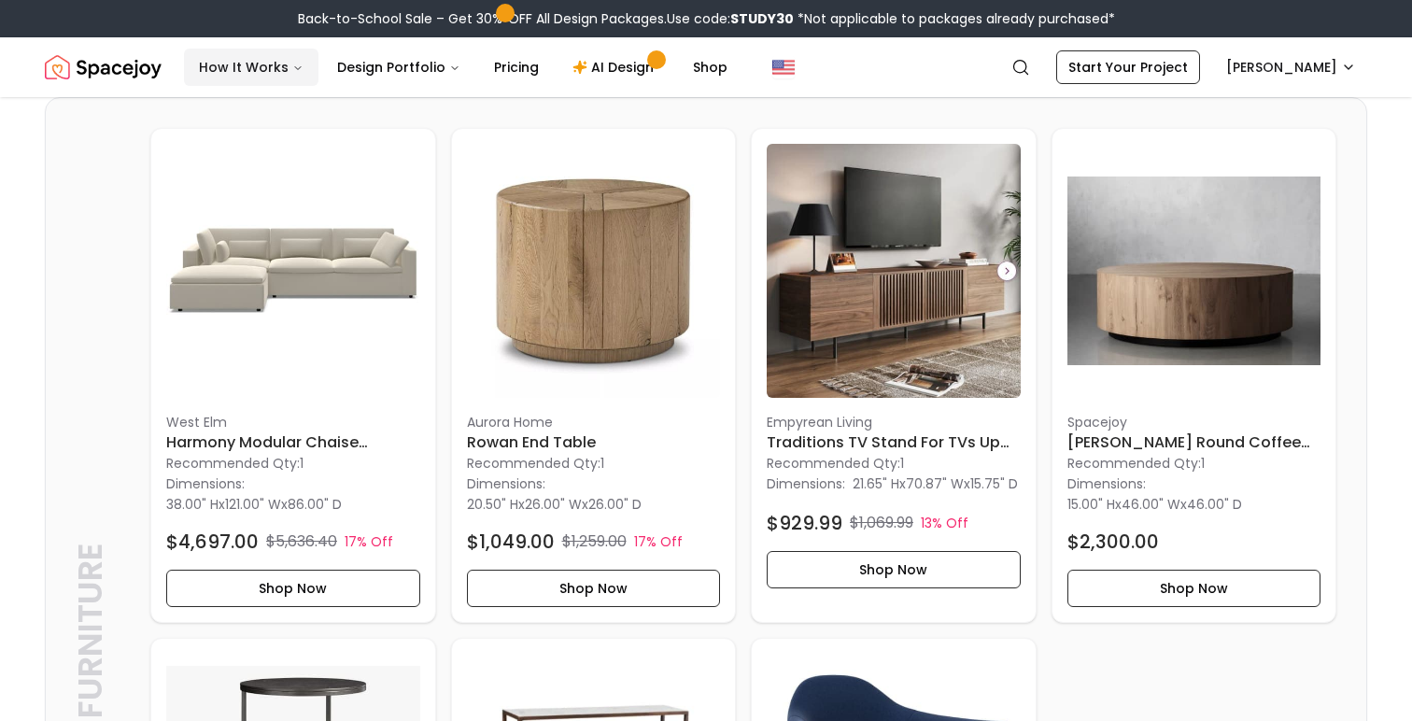
scroll to position [437, 0]
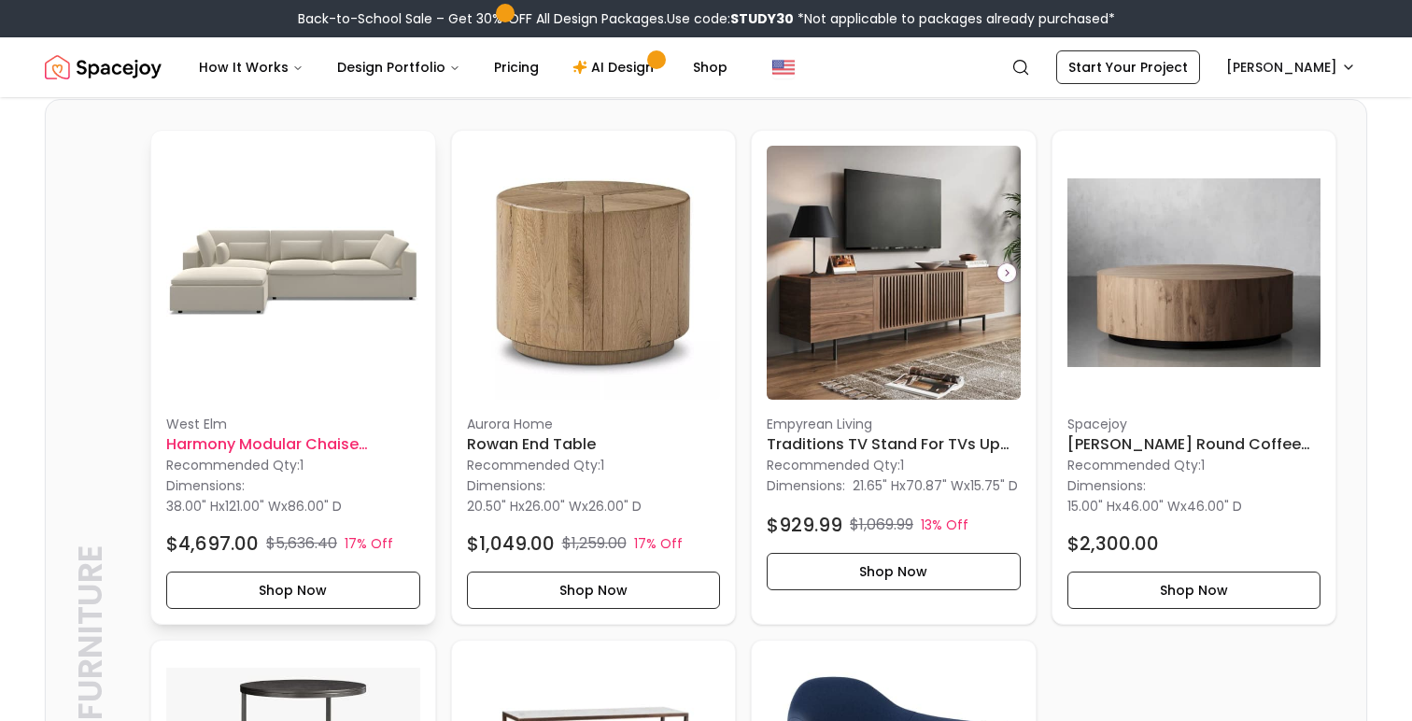
click at [356, 313] on img at bounding box center [293, 273] width 254 height 254
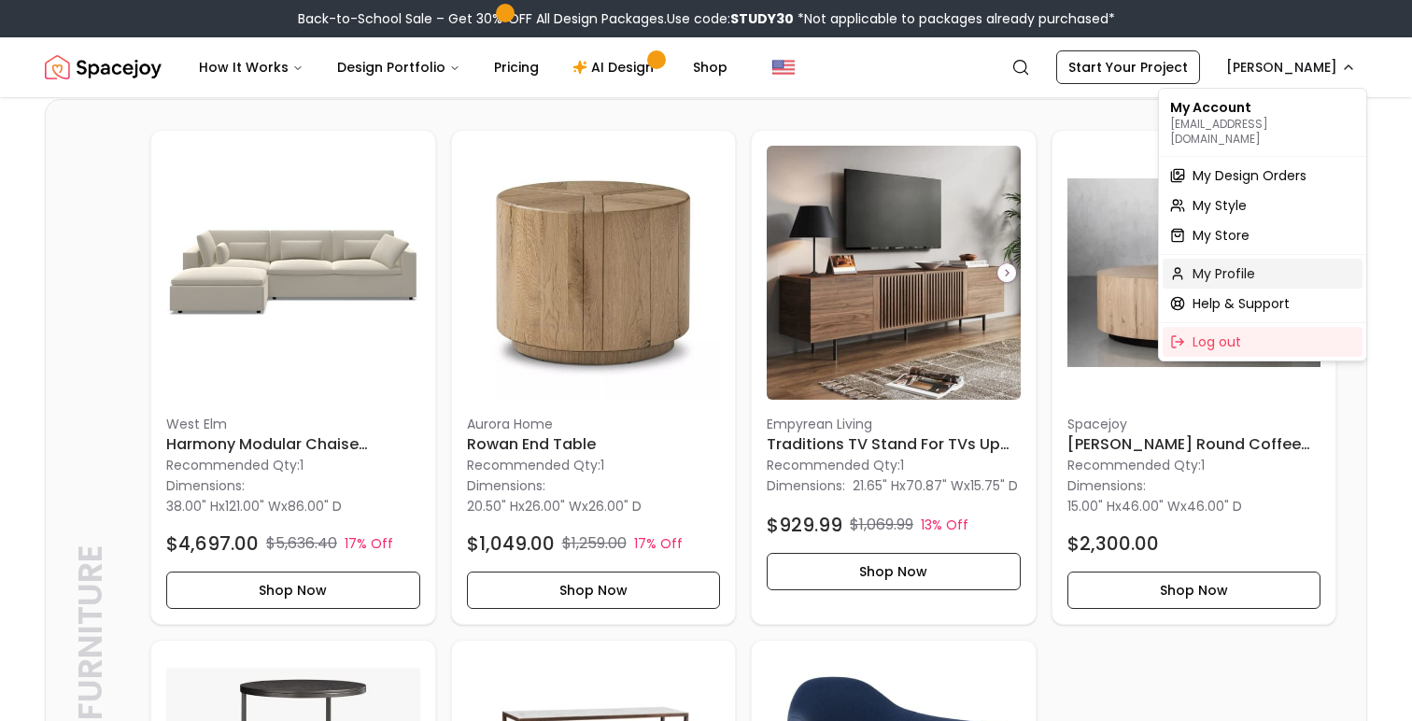
click at [1252, 264] on span "My Profile" at bounding box center [1223, 273] width 63 height 19
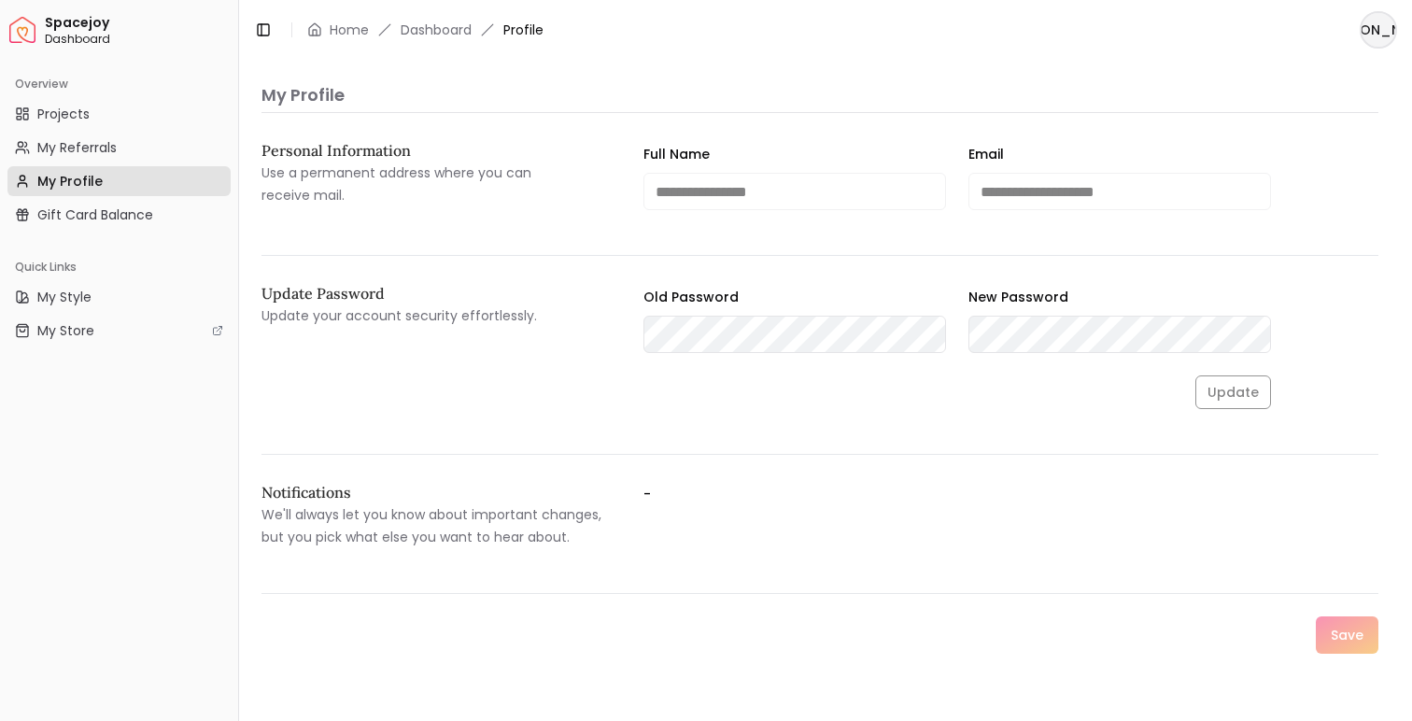
click at [1380, 34] on html "**********" at bounding box center [706, 360] width 1412 height 721
click at [1313, 116] on div "Log out" at bounding box center [1292, 131] width 200 height 30
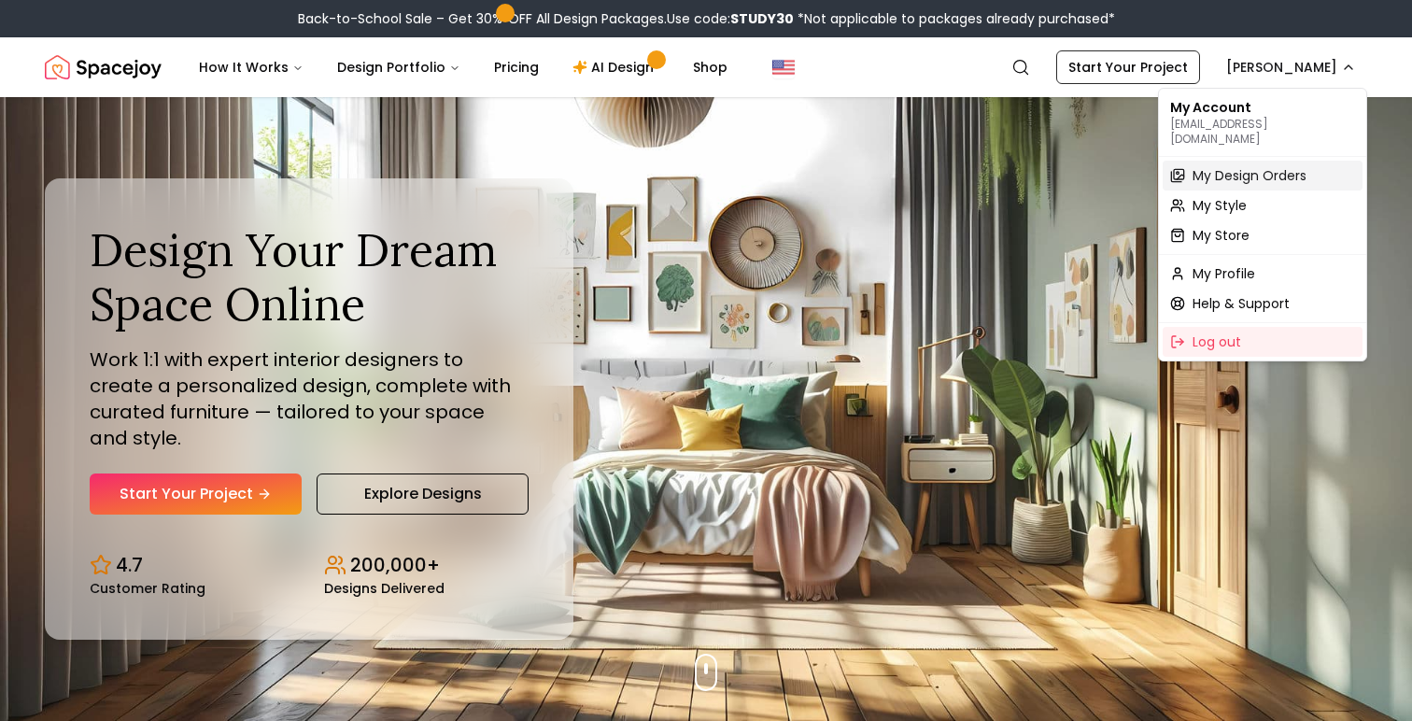
click at [1228, 166] on span "My Design Orders" at bounding box center [1249, 175] width 114 height 19
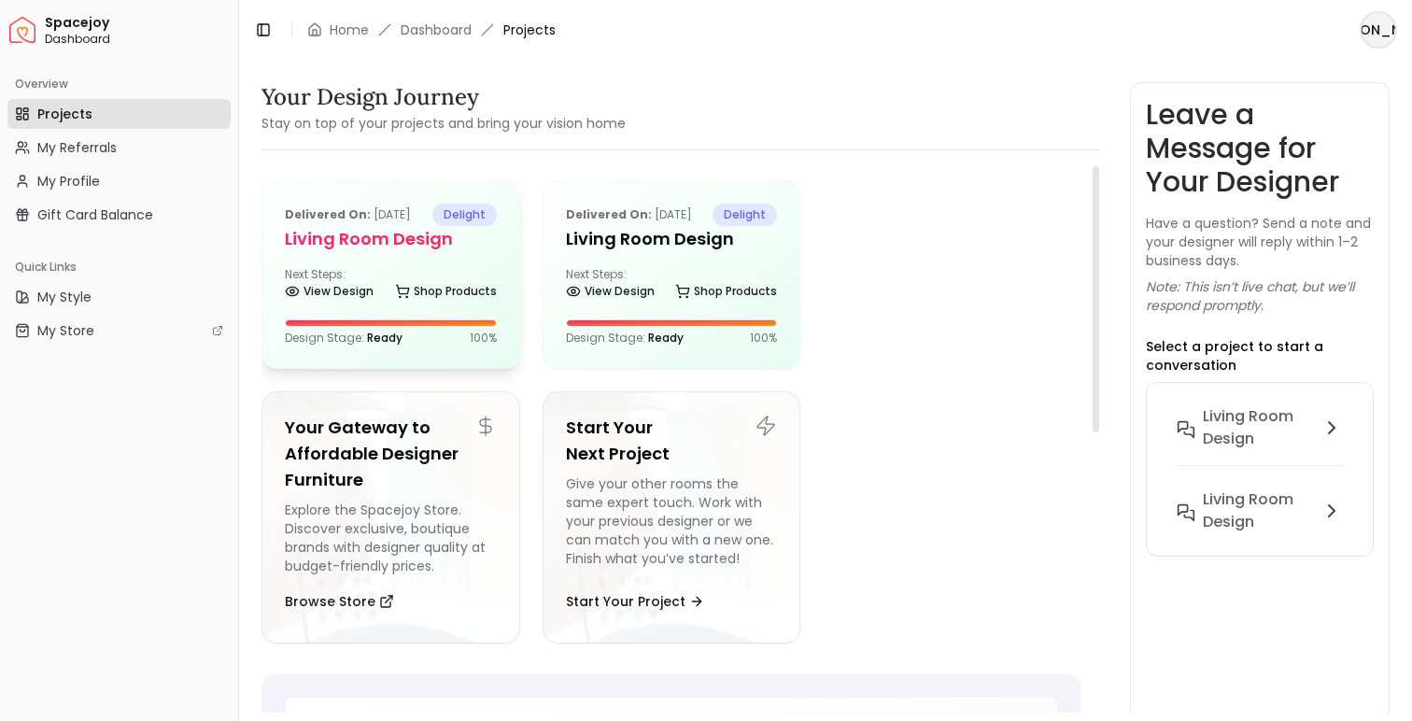
click at [472, 261] on div "Delivered on: [DATE] delight Living Room design Next Steps: View Design Shop Pr…" at bounding box center [390, 274] width 257 height 187
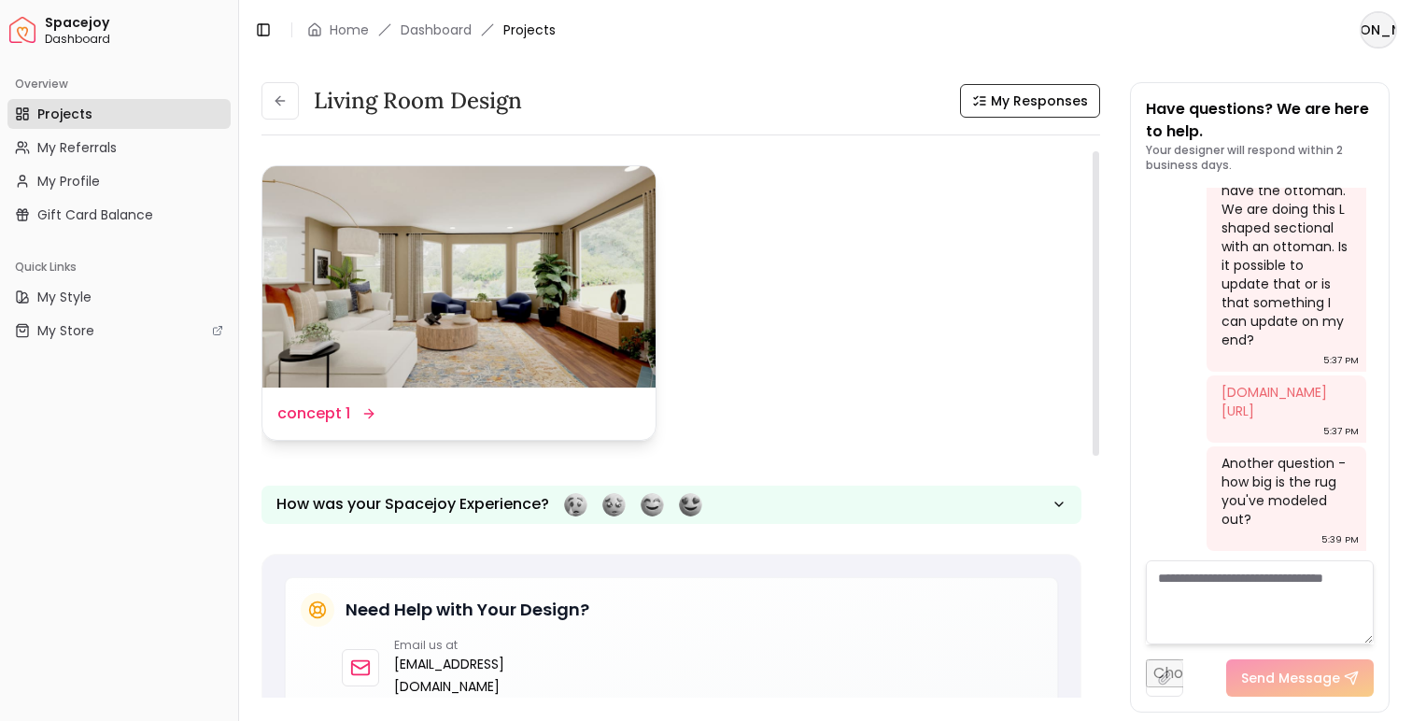
click at [534, 310] on img at bounding box center [458, 276] width 393 height 221
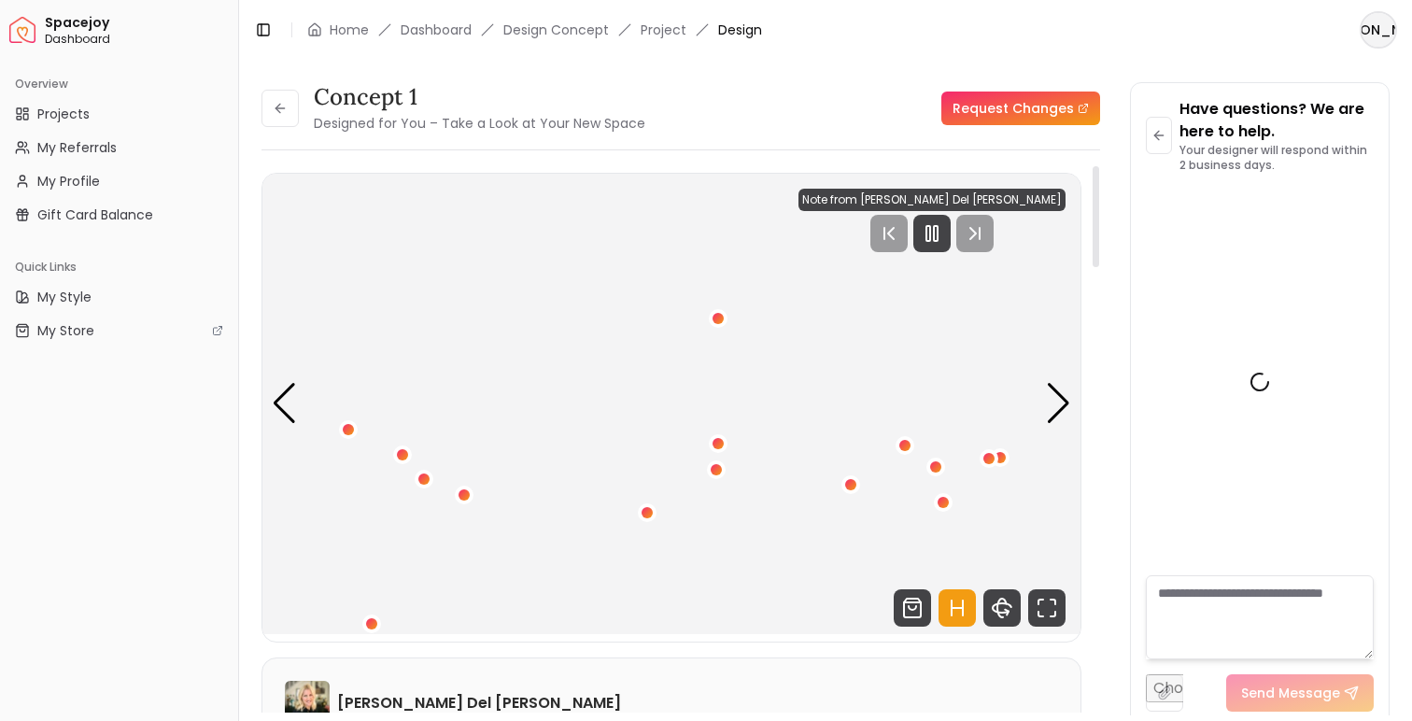
scroll to position [4169, 0]
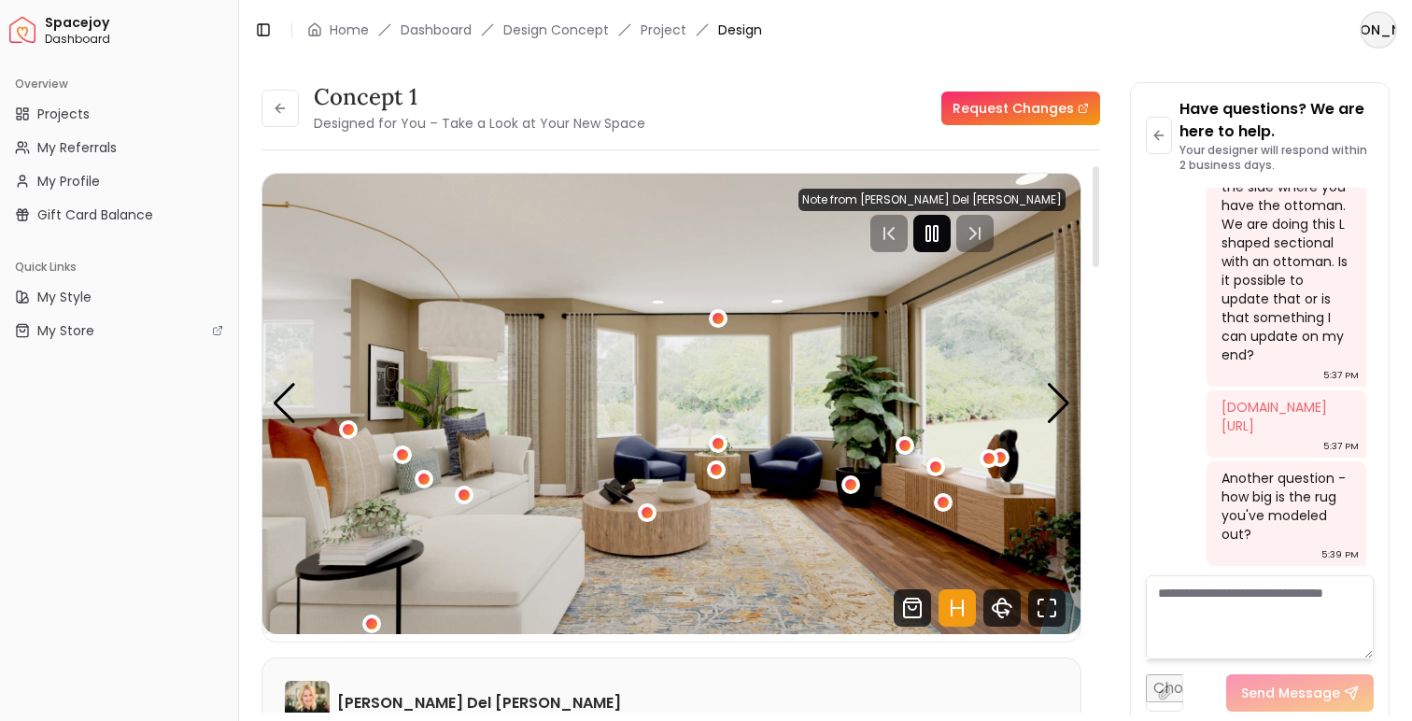
click at [930, 239] on rect "Pause" at bounding box center [928, 233] width 4 height 15
click at [1062, 413] on div "Next slide" at bounding box center [1058, 403] width 25 height 41
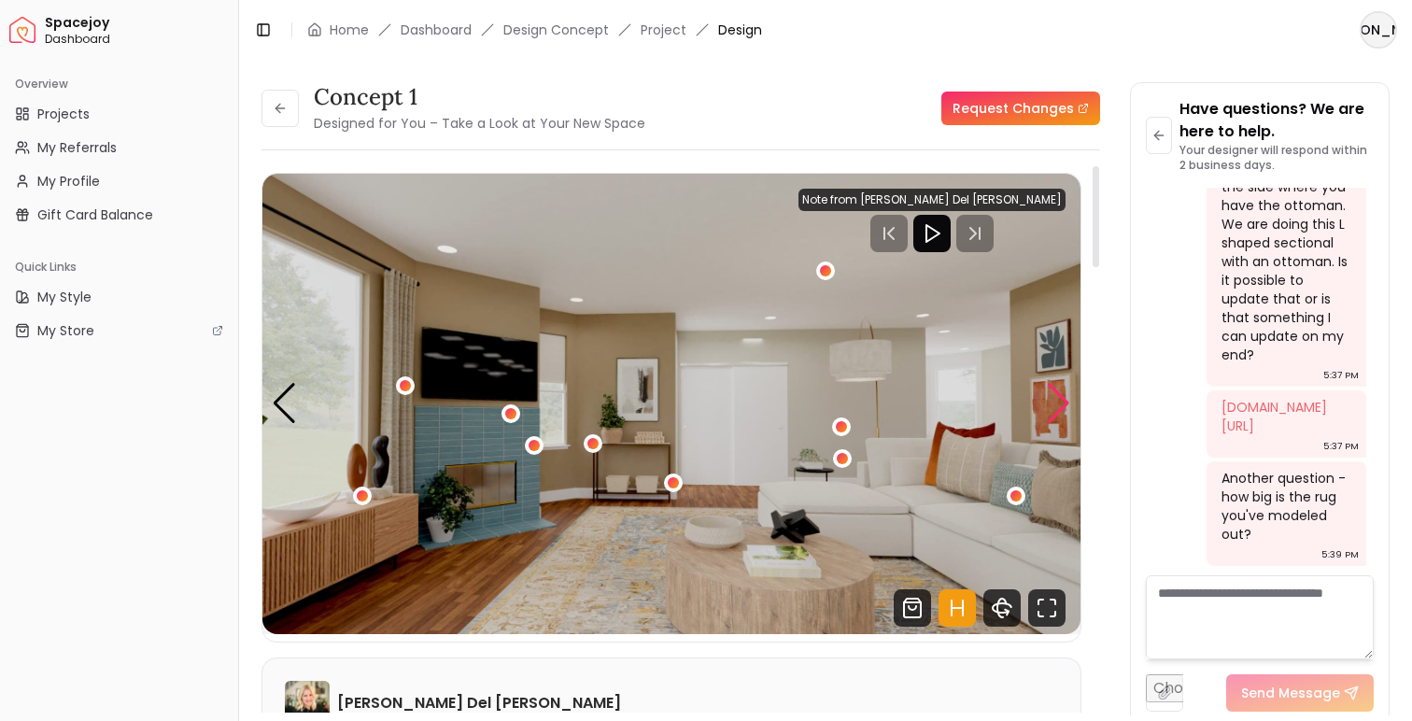
click at [1062, 413] on div "Next slide" at bounding box center [1058, 403] width 25 height 41
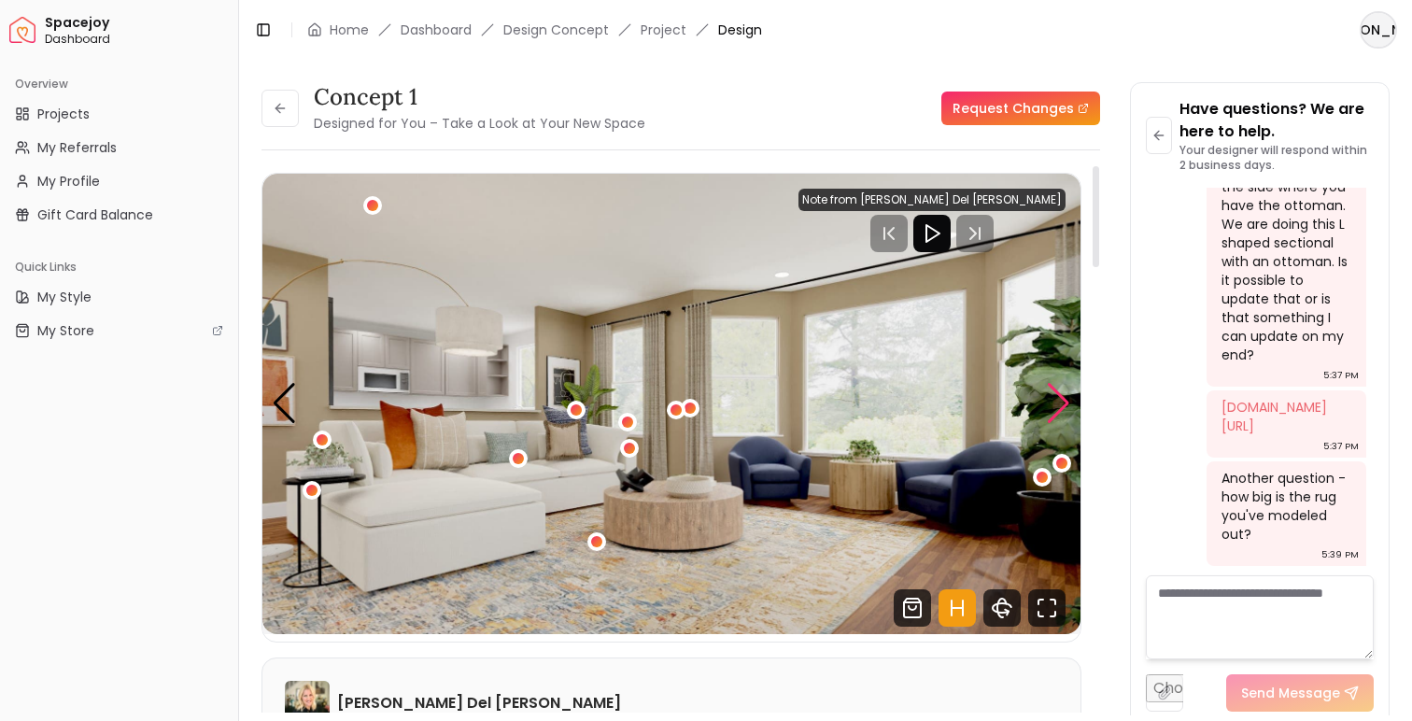
click at [1062, 413] on div "Next slide" at bounding box center [1058, 403] width 25 height 41
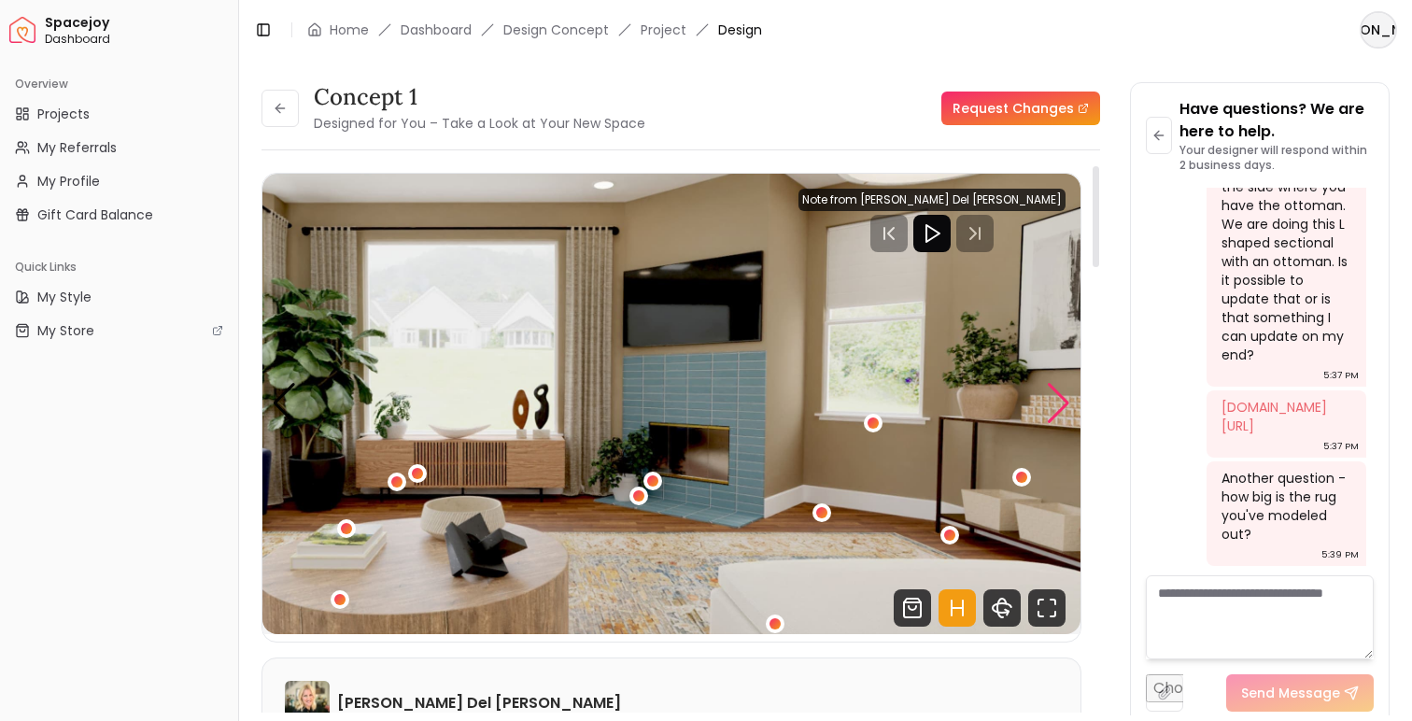
click at [1062, 413] on div "Next slide" at bounding box center [1058, 403] width 25 height 41
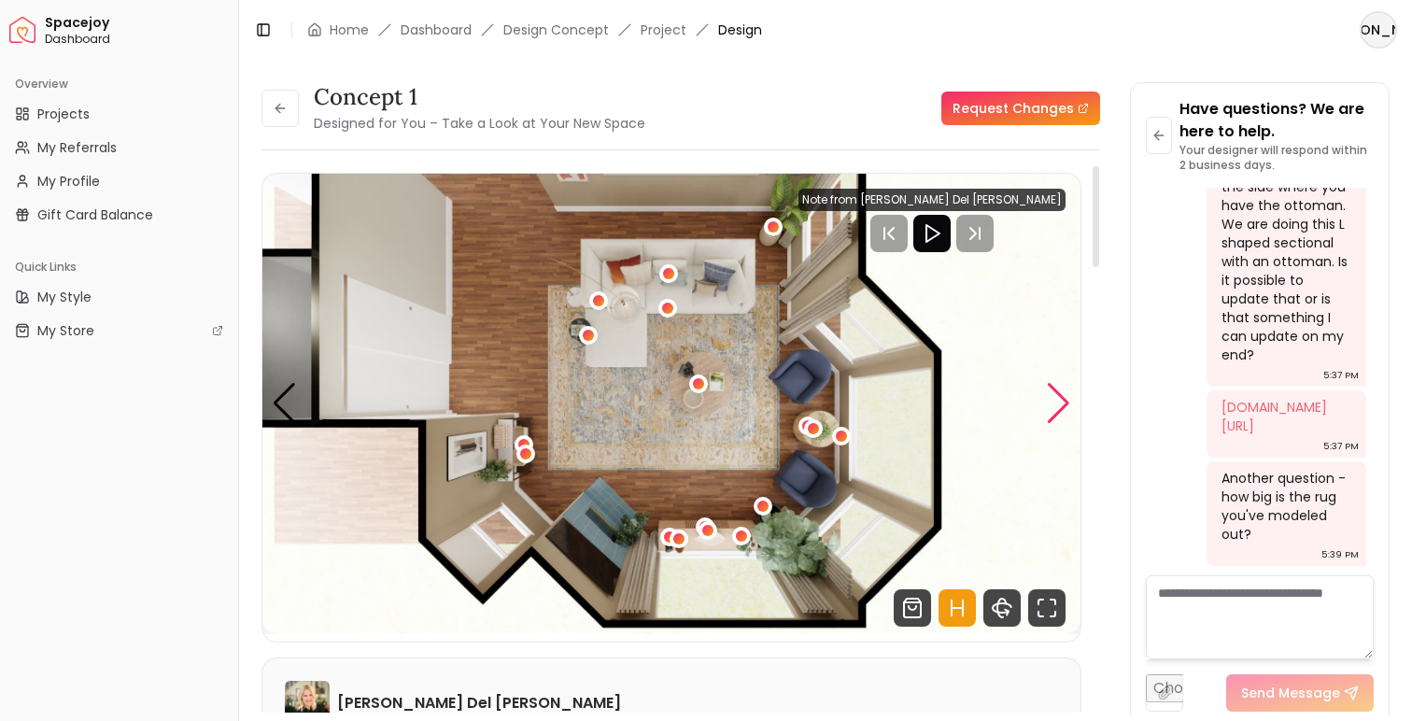
click at [1062, 413] on div "Next slide" at bounding box center [1058, 403] width 25 height 41
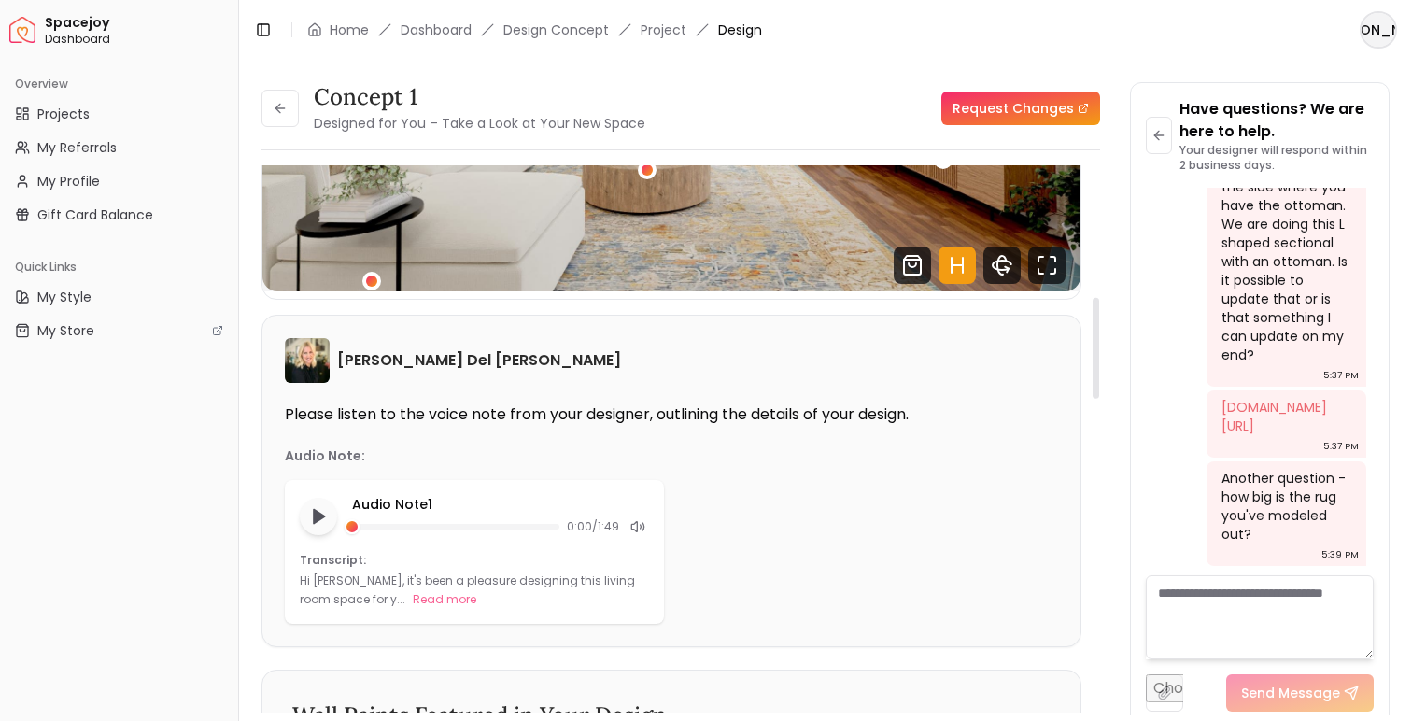
scroll to position [0, 0]
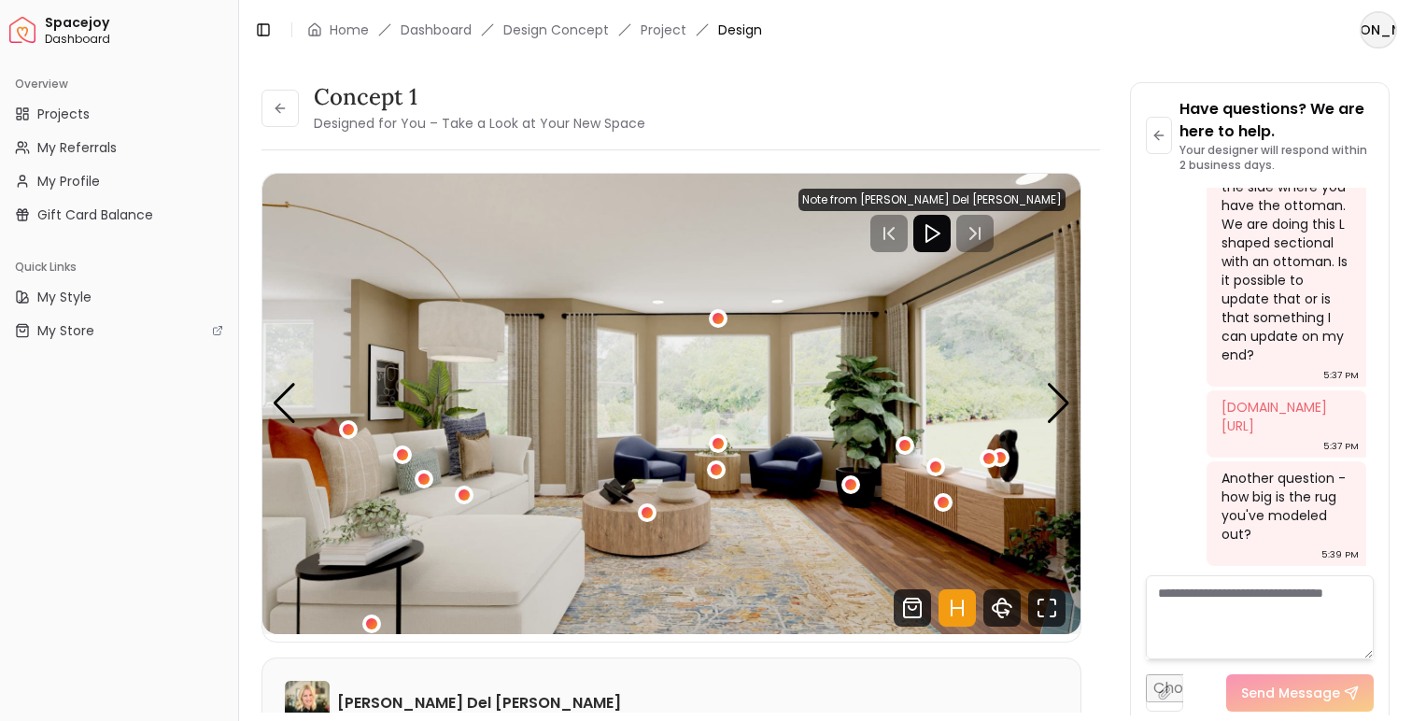
click at [1352, 44] on div "JA" at bounding box center [1378, 29] width 67 height 37
click at [1359, 43] on div "JA" at bounding box center [1378, 29] width 67 height 37
click at [1373, 29] on html "Spacejoy Dashboard Overview Projects My Referrals My Profile Gift Card Balance …" at bounding box center [706, 360] width 1412 height 721
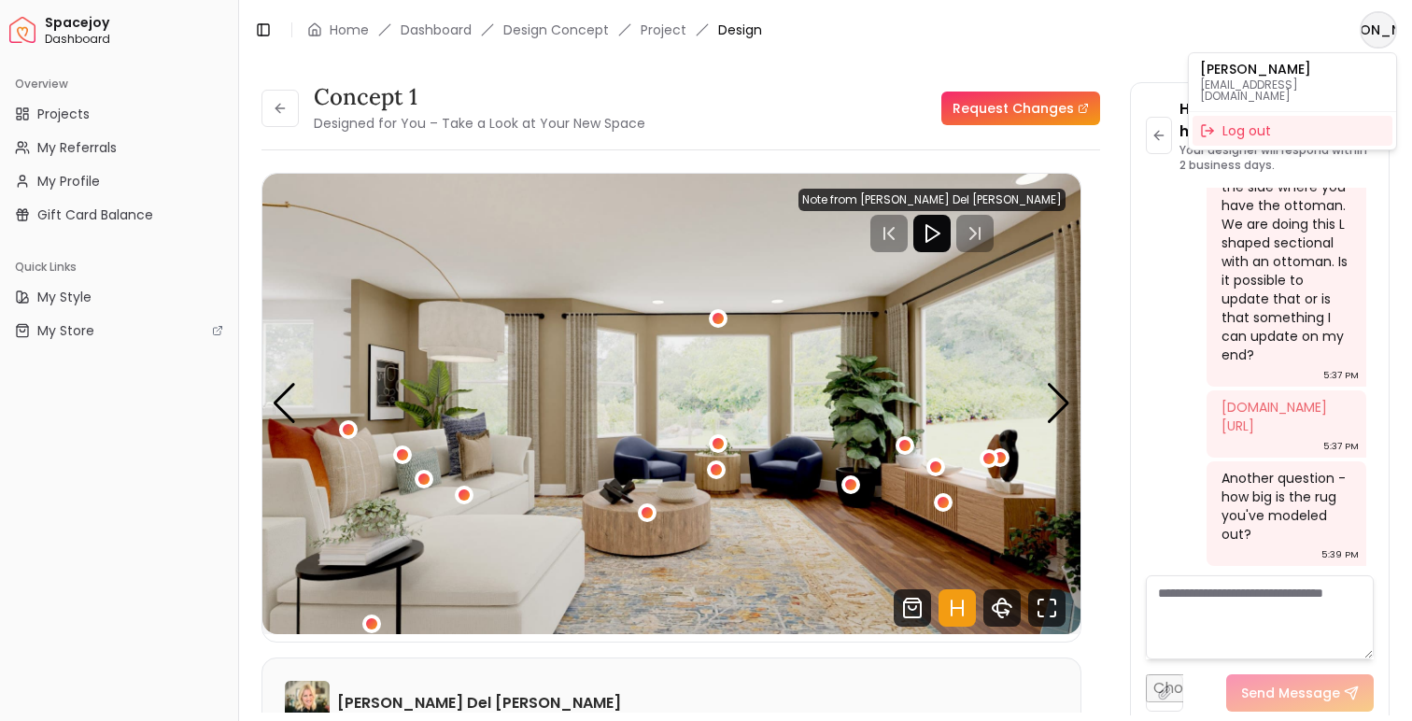
click at [1266, 82] on p "jhnguyen24@gmail.com" at bounding box center [1292, 90] width 185 height 22
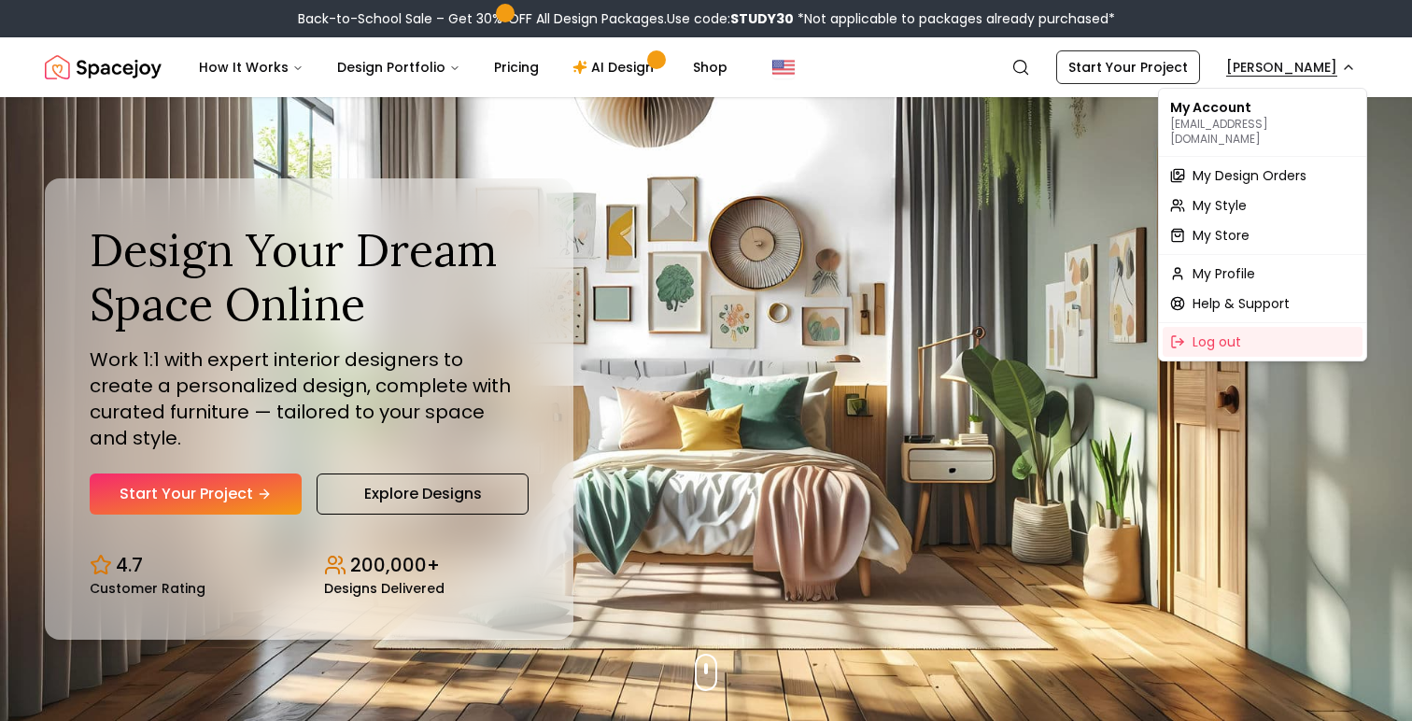
click at [1183, 289] on div "Help & Support" at bounding box center [1262, 304] width 200 height 30
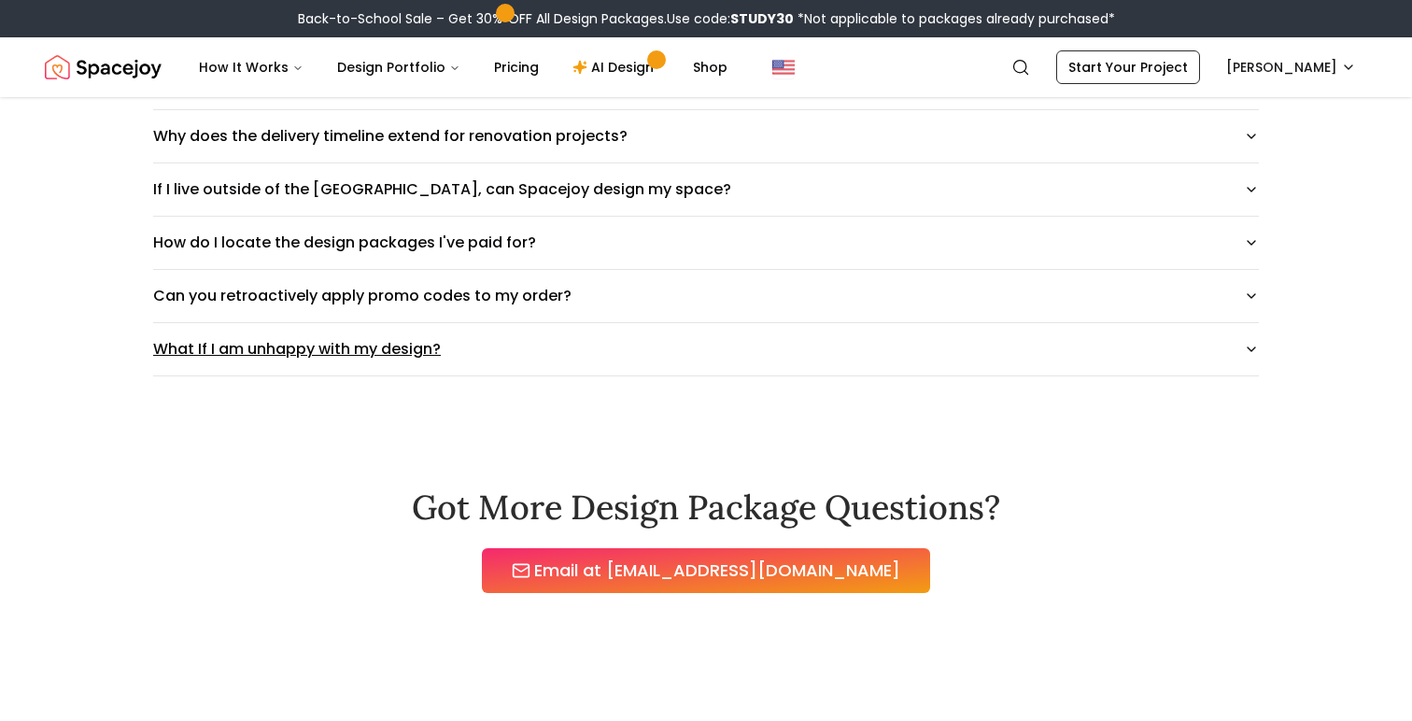
scroll to position [1360, 0]
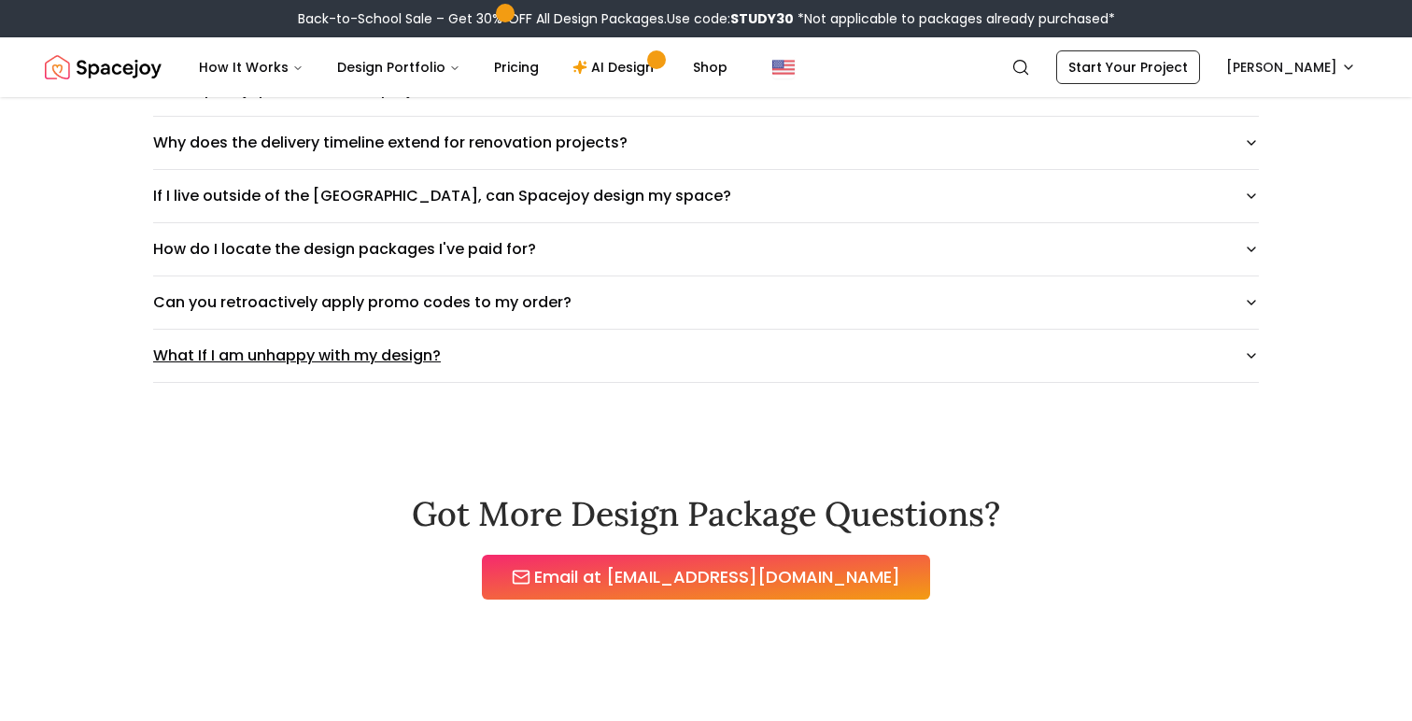
click at [725, 360] on button "What If I am unhappy with my design?" at bounding box center [706, 356] width 1106 height 52
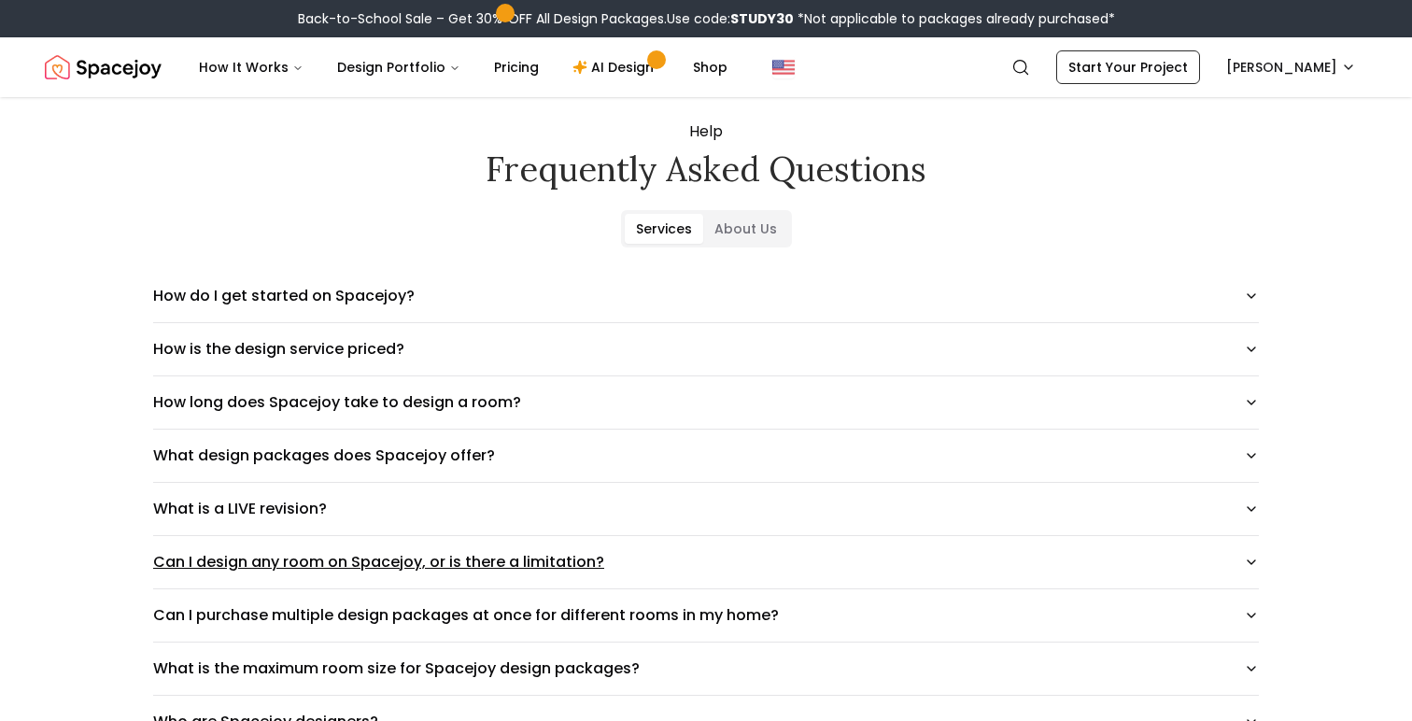
scroll to position [0, 0]
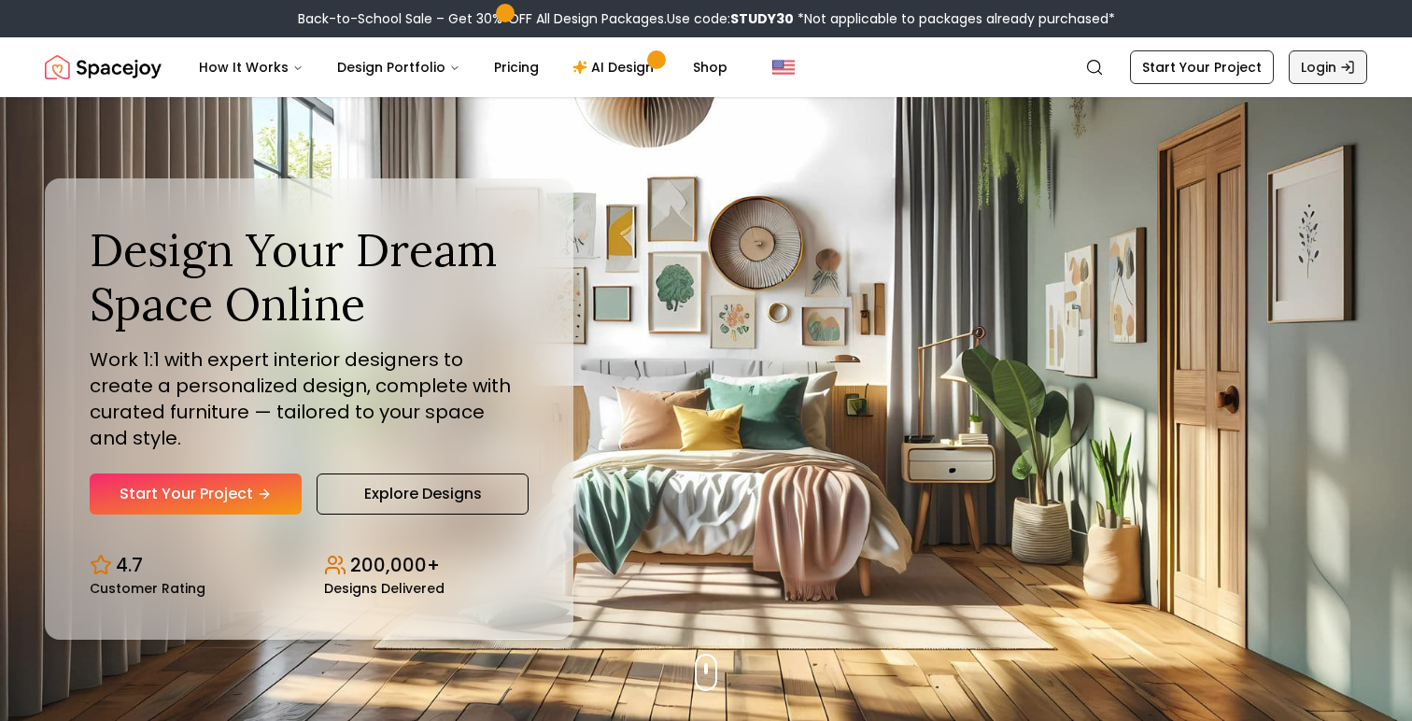
click at [1345, 78] on link "Login" at bounding box center [1328, 67] width 78 height 34
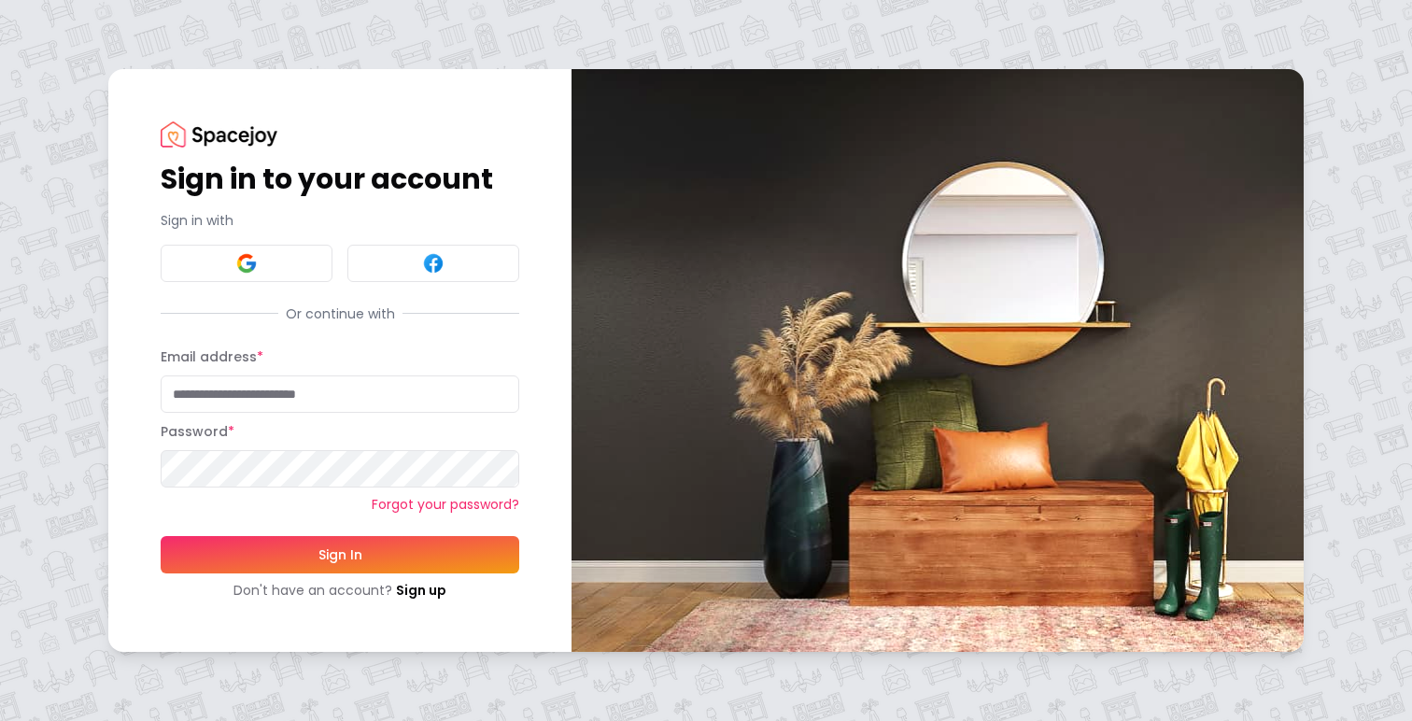
click at [413, 510] on link "Forgot your password?" at bounding box center [340, 504] width 359 height 19
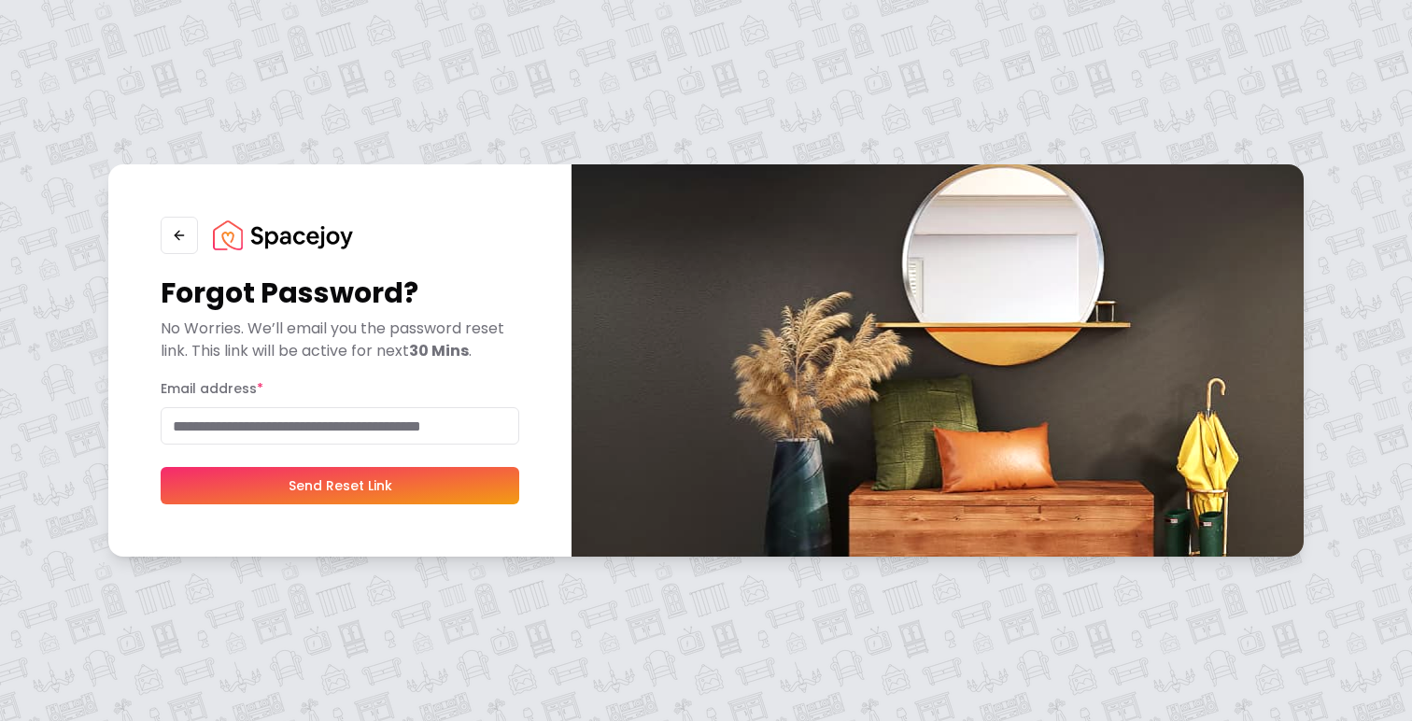
click at [444, 416] on input "Email address *" at bounding box center [340, 425] width 359 height 37
type input "**********"
click at [161, 467] on button "Send Reset Link" at bounding box center [340, 485] width 359 height 37
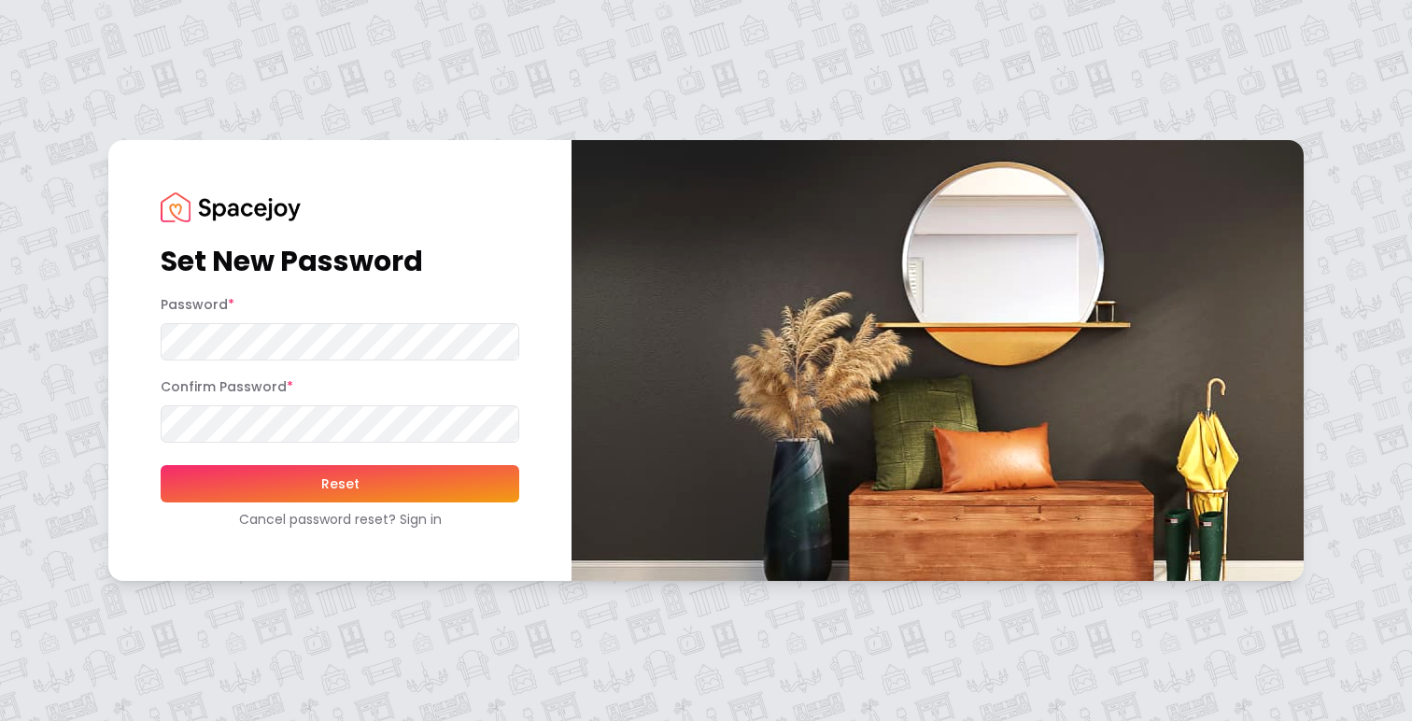
click at [161, 465] on button "Reset" at bounding box center [340, 483] width 359 height 37
